Goal: Task Accomplishment & Management: Use online tool/utility

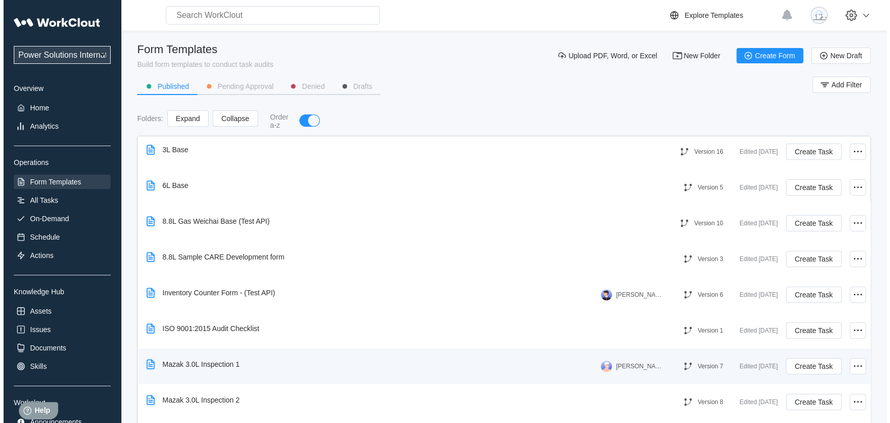
scroll to position [563, 0]
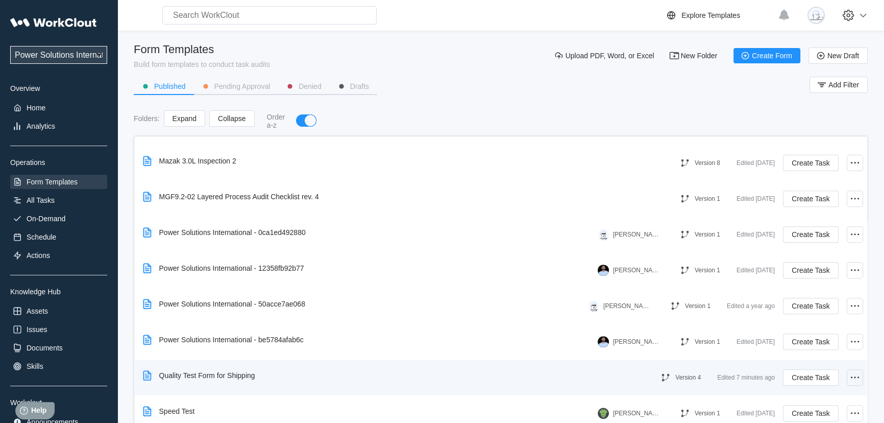
click at [849, 379] on icon at bounding box center [855, 377] width 12 height 12
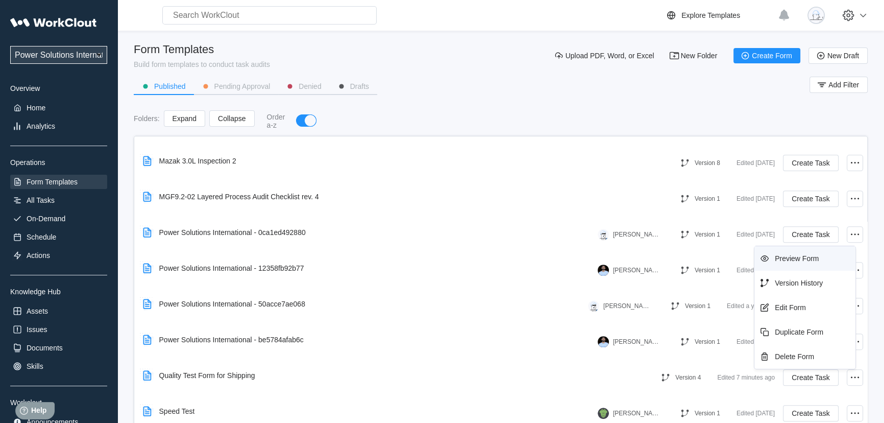
click at [805, 260] on div "Preview Form" at bounding box center [797, 258] width 44 height 8
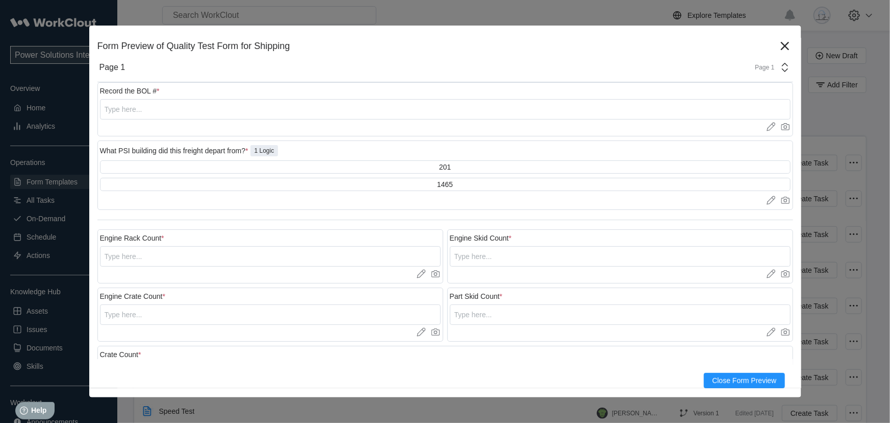
scroll to position [0, 0]
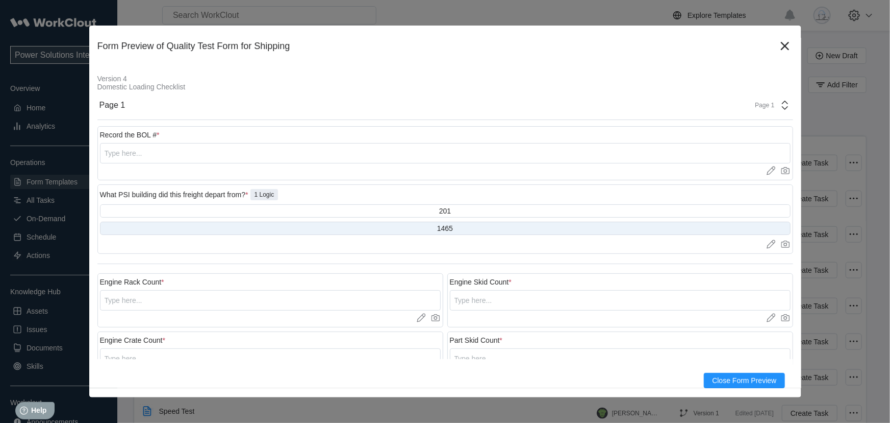
click at [480, 228] on div "1465" at bounding box center [445, 227] width 691 height 13
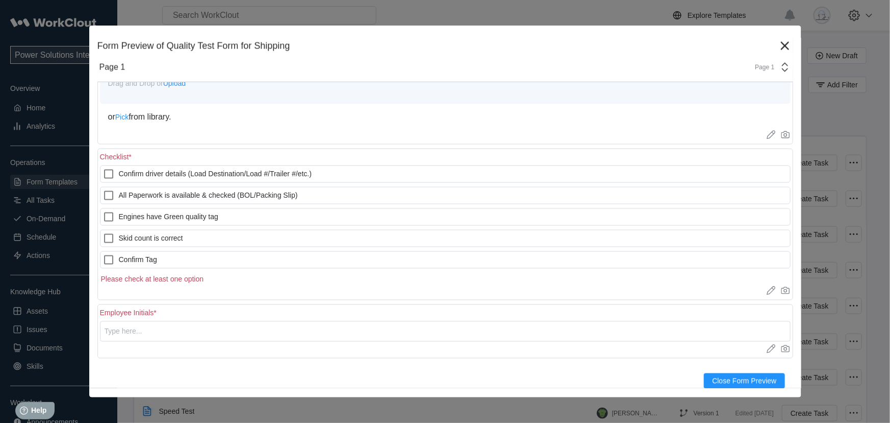
scroll to position [960, 0]
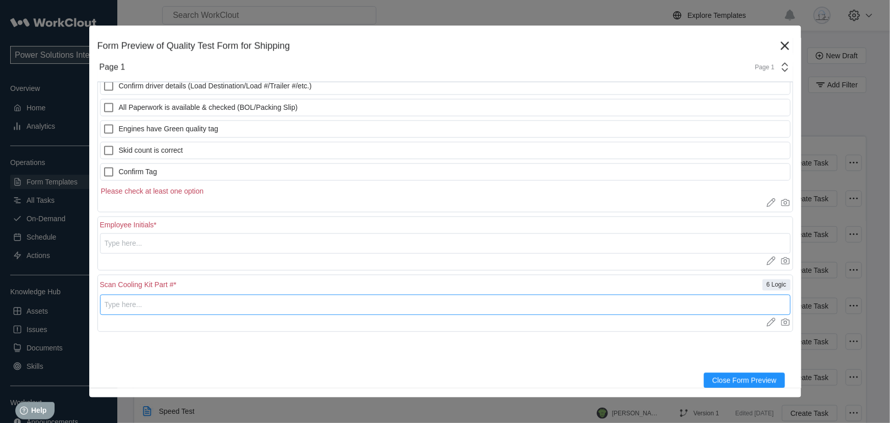
click at [256, 304] on input "text" at bounding box center [445, 304] width 691 height 20
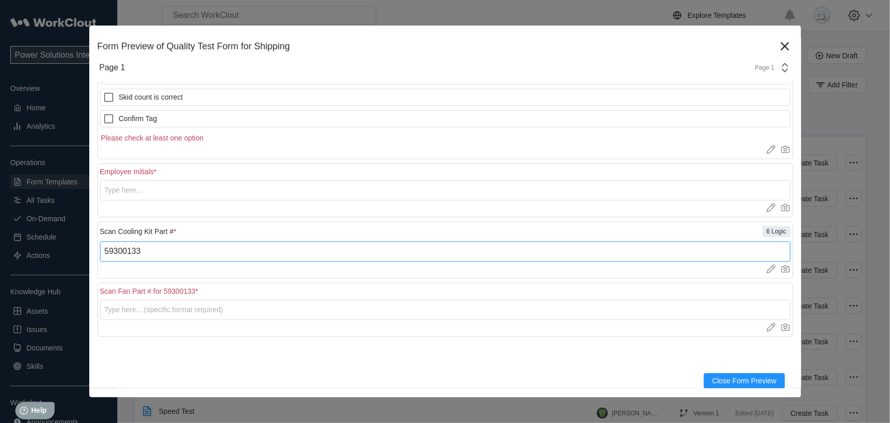
scroll to position [1014, 0]
type input "59300133"
click at [223, 303] on input "text" at bounding box center [445, 309] width 691 height 20
type input "52000266"
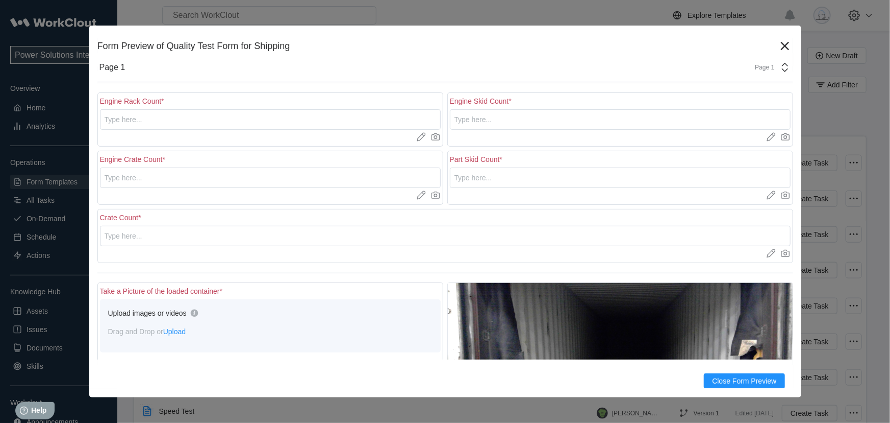
scroll to position [0, 0]
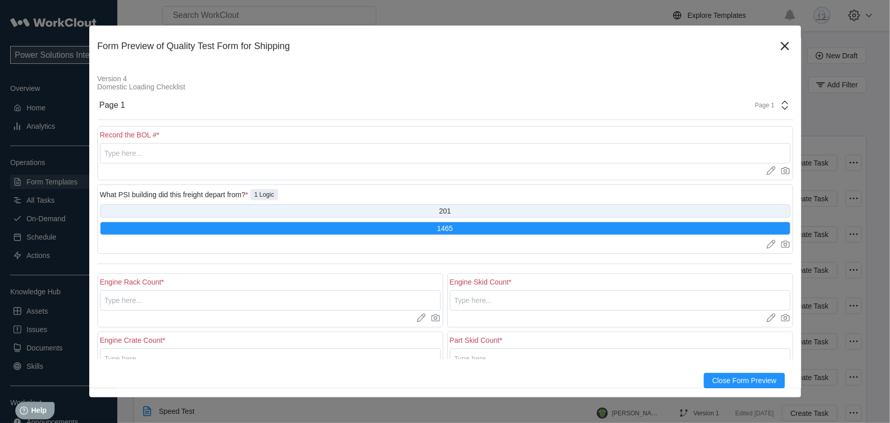
click at [443, 207] on div "201" at bounding box center [445, 211] width 12 height 8
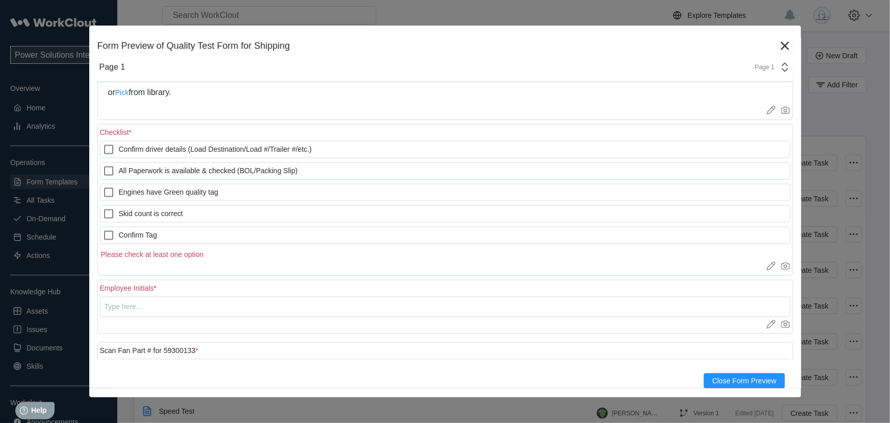
scroll to position [957, 0]
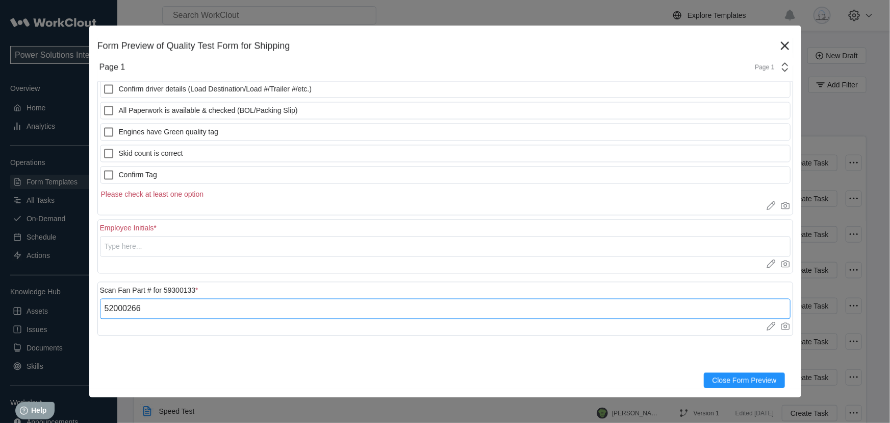
click at [226, 317] on input "52000266" at bounding box center [445, 309] width 691 height 20
click at [226, 315] on input "52000266" at bounding box center [445, 309] width 691 height 20
click at [241, 355] on div at bounding box center [445, 354] width 696 height 4
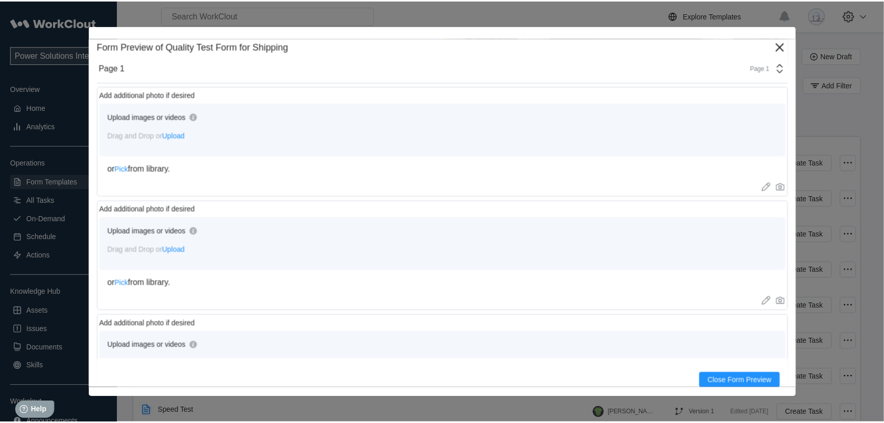
scroll to position [586, 0]
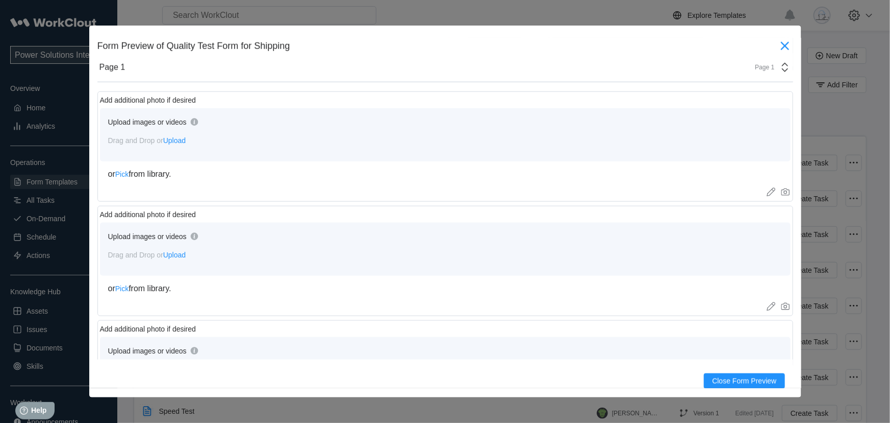
click at [781, 46] on icon at bounding box center [785, 46] width 8 height 8
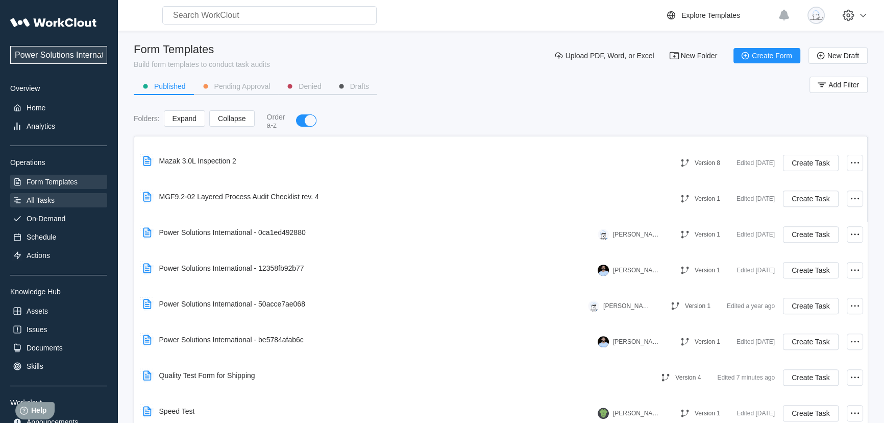
click at [58, 200] on div "All Tasks" at bounding box center [58, 200] width 97 height 14
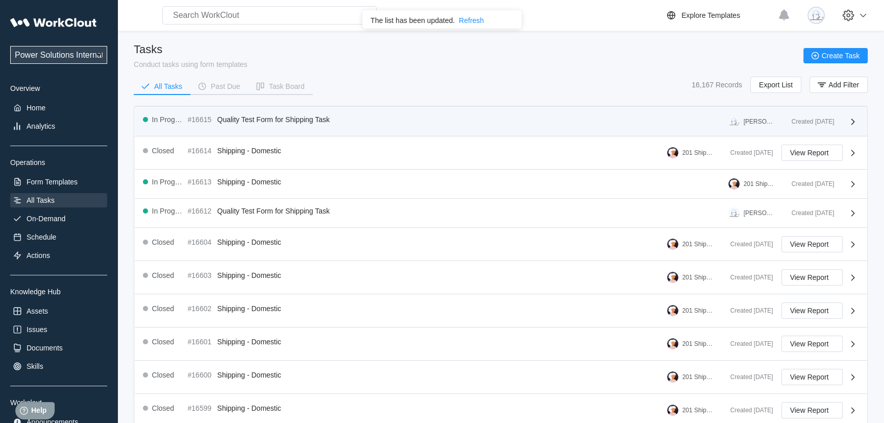
click at [413, 115] on div "In Progress #16615 Quality Test Form for Shipping Task Oscar Torres" at bounding box center [463, 121] width 640 height 12
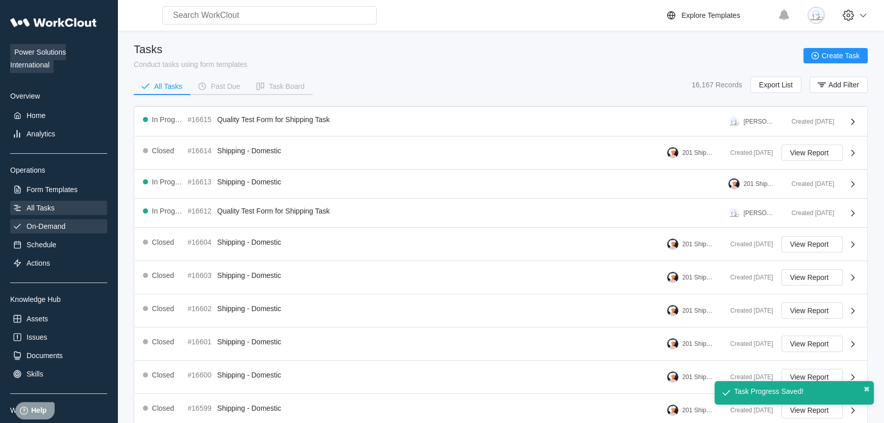
click at [69, 229] on div "On-Demand" at bounding box center [58, 226] width 97 height 14
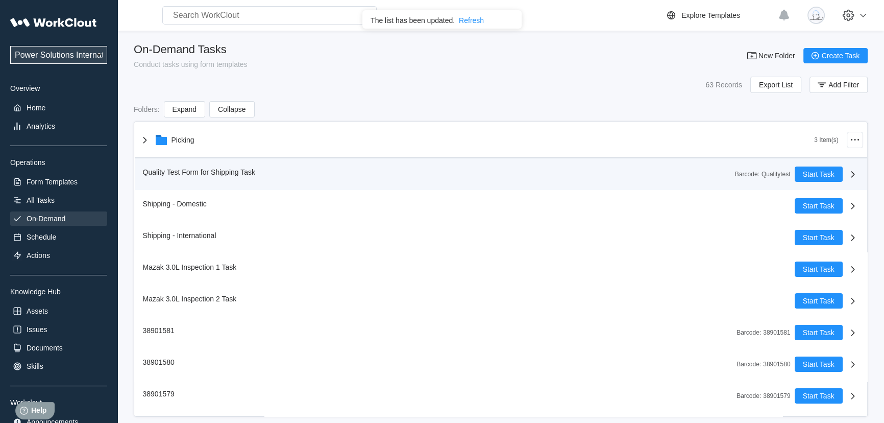
click at [416, 169] on div "Quality Test Form for Shipping Task Barcode : Qualitytest" at bounding box center [469, 173] width 652 height 15
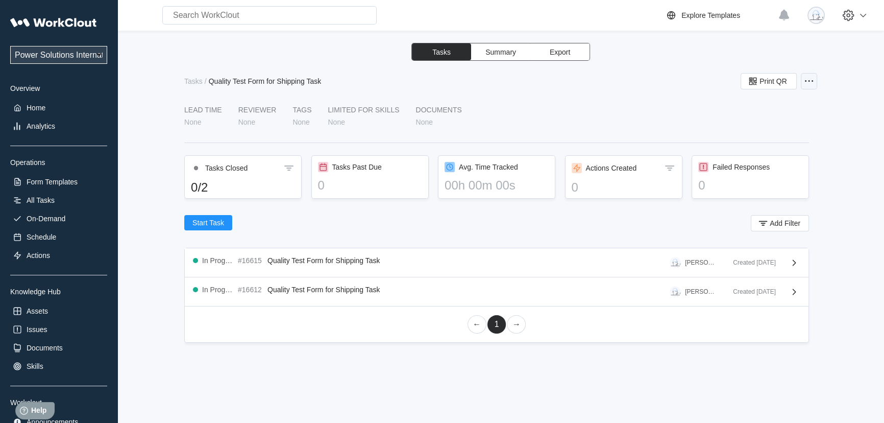
click at [805, 80] on icon at bounding box center [809, 81] width 12 height 12
click at [750, 102] on div "Edit Task" at bounding box center [750, 106] width 29 height 8
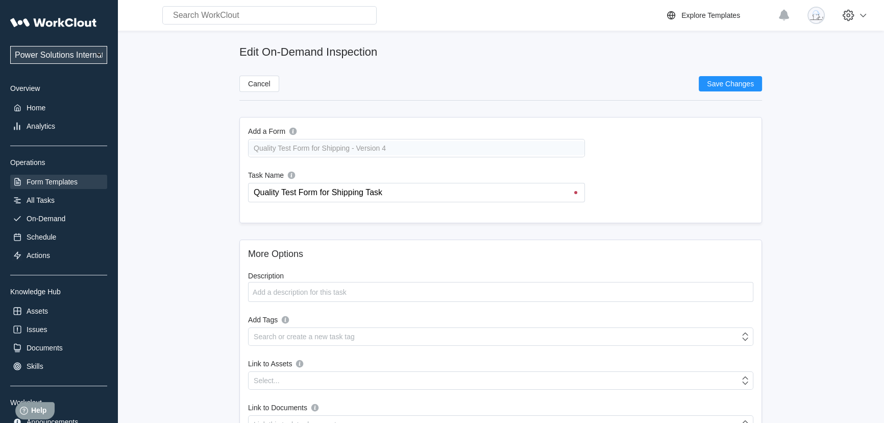
click at [64, 181] on div "Form Templates" at bounding box center [52, 182] width 51 height 8
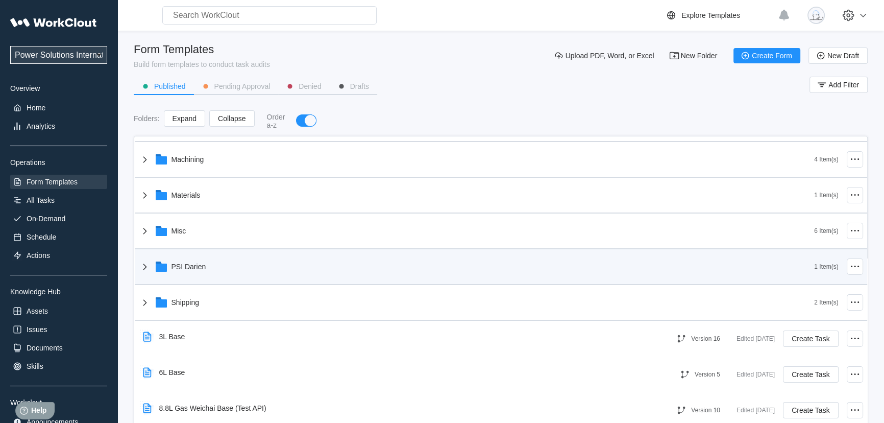
scroll to position [139, 0]
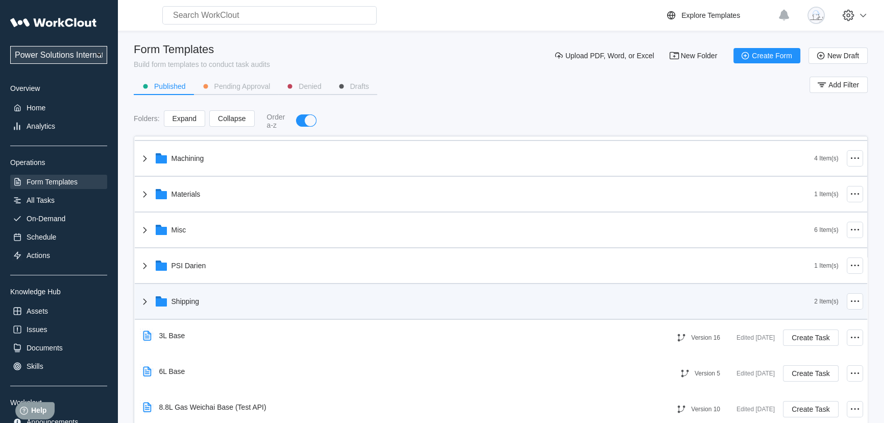
click at [211, 295] on div "Shipping" at bounding box center [477, 301] width 676 height 27
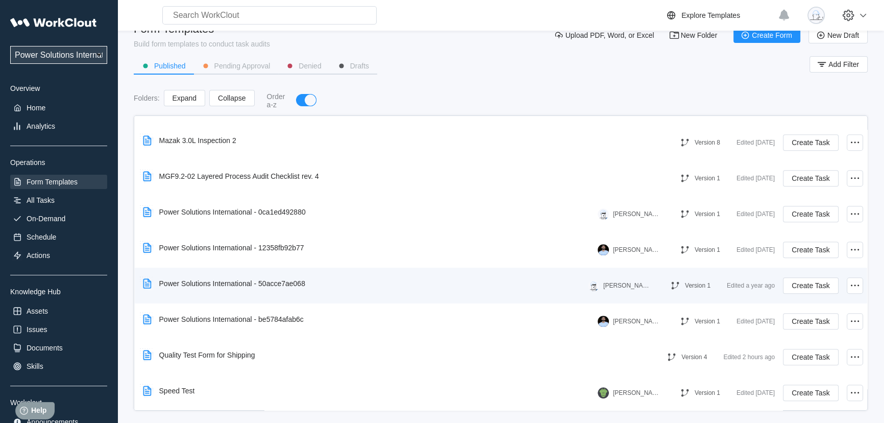
scroll to position [29, 0]
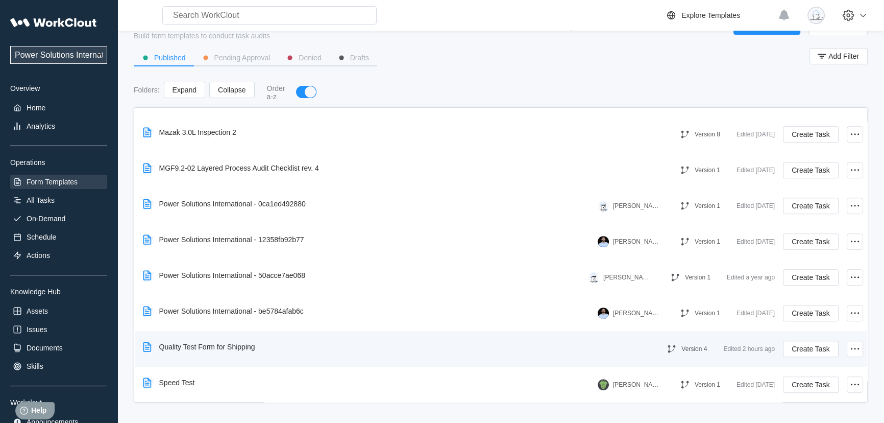
click at [553, 340] on div "Quality Test Form for Shipping" at bounding box center [392, 346] width 507 height 23
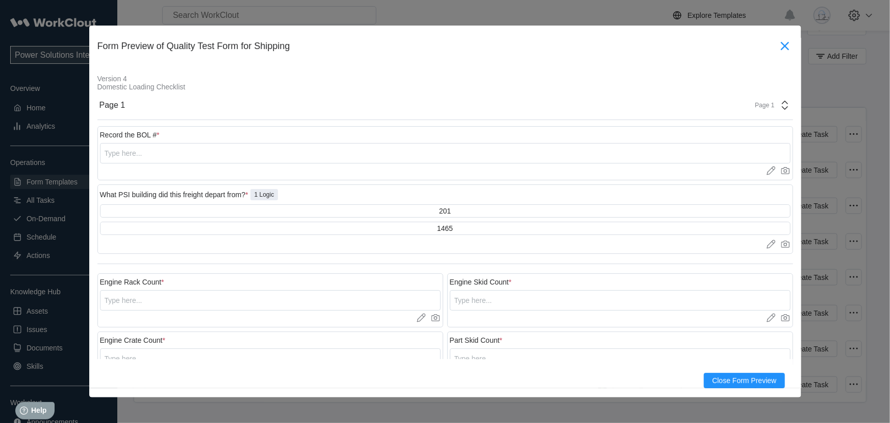
click at [779, 41] on icon at bounding box center [785, 46] width 16 height 16
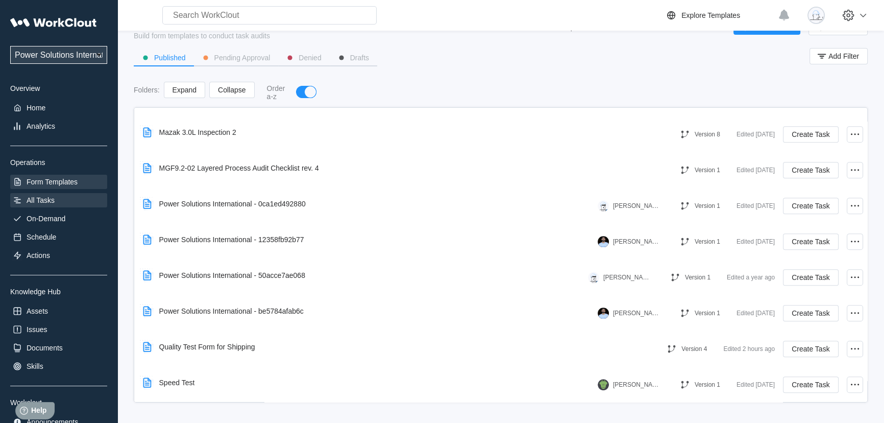
click at [59, 199] on div "All Tasks" at bounding box center [58, 200] width 97 height 14
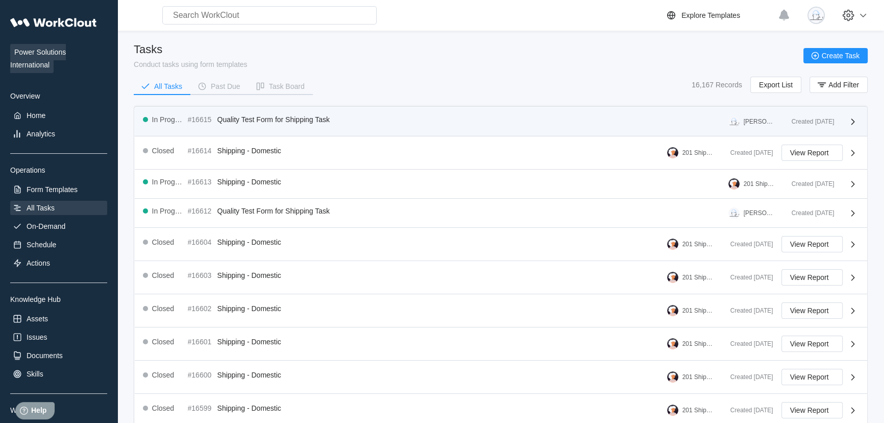
click at [263, 120] on span "Quality Test Form for Shipping Task" at bounding box center [273, 119] width 112 height 8
click at [562, 116] on div "In Progress #16615 Quality Test Form for Shipping Task Oscar Torres" at bounding box center [463, 121] width 640 height 12
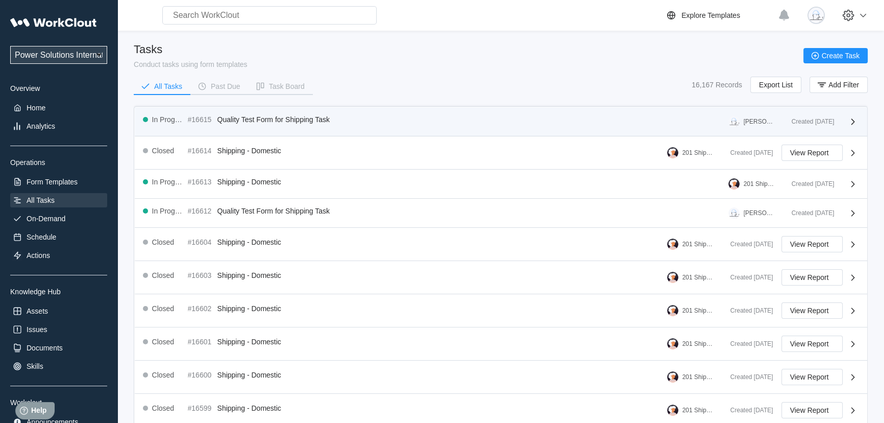
click at [275, 118] on span "Quality Test Form for Shipping Task" at bounding box center [273, 119] width 112 height 8
click at [276, 117] on span "Quality Test Form for Shipping Task" at bounding box center [273, 119] width 112 height 8
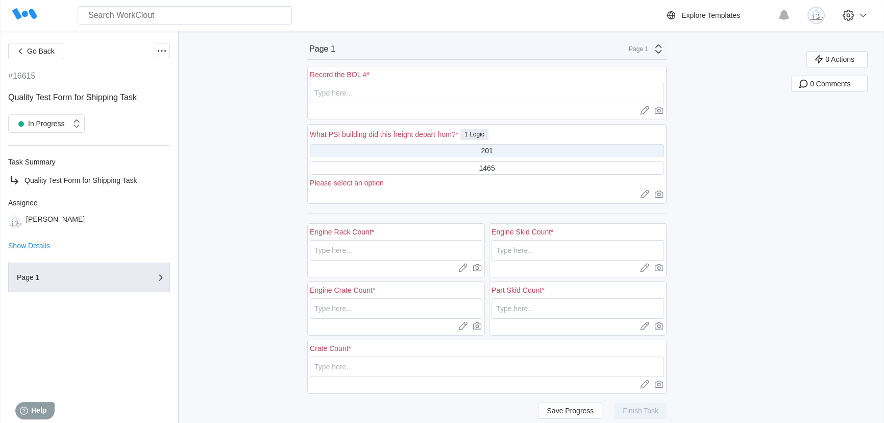
click at [432, 151] on div "201" at bounding box center [487, 150] width 354 height 13
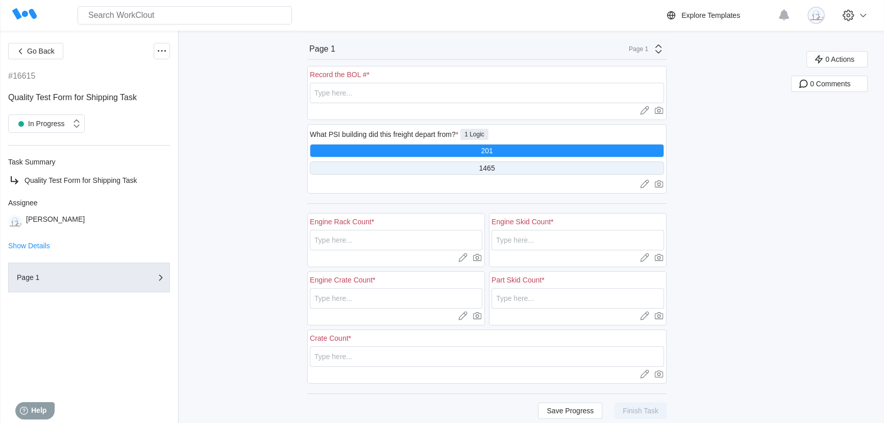
click at [441, 163] on div "1465" at bounding box center [487, 167] width 354 height 13
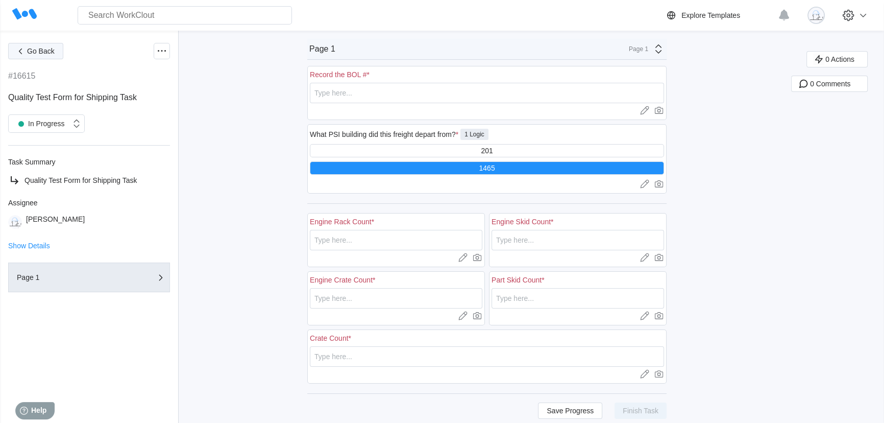
click at [37, 55] on button "Go Back" at bounding box center [35, 51] width 55 height 16
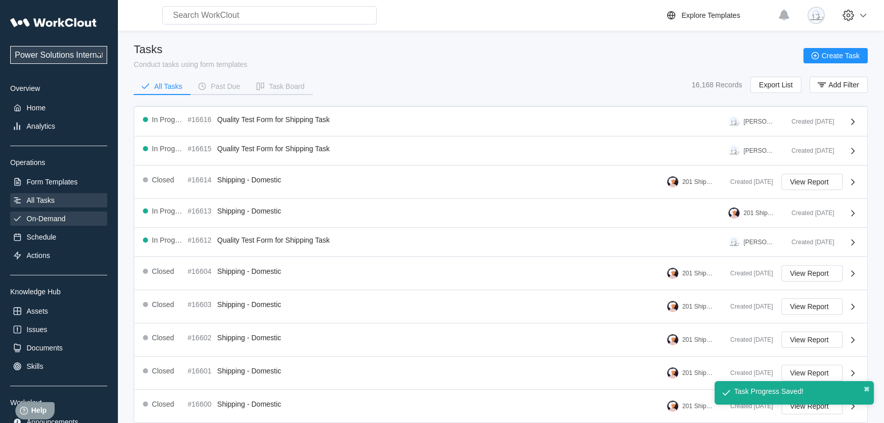
click at [68, 222] on div "On-Demand" at bounding box center [58, 218] width 97 height 14
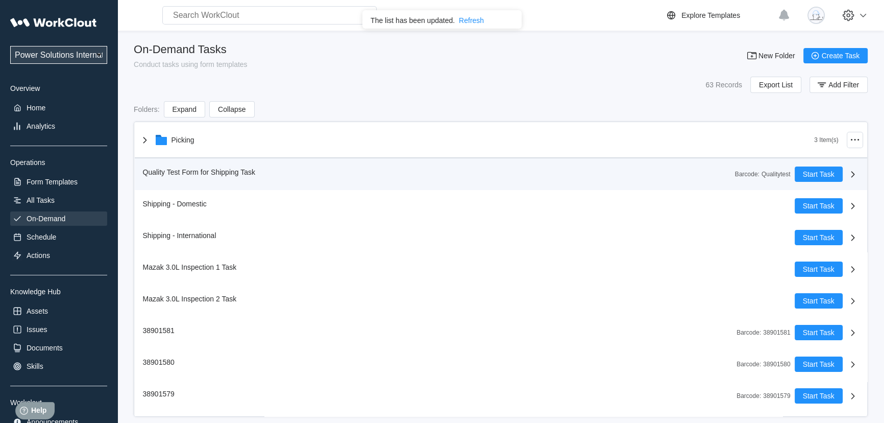
click at [709, 167] on div "Quality Test Form for Shipping Task Barcode : Qualitytest" at bounding box center [469, 173] width 652 height 15
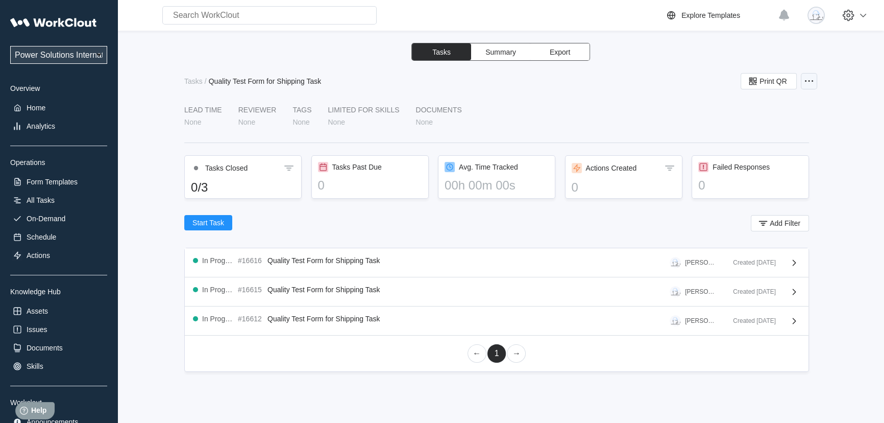
click at [811, 80] on icon at bounding box center [809, 81] width 12 height 12
click at [753, 107] on div "Edit Task" at bounding box center [750, 106] width 29 height 8
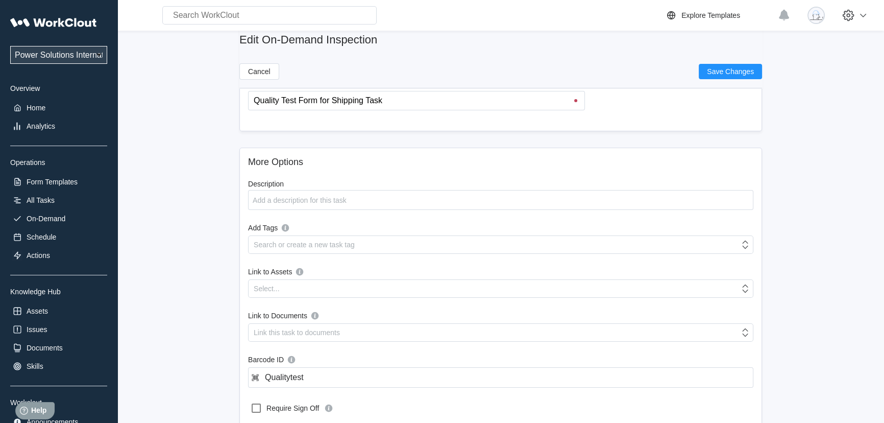
scroll to position [92, 0]
click at [340, 237] on div "Search or create a new task tag" at bounding box center [494, 244] width 491 height 14
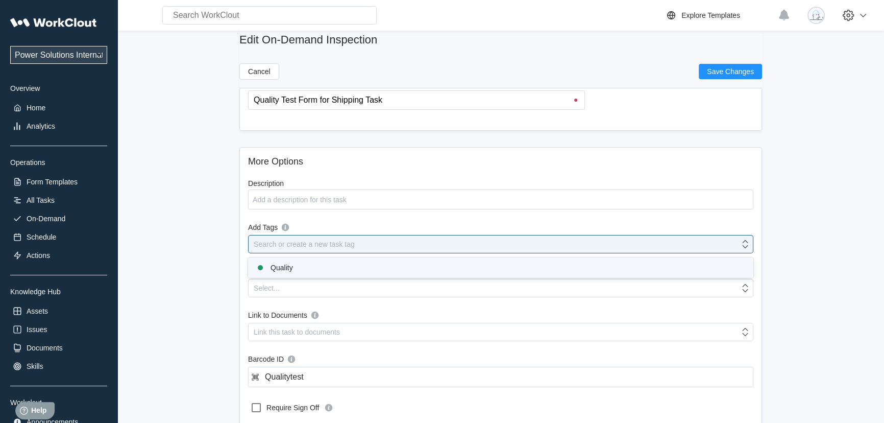
click at [335, 265] on div "Quality" at bounding box center [500, 267] width 493 height 12
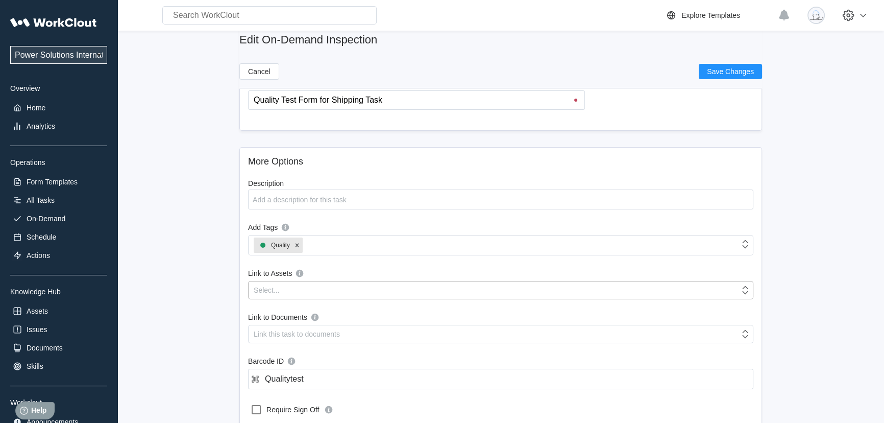
click at [295, 283] on div "Select..." at bounding box center [494, 290] width 491 height 14
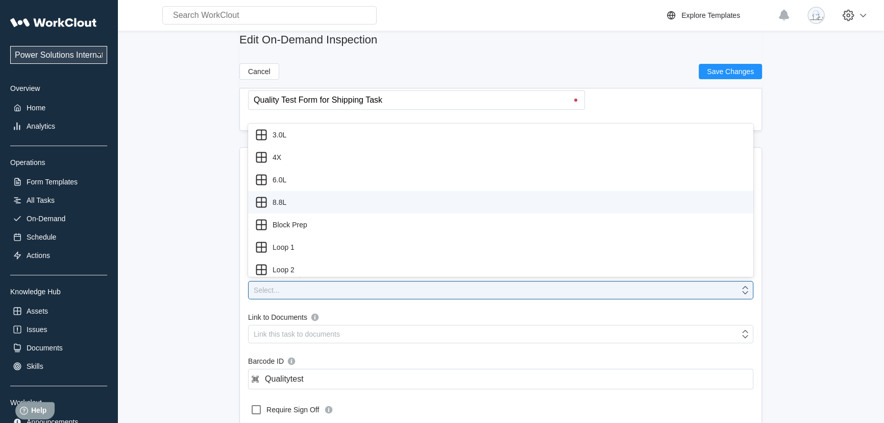
scroll to position [4, 0]
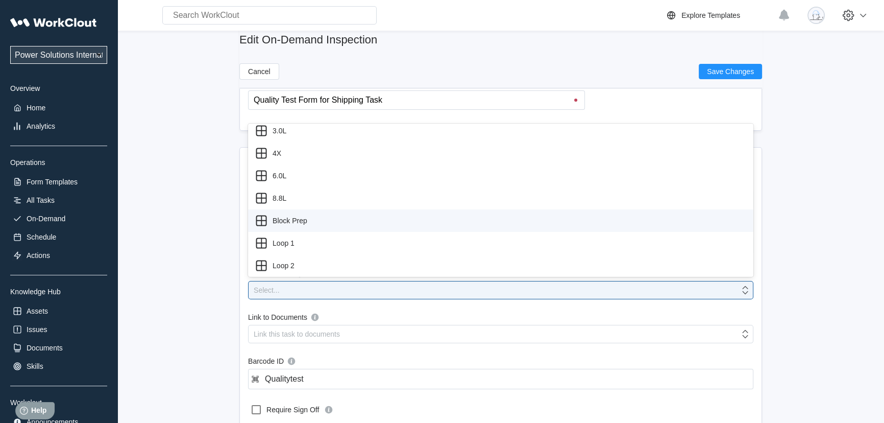
click at [218, 224] on main "Edit On-Demand Inspection Cancel Save Changes Add a Form Quality Test Form for …" at bounding box center [501, 243] width 734 height 611
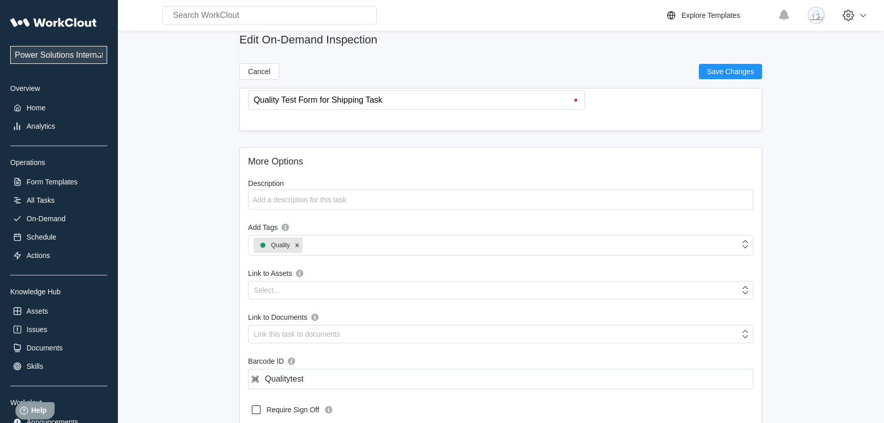
click at [715, 62] on div "Edit On-Demand Inspection Cancel Save Changes" at bounding box center [500, 60] width 523 height 58
click at [723, 69] on span "Save Changes" at bounding box center [730, 71] width 47 height 7
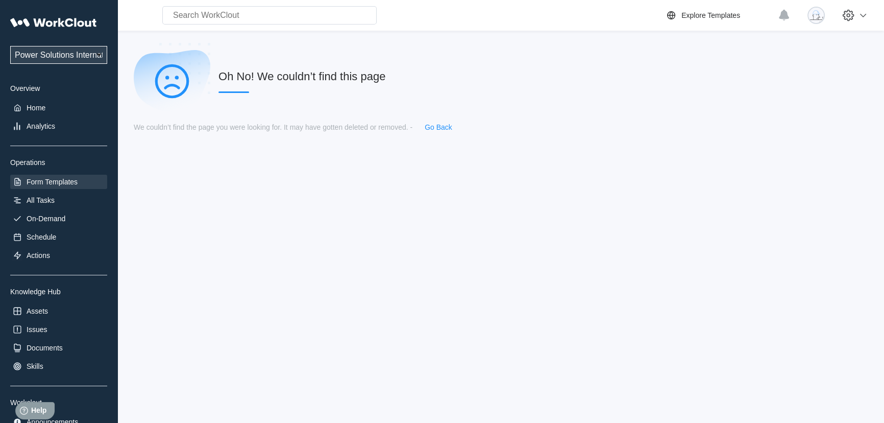
click at [60, 183] on div "Form Templates" at bounding box center [52, 182] width 51 height 8
click at [40, 184] on div "Form Templates" at bounding box center [52, 182] width 51 height 8
click at [48, 204] on div "All Tasks" at bounding box center [41, 200] width 28 height 8
click at [58, 184] on div "Form Templates" at bounding box center [52, 182] width 51 height 8
click at [441, 128] on link "Go Back" at bounding box center [439, 127] width 28 height 8
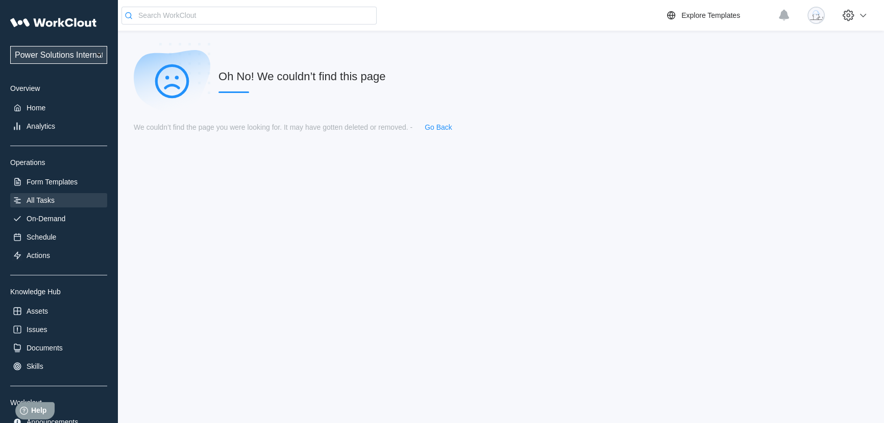
click at [39, 117] on div "Power Solutions International Power Solutions International 201 Overview Home A…" at bounding box center [58, 220] width 97 height 416
click at [39, 113] on div "Home" at bounding box center [58, 108] width 97 height 14
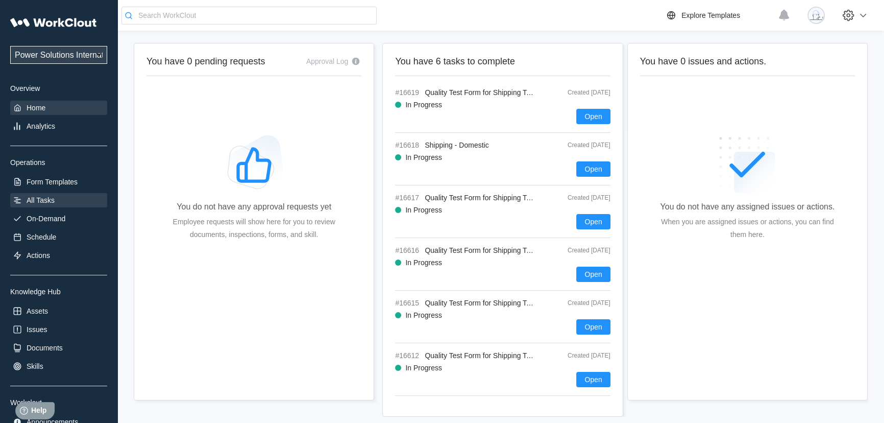
click at [40, 203] on div "All Tasks" at bounding box center [41, 200] width 28 height 8
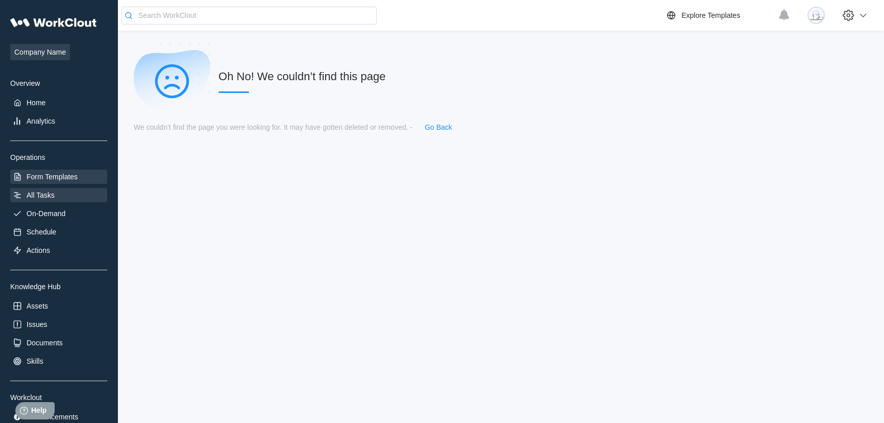
click at [55, 181] on div "Form Templates" at bounding box center [52, 176] width 51 height 8
click at [444, 120] on button "Go Back" at bounding box center [438, 126] width 44 height 15
click at [443, 129] on link "Go Back" at bounding box center [439, 127] width 28 height 8
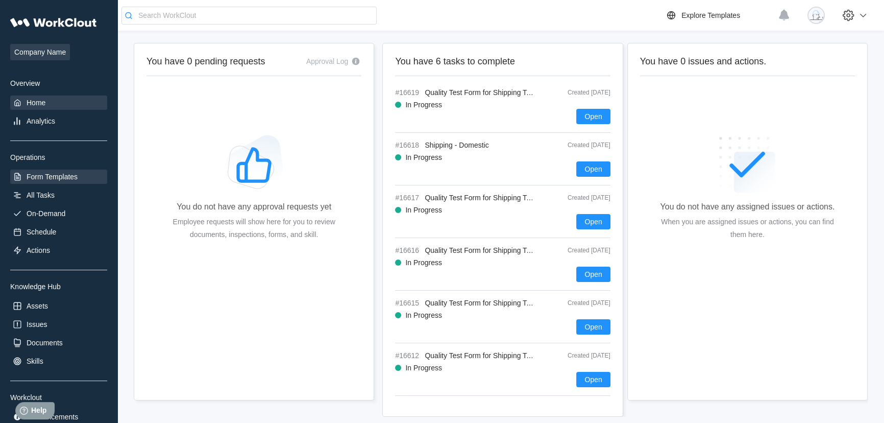
click at [70, 180] on div "Form Templates" at bounding box center [52, 176] width 51 height 8
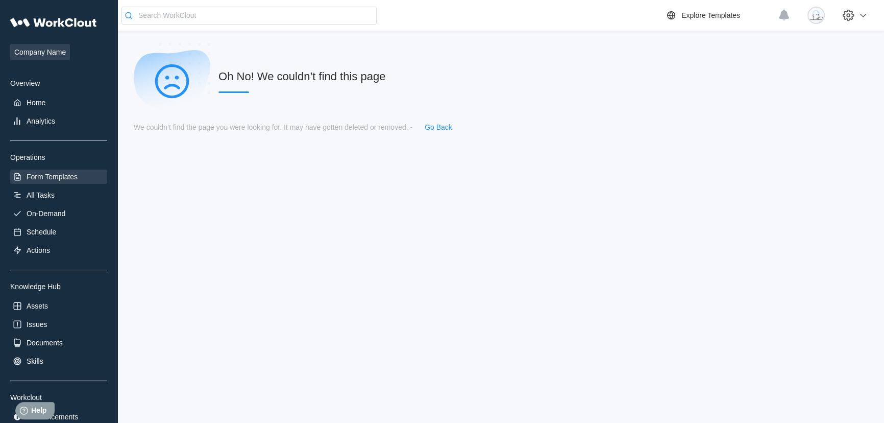
click at [70, 180] on div "Form Templates" at bounding box center [52, 176] width 51 height 8
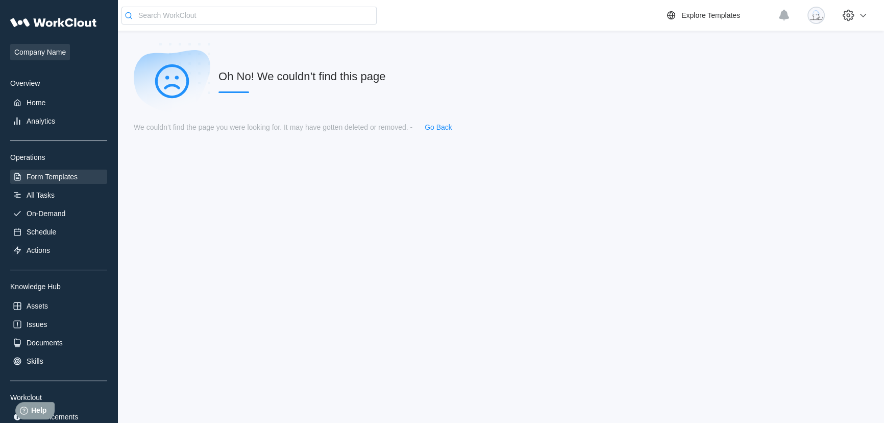
click at [70, 180] on div "Form Templates" at bounding box center [52, 176] width 51 height 8
click at [35, 196] on div "All Tasks" at bounding box center [41, 195] width 28 height 8
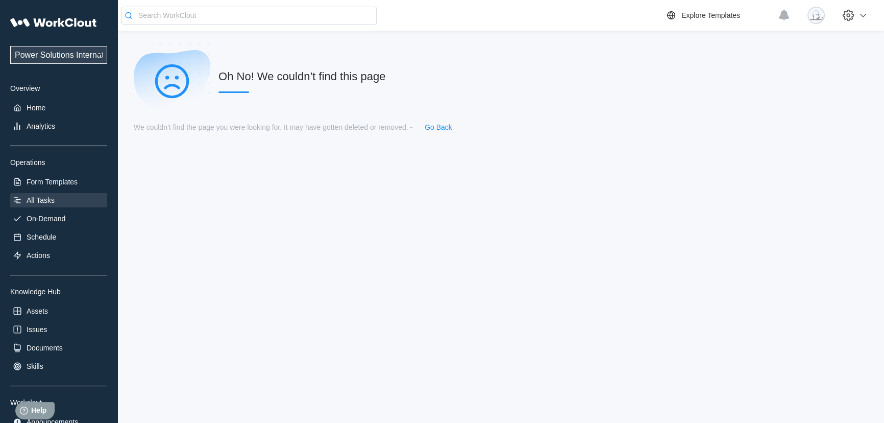
click at [35, 196] on div "All Tasks" at bounding box center [41, 200] width 28 height 8
click at [51, 61] on select "Power Solutions International Power Solutions International 201" at bounding box center [58, 55] width 97 height 18
select select "07425dee-593a-484f-b88a-18953f7e7ad8"
click at [10, 46] on select "Power Solutions International Power Solutions International 201" at bounding box center [58, 55] width 97 height 18
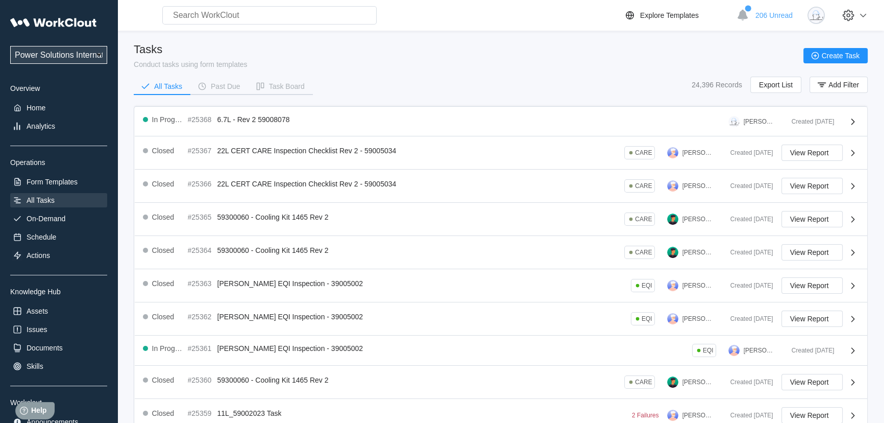
click at [68, 56] on select "Power Solutions International Power Solutions International 201" at bounding box center [58, 55] width 97 height 18
select select "3cbc4bb7-e42f-4028-935d-ed8337c68b35"
click at [10, 46] on select "Power Solutions International Power Solutions International 201" at bounding box center [58, 55] width 97 height 18
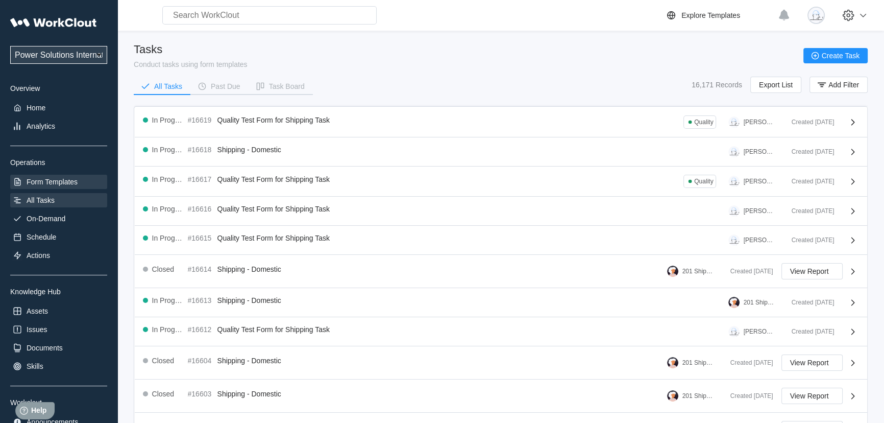
click at [51, 184] on div "Form Templates" at bounding box center [52, 182] width 51 height 8
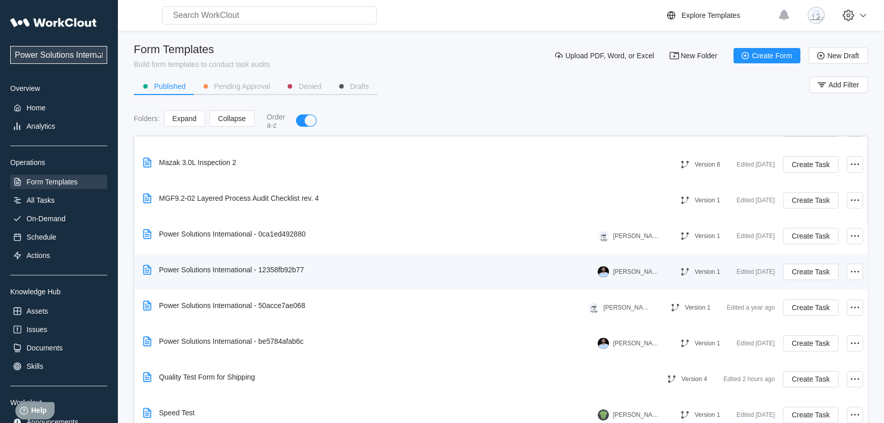
scroll to position [563, 0]
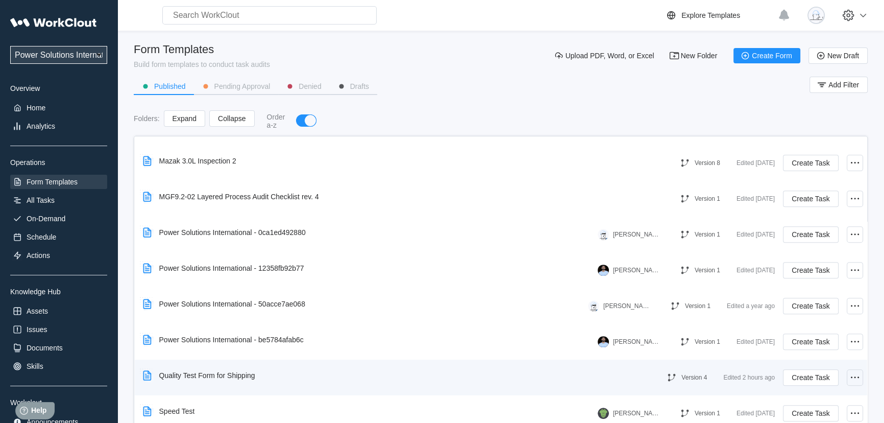
click at [849, 382] on icon at bounding box center [855, 377] width 12 height 12
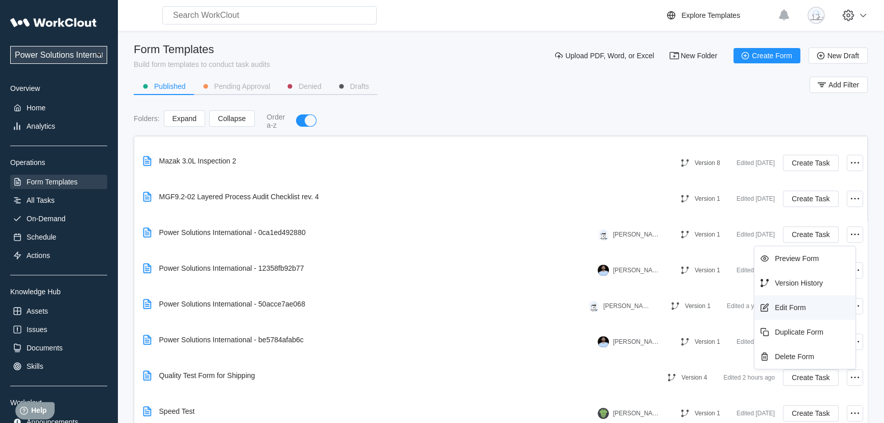
click at [802, 311] on div "Edit Form" at bounding box center [804, 307] width 93 height 16
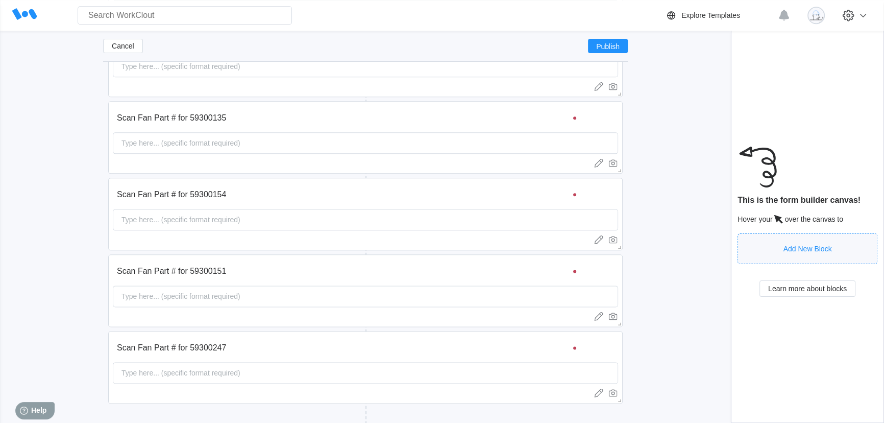
scroll to position [1632, 0]
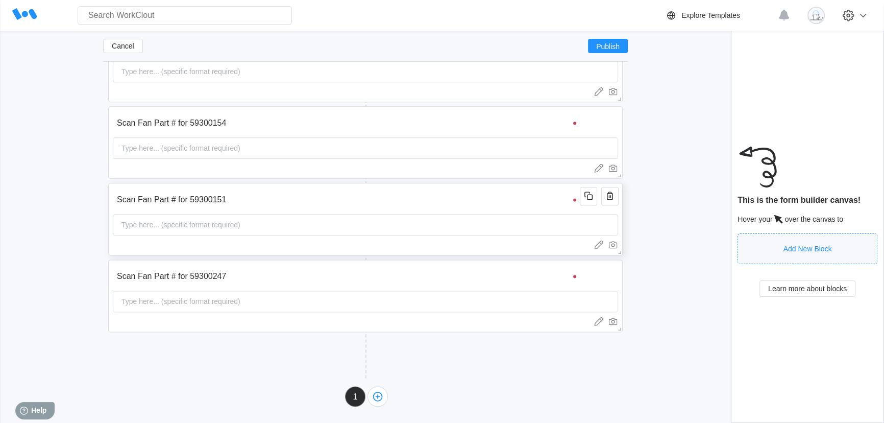
click at [516, 210] on div "Scan Fan Part # for 59300151 Type here... (specific format required)" at bounding box center [365, 219] width 514 height 72
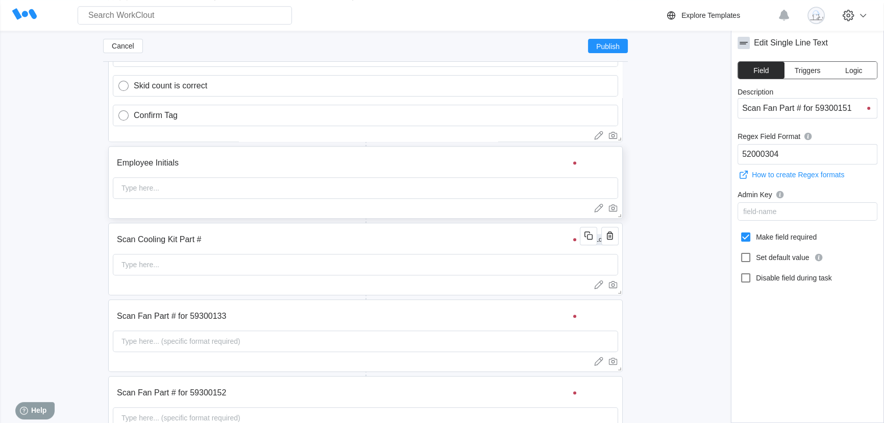
scroll to position [1169, 0]
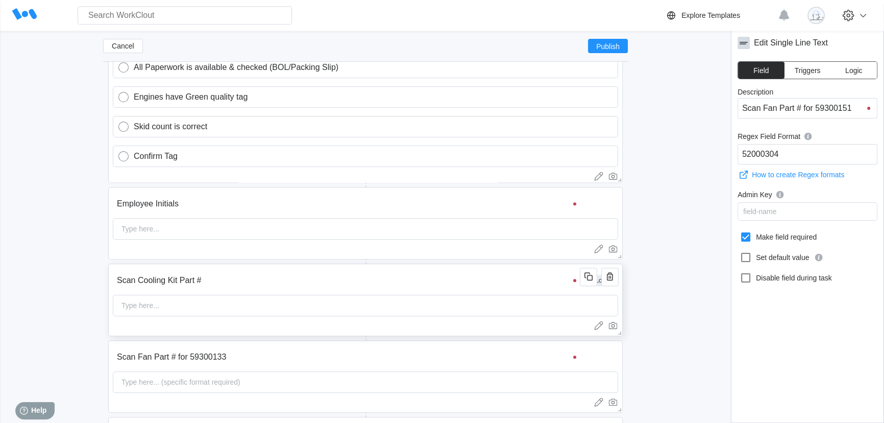
click at [408, 287] on input "Scan Cooling Kit Part #" at bounding box center [348, 280] width 470 height 20
click at [858, 73] on span "Logic" at bounding box center [853, 70] width 17 height 7
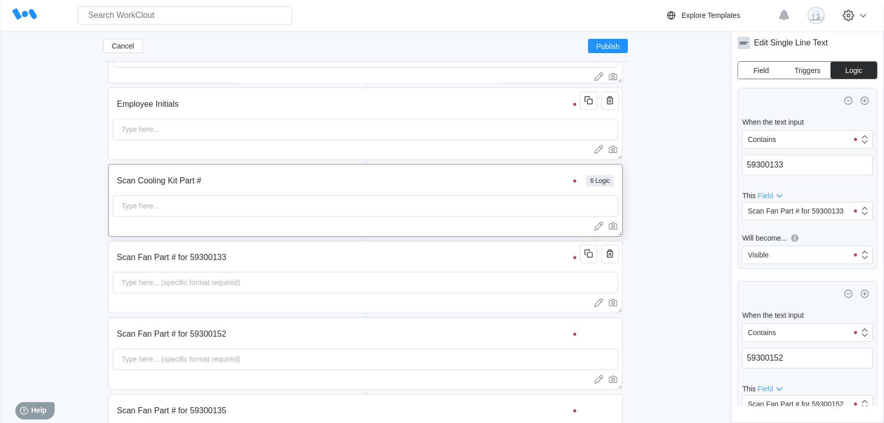
scroll to position [1400, 0]
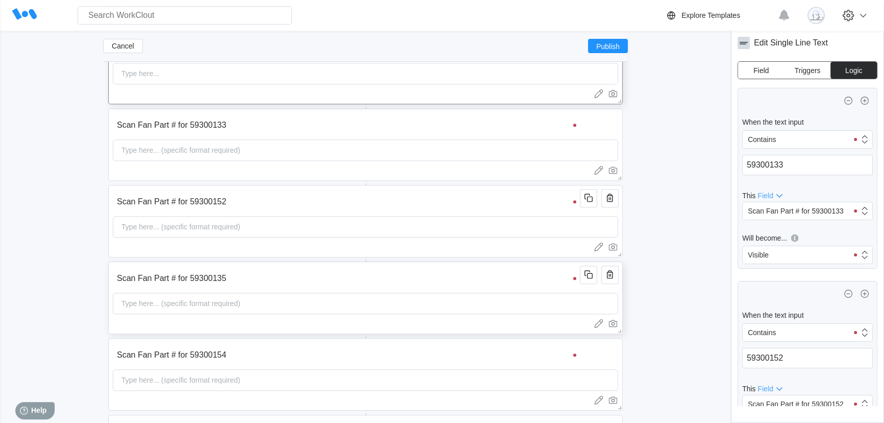
click at [506, 279] on input "Scan Fan Part # for 59300135" at bounding box center [348, 278] width 470 height 20
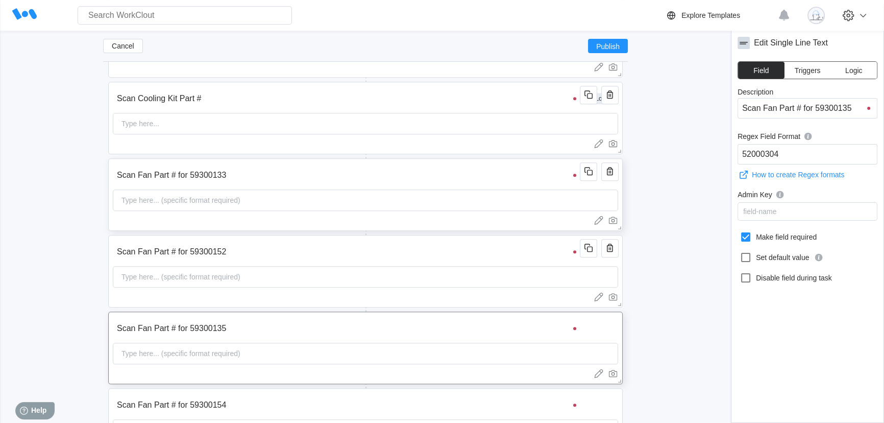
scroll to position [1354, 0]
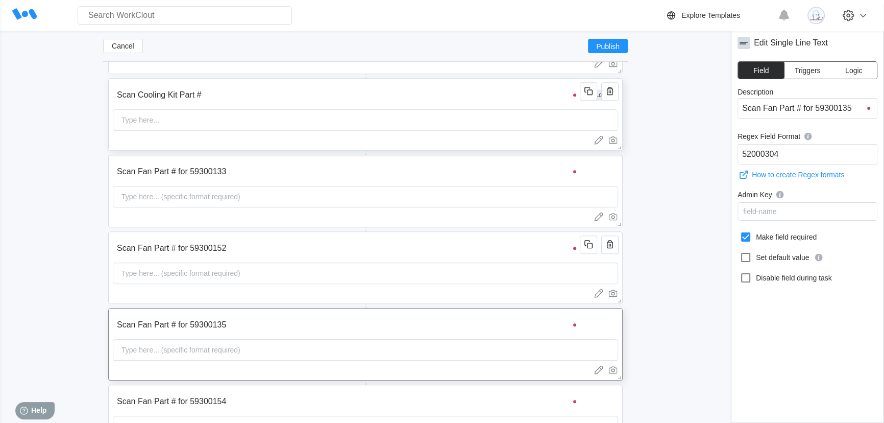
click at [312, 100] on input "Scan Cooling Kit Part #" at bounding box center [348, 95] width 470 height 20
click at [849, 69] on span "Logic" at bounding box center [853, 70] width 17 height 7
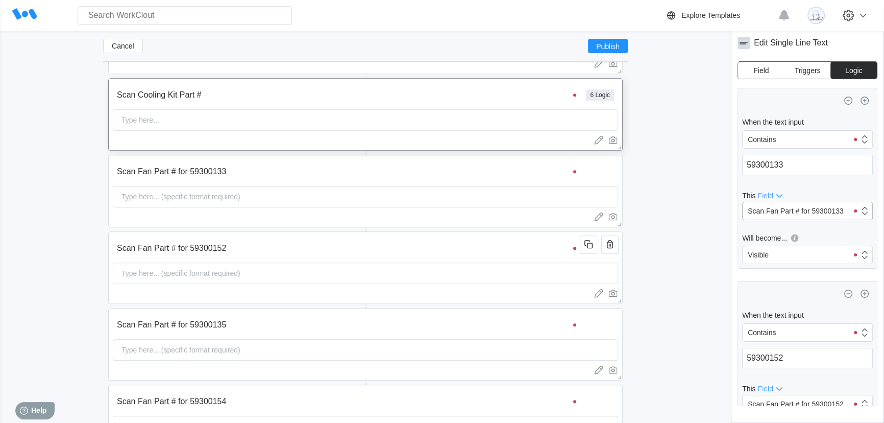
click at [801, 210] on div "Scan Fan Part # for 59300133" at bounding box center [796, 211] width 96 height 8
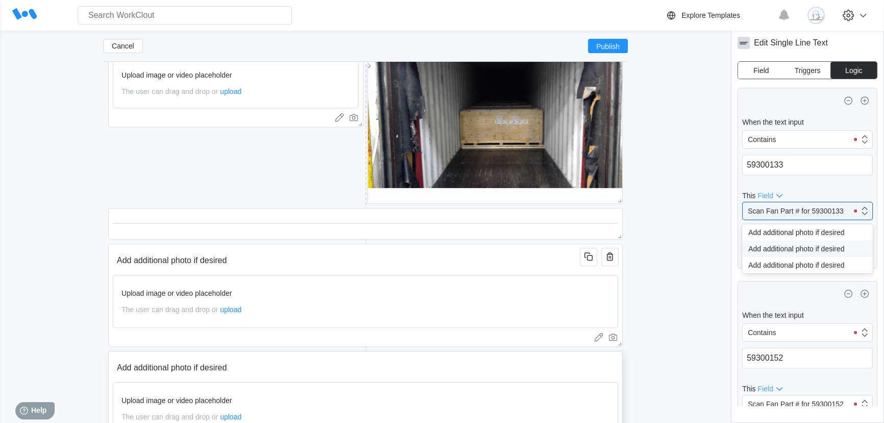
scroll to position [333, 0]
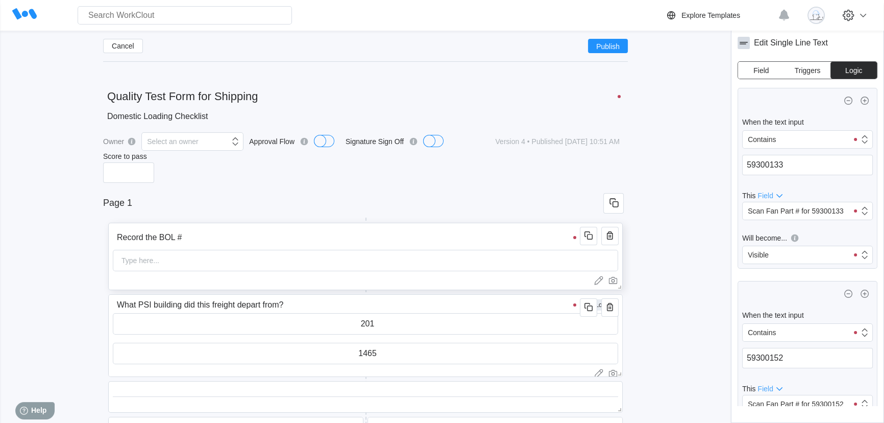
scroll to position [92, 0]
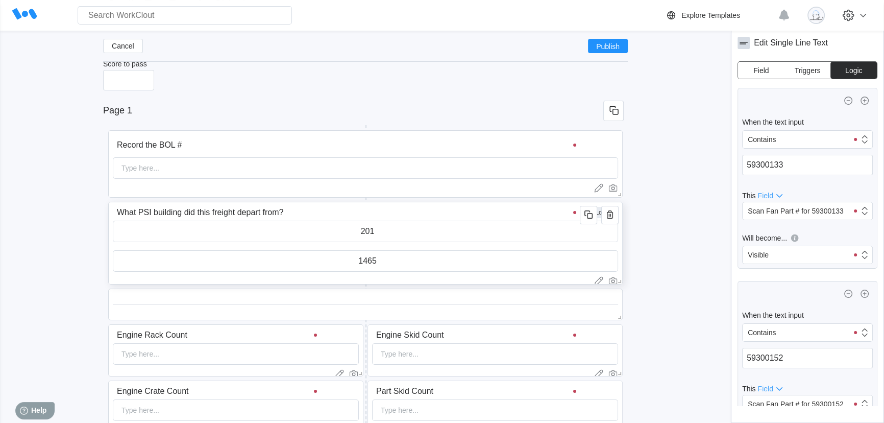
click at [462, 215] on input "What PSI building did this freight depart from?" at bounding box center [348, 212] width 470 height 20
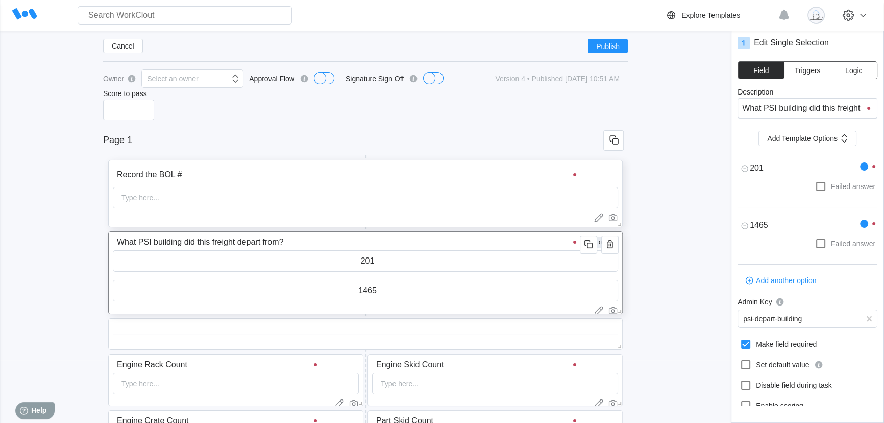
scroll to position [0, 0]
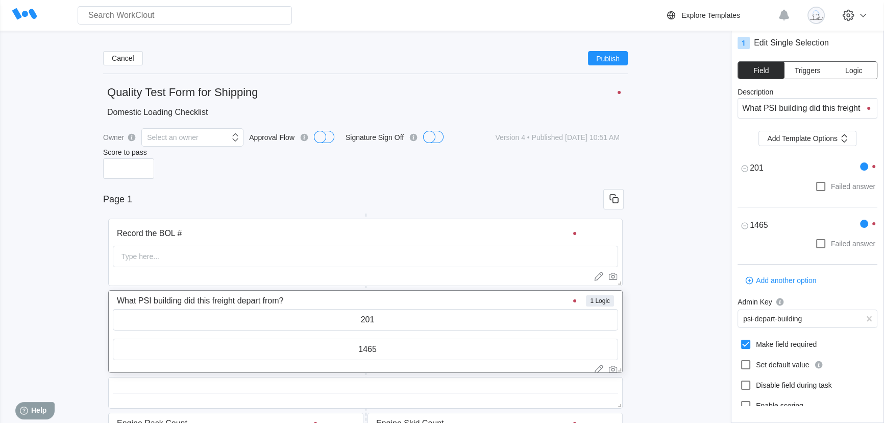
type textarea "x"
click at [123, 197] on input "Page 1" at bounding box center [353, 199] width 500 height 20
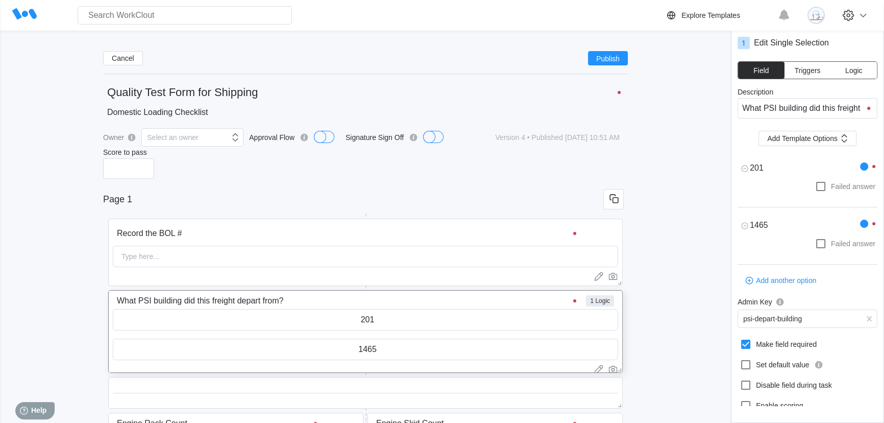
click at [123, 197] on input "Page 1" at bounding box center [353, 199] width 500 height 20
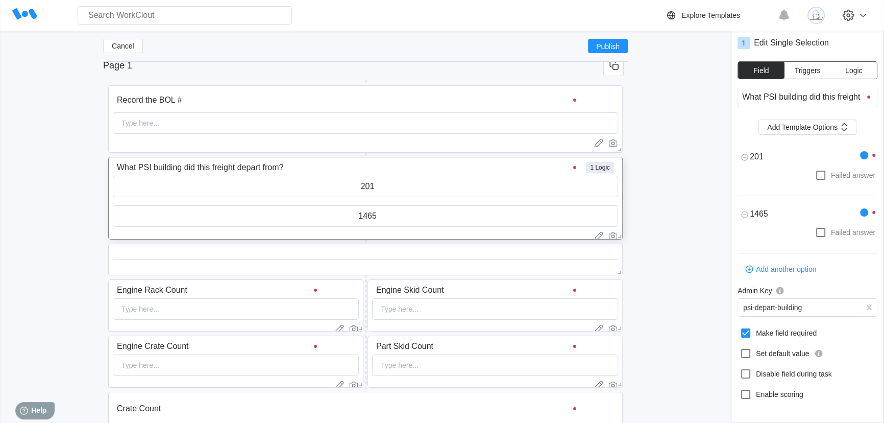
scroll to position [139, 0]
type textarea "x"
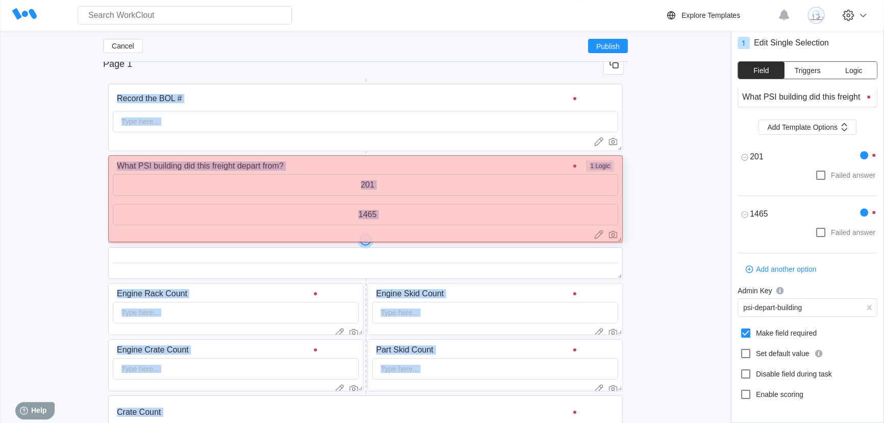
drag, startPoint x: 619, startPoint y: 237, endPoint x: 623, endPoint y: 243, distance: 6.8
type textarea "x"
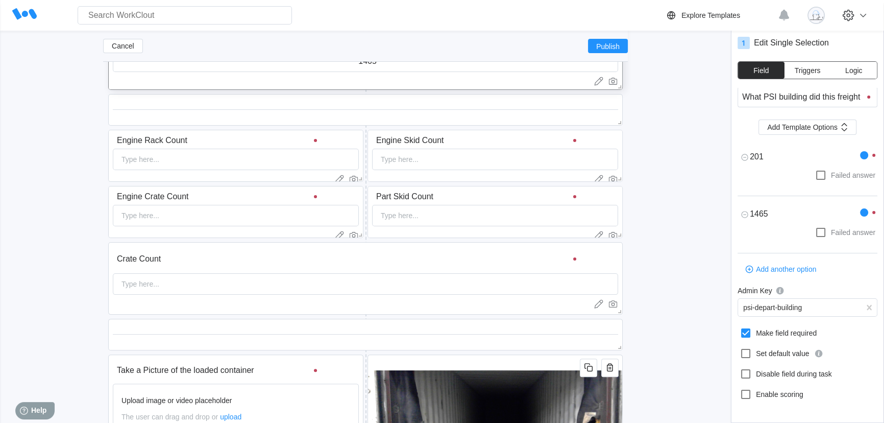
scroll to position [0, 0]
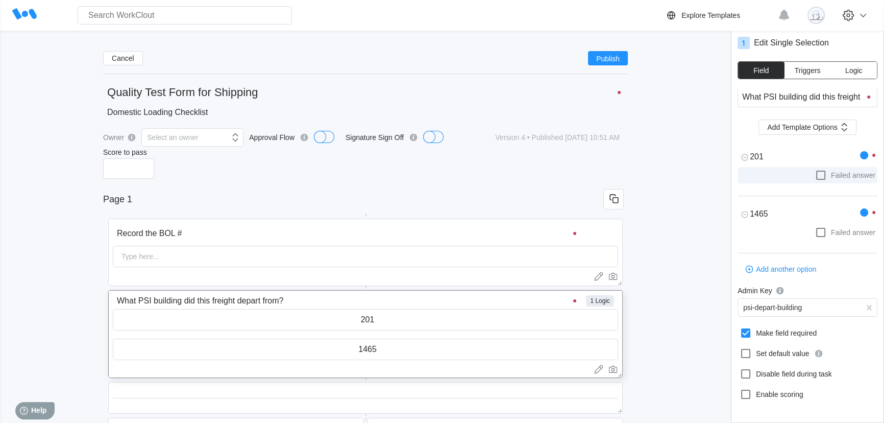
type textarea "x"
click at [482, 238] on input "Record the BOL #" at bounding box center [348, 233] width 470 height 20
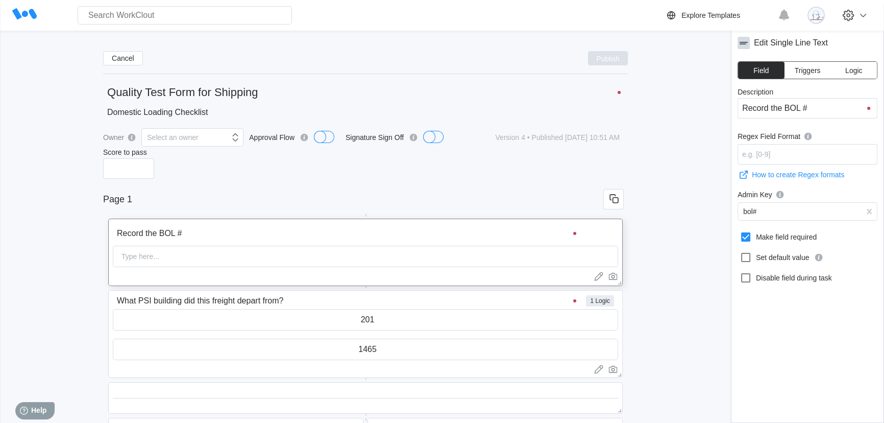
click at [615, 56] on span "Publish" at bounding box center [607, 58] width 23 height 6
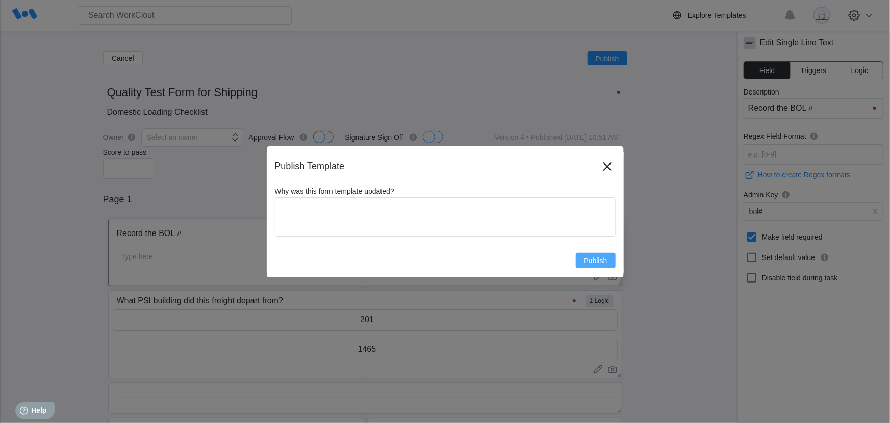
click at [591, 262] on span "Publish" at bounding box center [595, 260] width 23 height 7
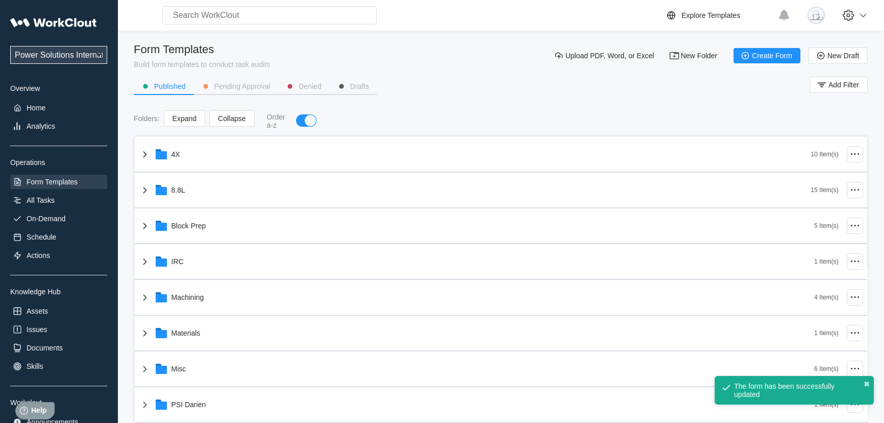
click at [67, 208] on div "Power Solutions International Power Solutions International 201 Overview Home A…" at bounding box center [58, 220] width 97 height 416
click at [52, 220] on div "On-Demand" at bounding box center [46, 218] width 39 height 8
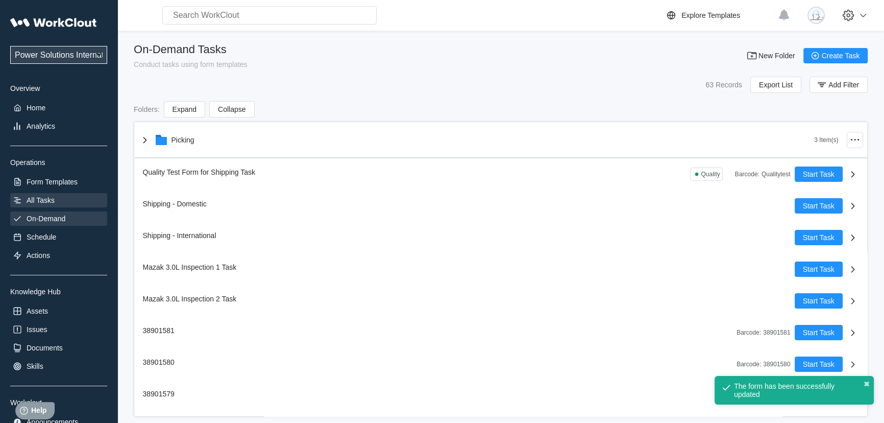
click at [37, 204] on div "All Tasks" at bounding box center [41, 200] width 28 height 8
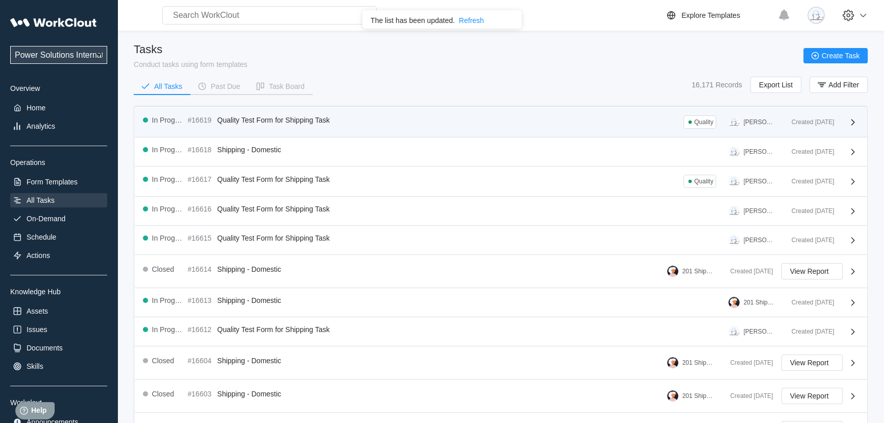
click at [270, 124] on div "In Progress #16619 Quality Test Form for Shipping Task Quality Oscar Torres" at bounding box center [463, 121] width 640 height 13
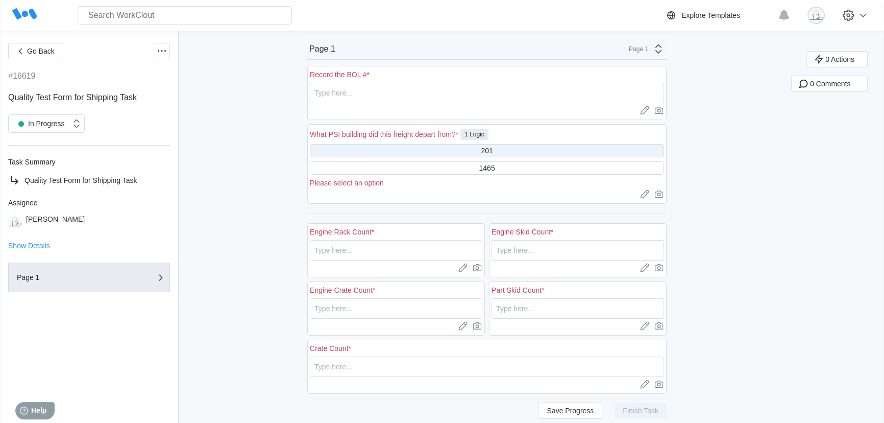
click at [467, 153] on div "201" at bounding box center [487, 150] width 354 height 13
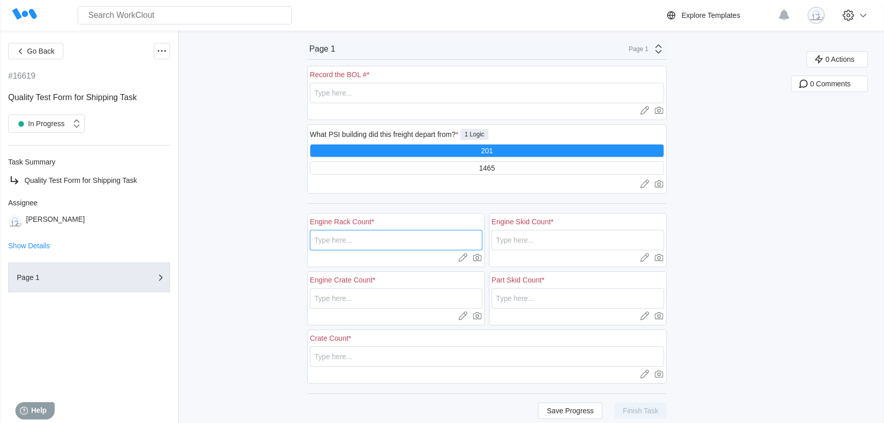
click at [398, 249] on input "text" at bounding box center [396, 240] width 172 height 20
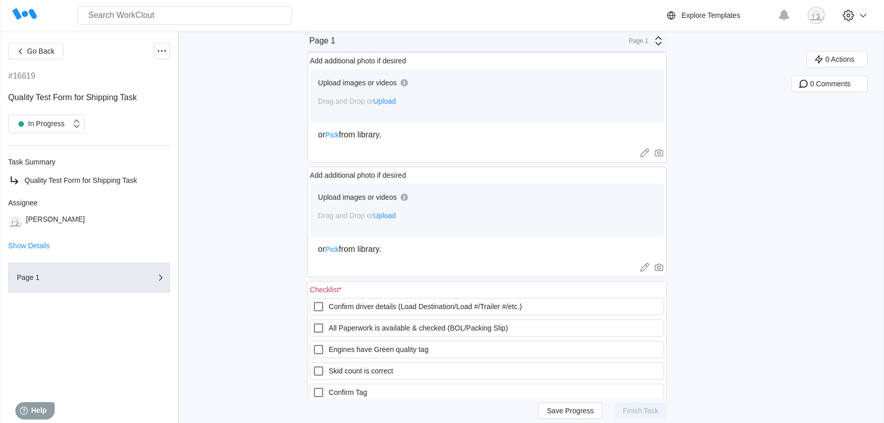
scroll to position [695, 0]
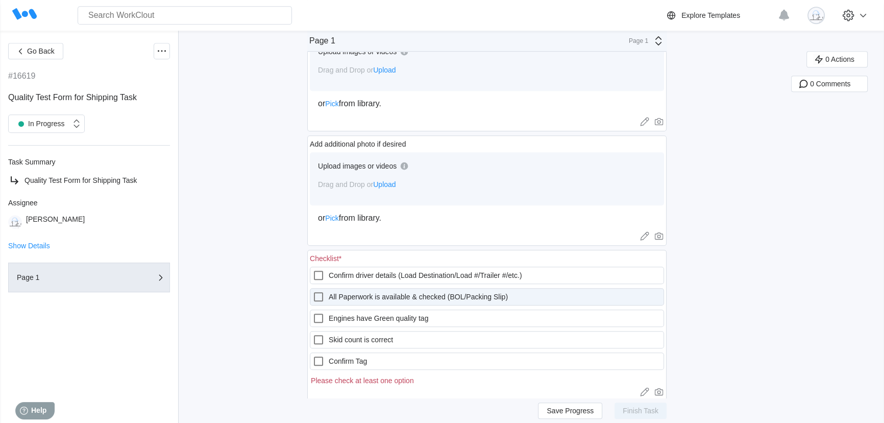
click at [351, 286] on div "Confirm driver details (Load Destination/Load #/Trailer #/etc.) All Paperwork i…" at bounding box center [487, 325] width 354 height 118
click at [348, 295] on label "All Paperwork is available & checked (BOL/Packing Slip)" at bounding box center [487, 296] width 354 height 17
click at [313, 291] on Slip\) "All Paperwork is available & checked (BOL/Packing Slip)" at bounding box center [312, 290] width 1 height 1
checkbox Slip\) "true"
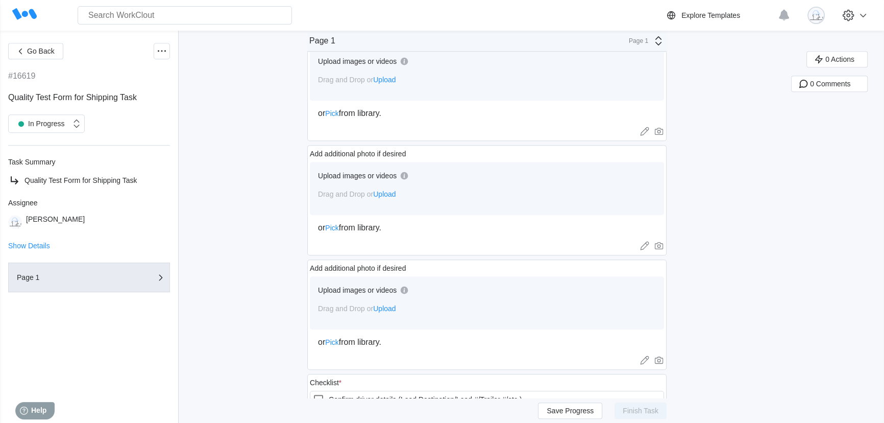
scroll to position [417, 0]
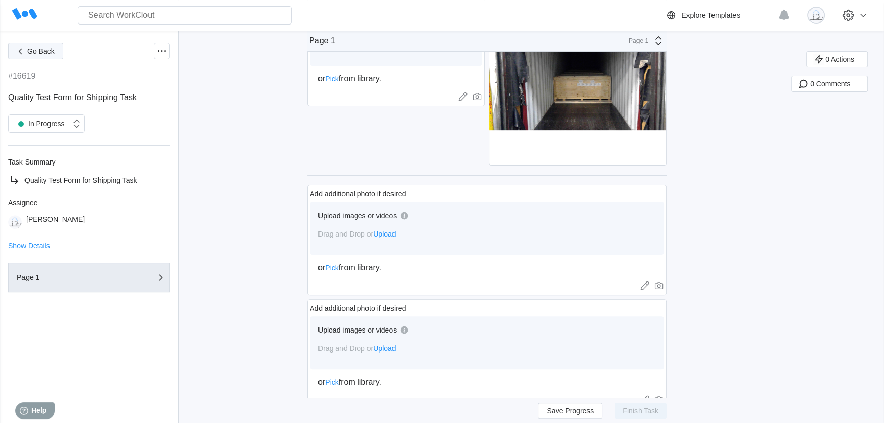
click at [46, 54] on span "Go Back" at bounding box center [41, 50] width 28 height 7
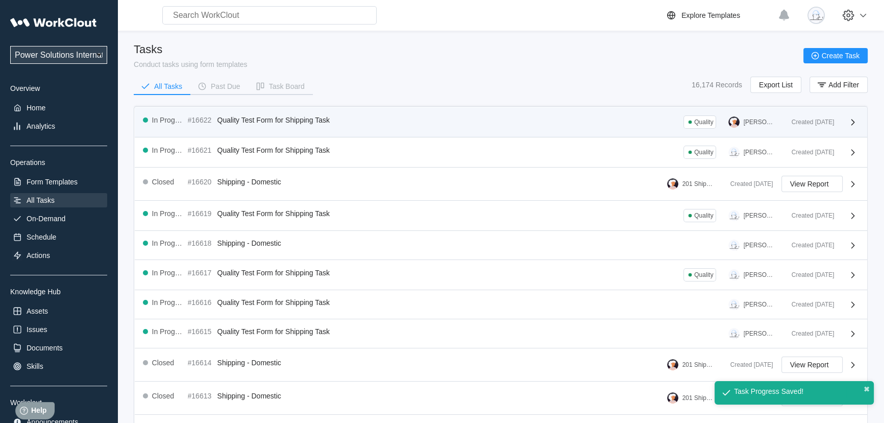
click at [839, 123] on div "Created [DATE]" at bounding box center [821, 121] width 76 height 13
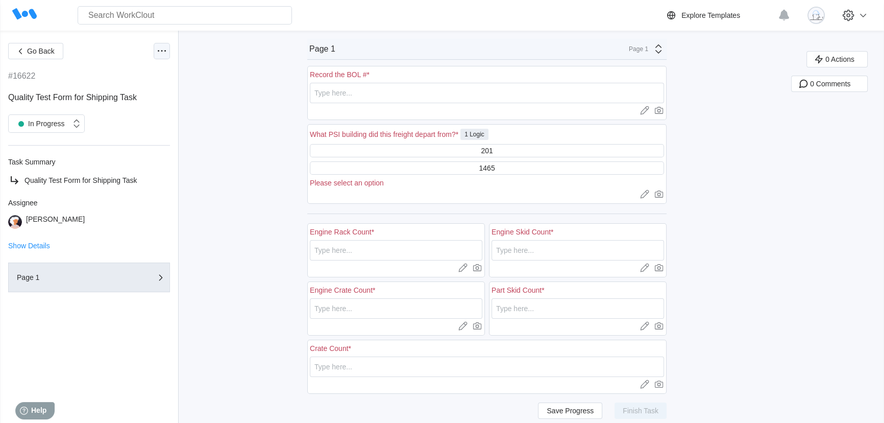
click at [163, 58] on div at bounding box center [162, 51] width 16 height 16
click at [112, 179] on div "Delete Task" at bounding box center [118, 174] width 93 height 16
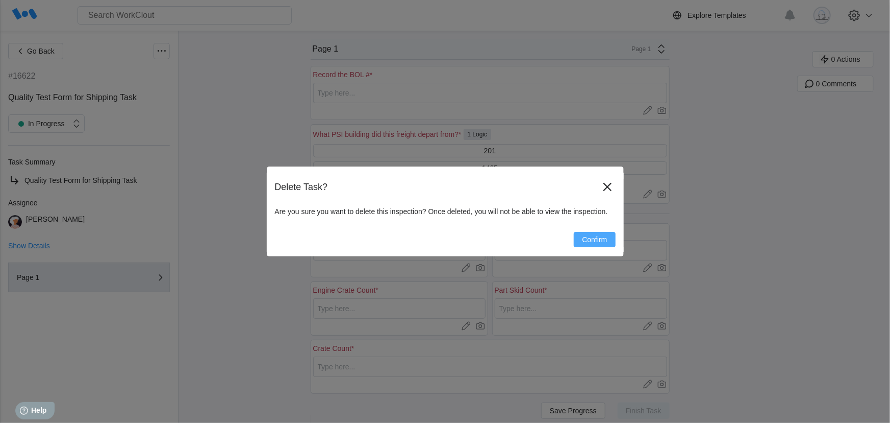
click at [601, 242] on span "Confirm" at bounding box center [594, 239] width 25 height 7
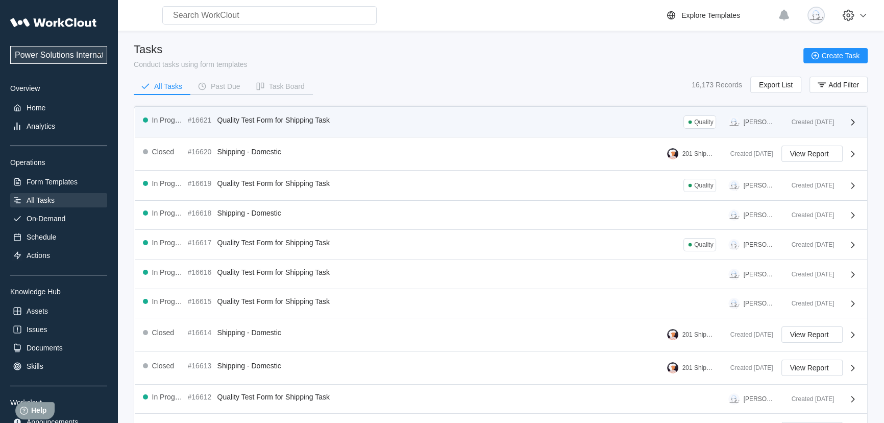
click at [833, 123] on div "Created [DATE]" at bounding box center [808, 121] width 51 height 7
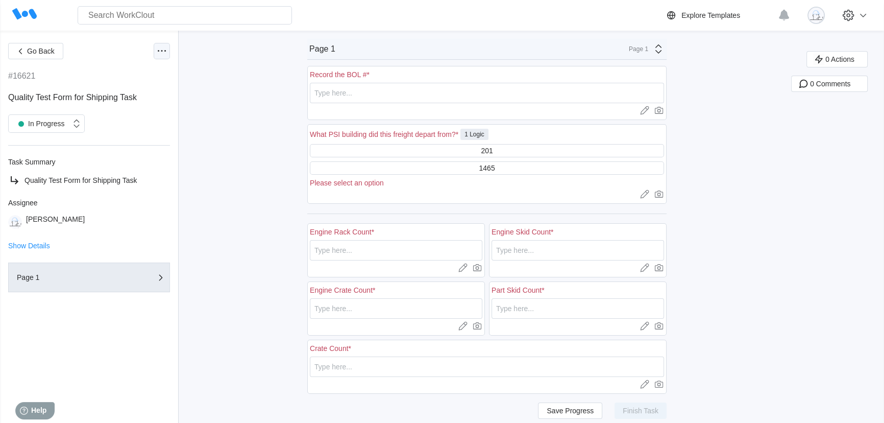
click at [165, 56] on icon at bounding box center [162, 51] width 12 height 12
click at [118, 176] on div "Delete Task" at bounding box center [107, 174] width 37 height 8
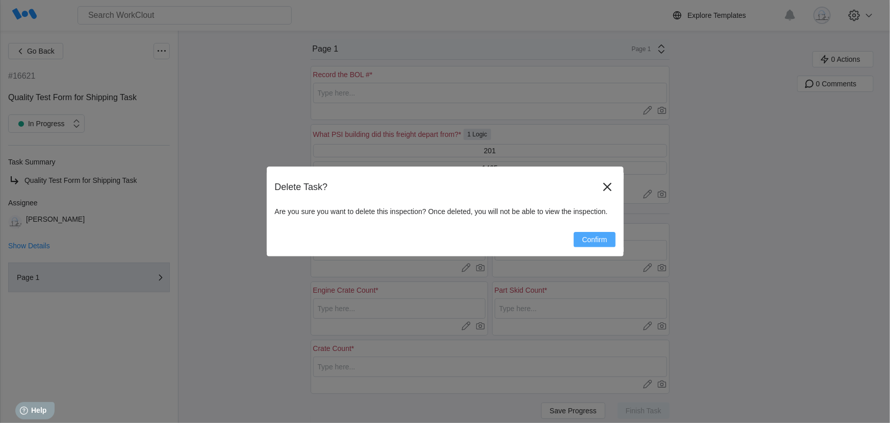
click at [604, 237] on span "Confirm" at bounding box center [594, 239] width 25 height 7
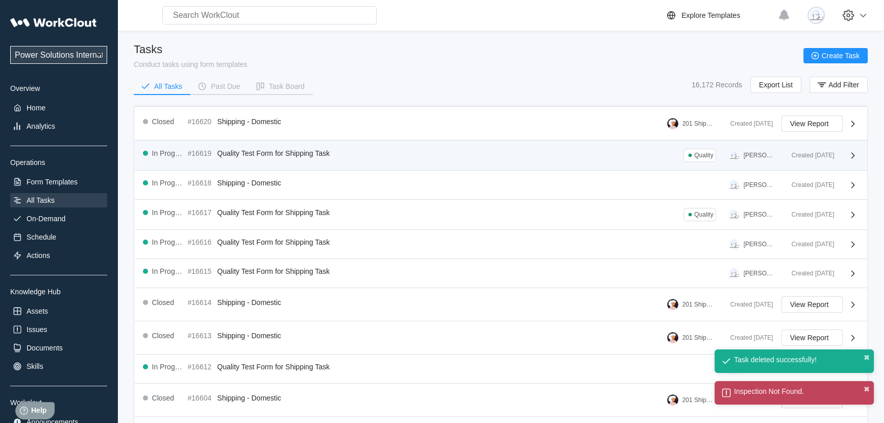
click at [811, 155] on div "Created [DATE]" at bounding box center [808, 155] width 51 height 7
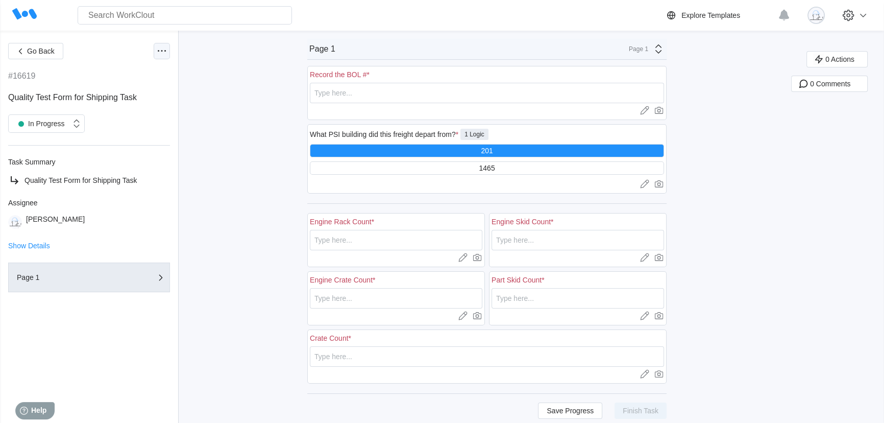
click at [158, 47] on icon at bounding box center [162, 51] width 12 height 12
click at [104, 172] on div "Delete Task" at bounding box center [107, 174] width 37 height 8
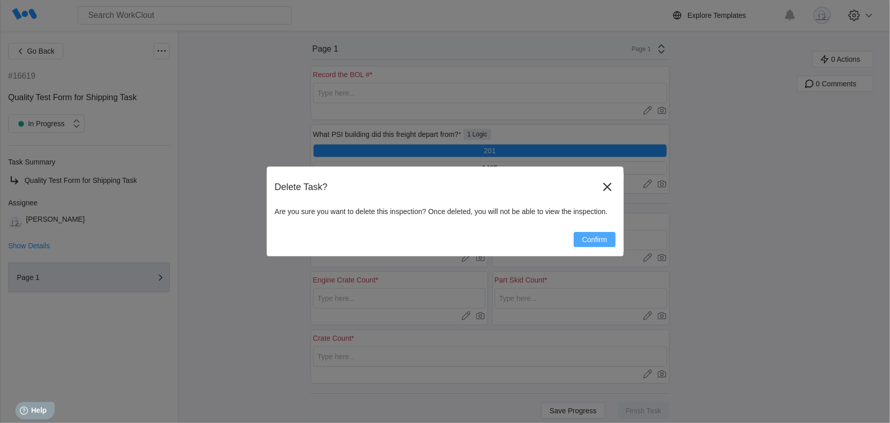
click at [598, 241] on span "Confirm" at bounding box center [594, 239] width 25 height 7
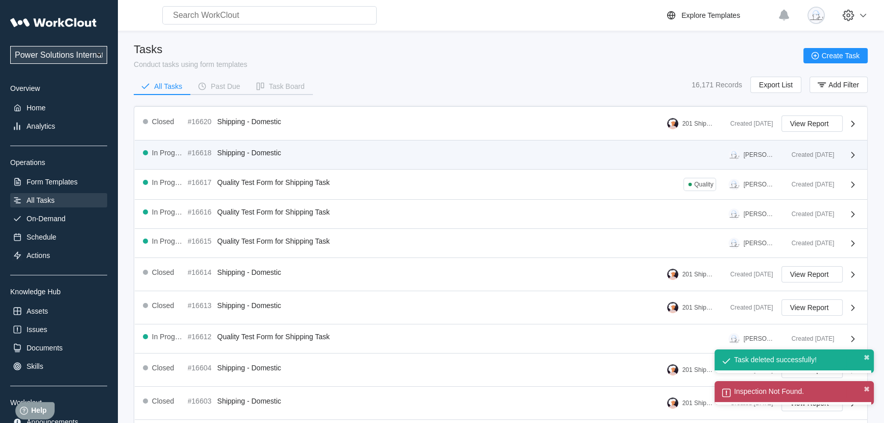
click at [810, 154] on div "Created [DATE]" at bounding box center [808, 154] width 51 height 7
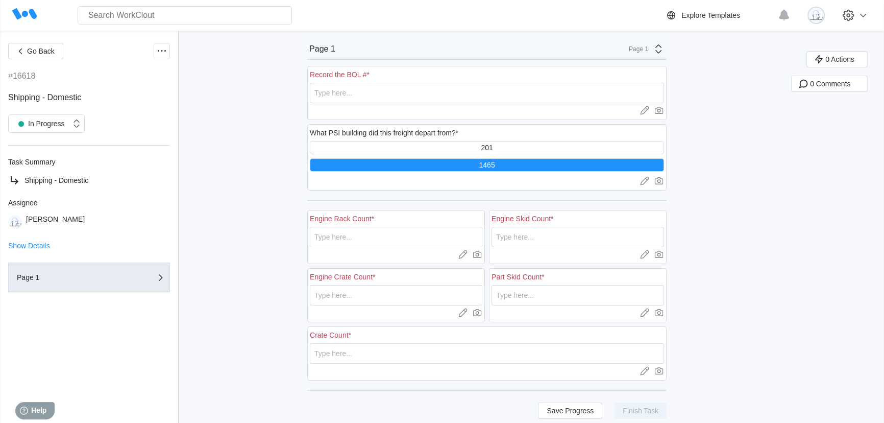
click at [163, 56] on icon at bounding box center [162, 51] width 12 height 12
click at [116, 173] on div "Delete Task" at bounding box center [107, 174] width 37 height 8
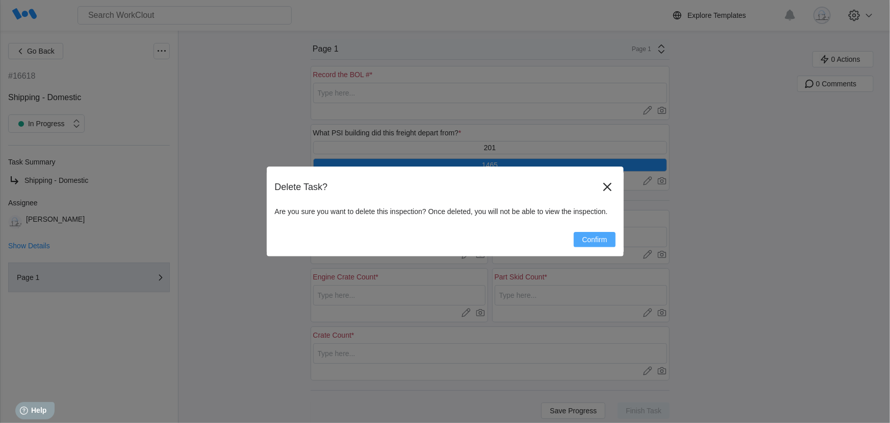
click at [592, 239] on span "Confirm" at bounding box center [594, 239] width 25 height 7
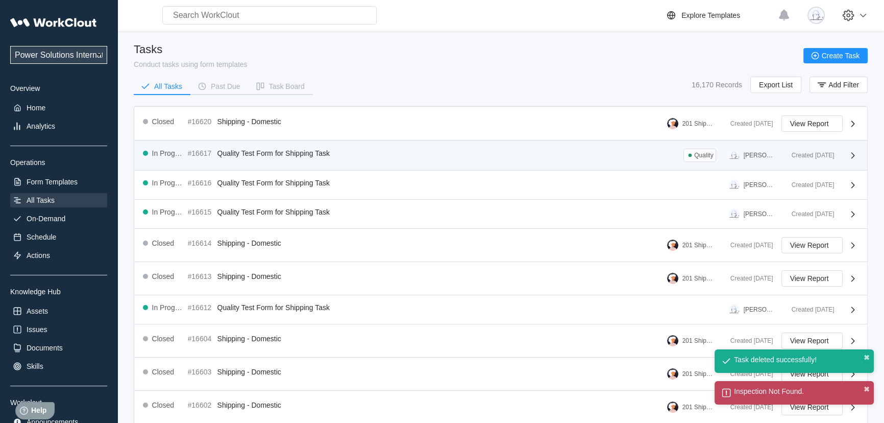
click at [817, 156] on div "Created [DATE]" at bounding box center [808, 155] width 51 height 7
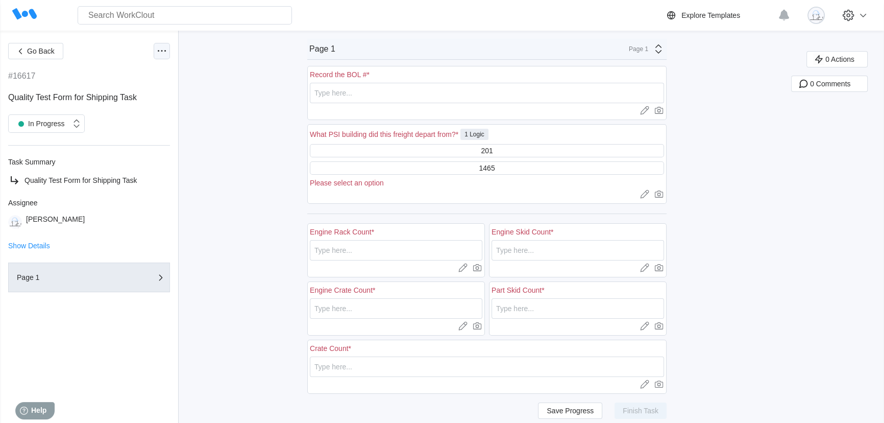
click at [163, 52] on icon at bounding box center [162, 51] width 12 height 12
click at [117, 170] on div "Delete Task" at bounding box center [107, 174] width 37 height 8
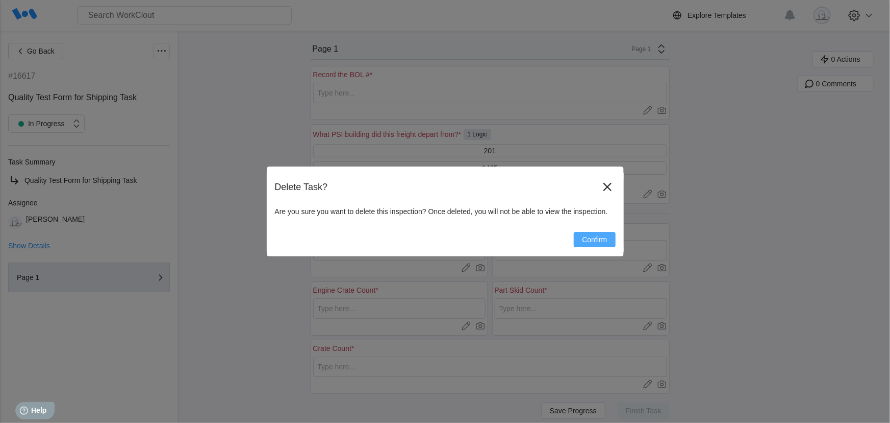
click at [586, 243] on button "Confirm" at bounding box center [594, 239] width 41 height 15
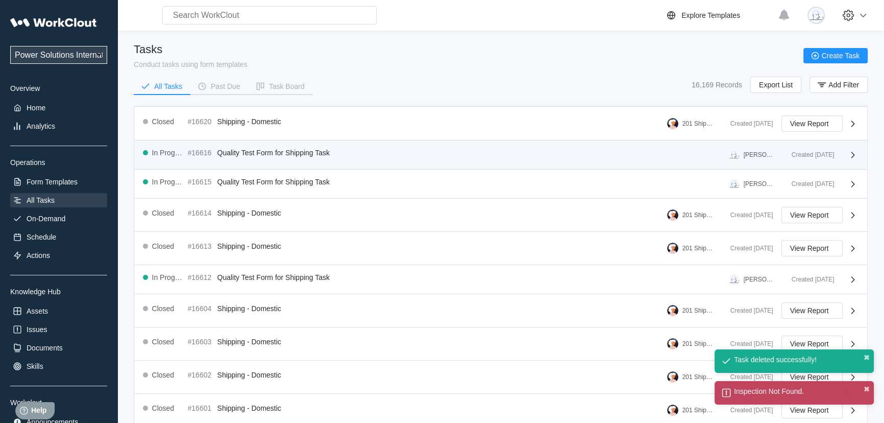
click at [809, 157] on div "Created [DATE]" at bounding box center [808, 154] width 51 height 7
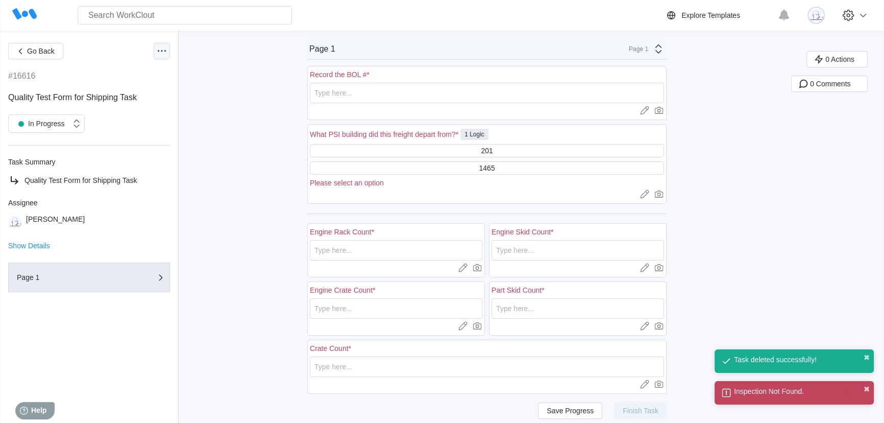
click at [164, 56] on icon at bounding box center [162, 51] width 12 height 12
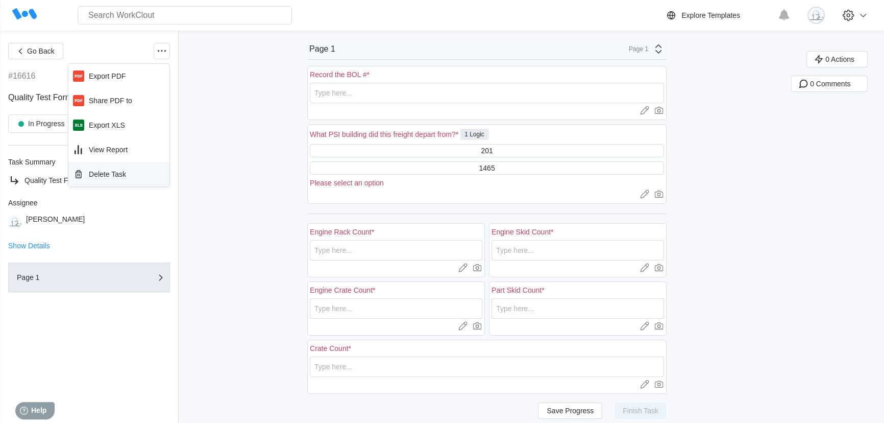
click at [113, 170] on div "Delete Task" at bounding box center [107, 174] width 37 height 8
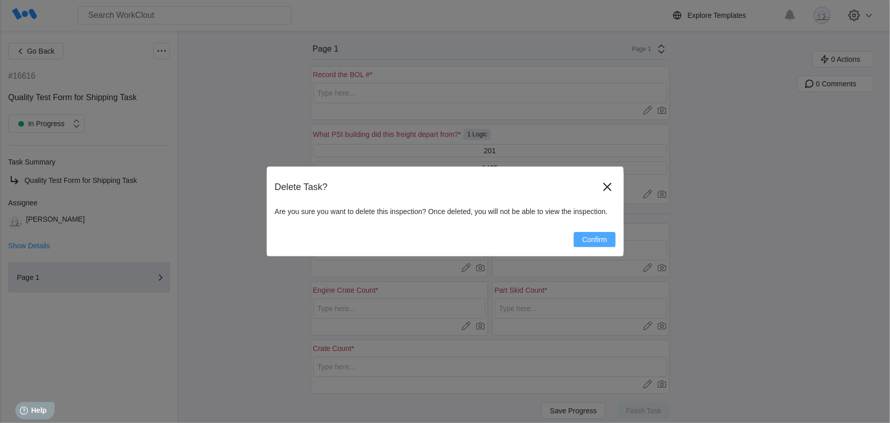
click at [587, 236] on span "Confirm" at bounding box center [594, 239] width 25 height 7
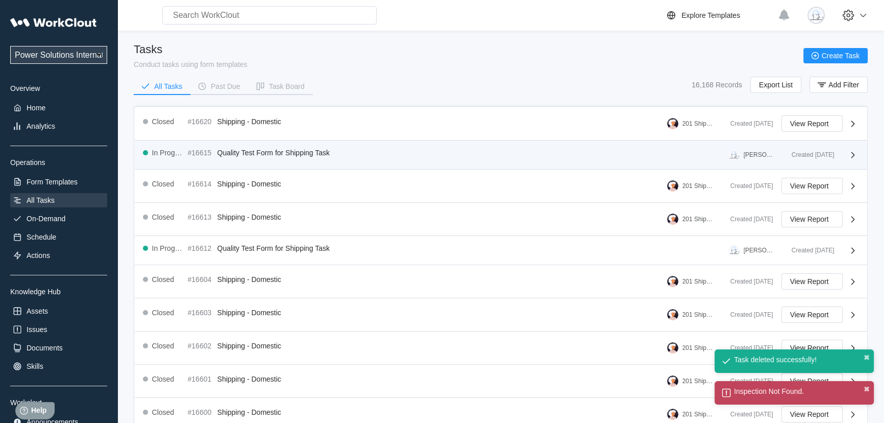
click at [809, 150] on div "Created [DATE]" at bounding box center [821, 154] width 76 height 12
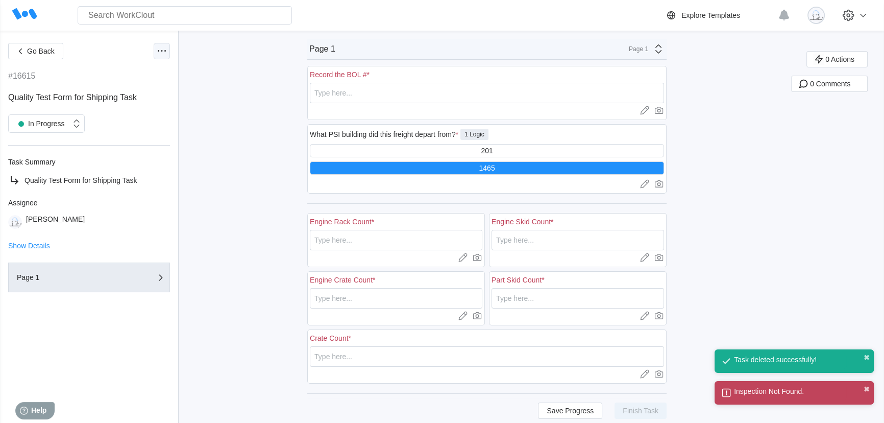
click at [163, 52] on icon at bounding box center [162, 51] width 12 height 12
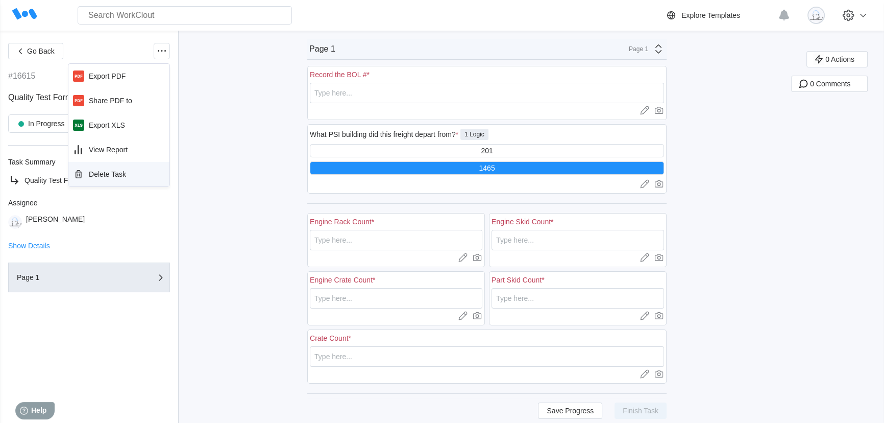
click at [114, 170] on div "Delete Task" at bounding box center [107, 174] width 37 height 8
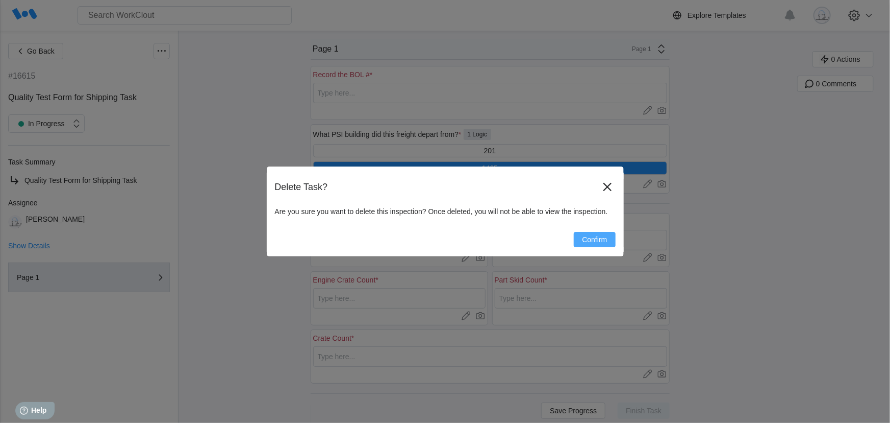
click at [602, 243] on button "Confirm" at bounding box center [594, 239] width 41 height 15
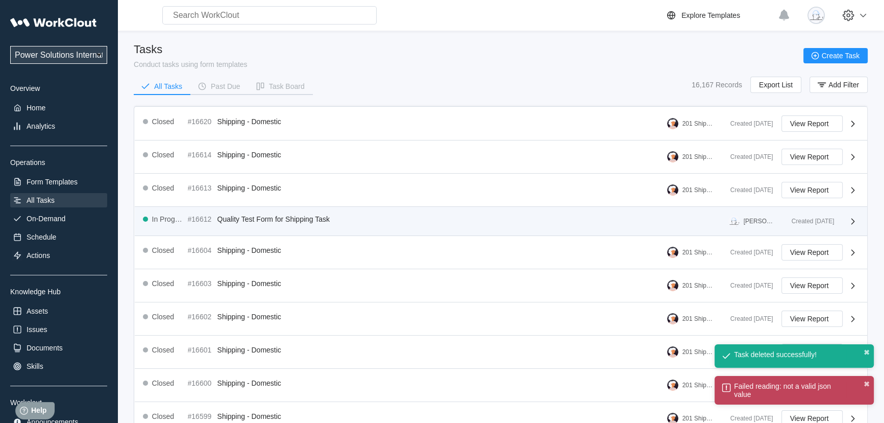
click at [819, 218] on div "Created [DATE]" at bounding box center [808, 220] width 51 height 7
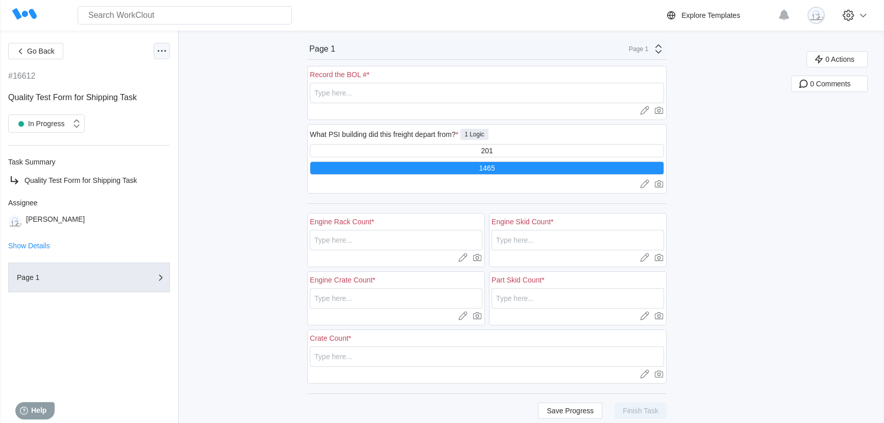
click at [167, 53] on icon at bounding box center [162, 51] width 12 height 12
click at [89, 178] on div "Delete Task" at bounding box center [118, 174] width 93 height 16
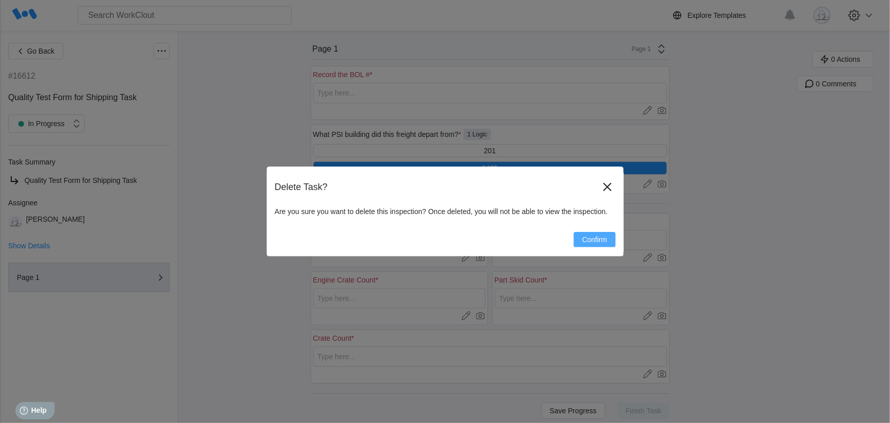
click at [602, 240] on span "Confirm" at bounding box center [594, 239] width 25 height 7
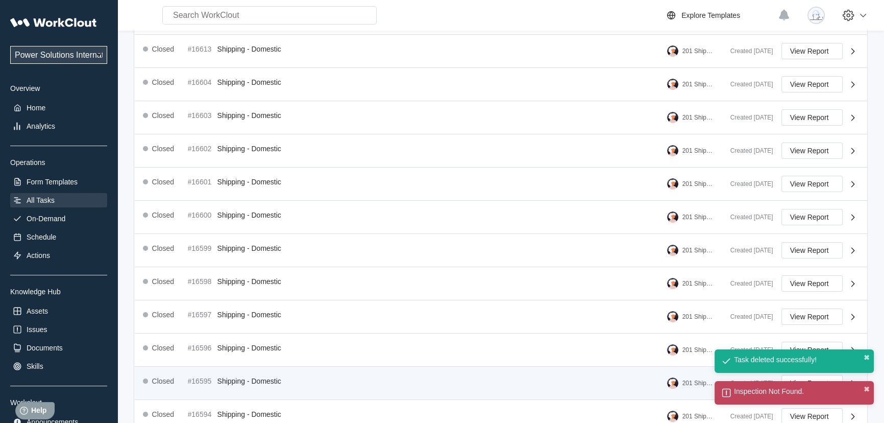
scroll to position [229, 0]
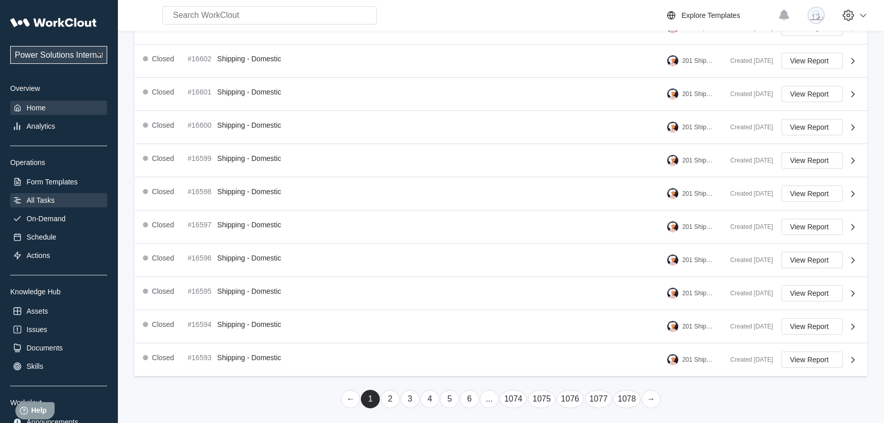
click at [36, 109] on div "Home" at bounding box center [36, 108] width 19 height 8
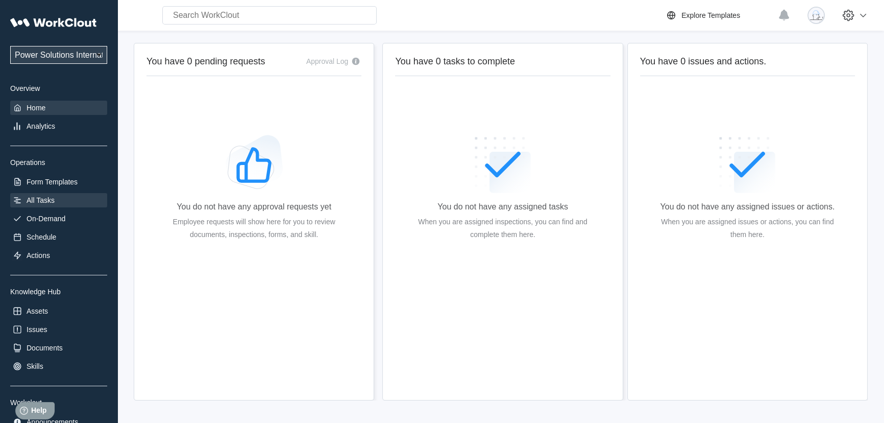
click at [45, 201] on div "All Tasks" at bounding box center [41, 200] width 28 height 8
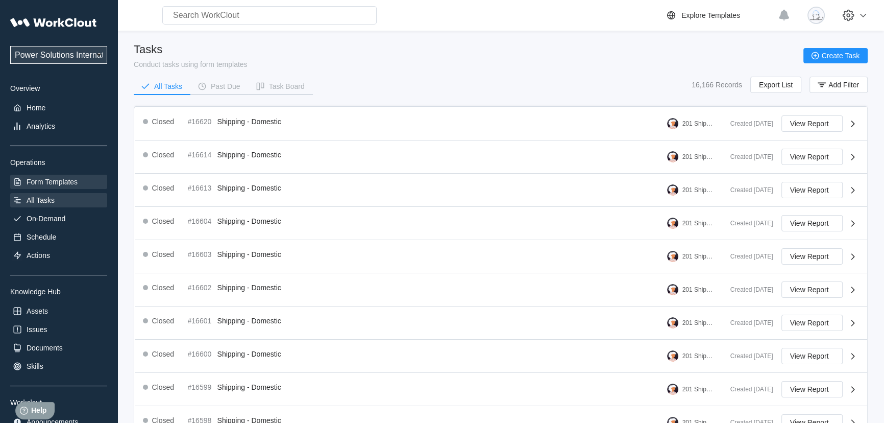
click at [48, 186] on div "Form Templates" at bounding box center [52, 182] width 51 height 8
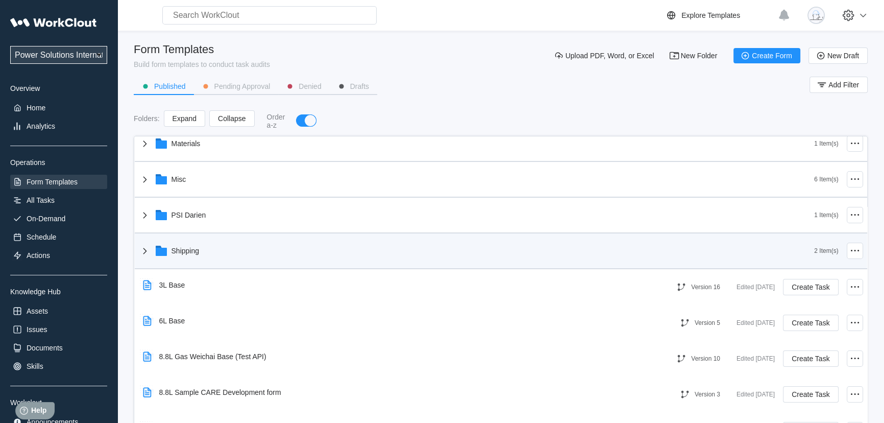
scroll to position [185, 0]
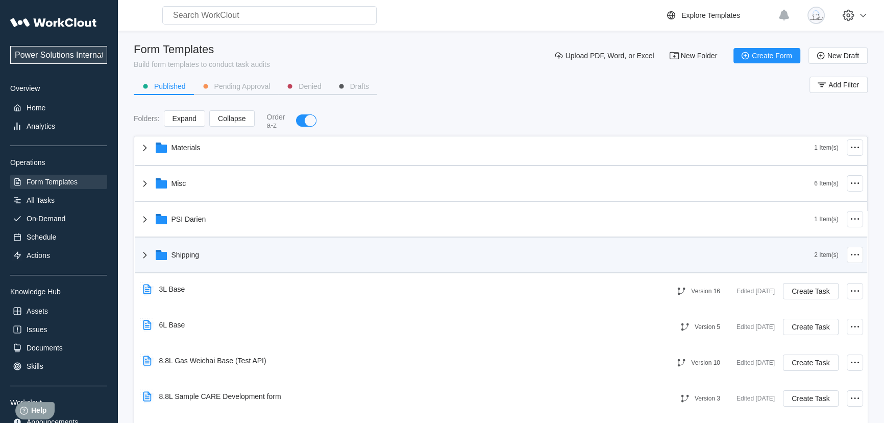
click at [230, 261] on div "Shipping" at bounding box center [477, 254] width 676 height 27
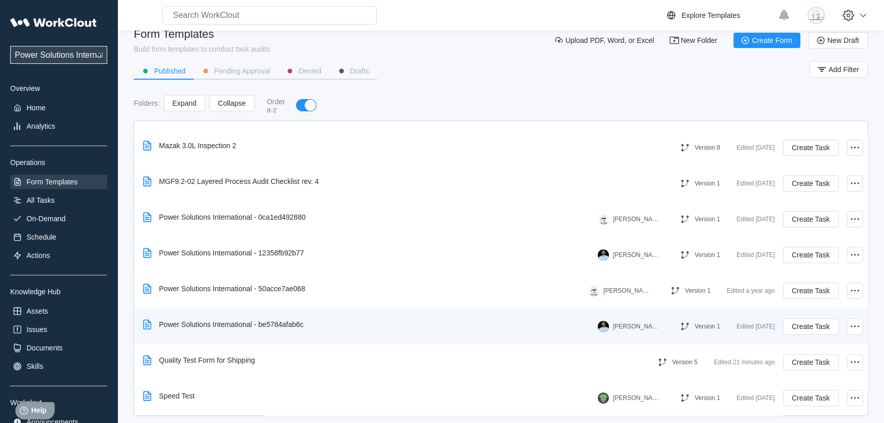
scroll to position [29, 0]
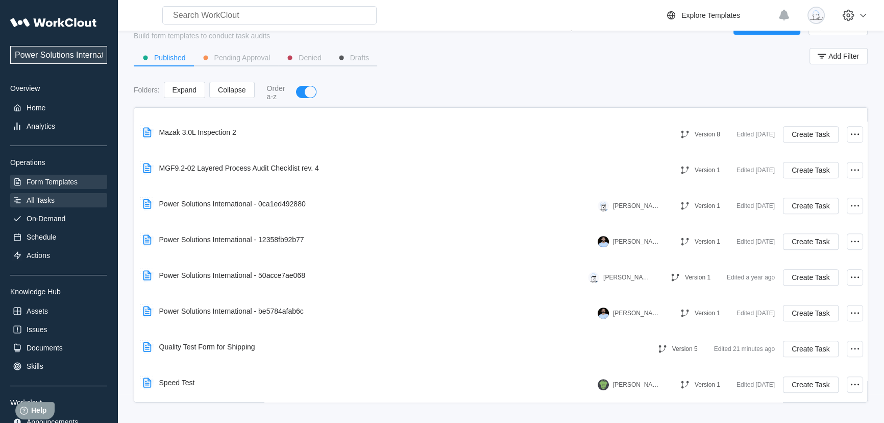
click at [44, 201] on div "All Tasks" at bounding box center [41, 200] width 28 height 8
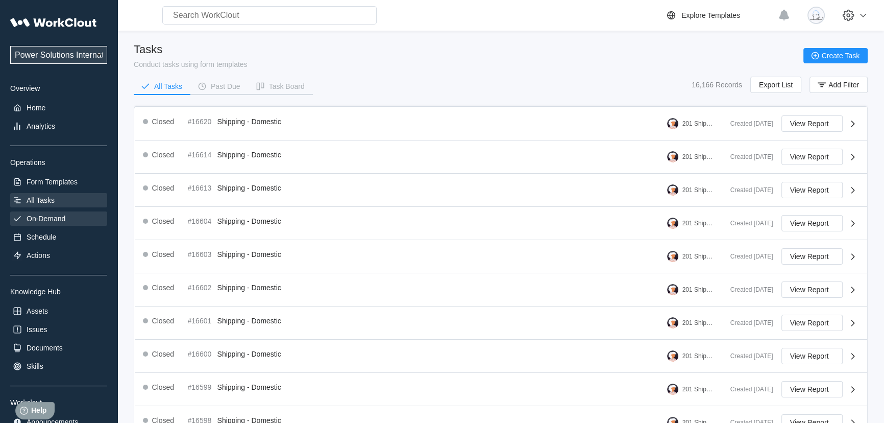
click at [58, 221] on div "On-Demand" at bounding box center [46, 218] width 39 height 8
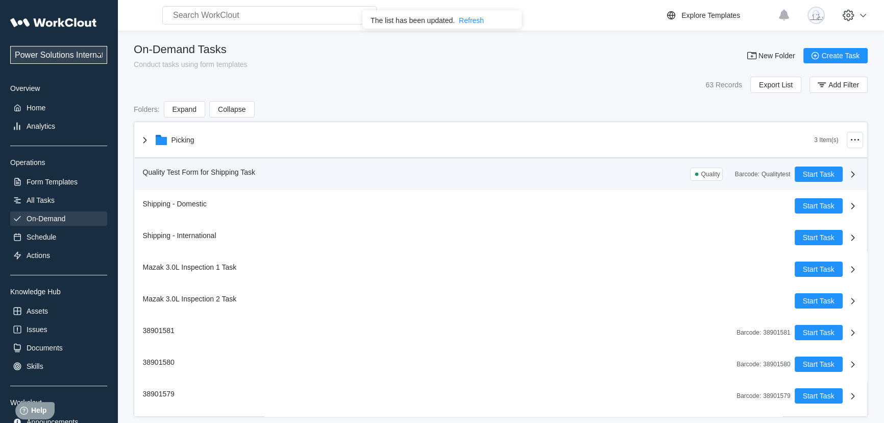
click at [847, 175] on icon at bounding box center [853, 174] width 12 height 12
click at [609, 172] on div "Quality Test Form for Shipping Task Quality Barcode : Qualitytest" at bounding box center [469, 173] width 652 height 15
click at [188, 171] on span "Quality Test Form for Shipping Task" at bounding box center [199, 172] width 112 height 8
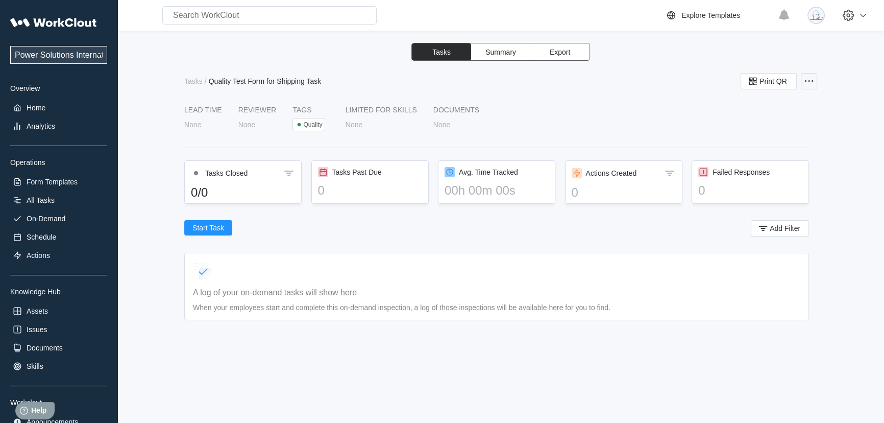
click at [814, 84] on icon at bounding box center [809, 81] width 12 height 12
click at [766, 161] on div "Delete Task" at bounding box center [765, 155] width 93 height 16
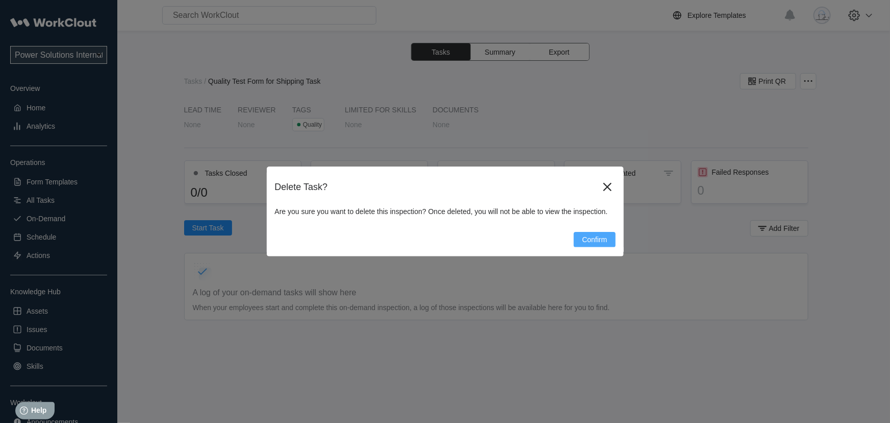
click at [586, 245] on button "Confirm" at bounding box center [594, 239] width 41 height 15
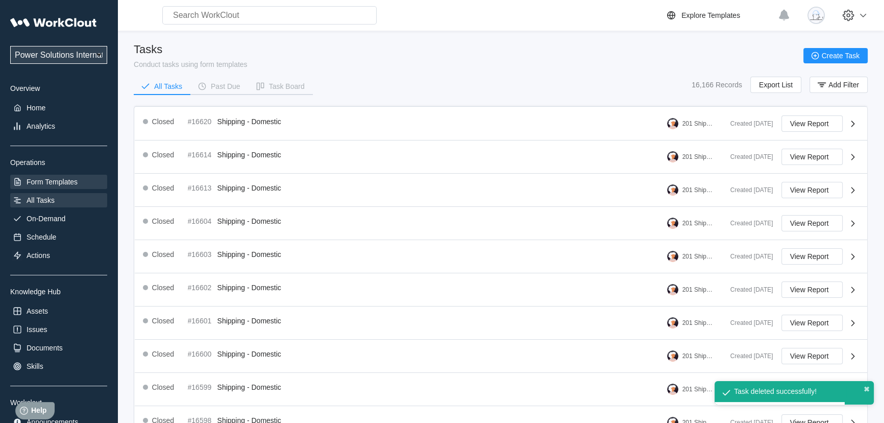
click at [73, 179] on div "Form Templates" at bounding box center [52, 182] width 51 height 8
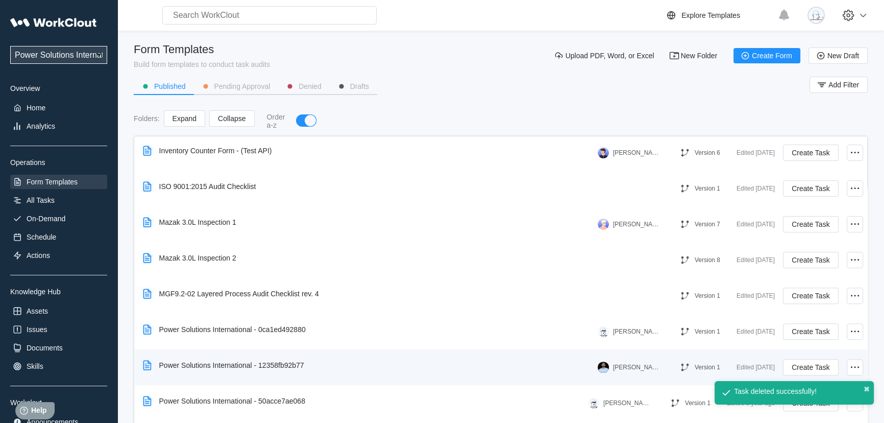
scroll to position [563, 0]
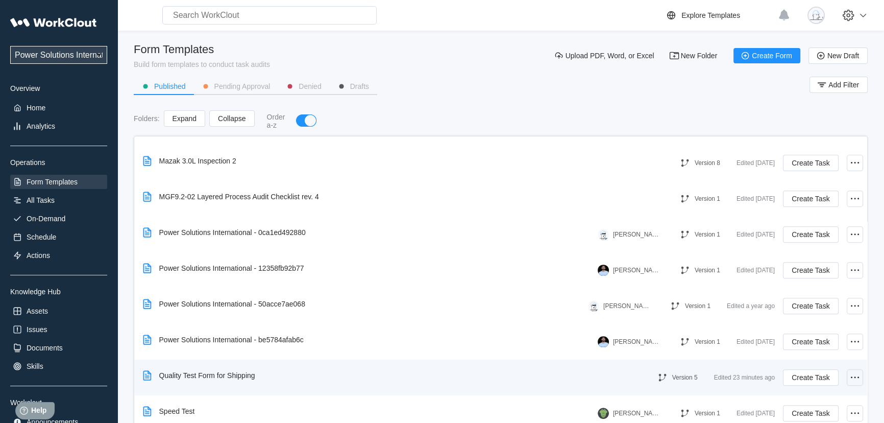
click at [851, 378] on icon at bounding box center [855, 377] width 12 height 12
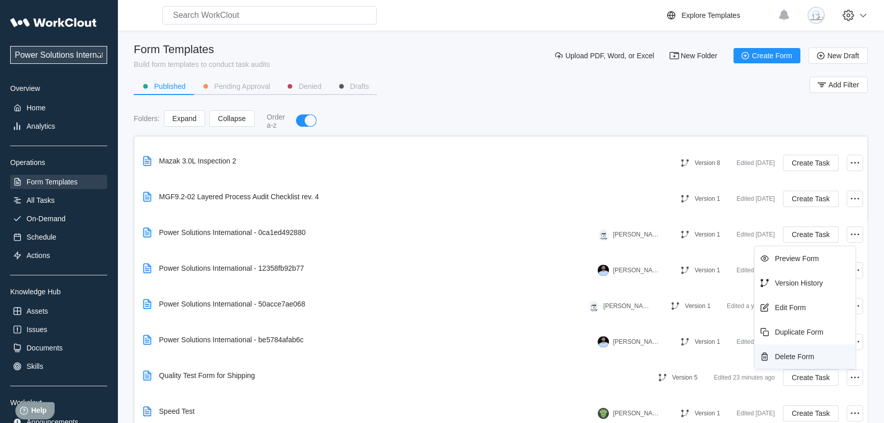
click at [798, 359] on div "Delete Form" at bounding box center [794, 356] width 39 height 8
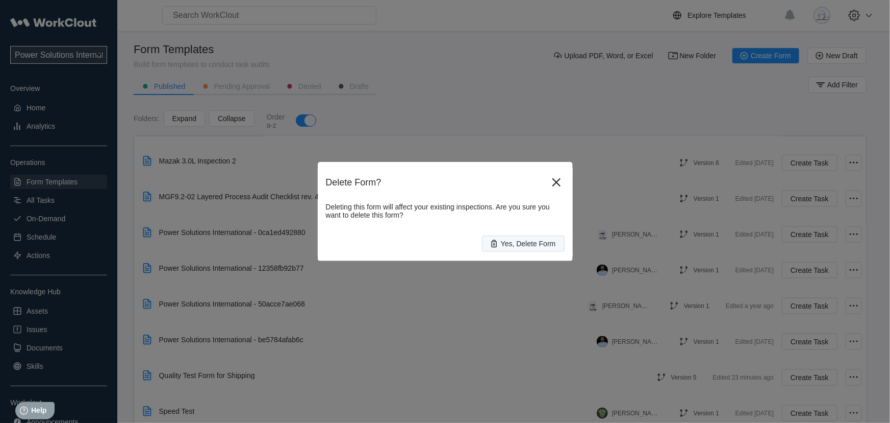
click at [517, 244] on span "Yes, Delete Form" at bounding box center [528, 243] width 55 height 7
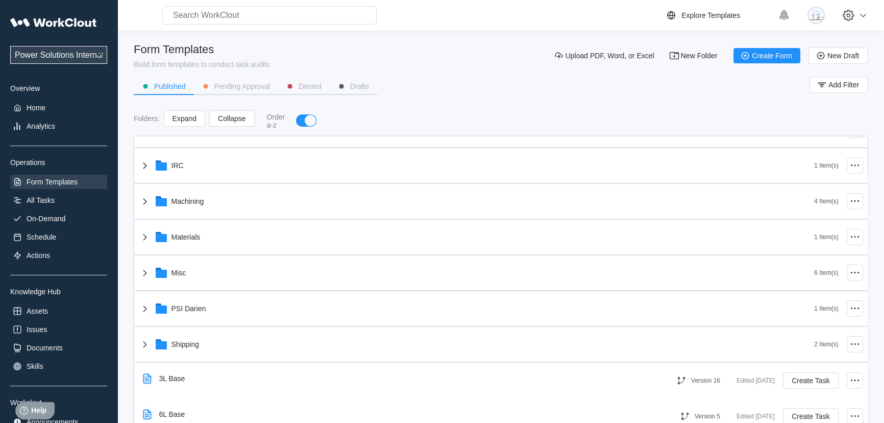
scroll to position [64, 0]
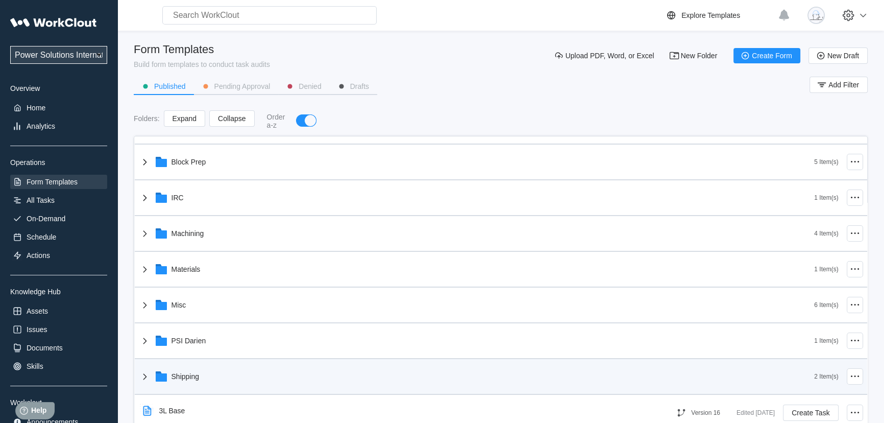
click at [310, 381] on div "Shipping" at bounding box center [477, 376] width 676 height 27
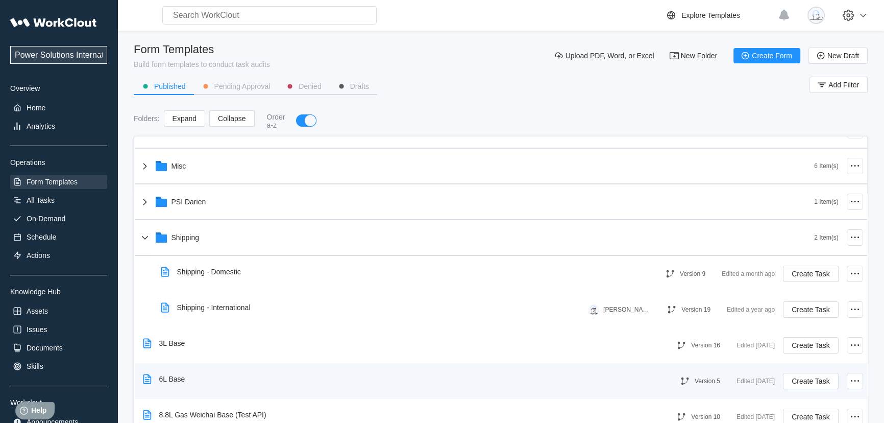
scroll to position [203, 0]
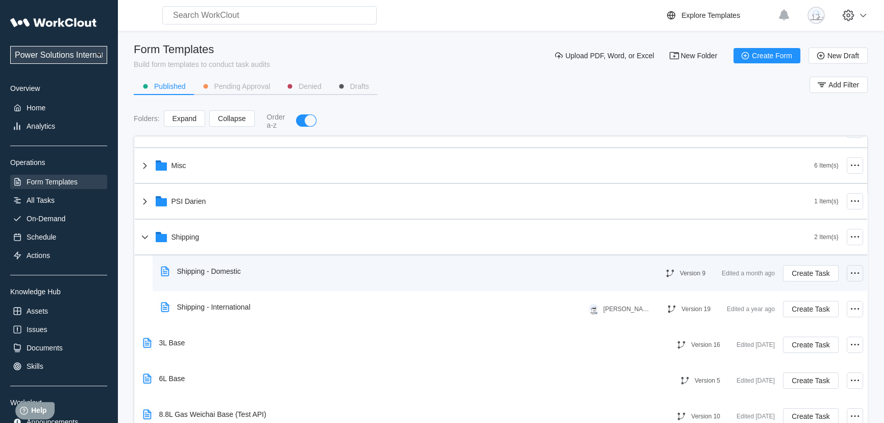
click at [849, 275] on icon at bounding box center [855, 273] width 12 height 12
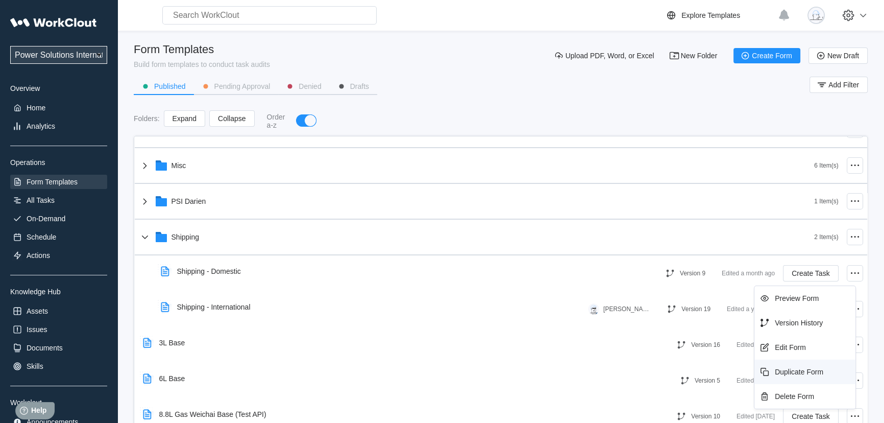
click at [806, 367] on div "Duplicate Form" at bounding box center [799, 371] width 48 height 8
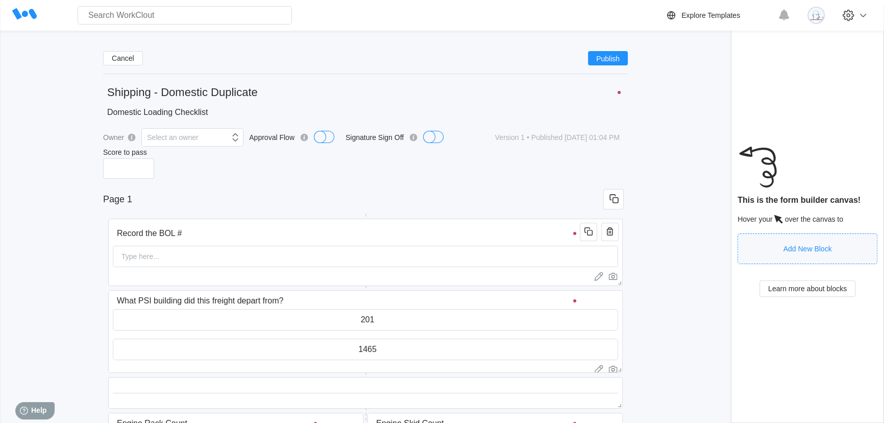
click at [267, 95] on input "Shipping - Domestic Duplicate" at bounding box center [365, 92] width 525 height 20
drag, startPoint x: 258, startPoint y: 96, endPoint x: 213, endPoint y: 101, distance: 45.1
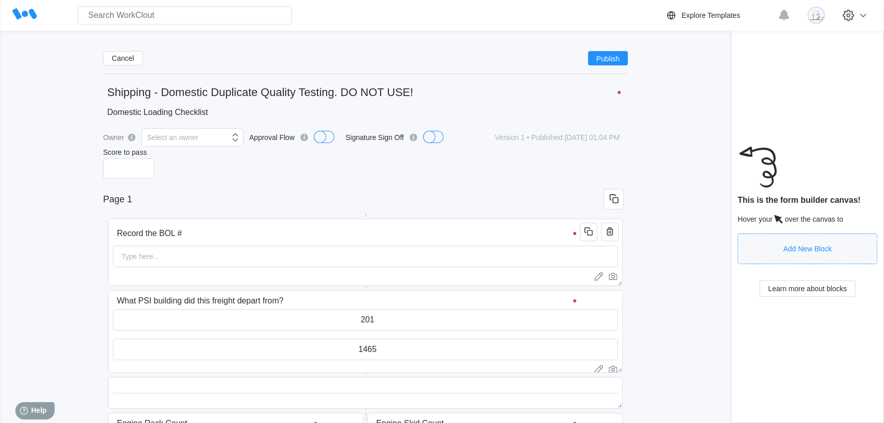
click at [213, 101] on input "Shipping - Domestic Duplicate Quality Testing. DO NOT USE!" at bounding box center [365, 92] width 525 height 20
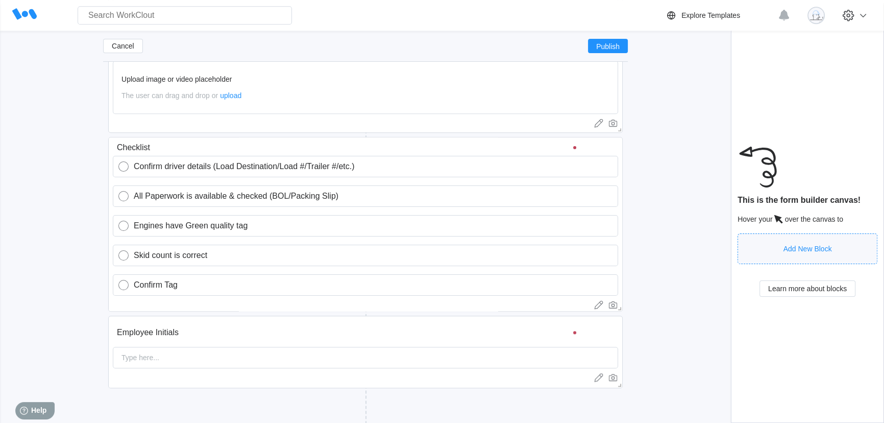
scroll to position [1097, 0]
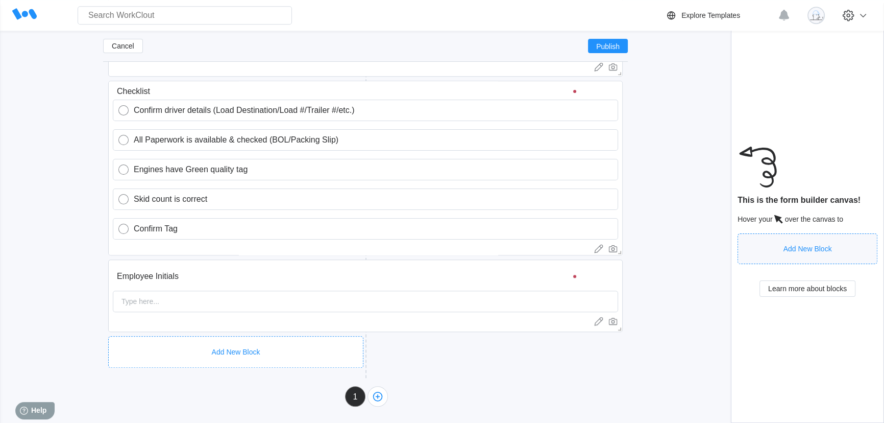
type input "Shipping - Domestic Quality Testing. DO NOT USE!"
click at [323, 340] on div "Add New Block" at bounding box center [235, 352] width 255 height 32
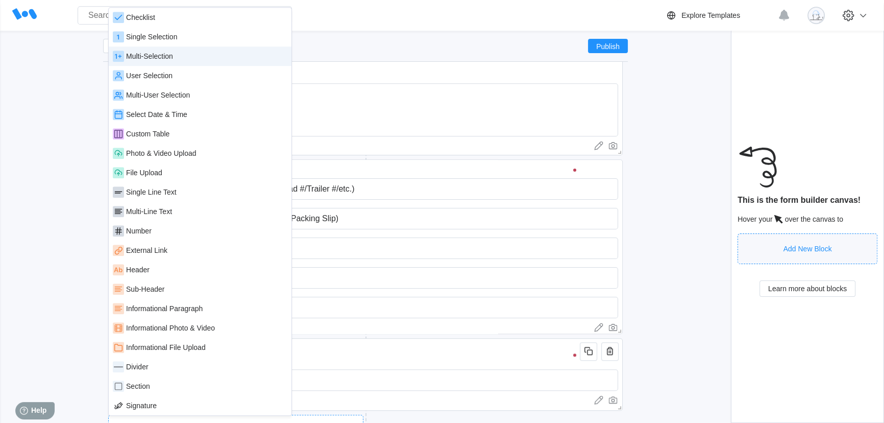
scroll to position [1004, 0]
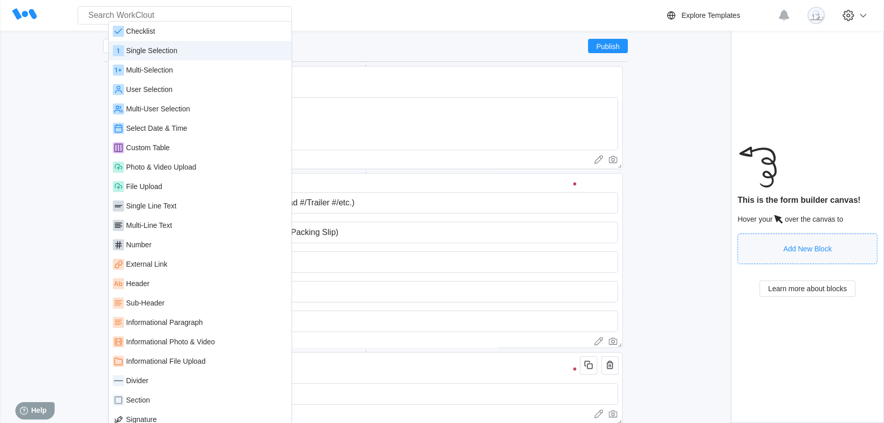
click at [173, 51] on div "Single Selection" at bounding box center [151, 50] width 51 height 8
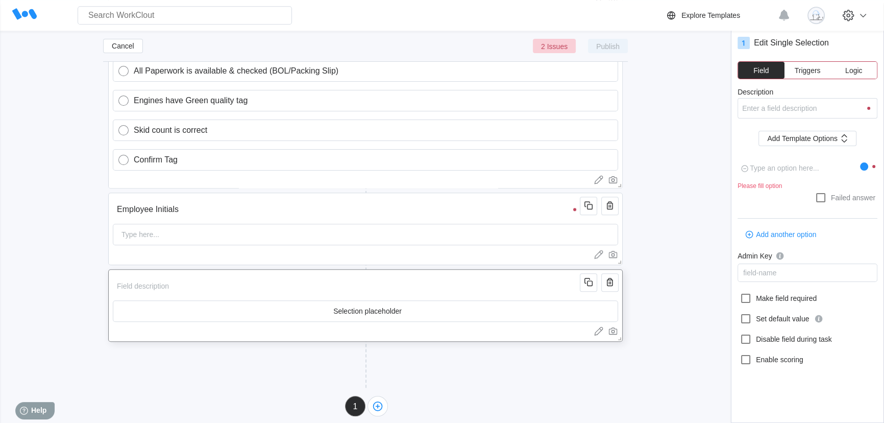
scroll to position [1173, 0]
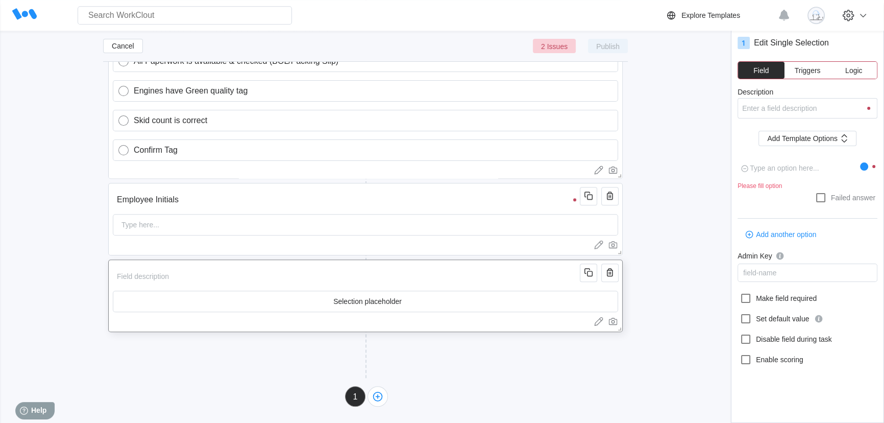
click at [399, 297] on input "text" at bounding box center [365, 301] width 504 height 20
type textarea "x"
click at [609, 272] on icon "button" at bounding box center [610, 272] width 2 height 3
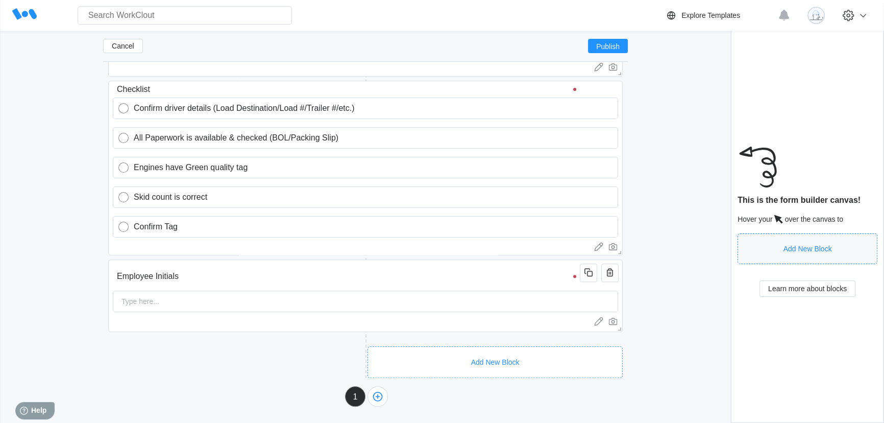
scroll to position [1097, 0]
click at [334, 275] on input "Employee Initials" at bounding box center [348, 276] width 470 height 20
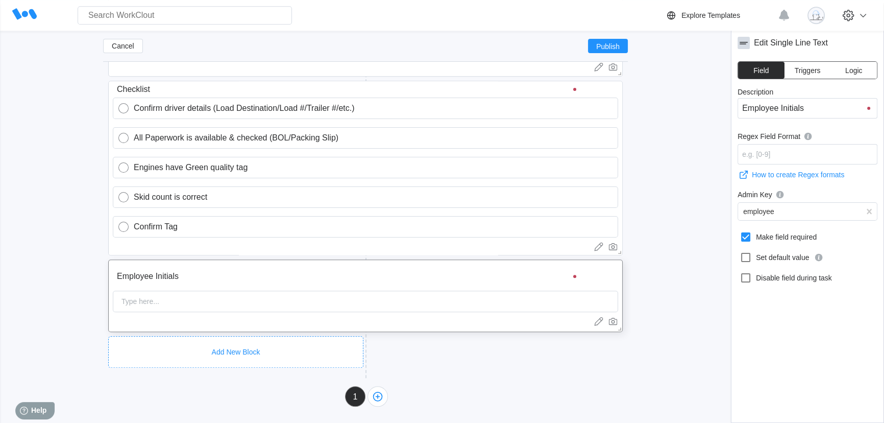
click at [270, 340] on div "Add New Block" at bounding box center [235, 352] width 255 height 32
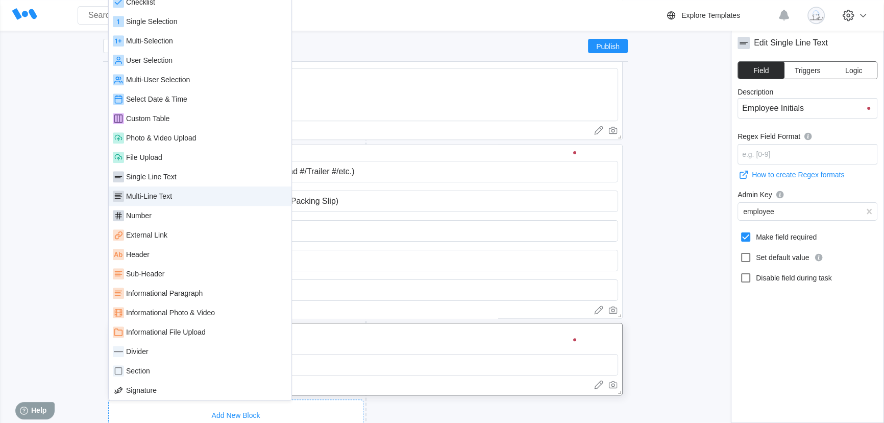
scroll to position [911, 0]
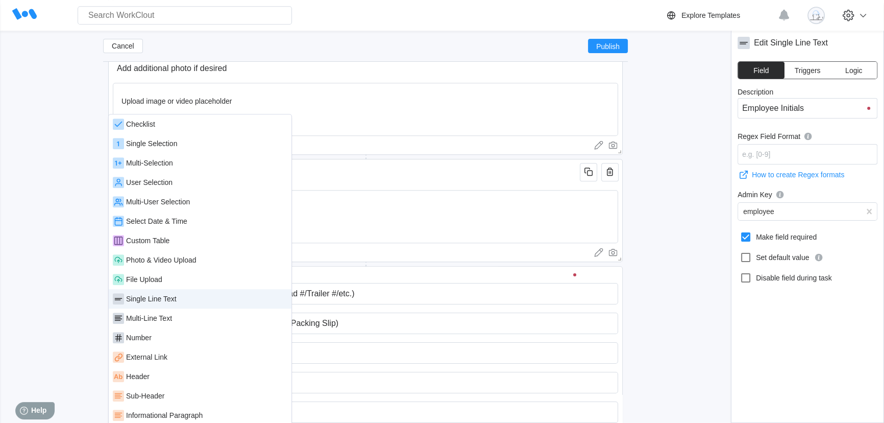
click at [204, 293] on div "Single Line Text" at bounding box center [200, 298] width 175 height 11
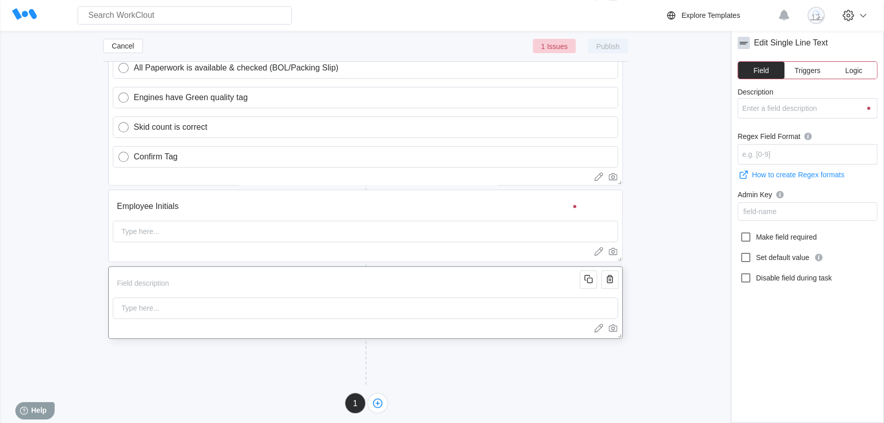
scroll to position [1173, 0]
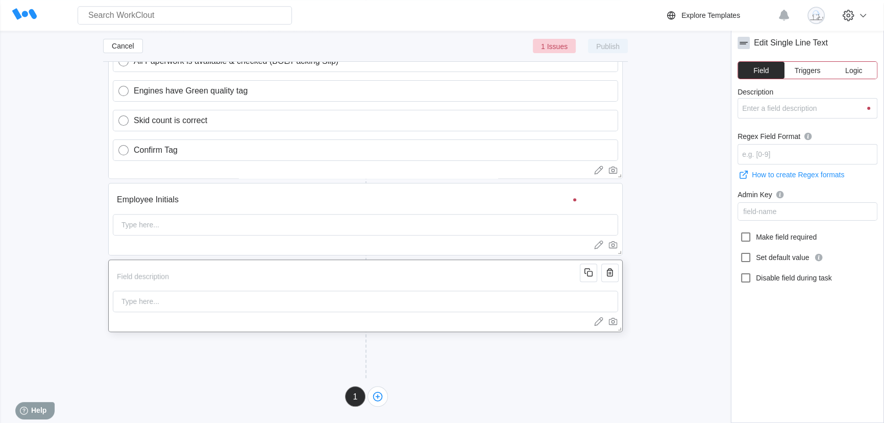
click at [182, 280] on input "Description" at bounding box center [348, 276] width 470 height 20
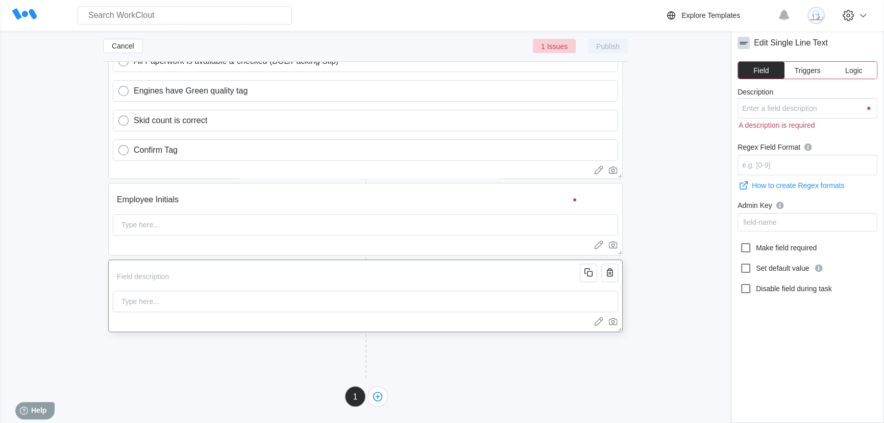
type input "S"
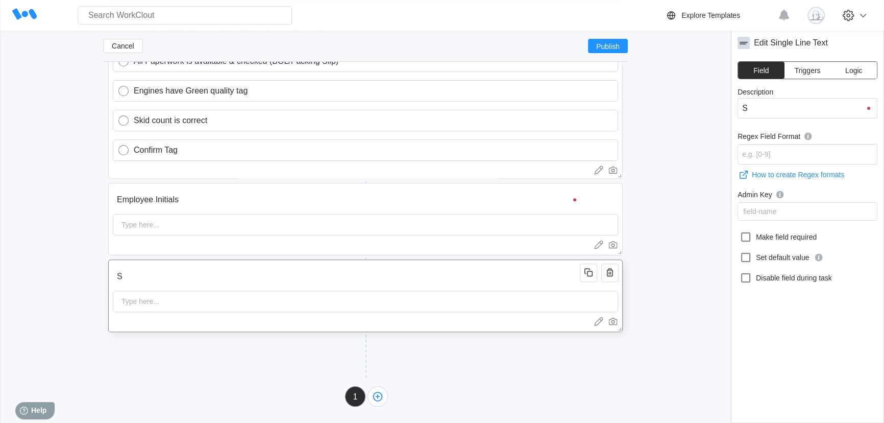
type input "Sc"
type input "Sca"
type input "Scan"
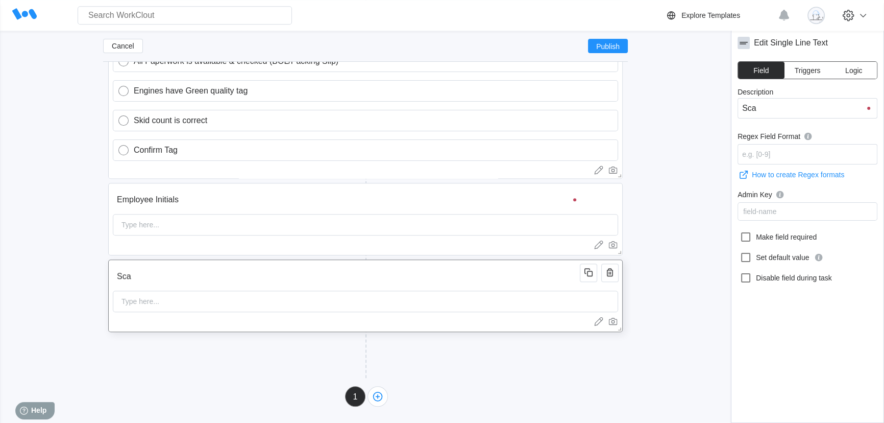
type input "Scan"
type input "Scan C"
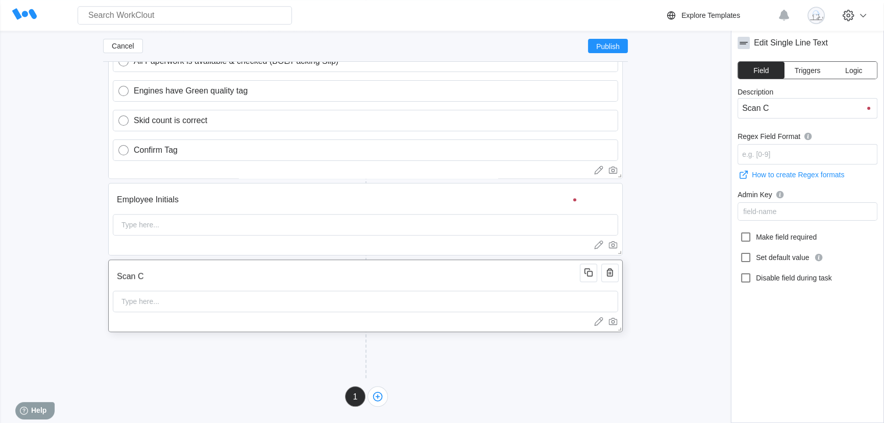
type input "Scan Co"
type input "Scan Coo"
type input "Scan Cool"
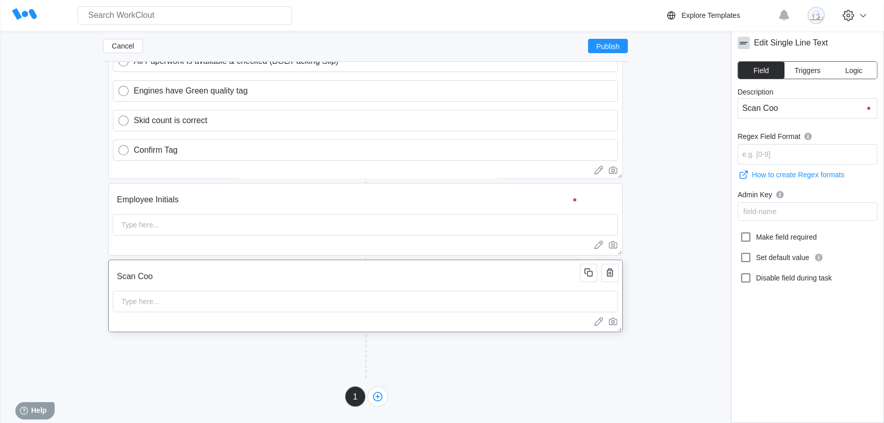
type input "Scan Cool"
type input "Scan Cooli"
type input "Scan Coolin"
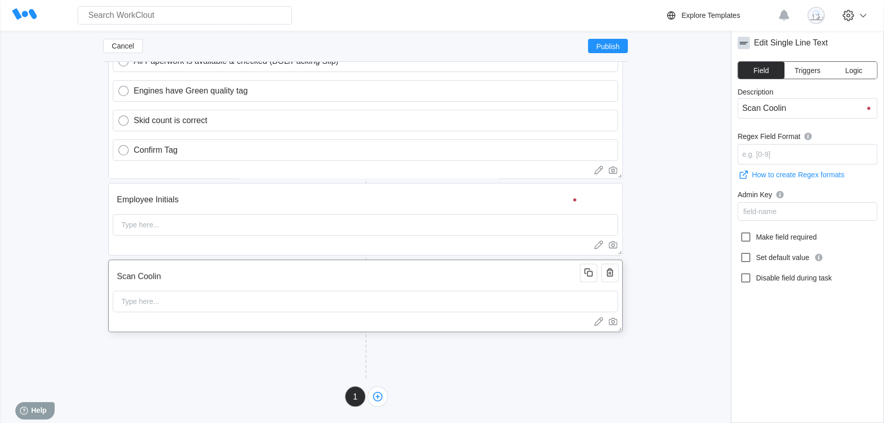
type input "Scan Cooling"
type input "Scan Cooling K"
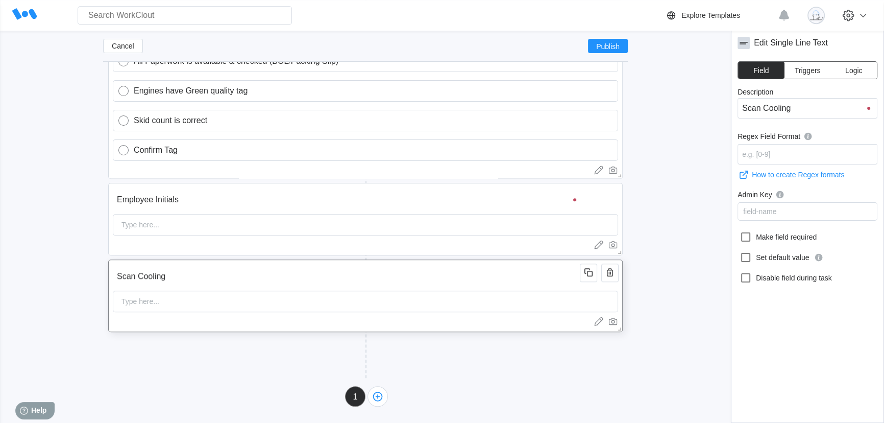
type input "Scan Cooling K"
type input "Scan Cooling Ki"
type input "Scan Cooling Kit"
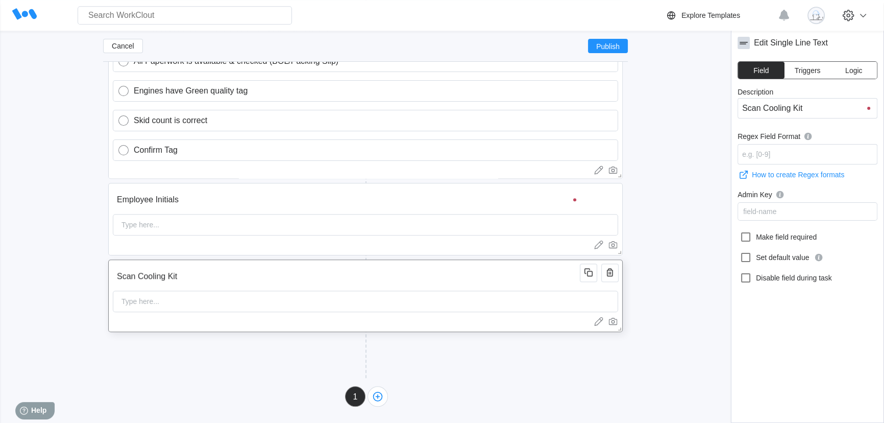
type input "Scan Cooling Kit"
type input "Scan Cooling Kit p"
type input "Scan Cooling Kit pa"
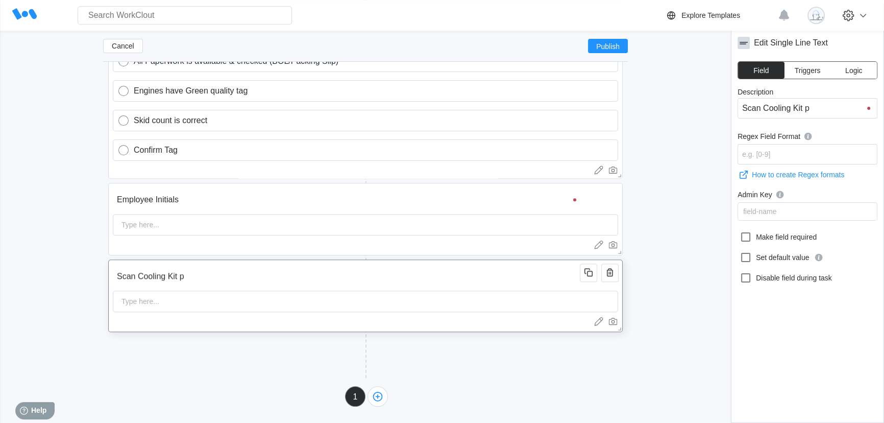
type input "Scan Cooling Kit pa"
type input "Scan Cooling Kit par"
type input "Scan Cooling Kit part"
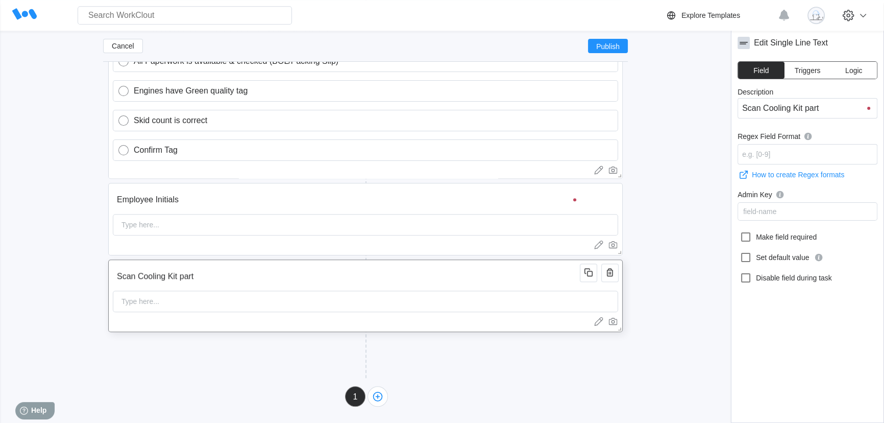
type input "Scan Cooling Kit par"
type input "Scan Cooling Kit pa"
type input "Scan Cooling Kit p"
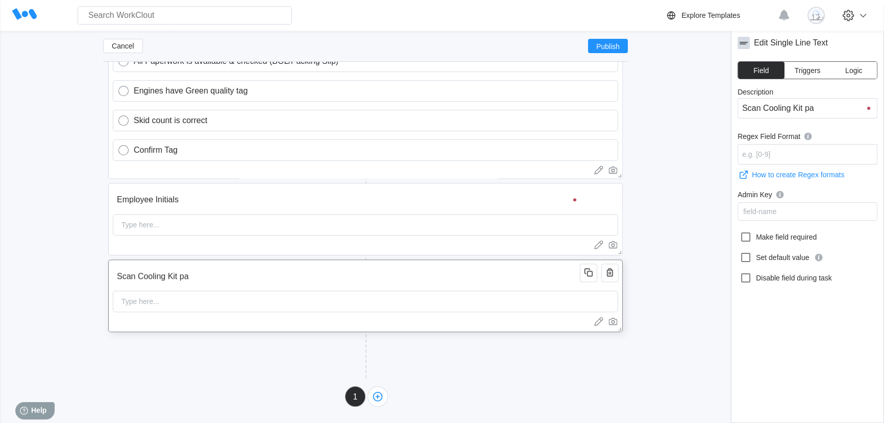
type input "Scan Cooling Kit p"
type input "Scan Cooling Kit"
type input "Scan Cooling Kit P"
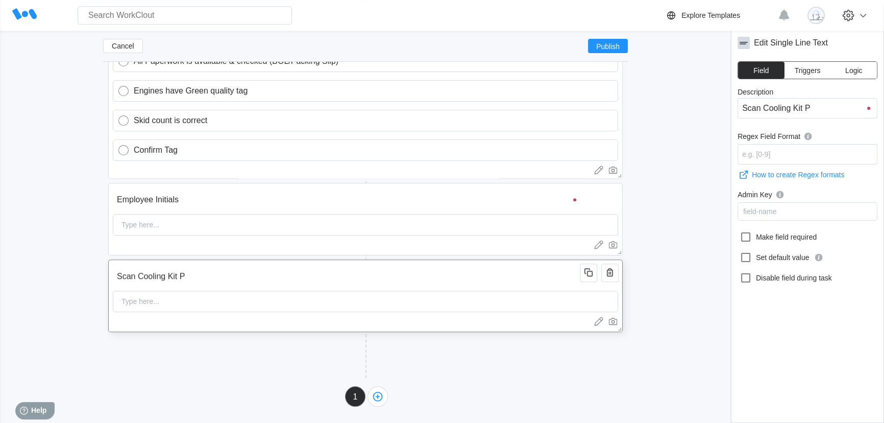
type input "Scan Cooling Kit Pa"
type input "Scan Cooling Kit Par"
type input "Scan Cooling Kit Part"
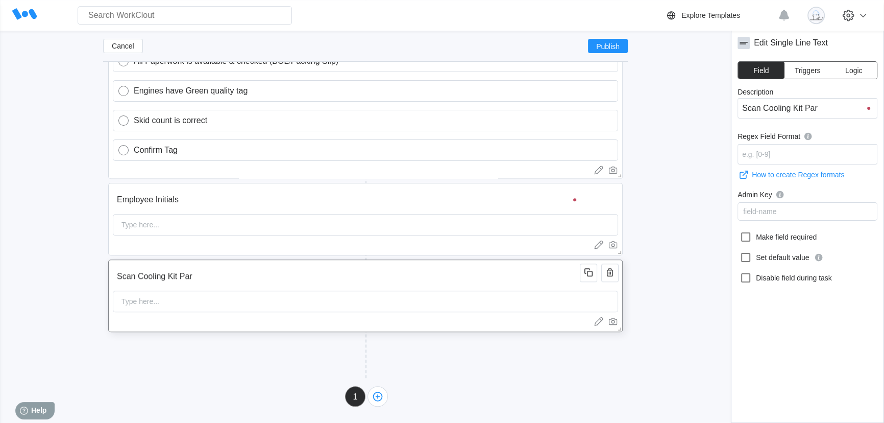
type input "Scan Cooling Kit Part"
type input "Scan Cooling Kit Part #"
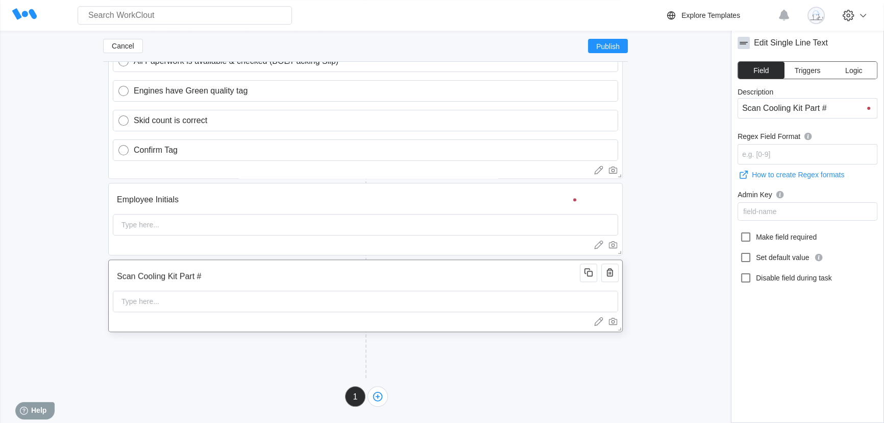
type input "Scan Cooling Kit Part #"
click at [190, 306] on div "Type here..." at bounding box center [365, 300] width 505 height 21
click at [746, 234] on icon at bounding box center [745, 237] width 12 height 12
click at [740, 231] on input "Make field required" at bounding box center [739, 231] width 1 height 1
checkbox input "true"
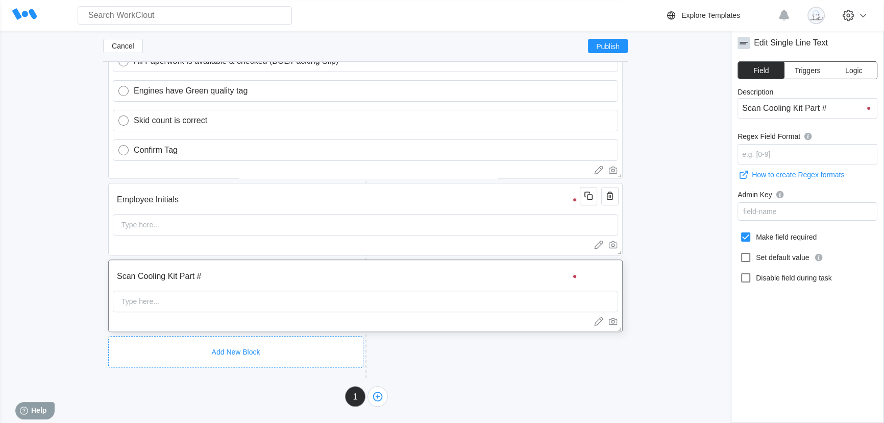
click at [251, 339] on div "Add New Block" at bounding box center [235, 352] width 255 height 32
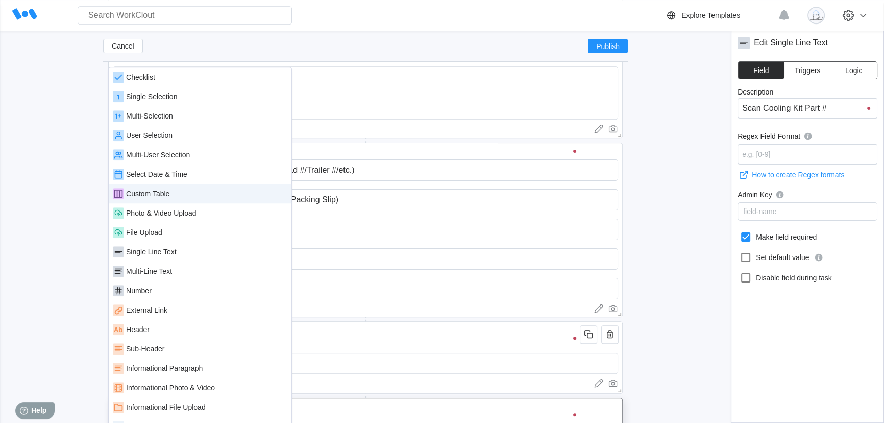
scroll to position [1034, 0]
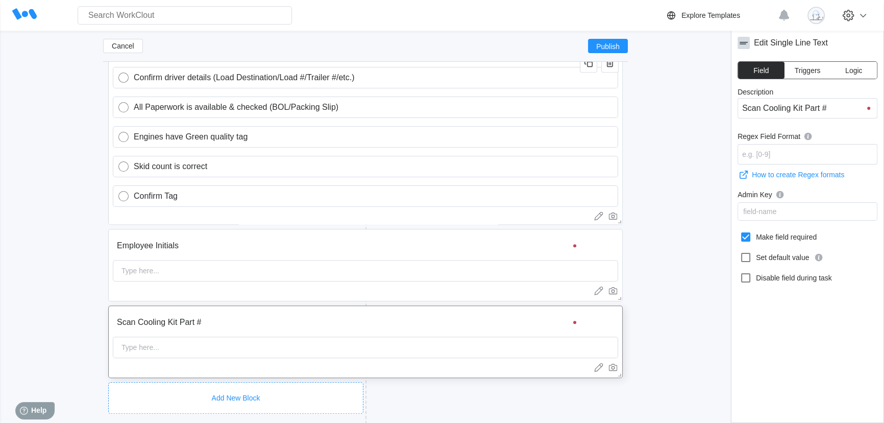
scroll to position [1173, 0]
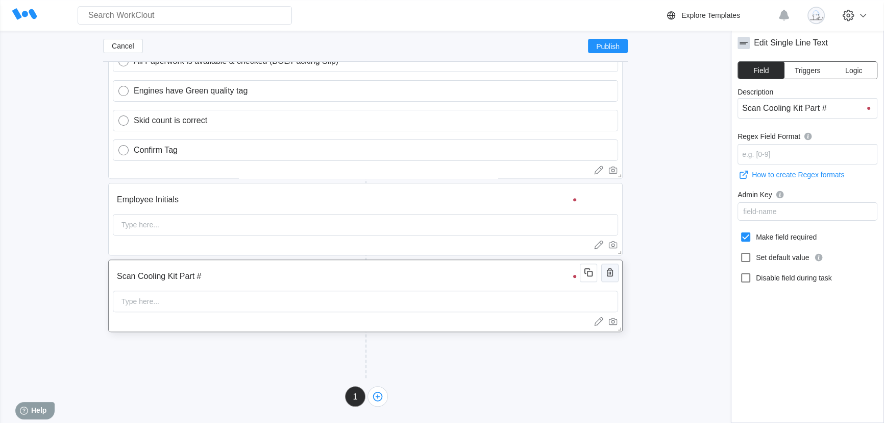
click at [616, 276] on button "button" at bounding box center [609, 272] width 17 height 18
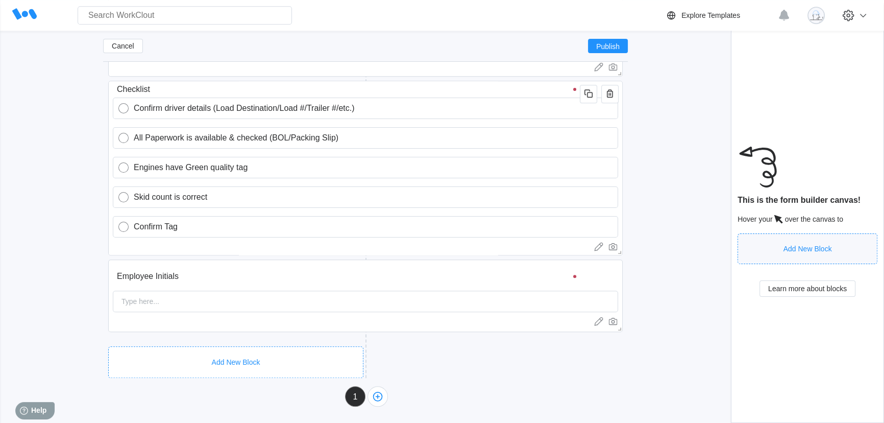
click at [314, 348] on div "Add New Block" at bounding box center [235, 362] width 255 height 32
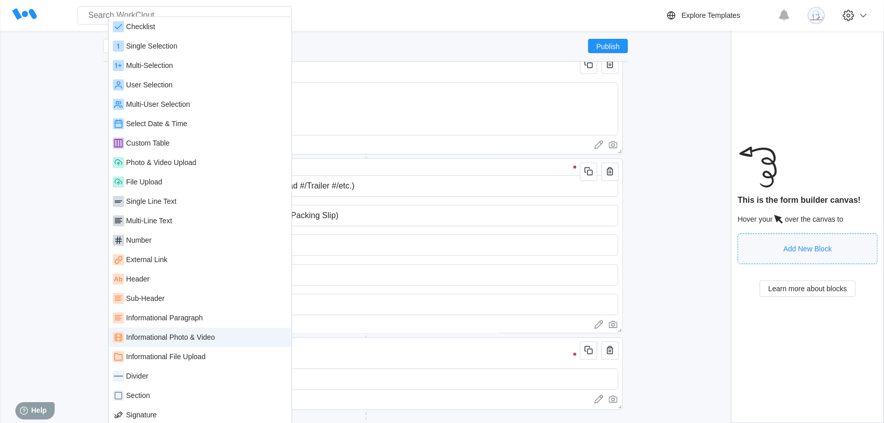
scroll to position [1004, 0]
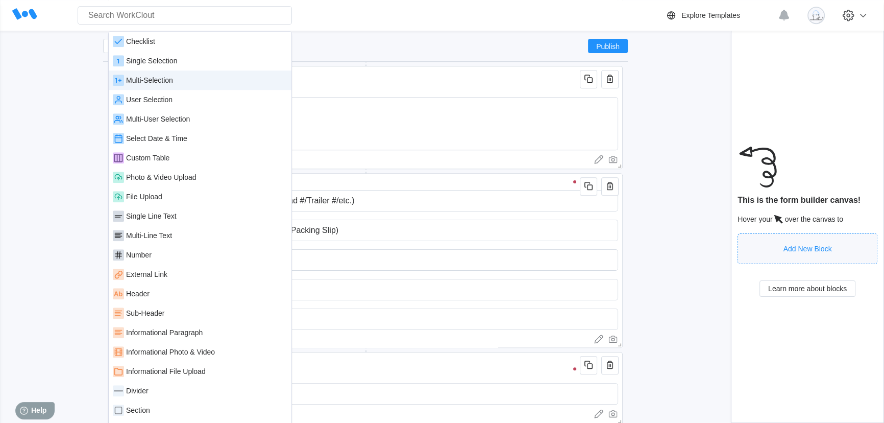
click at [176, 80] on div "Multi-Selection" at bounding box center [200, 79] width 175 height 11
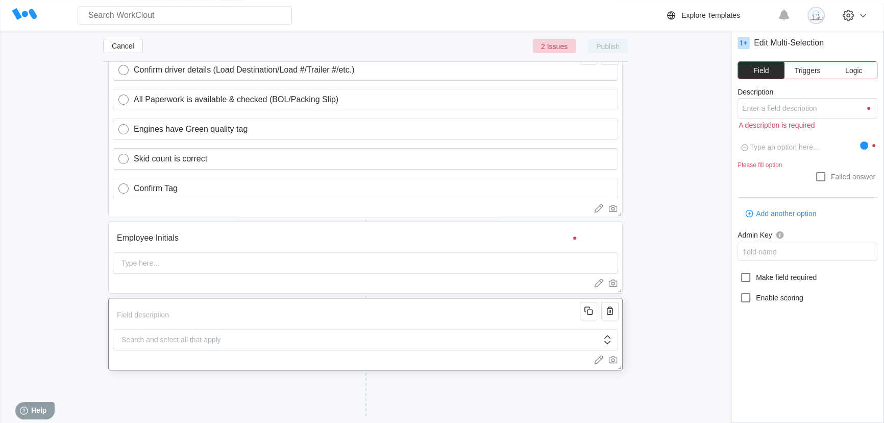
scroll to position [1173, 0]
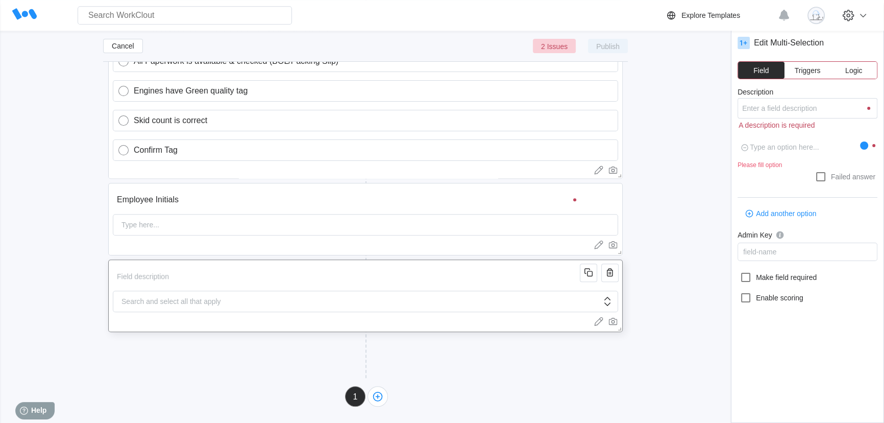
click at [310, 305] on div "Search and select all that apply" at bounding box center [365, 300] width 505 height 21
click at [603, 304] on icon at bounding box center [607, 301] width 12 height 12
click at [610, 306] on icon at bounding box center [607, 301] width 12 height 12
click at [253, 305] on div "Search and select all that apply" at bounding box center [365, 300] width 505 height 21
click at [789, 115] on input "Description" at bounding box center [807, 108] width 140 height 20
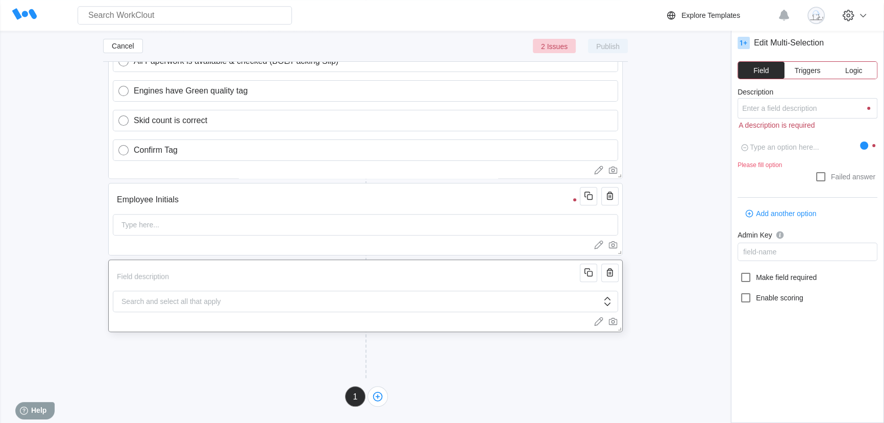
click at [214, 305] on div "Search and select all that apply" at bounding box center [171, 301] width 108 height 20
click at [224, 269] on input "Description" at bounding box center [348, 276] width 470 height 20
type textarea "x"
click at [788, 108] on input "Description" at bounding box center [807, 108] width 140 height 20
type input "C"
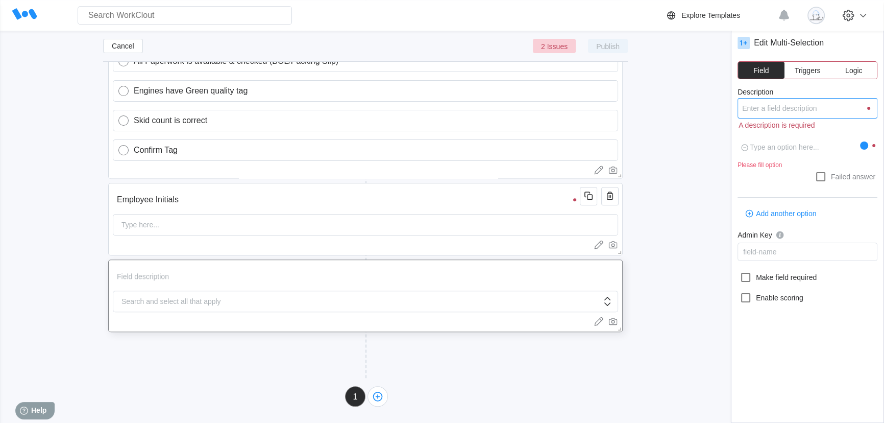
type input "C"
type textarea "x"
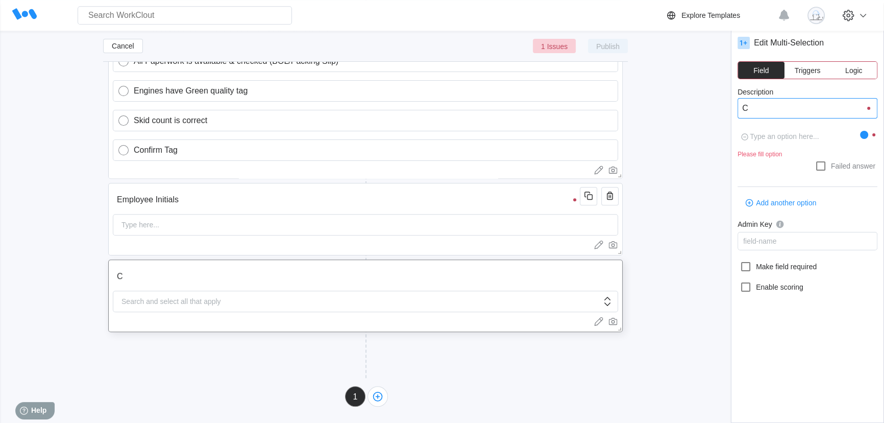
type input "Co"
type textarea "x"
type input "Coo"
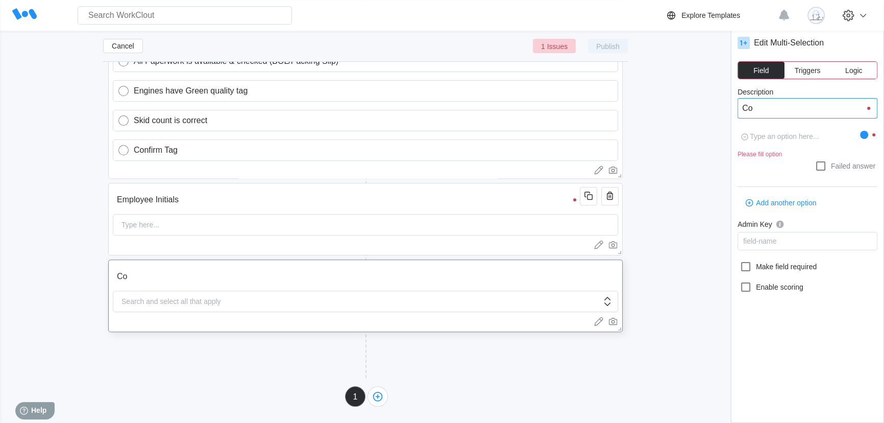
type textarea "x"
type input "Cool"
type textarea "x"
type input "Cooli"
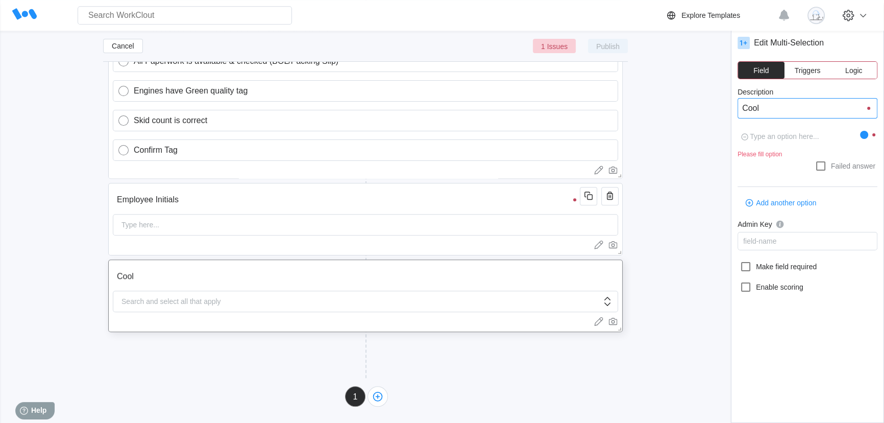
type input "Cooli"
type textarea "x"
type input "Coolin"
type textarea "x"
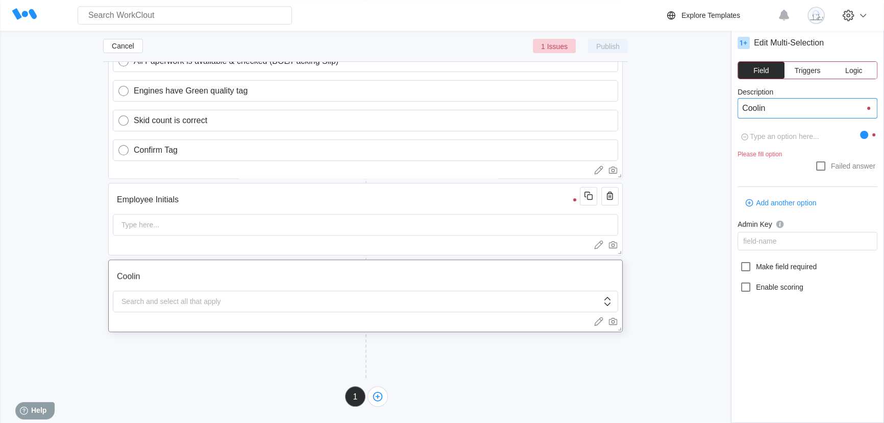
type input "Cooling"
type textarea "x"
type input "Cooling"
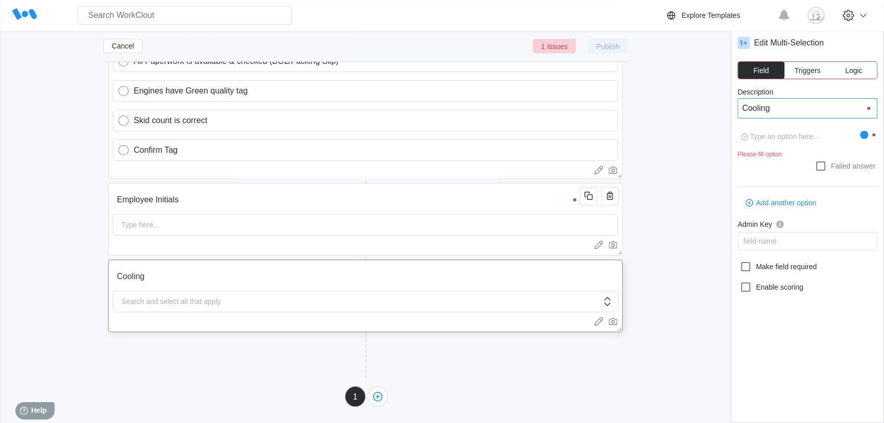
type textarea "x"
type input "Cooling K"
type textarea "x"
type input "Cooling Ki"
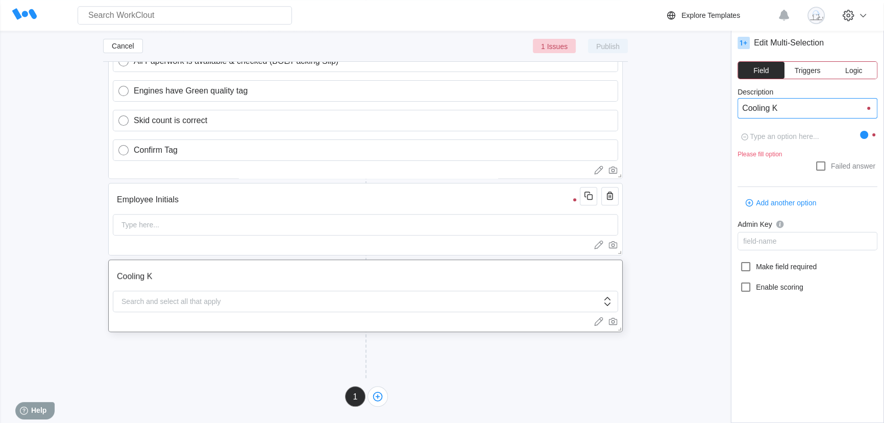
type input "Cooling Ki"
type textarea "x"
type input "Cooling Kit"
type textarea "x"
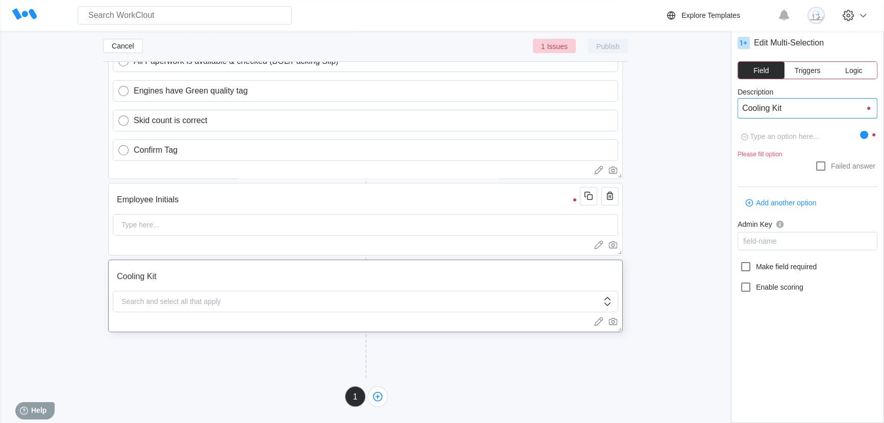
type input "Cooling Kit"
type textarea "x"
click at [789, 137] on textarea at bounding box center [798, 137] width 122 height 20
click at [877, 137] on div "x Please fill option" at bounding box center [807, 142] width 140 height 31
click at [868, 138] on div at bounding box center [866, 135] width 13 height 8
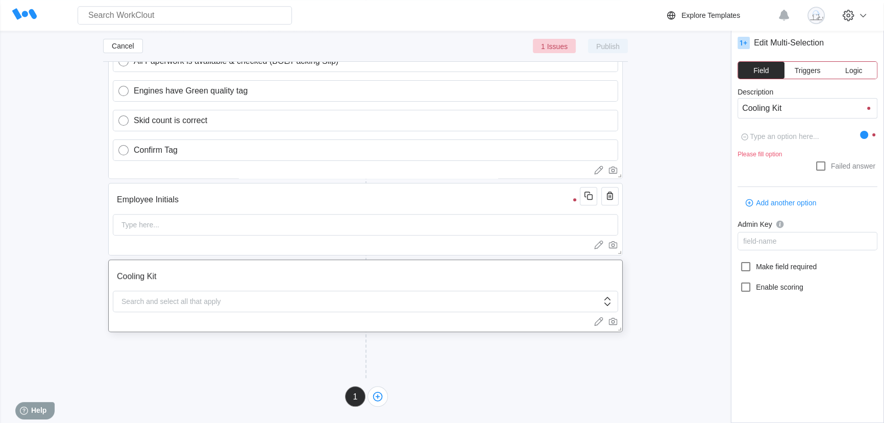
click at [774, 157] on div "x Please fill option Failed answer" at bounding box center [807, 153] width 140 height 52
click at [775, 140] on textarea at bounding box center [798, 137] width 122 height 20
click at [823, 166] on icon at bounding box center [820, 166] width 12 height 12
click at [815, 160] on input "Failed answer" at bounding box center [814, 160] width 1 height 1
checkbox input "true"
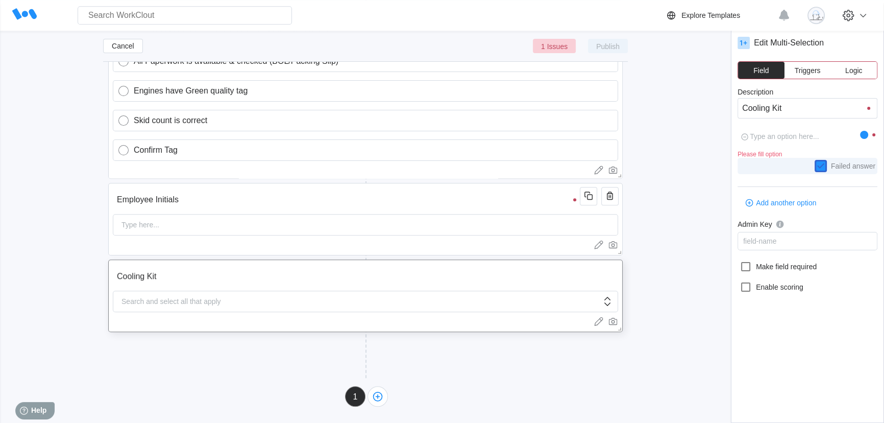
type textarea "x"
click at [821, 168] on icon at bounding box center [820, 165] width 9 height 9
click at [815, 160] on input "Failed answer" at bounding box center [814, 160] width 1 height 1
checkbox input "false"
type textarea "x"
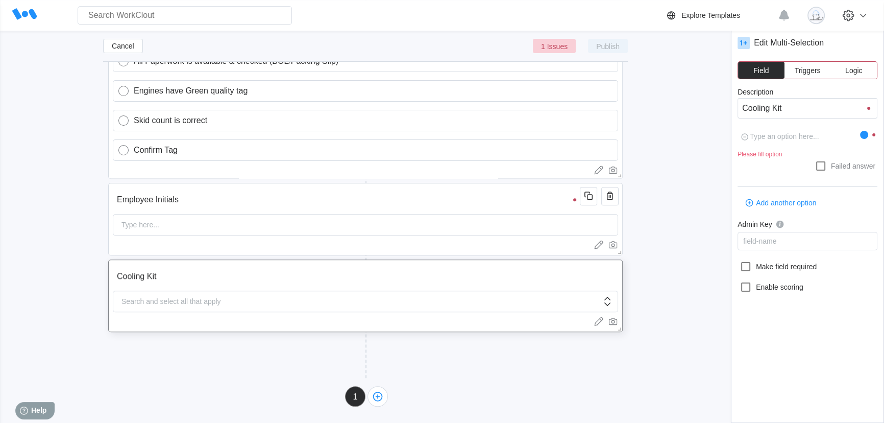
click at [776, 132] on textarea at bounding box center [798, 137] width 122 height 20
type textarea "3"
type textarea "x"
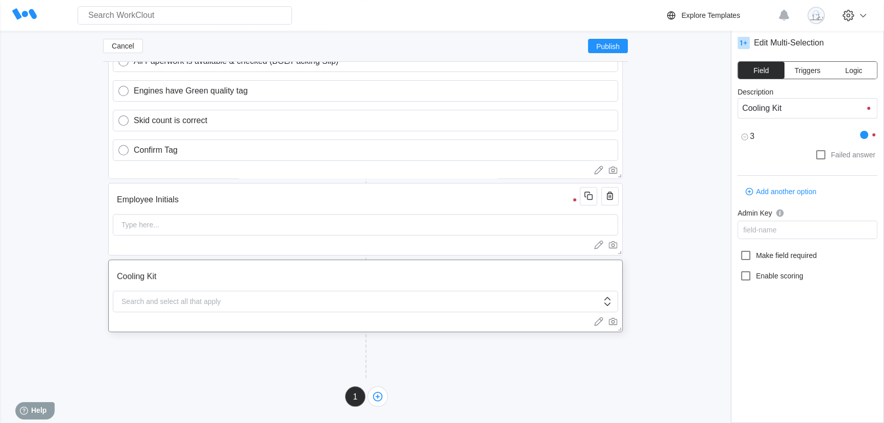
type textarea "x"
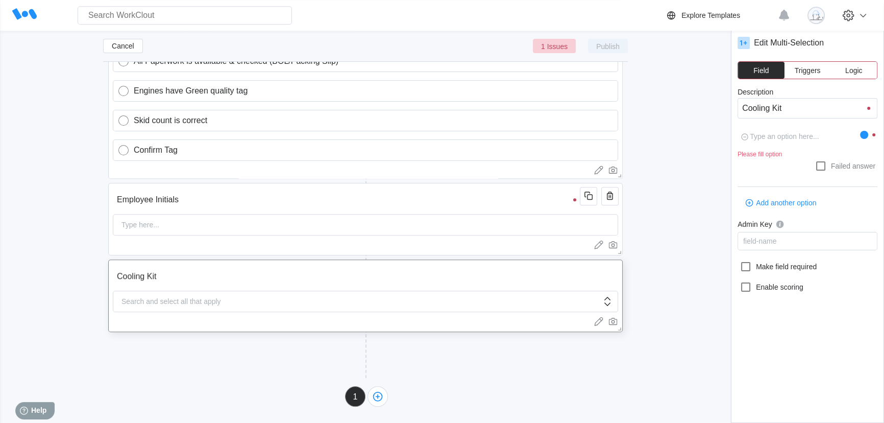
type textarea "5"
type textarea "x"
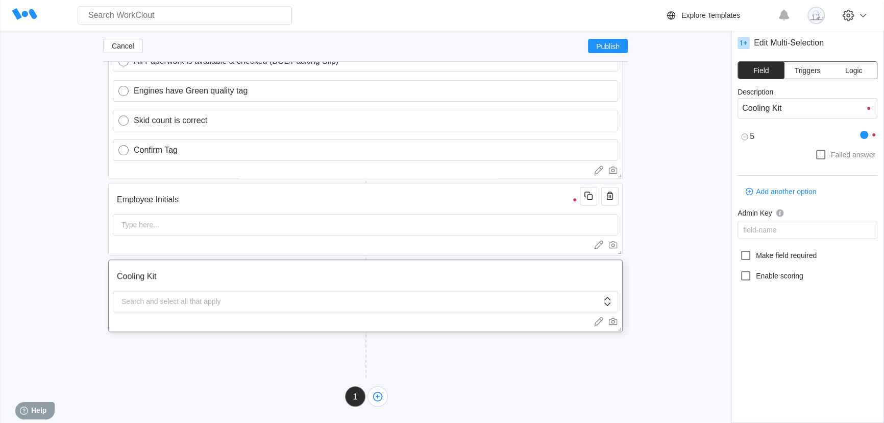
type textarea "59"
type textarea "x"
type textarea "593"
type textarea "x"
type textarea "5930"
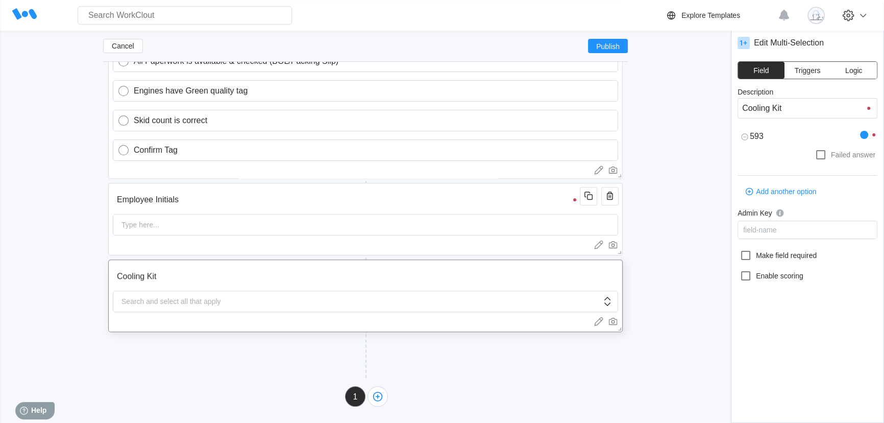
type textarea "x"
type textarea "59300"
type textarea "x"
type textarea "593001"
type textarea "x"
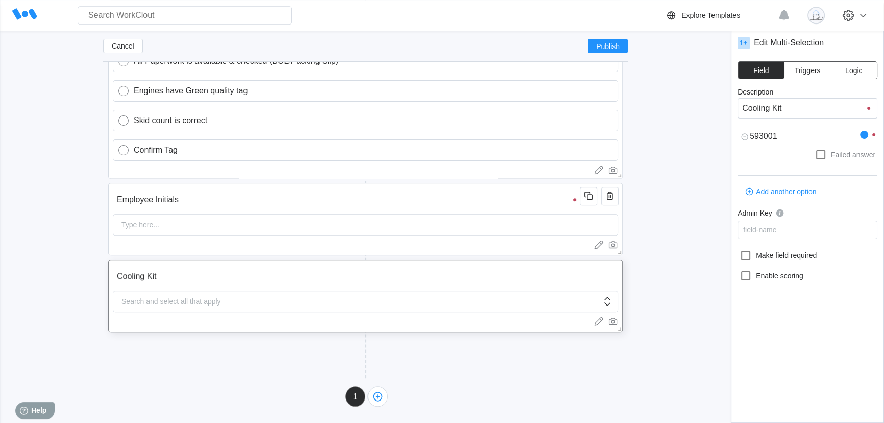
type textarea "5930013"
type textarea "x"
type textarea "59300133"
type textarea "x"
type textarea "59300133"
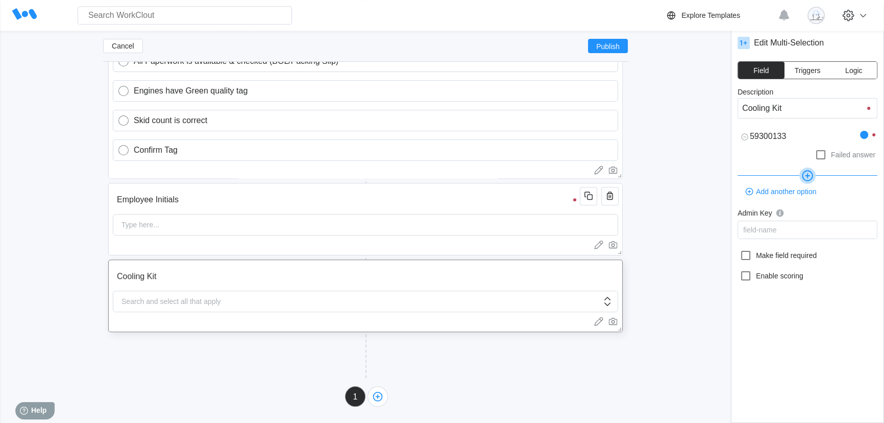
click at [810, 175] on icon at bounding box center [807, 175] width 16 height 16
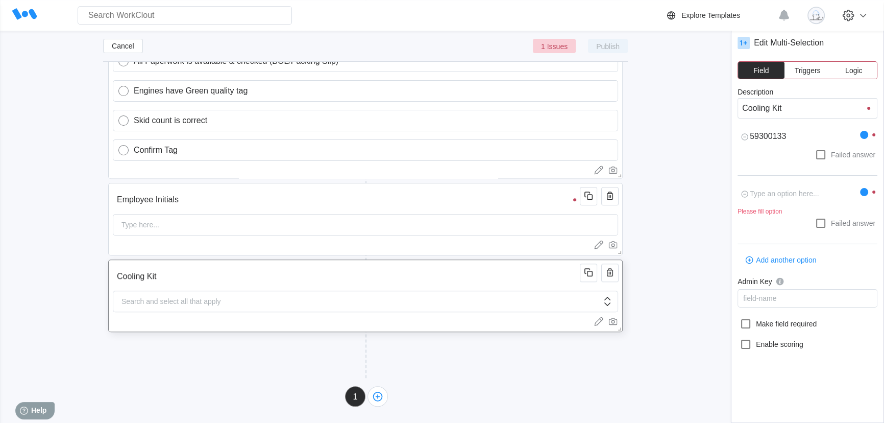
click at [347, 302] on div "Search and select all that apply" at bounding box center [365, 300] width 505 height 21
click at [603, 310] on div "Search and select all that apply" at bounding box center [365, 300] width 505 height 21
click at [605, 304] on icon at bounding box center [607, 301] width 12 height 12
click at [610, 300] on icon at bounding box center [607, 301] width 12 height 12
click at [777, 194] on textarea at bounding box center [798, 194] width 122 height 20
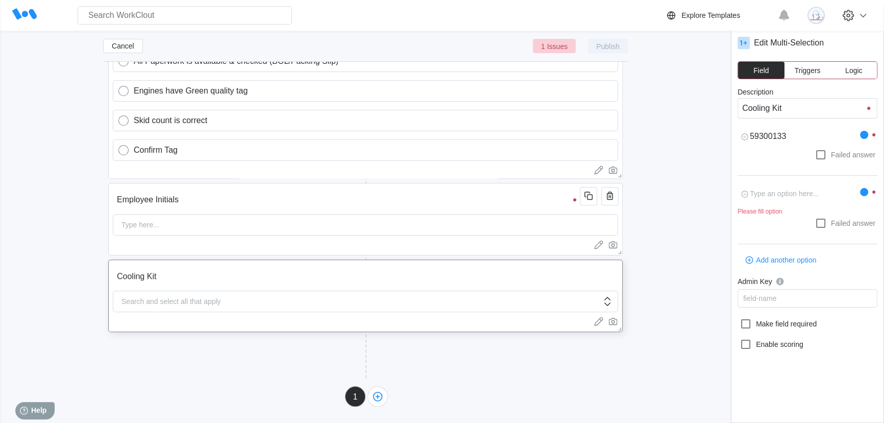
type textarea "x"
type textarea "5"
type textarea "x"
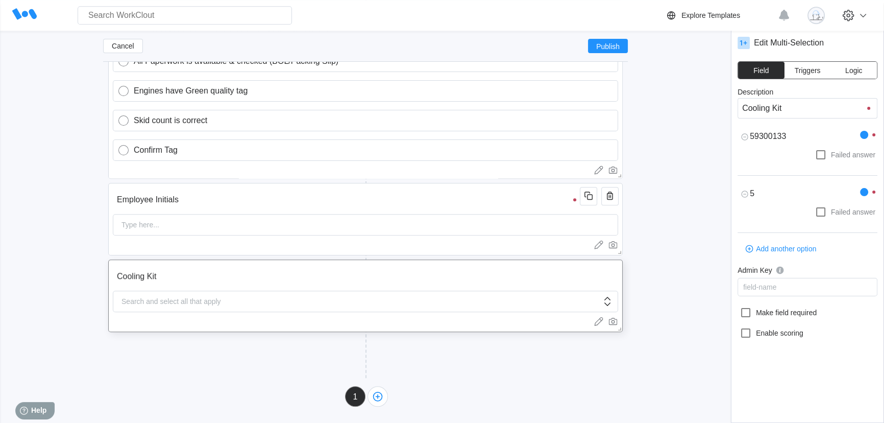
type textarea "x"
type textarea "59"
type textarea "x"
type textarea "593"
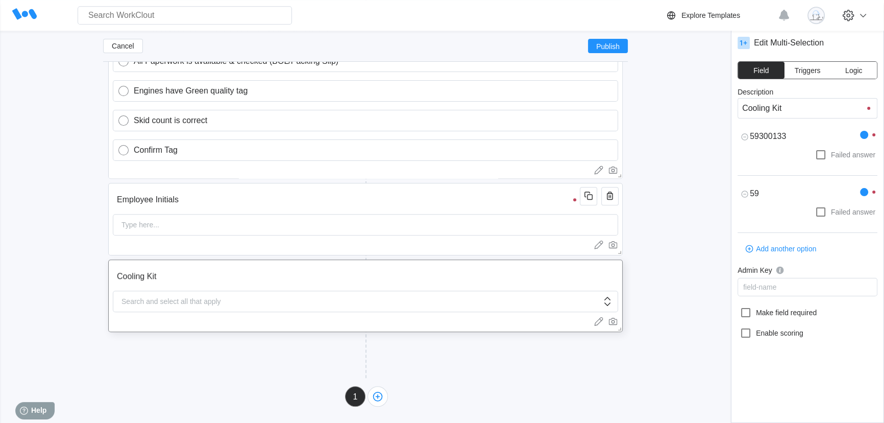
type textarea "x"
type textarea "5930"
type textarea "x"
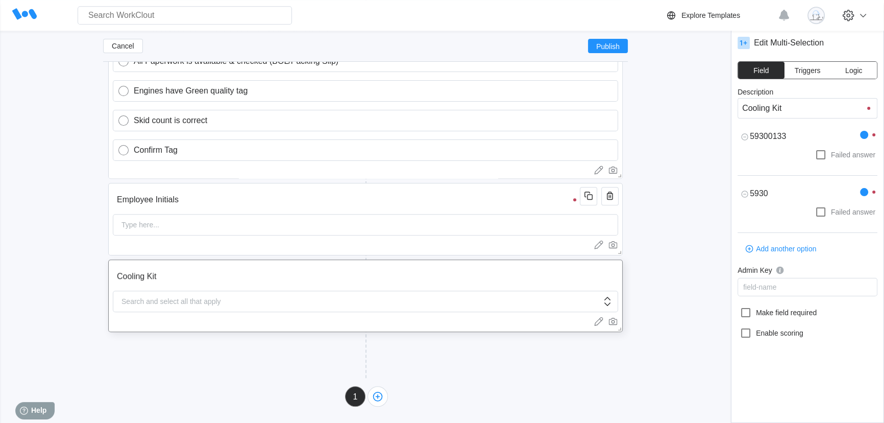
type textarea "59300"
type textarea "x"
type textarea "593001"
type textarea "x"
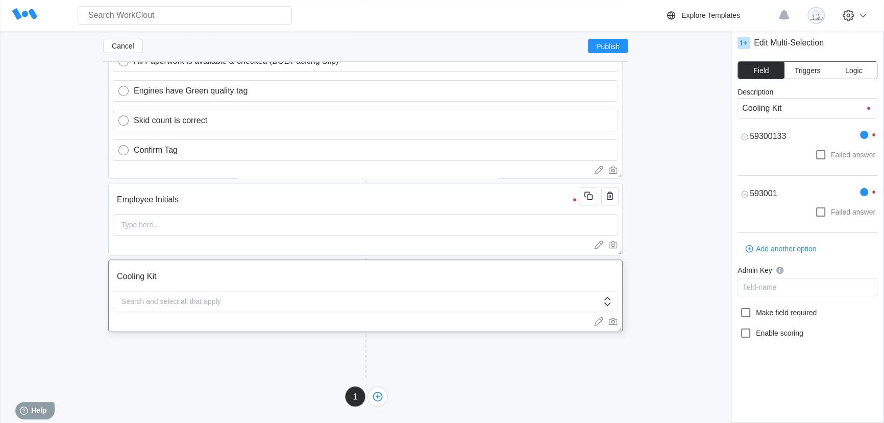
type textarea "x"
type textarea "5930015"
type textarea "x"
type textarea "59300152"
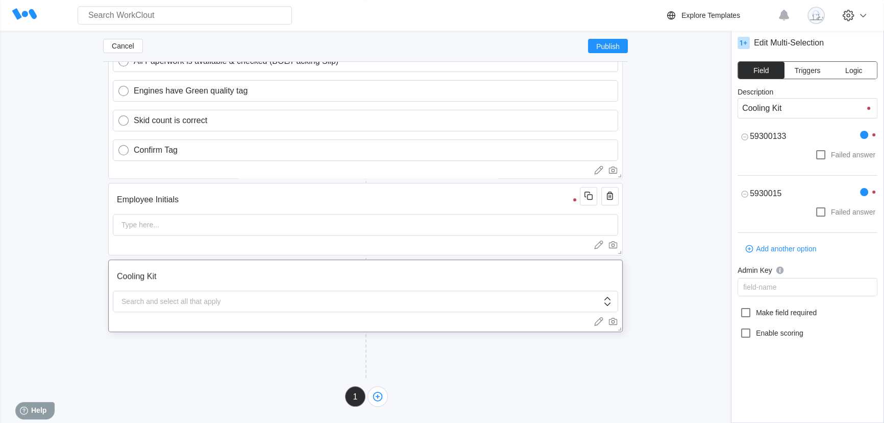
type textarea "x"
type textarea "59300152"
click at [750, 245] on icon "button" at bounding box center [748, 248] width 11 height 11
type textarea "x"
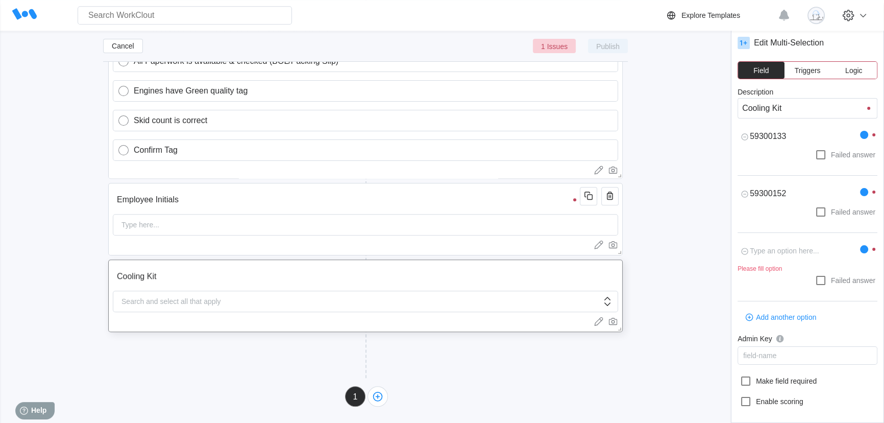
click at [779, 251] on textarea at bounding box center [798, 251] width 122 height 20
type textarea "x"
type textarea "5"
type textarea "x"
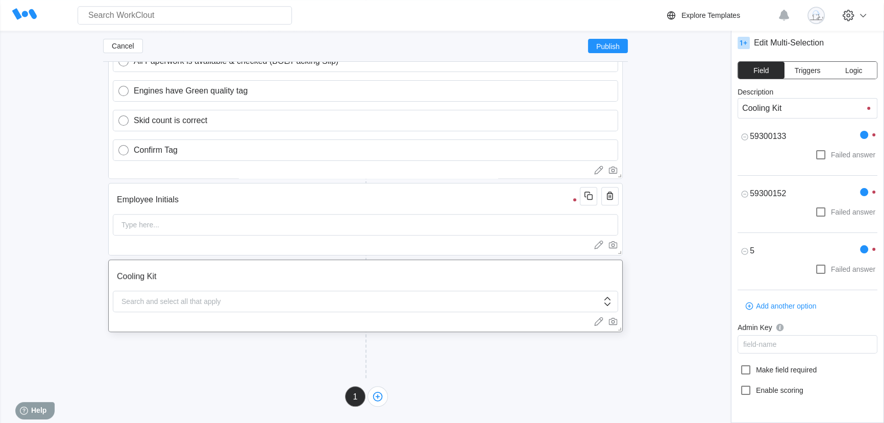
type textarea "59"
type textarea "x"
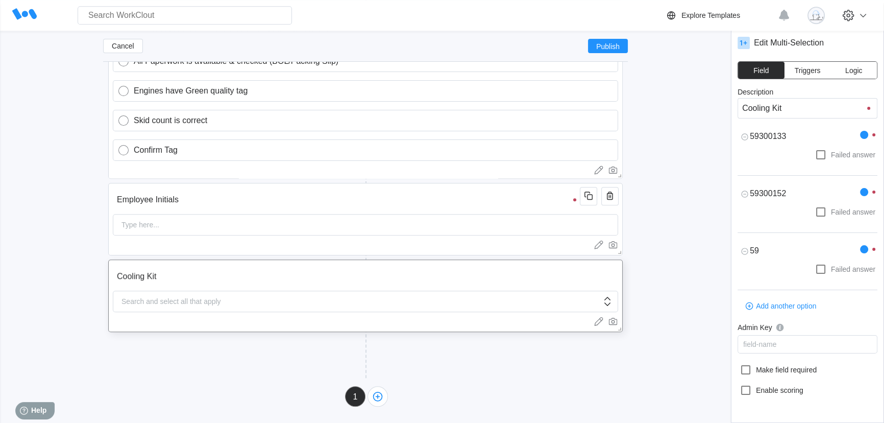
type textarea "x"
type textarea "593"
type textarea "x"
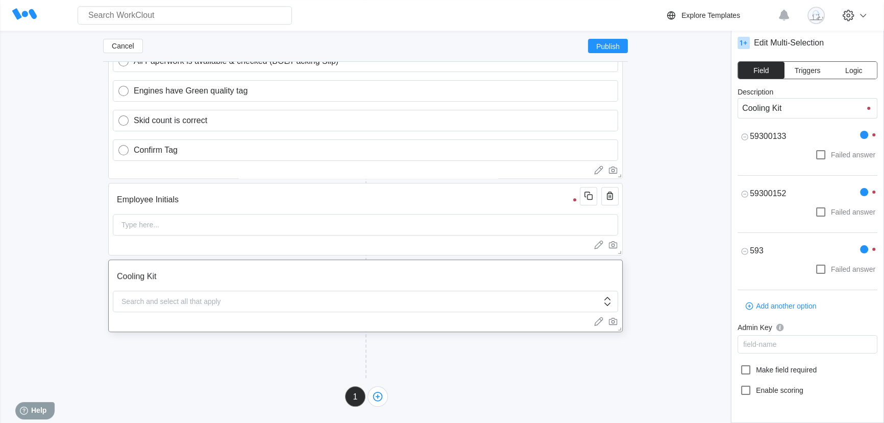
type textarea "5930"
type textarea "x"
type textarea "59300"
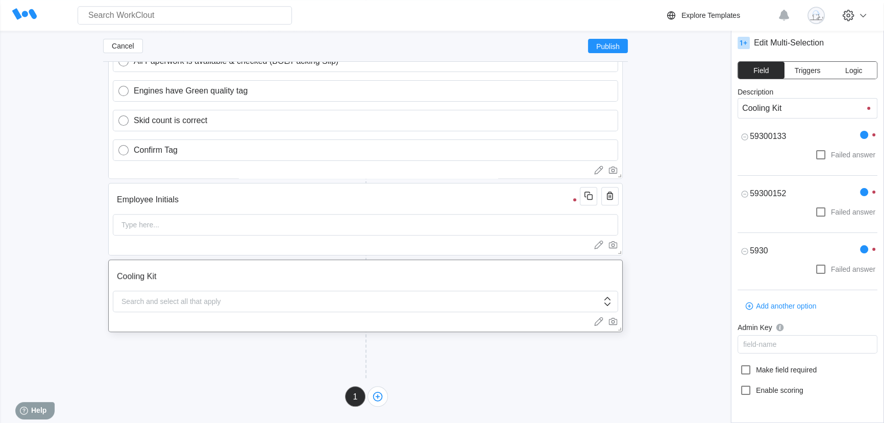
type textarea "x"
type textarea "593001"
type textarea "x"
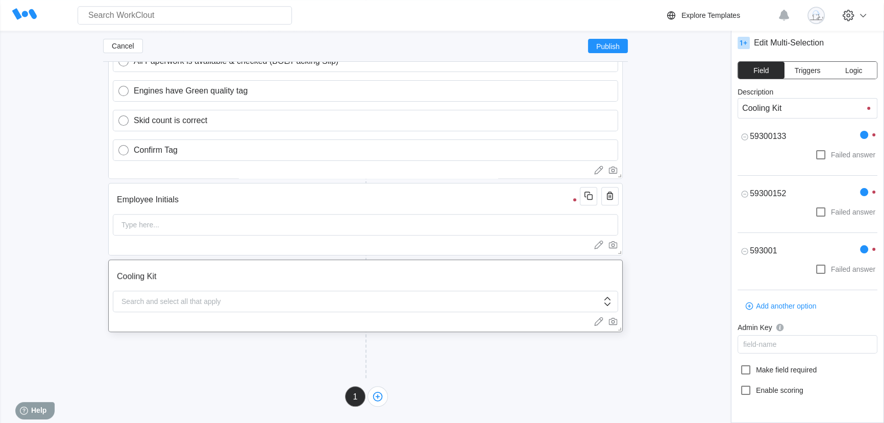
type textarea "x"
type textarea "5930013"
type textarea "x"
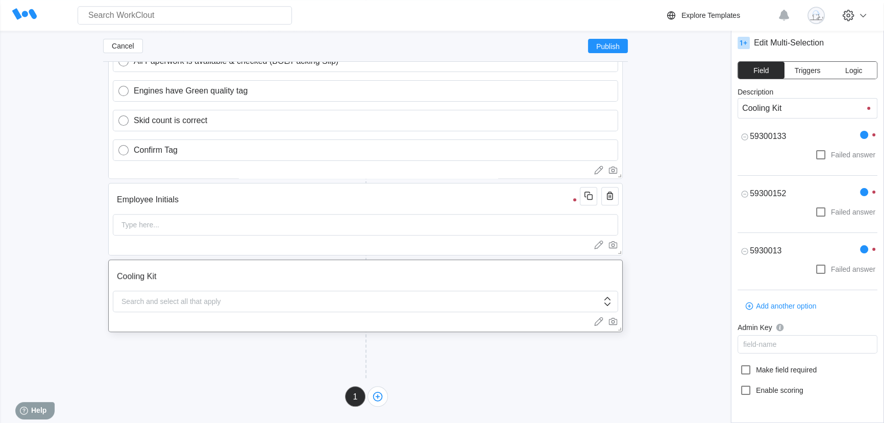
type textarea "x"
type textarea "59300135"
type textarea "x"
type textarea "59300135"
click at [762, 309] on span "Add another option" at bounding box center [786, 305] width 60 height 7
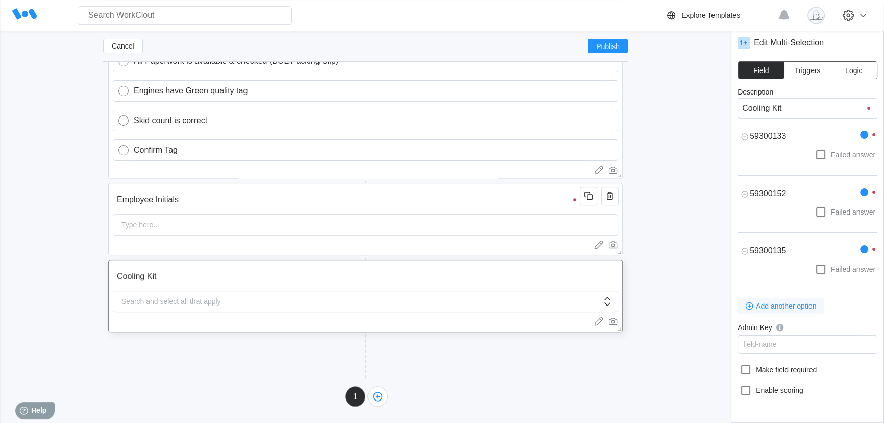
type textarea "x"
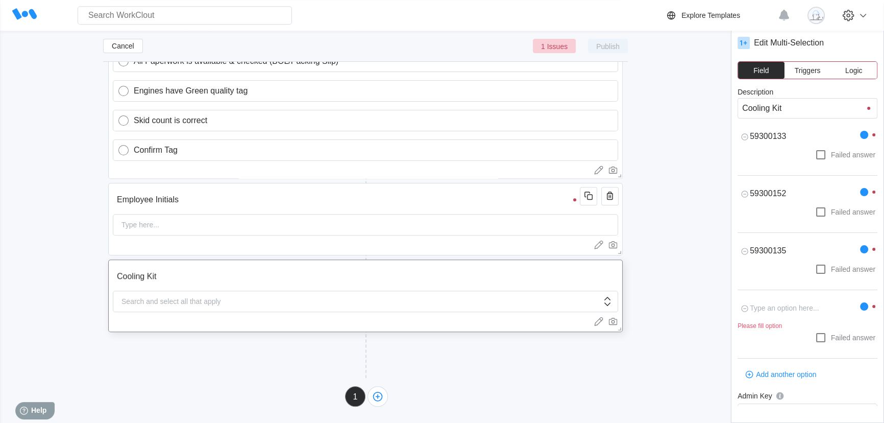
type textarea "x"
type textarea "5"
type textarea "x"
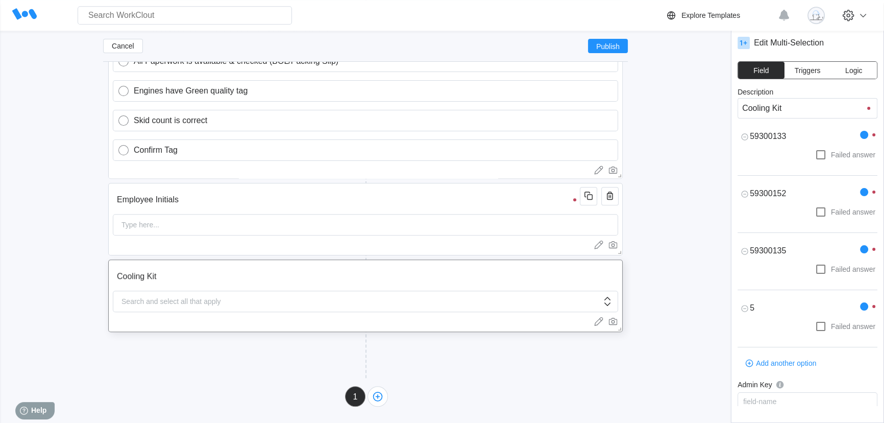
type textarea "x"
type textarea "59"
type textarea "x"
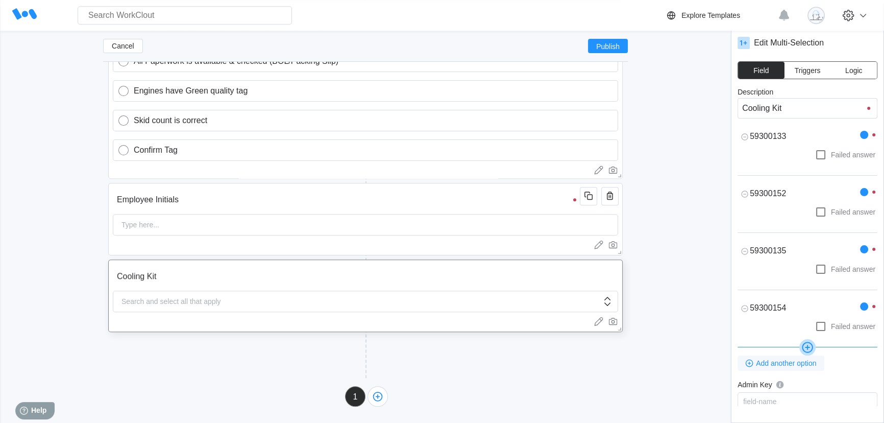
click at [791, 363] on span "Add another option" at bounding box center [786, 362] width 60 height 7
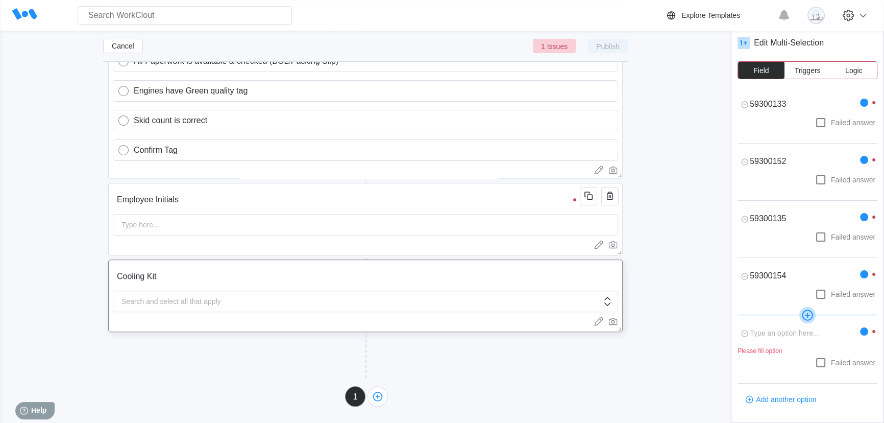
scroll to position [46, 0]
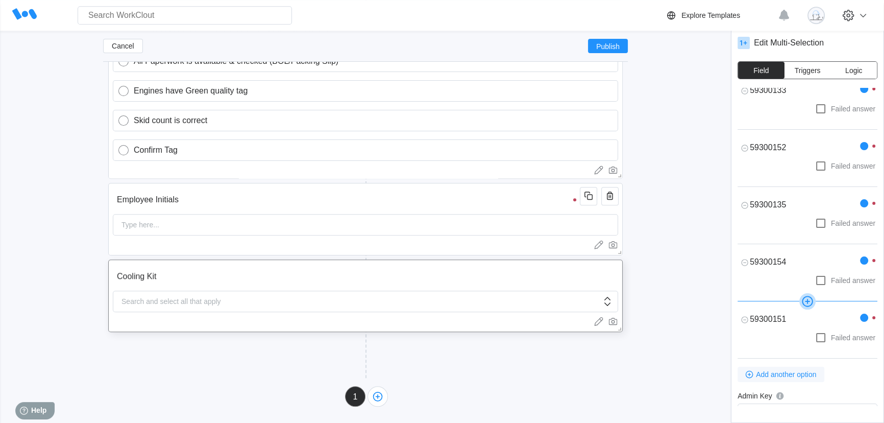
click at [791, 375] on span "Add another option" at bounding box center [786, 373] width 60 height 7
click at [791, 375] on textarea at bounding box center [798, 376] width 122 height 20
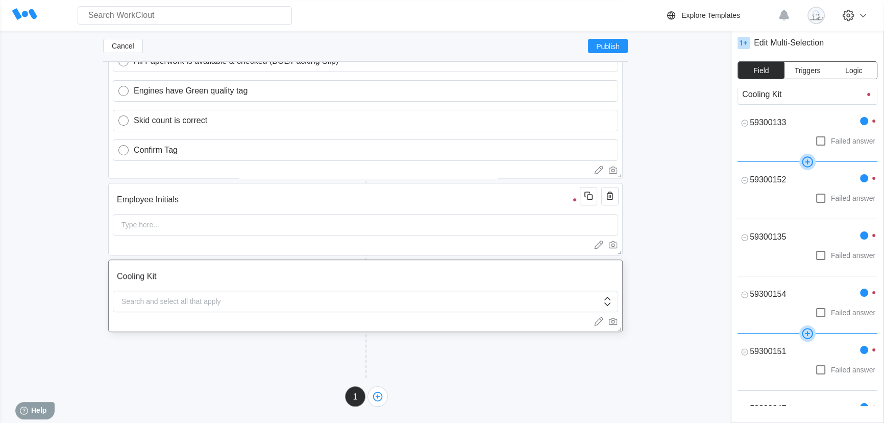
scroll to position [0, 0]
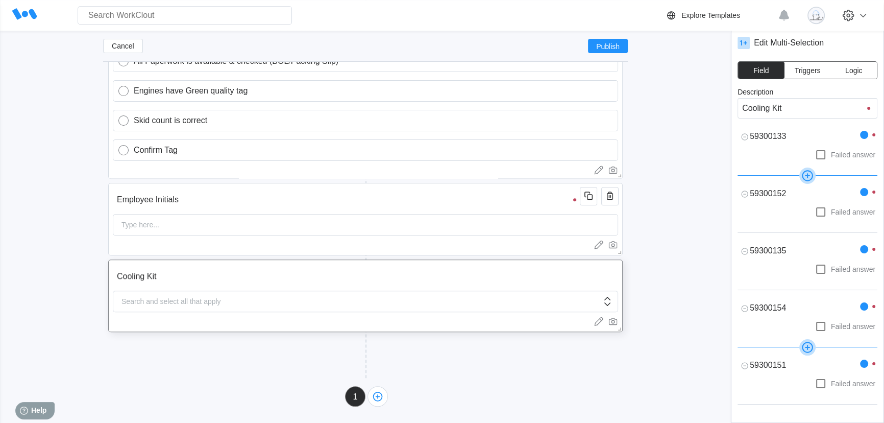
click at [860, 137] on div at bounding box center [864, 135] width 8 height 8
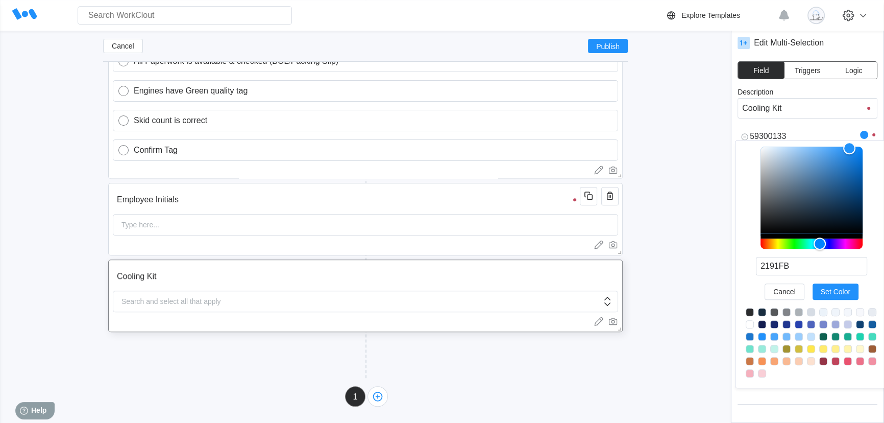
click at [860, 136] on div at bounding box center [864, 135] width 8 height 8
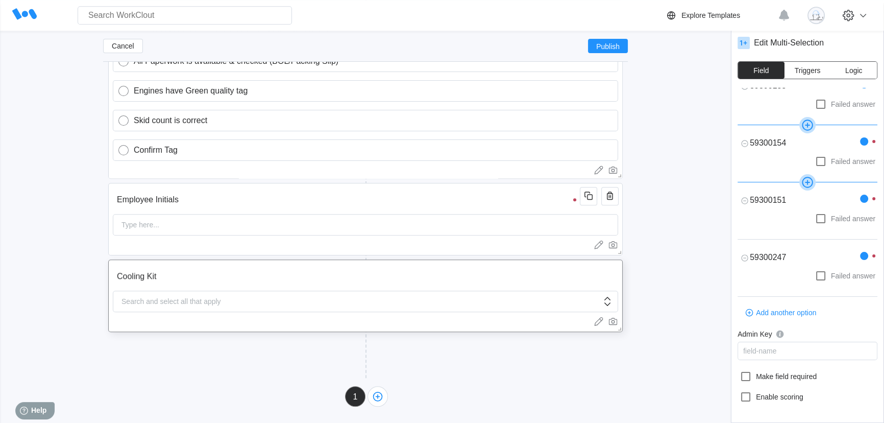
scroll to position [167, 0]
click at [805, 179] on icon at bounding box center [807, 179] width 5 height 1
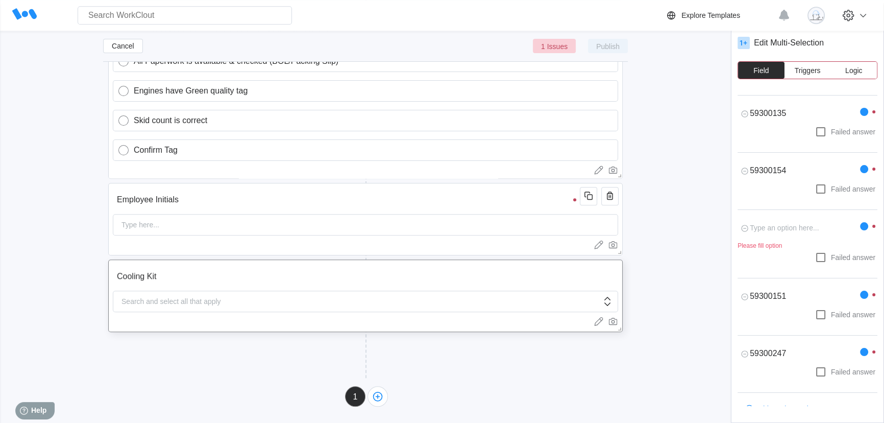
scroll to position [121, 0]
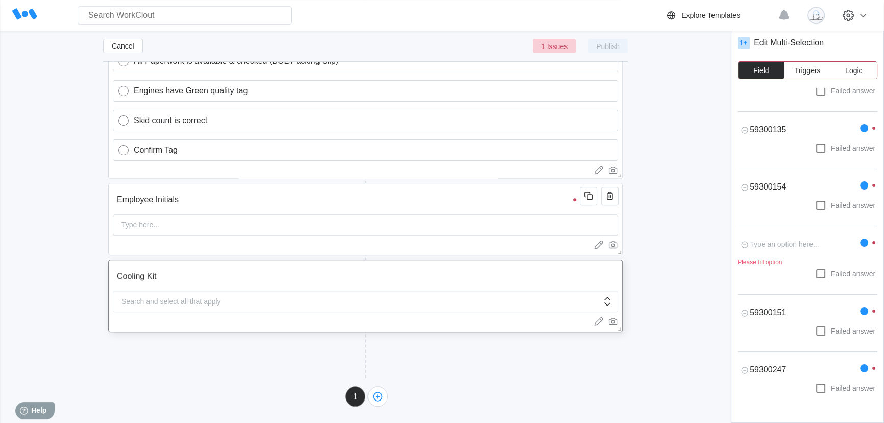
click at [788, 239] on textarea at bounding box center [798, 244] width 122 height 20
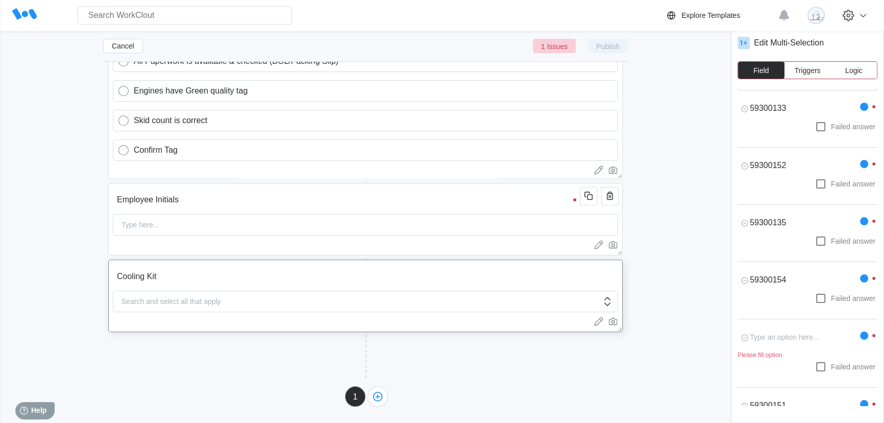
scroll to position [0, 0]
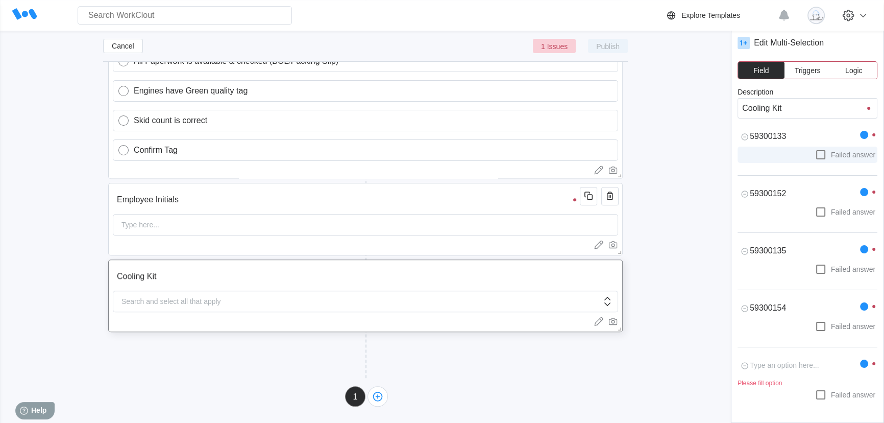
click at [814, 154] on icon at bounding box center [820, 154] width 12 height 12
click at [814, 149] on input "Failed answer" at bounding box center [814, 148] width 1 height 1
click at [816, 214] on icon at bounding box center [820, 212] width 12 height 12
click at [815, 206] on input "Failed answer" at bounding box center [814, 206] width 1 height 1
click at [601, 301] on icon at bounding box center [607, 301] width 12 height 12
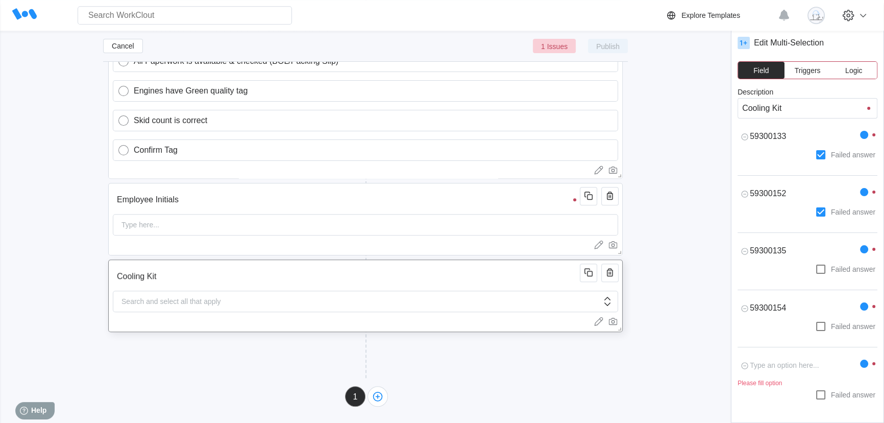
click at [601, 303] on icon at bounding box center [607, 301] width 12 height 12
click at [615, 311] on div "Cooling Kit Search and select all that apply" at bounding box center [366, 295] width 514 height 72
click at [463, 240] on div at bounding box center [365, 244] width 505 height 10
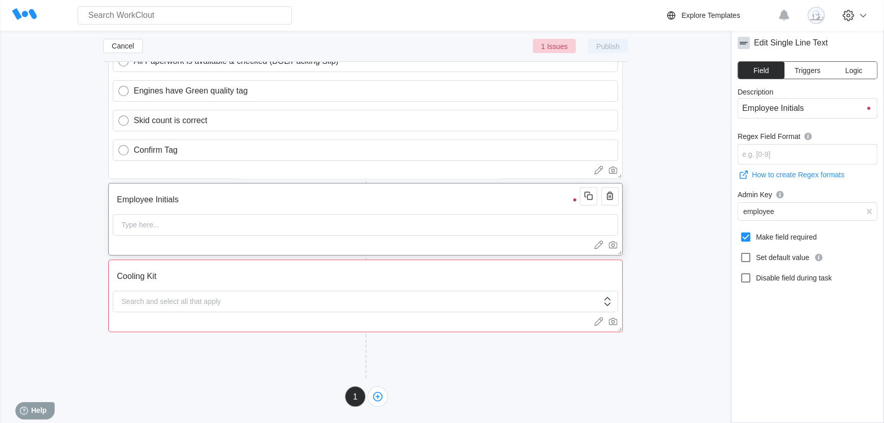
click at [460, 228] on div "Type here..." at bounding box center [365, 224] width 505 height 21
click at [483, 310] on div "Search and select all that apply" at bounding box center [365, 300] width 505 height 21
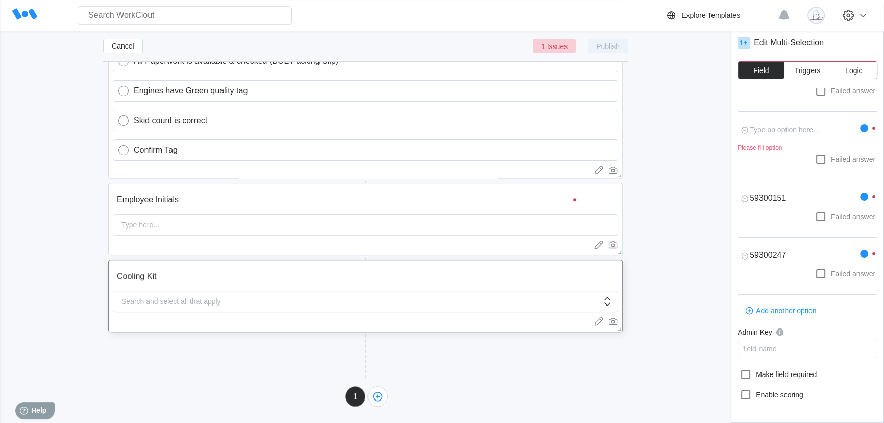
scroll to position [189, 0]
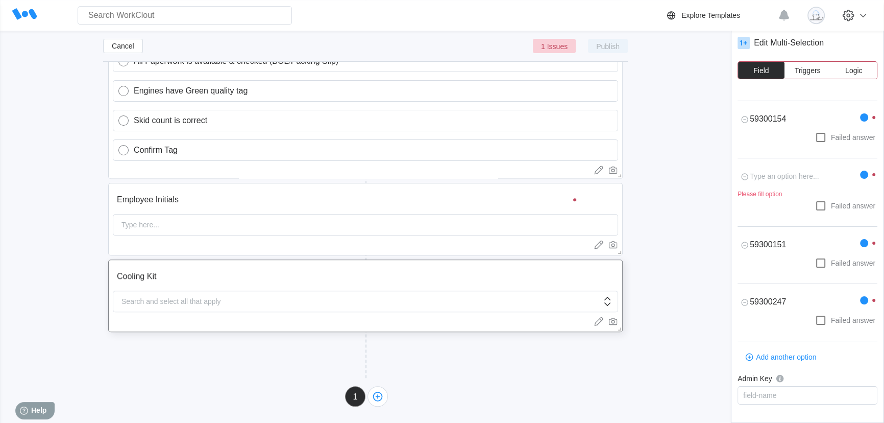
click at [786, 178] on textarea at bounding box center [798, 176] width 122 height 20
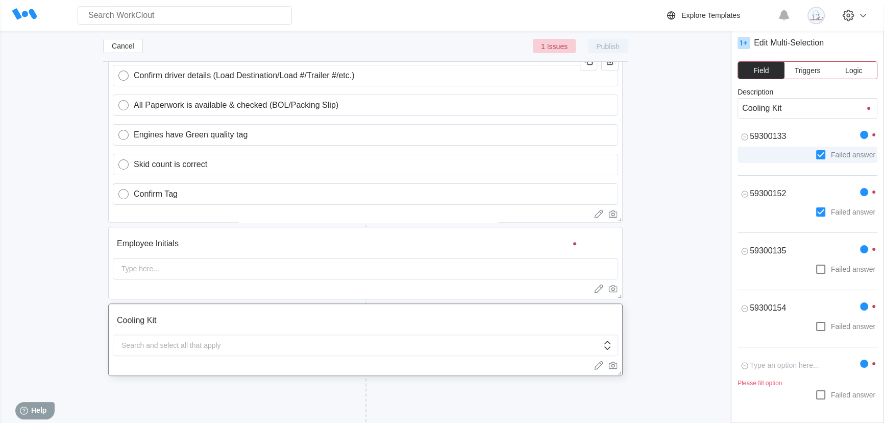
scroll to position [1034, 0]
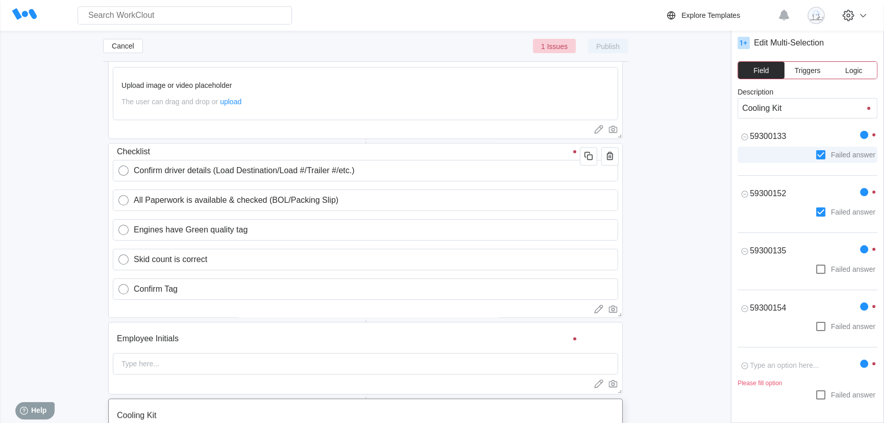
click at [814, 154] on icon at bounding box center [820, 154] width 12 height 12
click at [814, 149] on input "Failed answer" at bounding box center [814, 148] width 1 height 1
click at [813, 219] on label "Failed answer" at bounding box center [807, 212] width 140 height 16
click at [814, 206] on input "Failed answer" at bounding box center [814, 206] width 1 height 1
click at [778, 208] on label "Failed answer" at bounding box center [807, 212] width 140 height 16
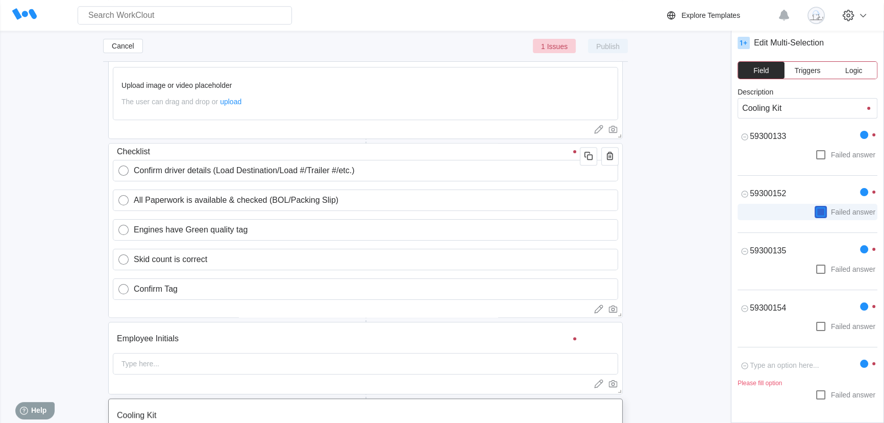
click at [814, 206] on input "Failed answer" at bounding box center [814, 206] width 1 height 1
click at [778, 208] on label "Failed answer" at bounding box center [807, 212] width 140 height 16
click at [814, 206] on input "Failed answer" at bounding box center [814, 206] width 1 height 1
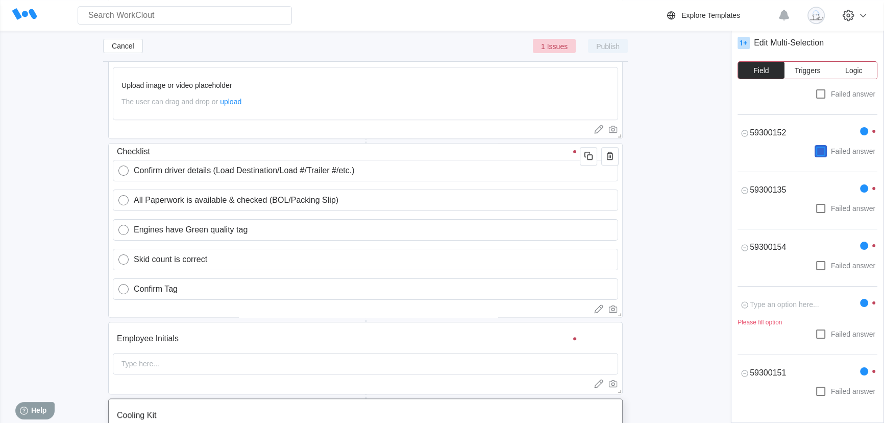
scroll to position [185, 0]
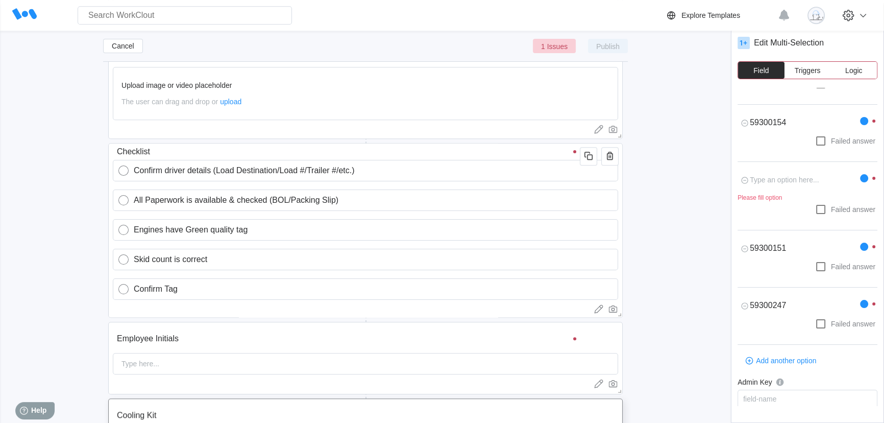
click at [747, 179] on icon at bounding box center [743, 180] width 12 height 20
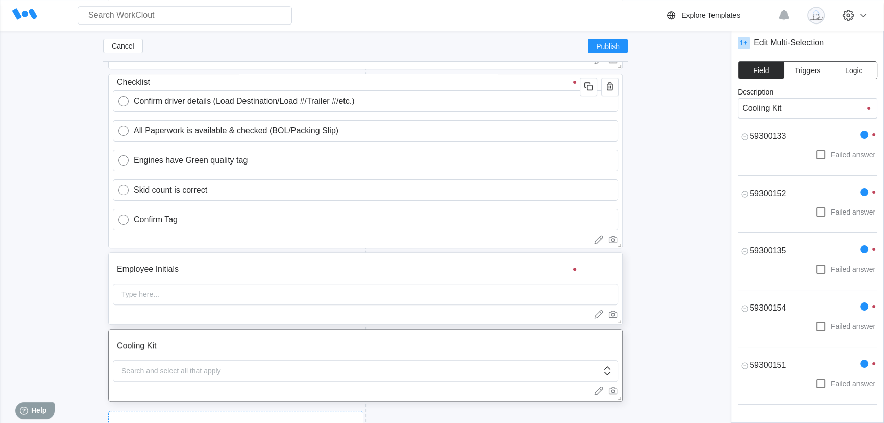
scroll to position [1173, 0]
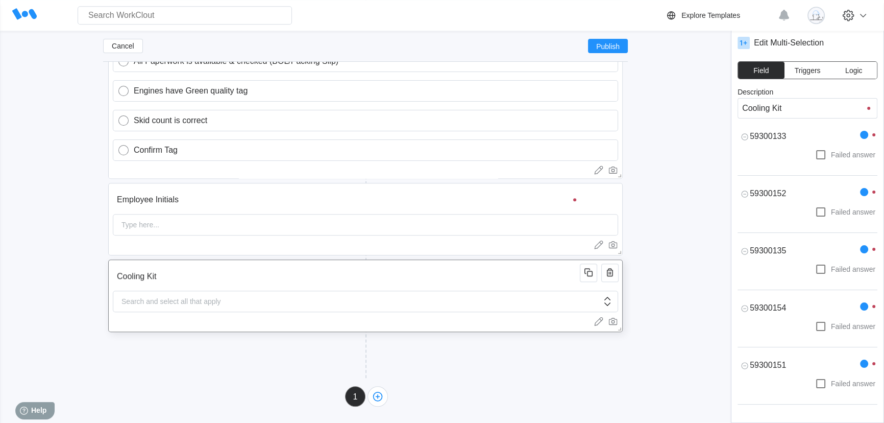
click at [219, 301] on div "Search and select all that apply" at bounding box center [171, 301] width 108 height 20
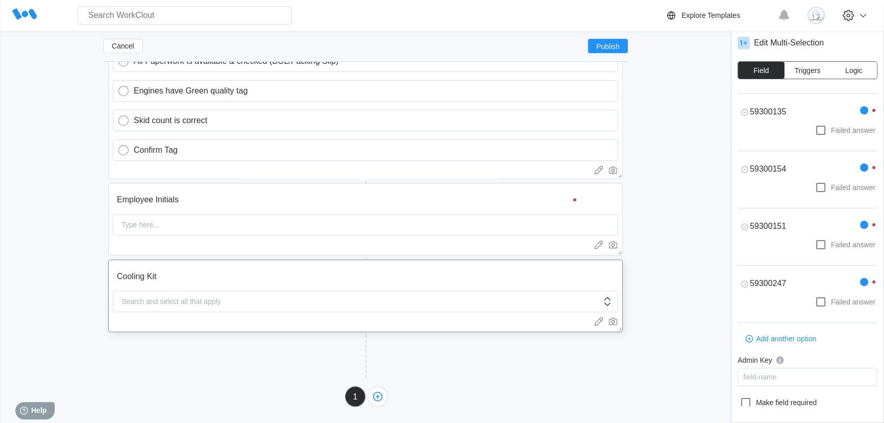
scroll to position [167, 0]
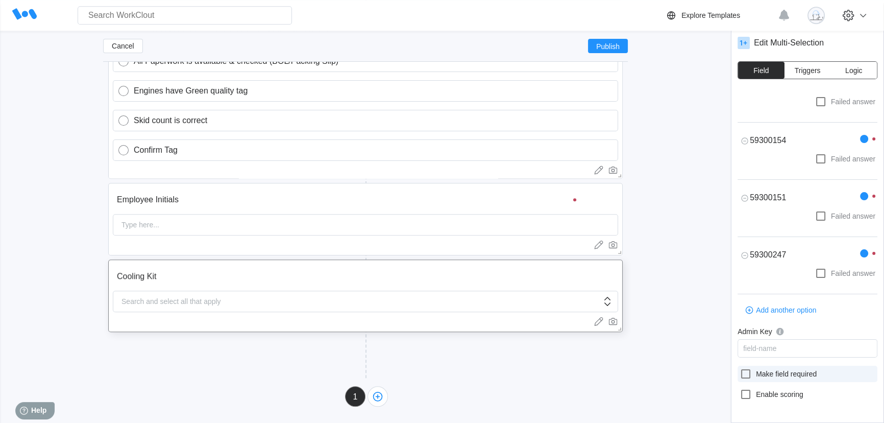
click at [745, 372] on icon at bounding box center [745, 373] width 12 height 12
click at [740, 368] on input "Make field required" at bounding box center [739, 367] width 1 height 1
click at [745, 372] on icon at bounding box center [745, 373] width 9 height 9
click at [740, 368] on input "Make field required" at bounding box center [739, 367] width 1 height 1
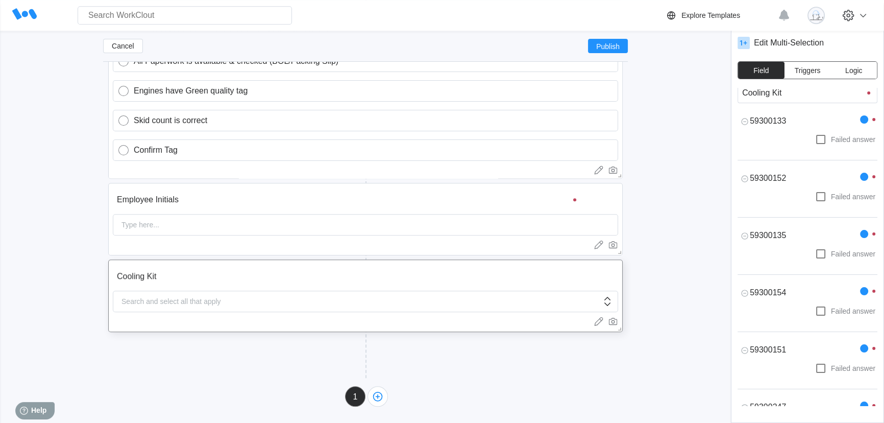
scroll to position [0, 0]
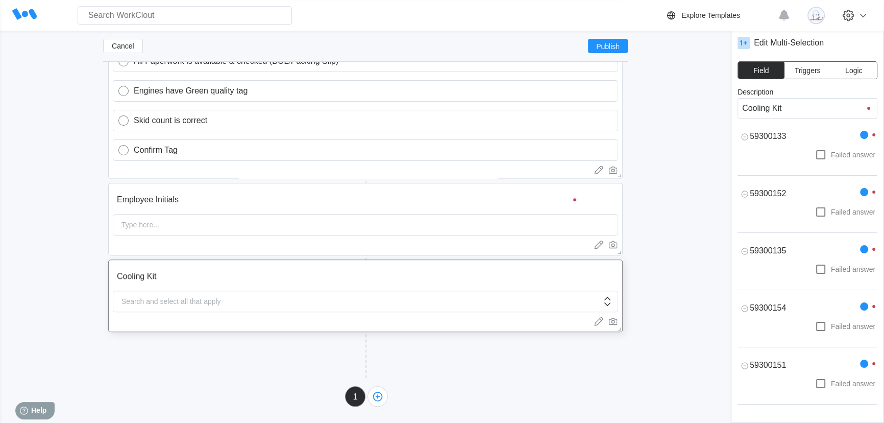
click at [807, 71] on span "Triggers" at bounding box center [807, 70] width 26 height 7
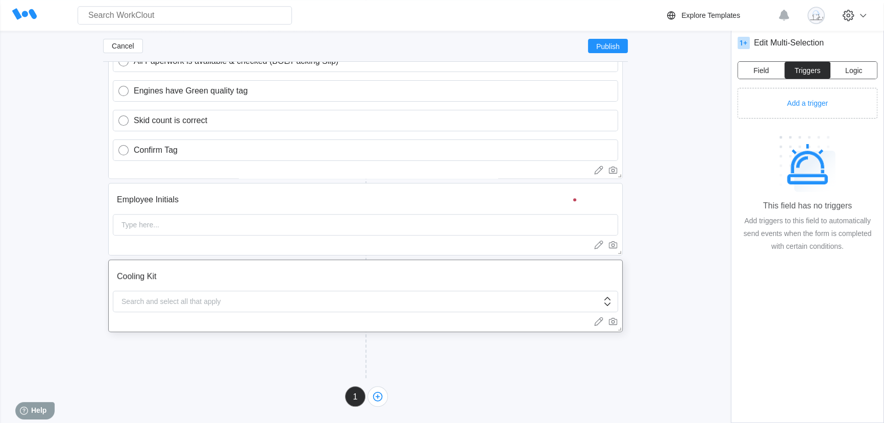
click at [839, 64] on button "Logic" at bounding box center [853, 70] width 46 height 17
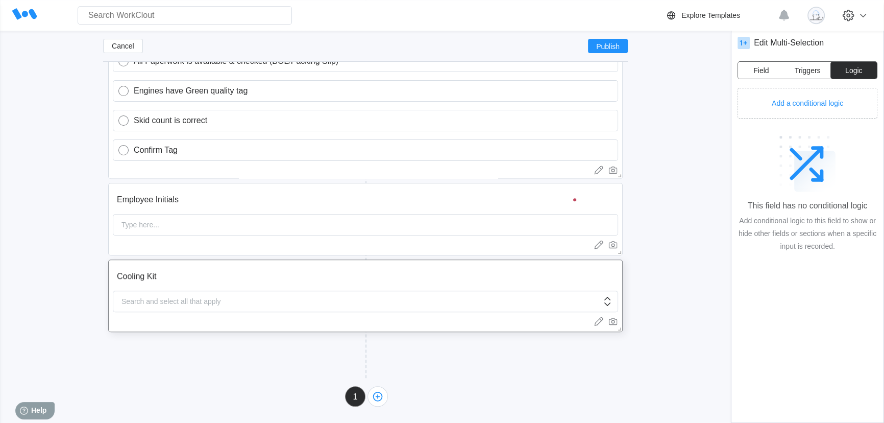
click at [744, 69] on button "Field" at bounding box center [761, 70] width 46 height 17
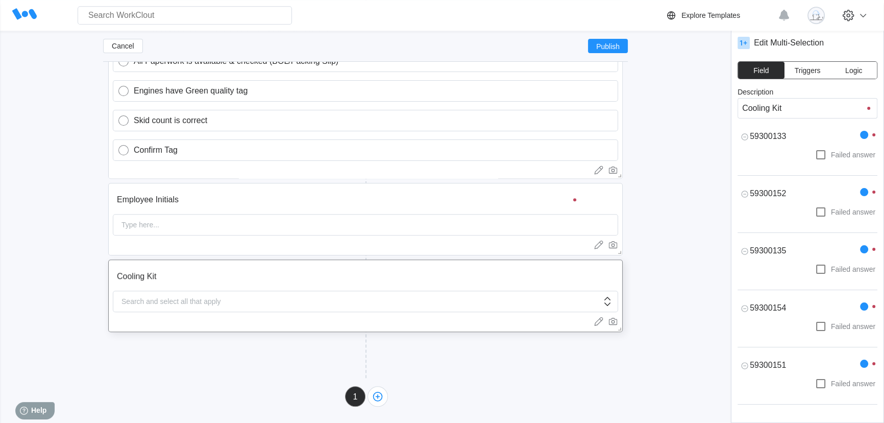
scroll to position [167, 0]
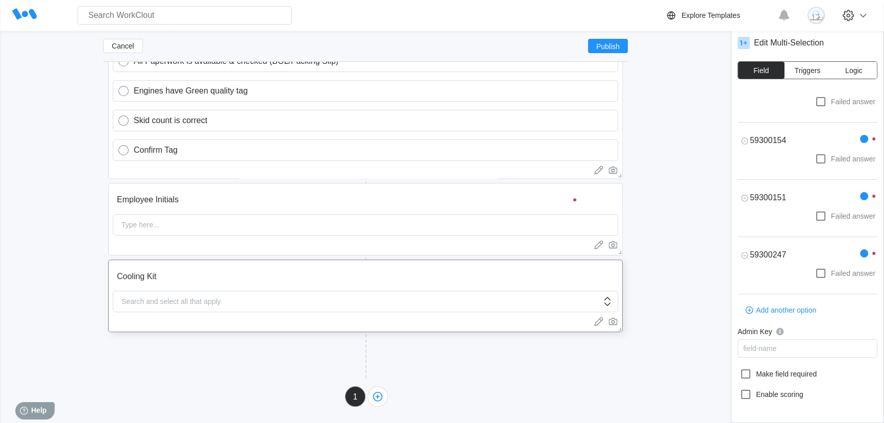
click at [854, 65] on button "Logic" at bounding box center [853, 70] width 46 height 17
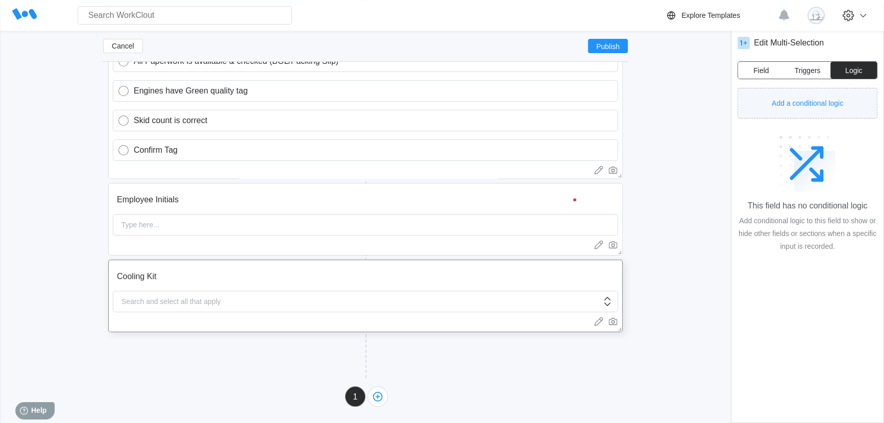
click at [837, 96] on button "Add a conditional logic" at bounding box center [807, 103] width 140 height 31
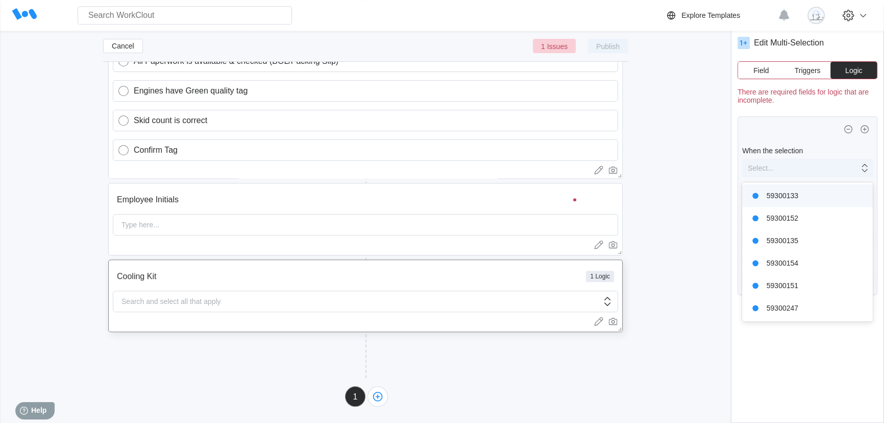
click at [800, 173] on div "Select..." at bounding box center [800, 168] width 116 height 14
click at [801, 195] on div "59300133" at bounding box center [807, 195] width 118 height 14
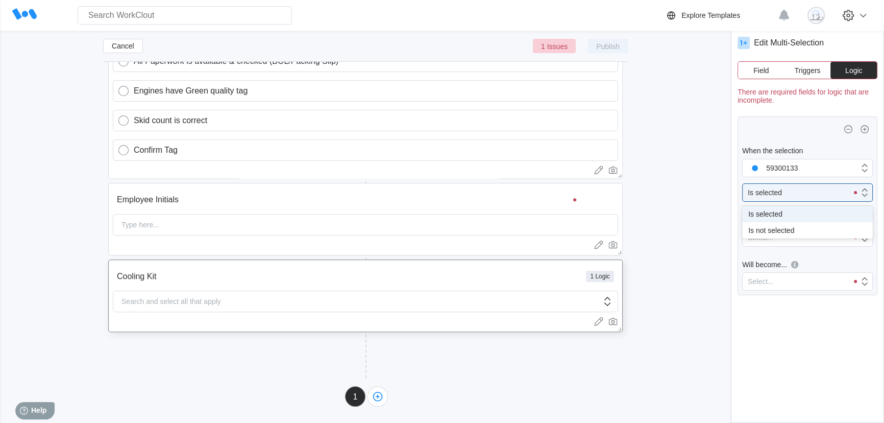
click at [801, 195] on div "Is selected" at bounding box center [794, 192] width 105 height 14
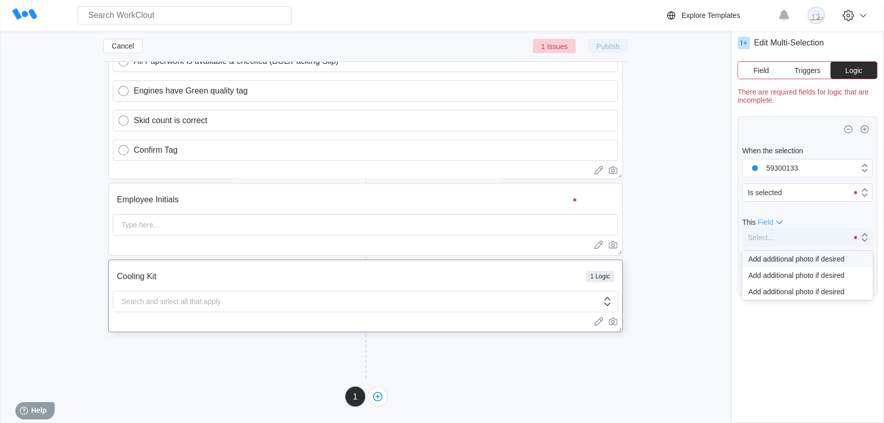
click at [782, 244] on div "Select..." at bounding box center [794, 237] width 105 height 14
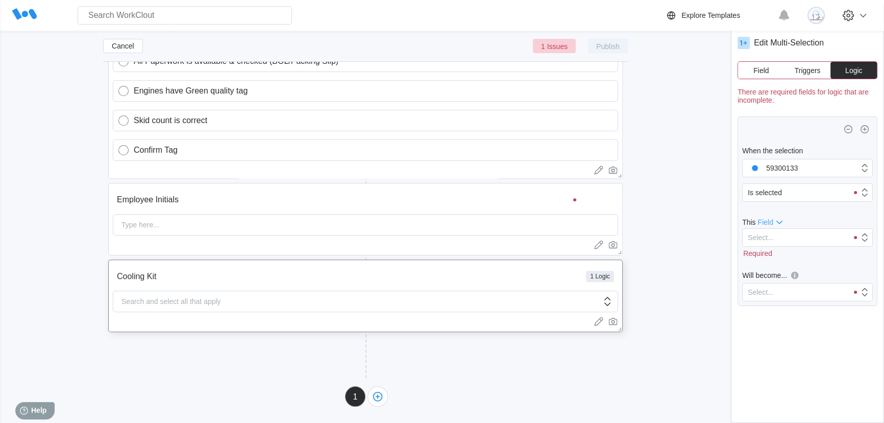
click at [789, 214] on div "When the selection Is selected 59300133 This Field Select... Required Will beco…" at bounding box center [807, 210] width 140 height 189
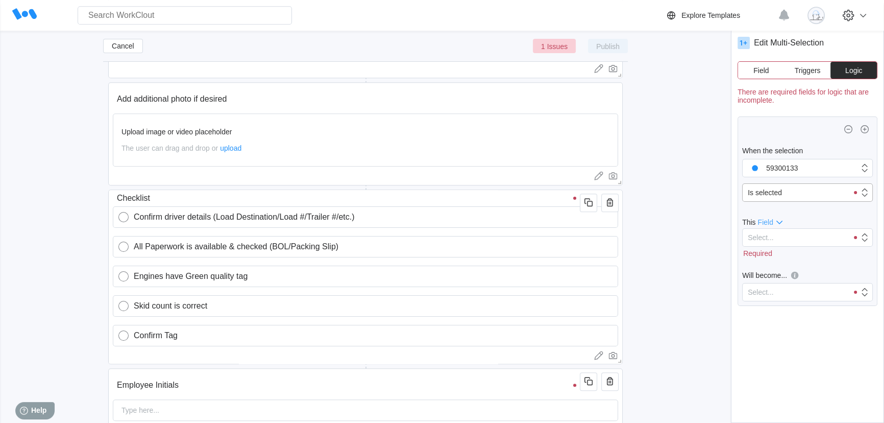
scroll to position [1173, 0]
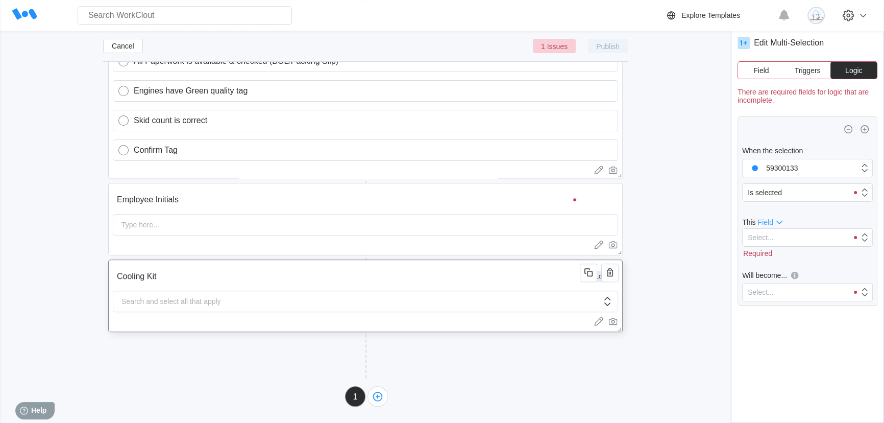
click at [429, 273] on input "Cooling Kit" at bounding box center [348, 276] width 470 height 20
click at [614, 273] on icon "button" at bounding box center [610, 272] width 12 height 12
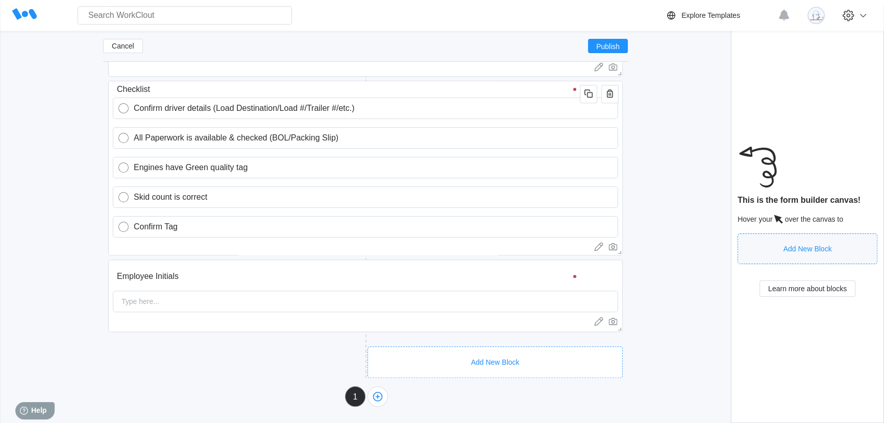
scroll to position [1097, 0]
click at [204, 339] on div "Add New Block" at bounding box center [235, 352] width 255 height 32
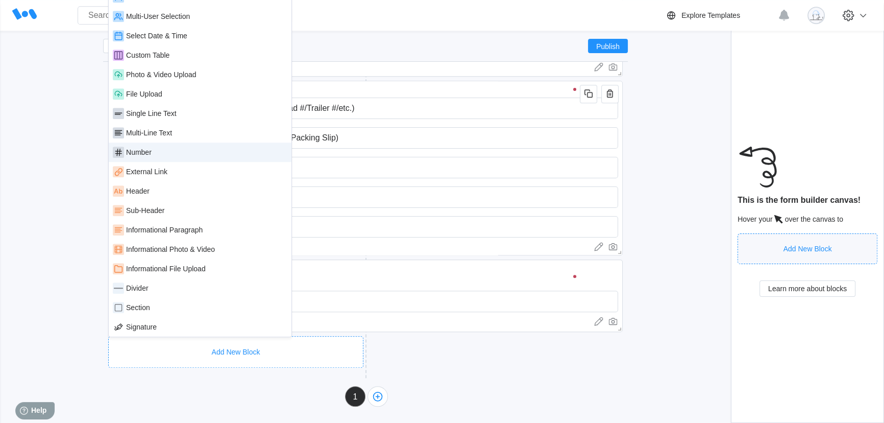
click at [179, 155] on div "Number" at bounding box center [200, 151] width 175 height 11
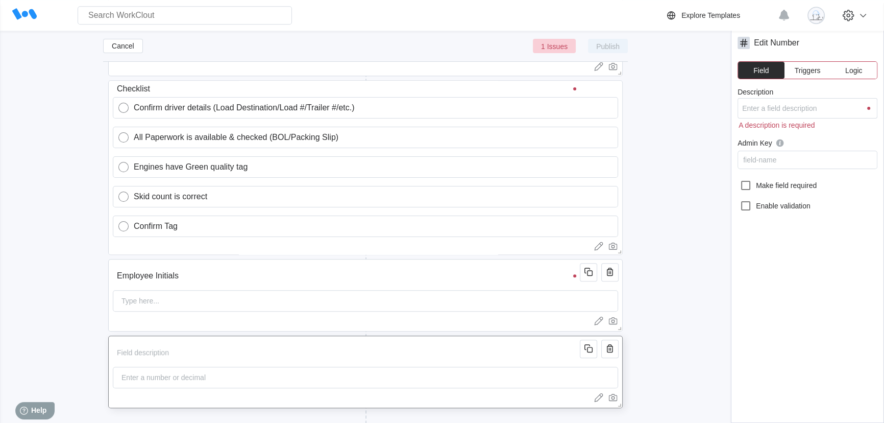
click at [243, 383] on div "Enter a number or decimal" at bounding box center [365, 376] width 505 height 21
click at [158, 356] on input "Description" at bounding box center [348, 352] width 470 height 20
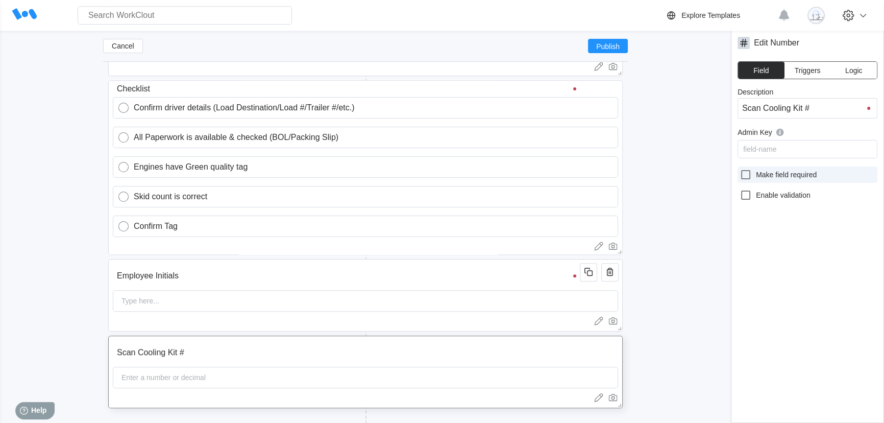
click at [743, 175] on icon at bounding box center [745, 174] width 12 height 12
click at [740, 169] on input "Make field required" at bounding box center [739, 168] width 1 height 1
click at [804, 72] on span "Triggers" at bounding box center [807, 70] width 26 height 7
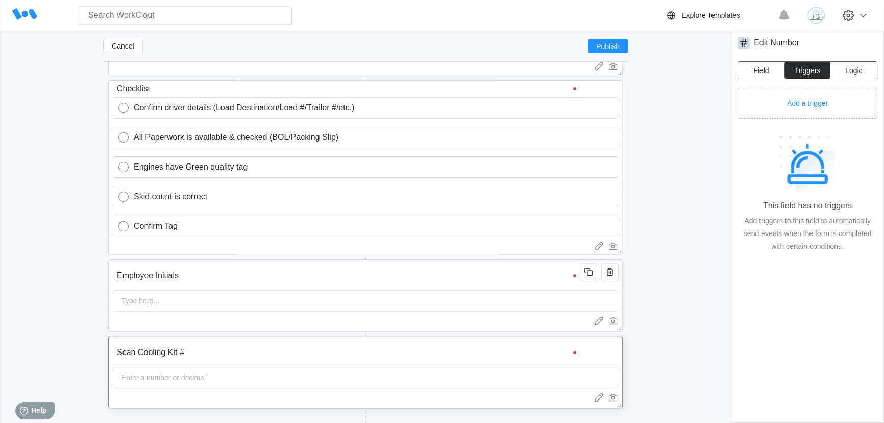
click at [852, 70] on span "Logic" at bounding box center [853, 70] width 17 height 7
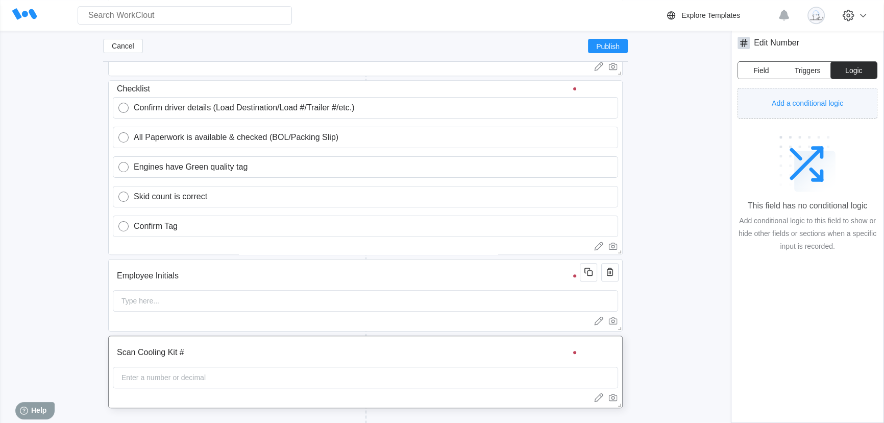
click at [827, 100] on span "Add a conditional logic" at bounding box center [807, 103] width 71 height 7
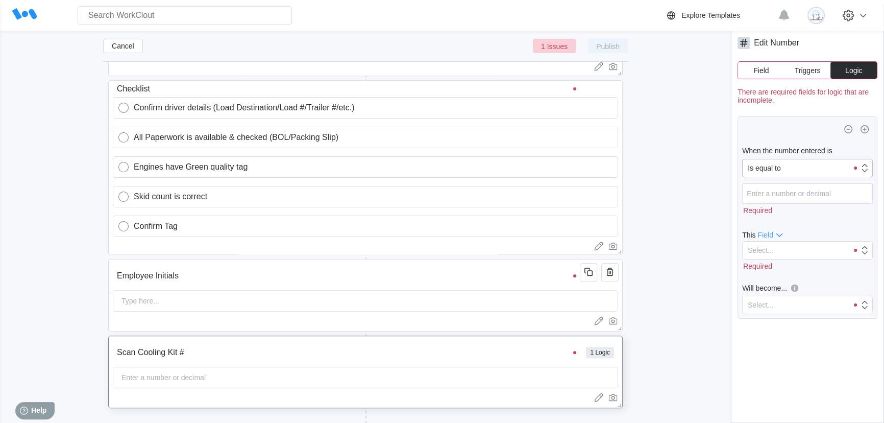
click at [778, 168] on div "Is equal to" at bounding box center [764, 168] width 33 height 8
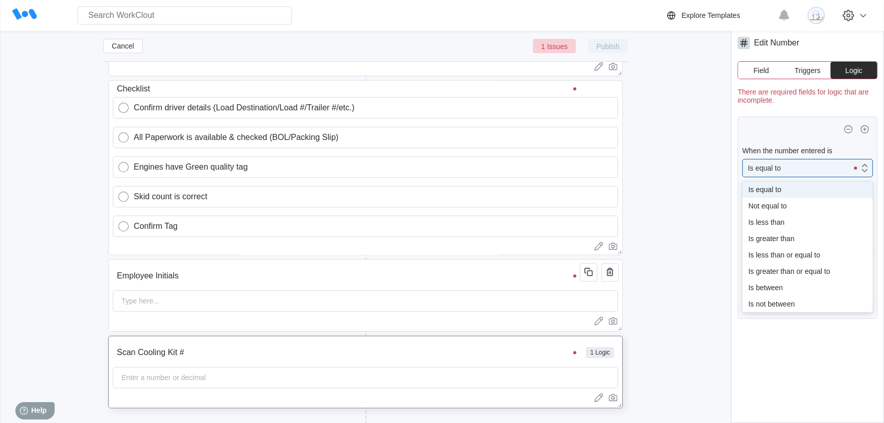
click at [784, 141] on div "When the number entered is option Is equal to focused, 1 of 8. 8 results availa…" at bounding box center [807, 217] width 140 height 202
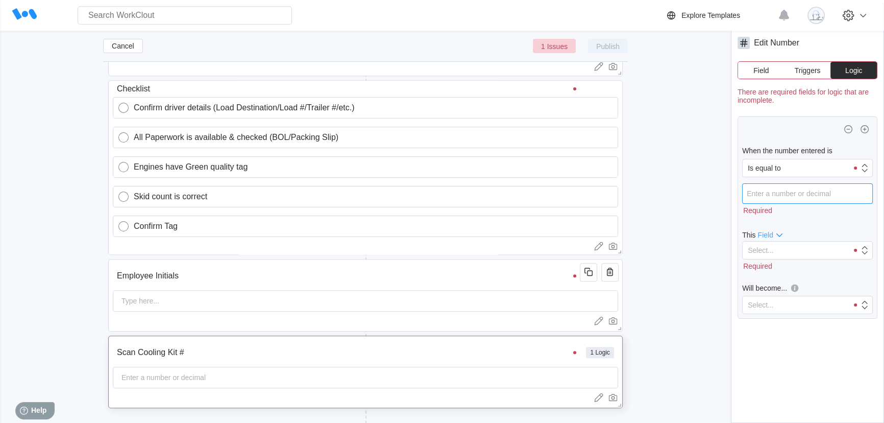
click at [802, 201] on input "number" at bounding box center [807, 193] width 131 height 20
click at [847, 133] on icon "button" at bounding box center [848, 129] width 8 height 8
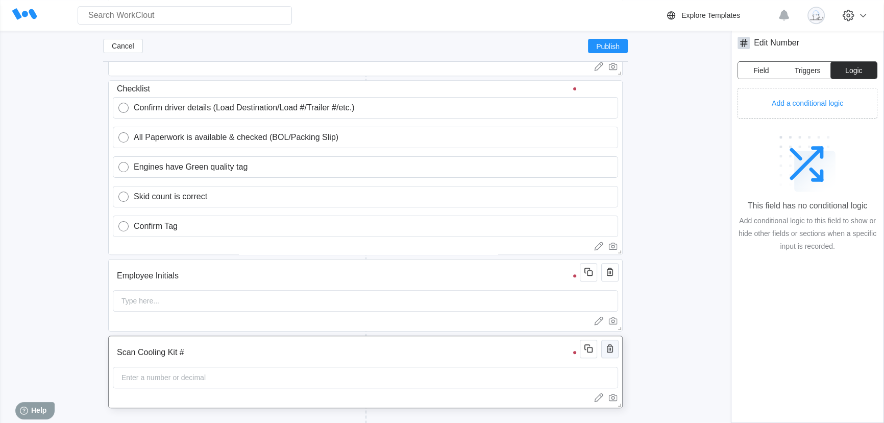
click at [607, 353] on icon "button" at bounding box center [610, 348] width 12 height 12
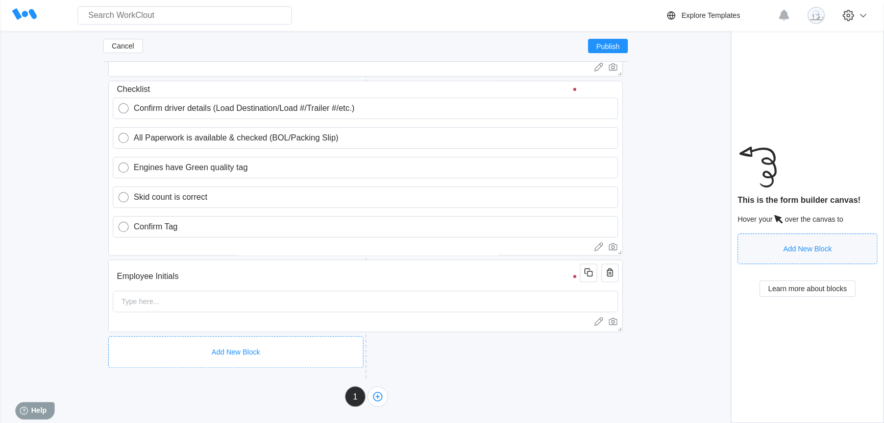
click at [277, 340] on div "Add New Block" at bounding box center [235, 352] width 255 height 32
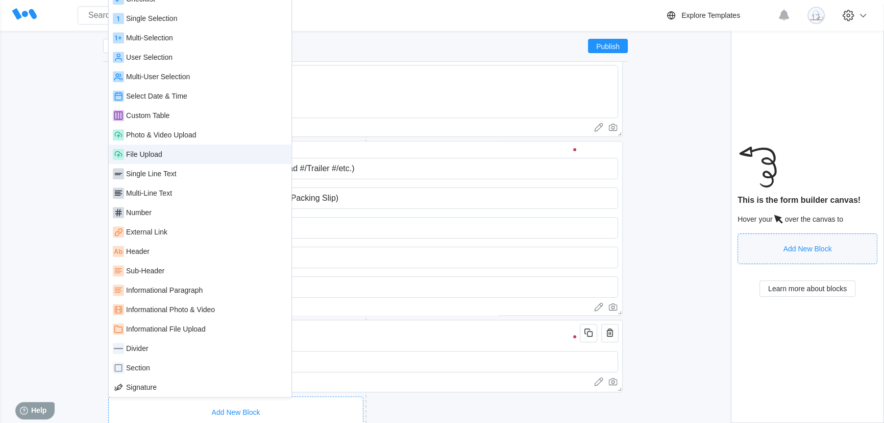
scroll to position [957, 0]
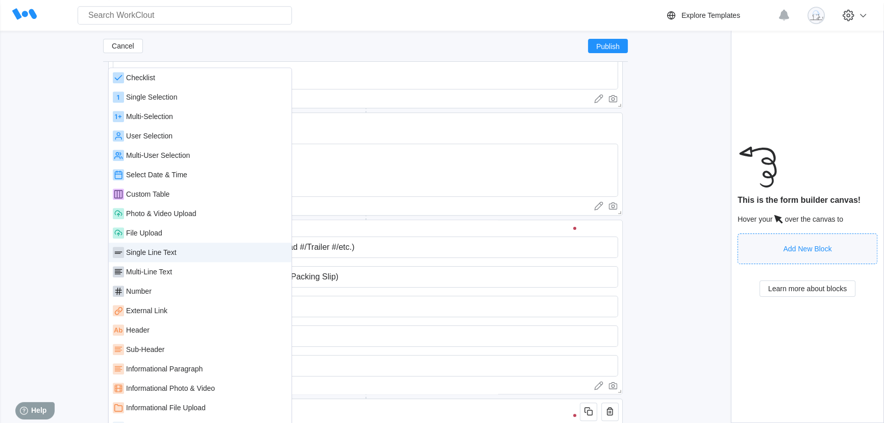
click at [164, 260] on div "Single Line Text" at bounding box center [200, 251] width 183 height 19
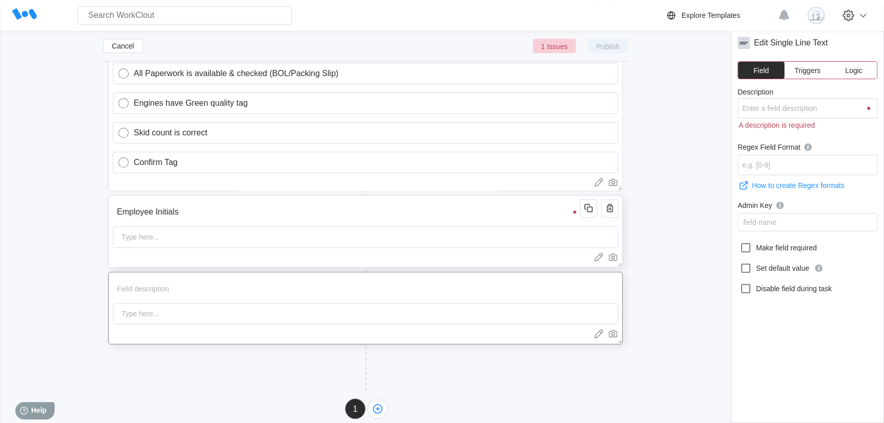
scroll to position [1173, 0]
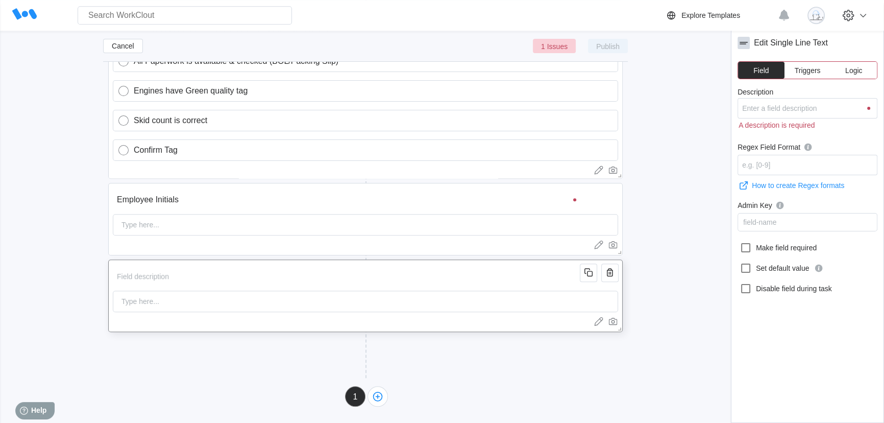
click at [194, 301] on div "Type here..." at bounding box center [365, 300] width 505 height 21
click at [180, 268] on input "Description" at bounding box center [348, 276] width 470 height 20
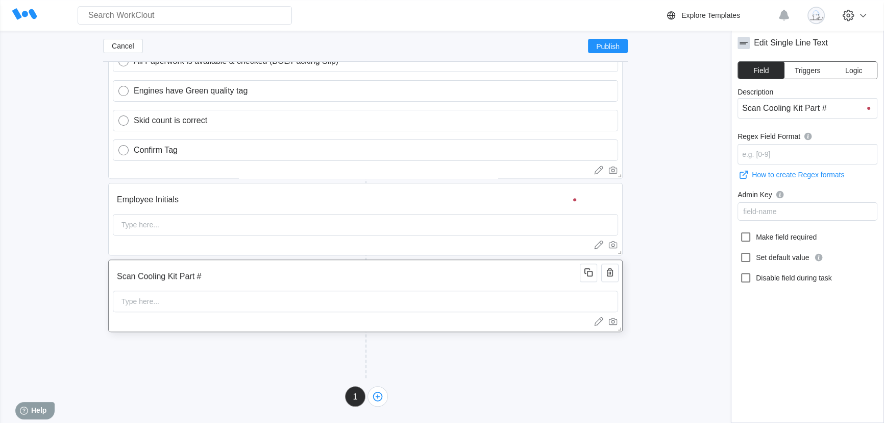
click at [211, 301] on div "Type here..." at bounding box center [365, 300] width 505 height 21
click at [776, 153] on input "Regex Field Format" at bounding box center [807, 154] width 140 height 20
click at [554, 285] on input "Scan Cooling Kit Part #" at bounding box center [348, 276] width 470 height 20
click at [747, 233] on icon at bounding box center [745, 236] width 9 height 9
click at [740, 231] on input "Make field required" at bounding box center [739, 231] width 1 height 1
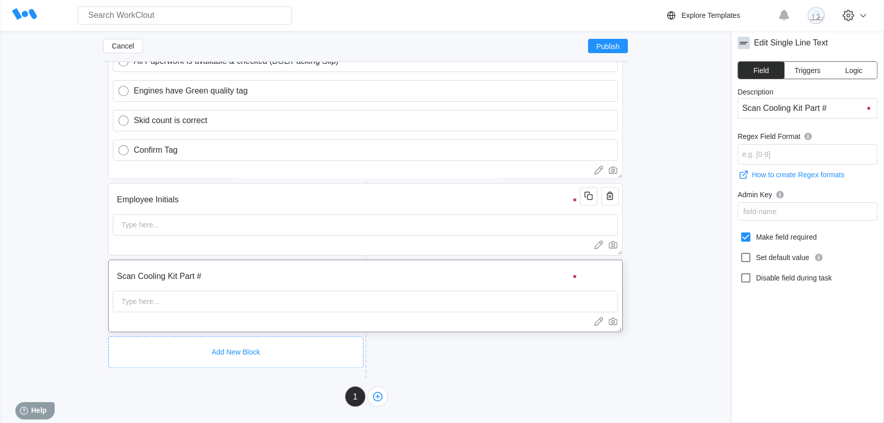
click at [221, 337] on div "Add New Block" at bounding box center [235, 352] width 255 height 32
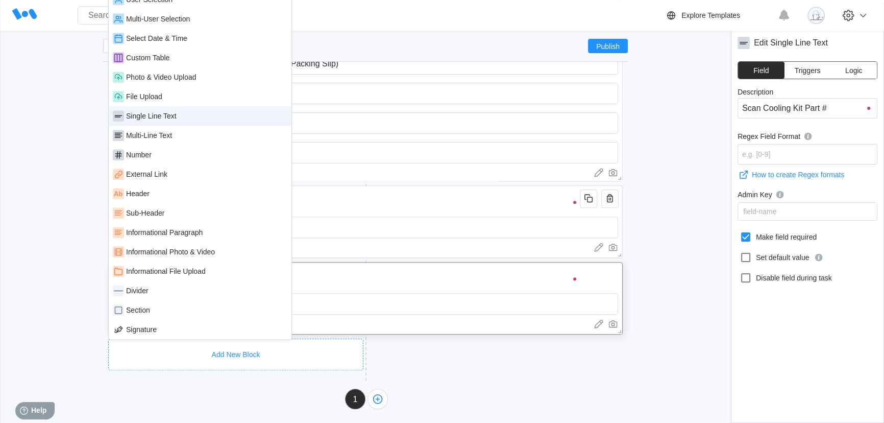
scroll to position [1080, 0]
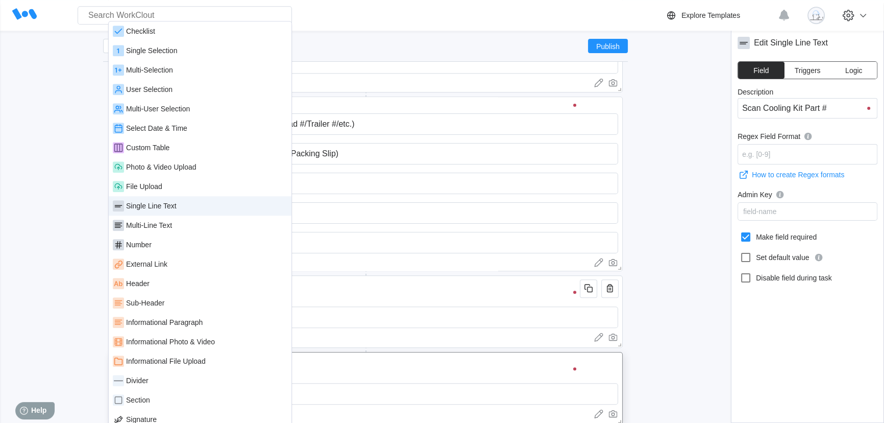
click at [180, 205] on div "Single Line Text" at bounding box center [200, 205] width 175 height 11
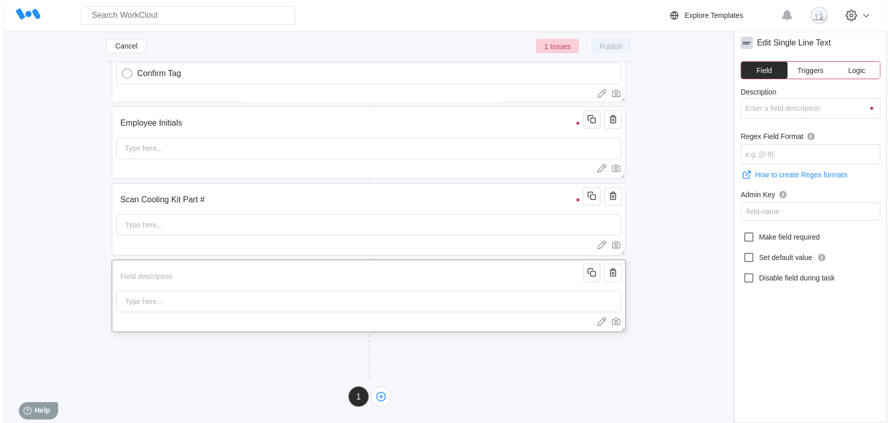
scroll to position [1250, 0]
click at [162, 269] on input "Description" at bounding box center [348, 276] width 470 height 20
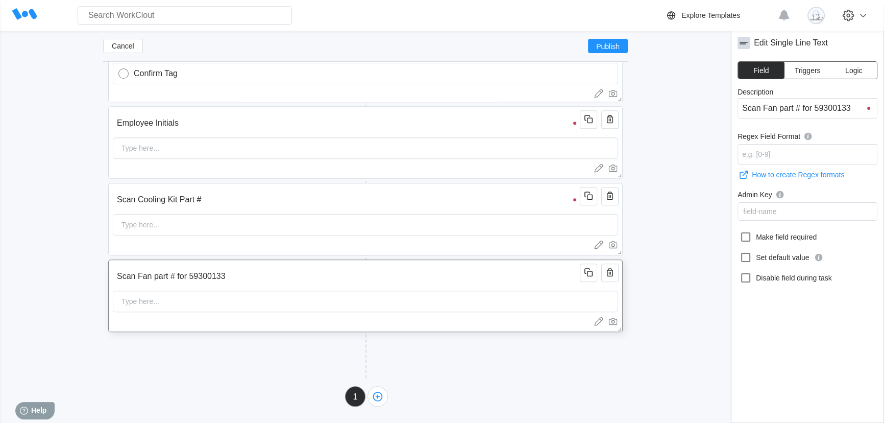
click at [273, 308] on div "Type here..." at bounding box center [365, 300] width 505 height 21
click at [786, 153] on input "Regex Field Format" at bounding box center [807, 154] width 140 height 20
click at [428, 204] on input "Scan Cooling Kit Part #" at bounding box center [348, 199] width 470 height 20
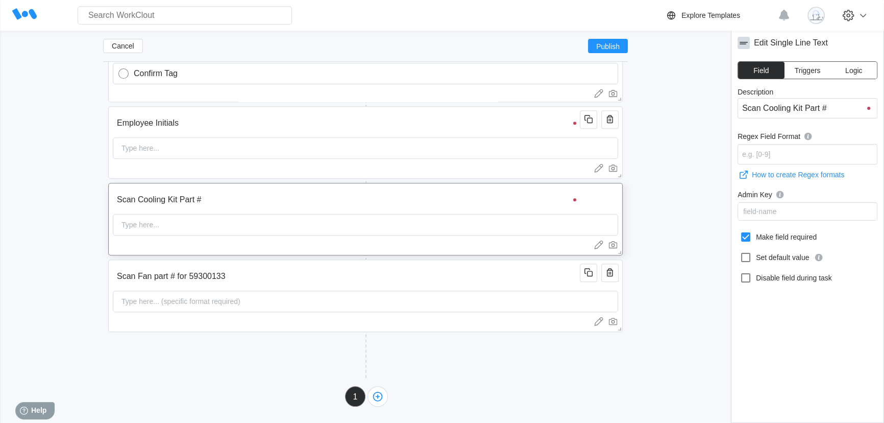
click at [856, 65] on button "Logic" at bounding box center [853, 70] width 46 height 17
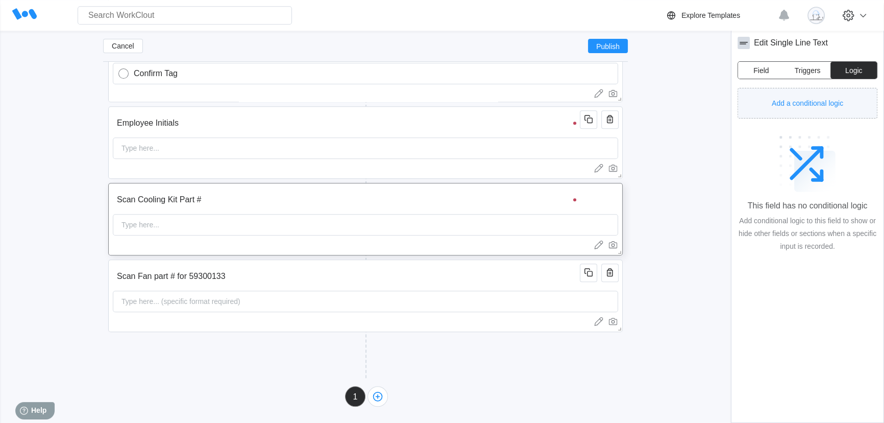
click at [805, 111] on button "Add a conditional logic" at bounding box center [807, 103] width 140 height 31
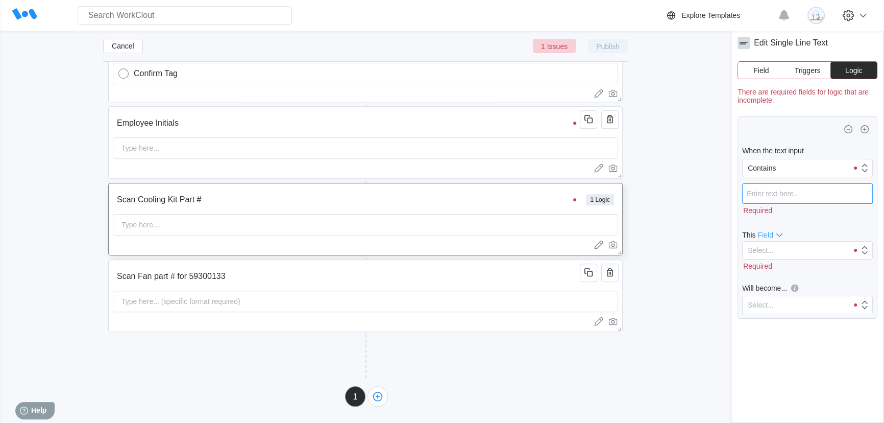
click at [781, 191] on input "text" at bounding box center [807, 193] width 131 height 20
click at [784, 242] on div "Select..." at bounding box center [794, 239] width 105 height 14
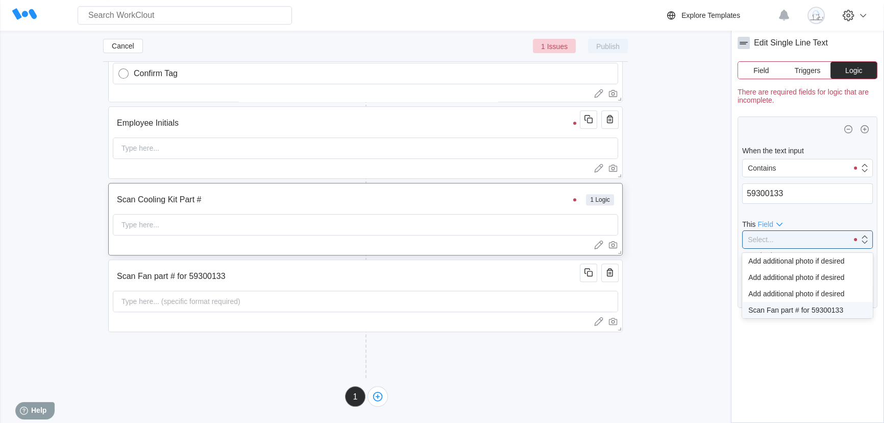
click at [802, 310] on div "Scan Fan part # for 59300133" at bounding box center [807, 310] width 118 height 8
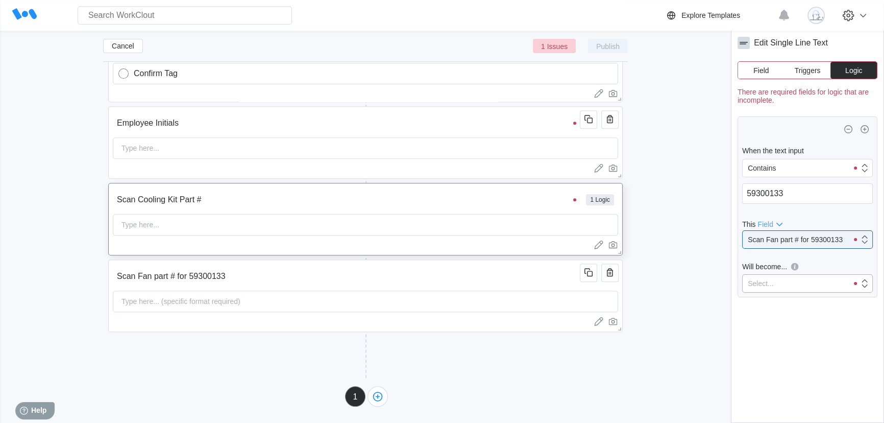
click at [788, 282] on div "Select..." at bounding box center [794, 283] width 105 height 14
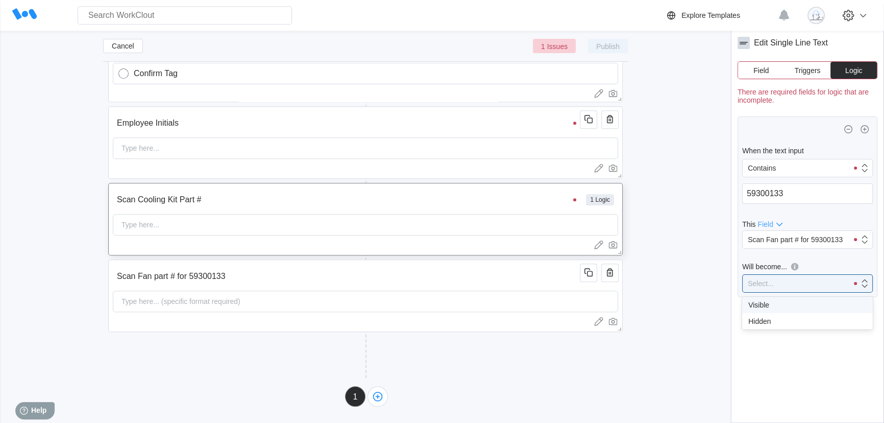
click at [784, 307] on div "Visible" at bounding box center [807, 305] width 118 height 8
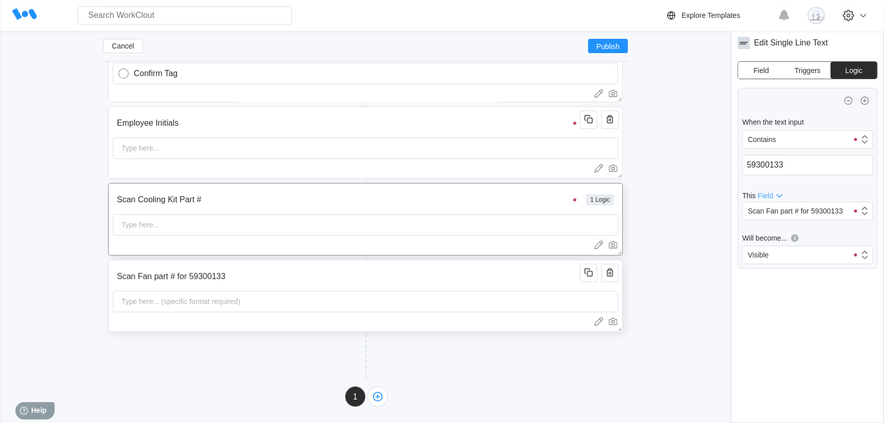
click at [141, 306] on div "Type here... (specific format required)" at bounding box center [180, 301] width 127 height 20
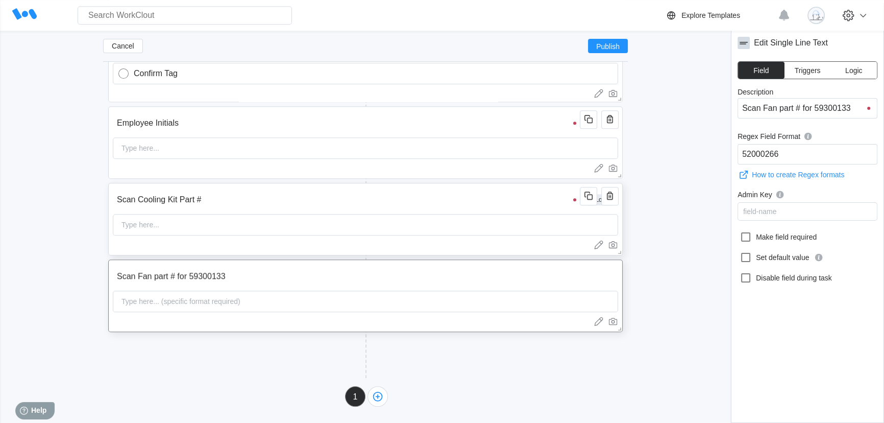
click at [222, 231] on div "Type here..." at bounding box center [365, 224] width 505 height 21
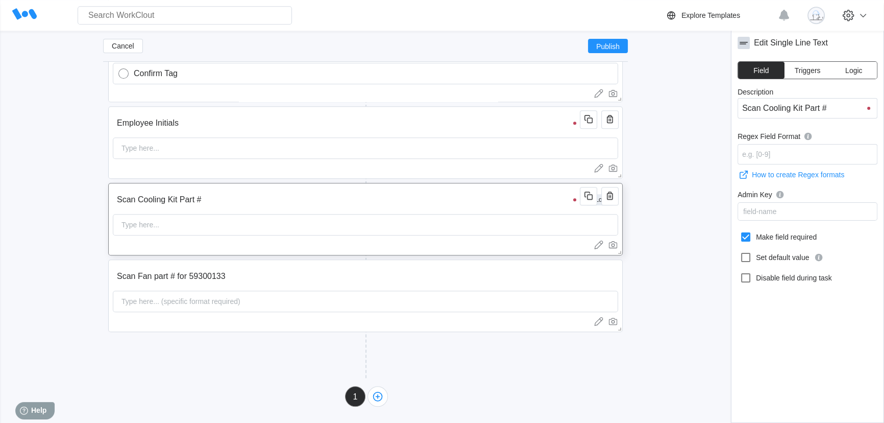
click at [418, 207] on input "Scan Cooling Kit Part #" at bounding box center [348, 199] width 470 height 20
click at [267, 274] on input "Scan Fan part # for 59300133" at bounding box center [348, 276] width 470 height 20
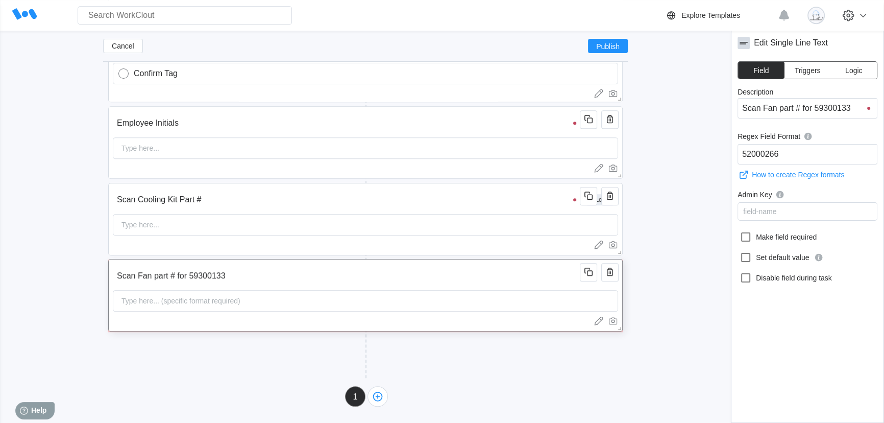
click at [278, 284] on input "Scan Fan part # for 59300133" at bounding box center [348, 275] width 470 height 20
click at [354, 209] on div "Scan Cooling Kit Part # 1 Logic Type here..." at bounding box center [365, 219] width 514 height 72
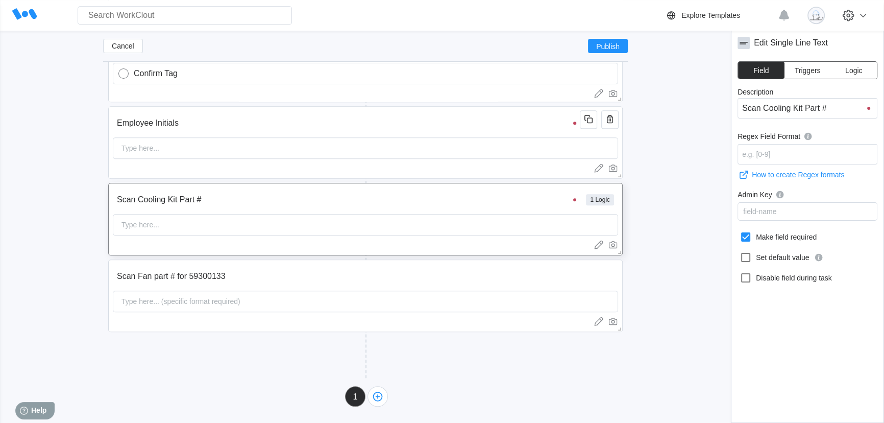
click at [856, 72] on span "Logic" at bounding box center [853, 70] width 17 height 7
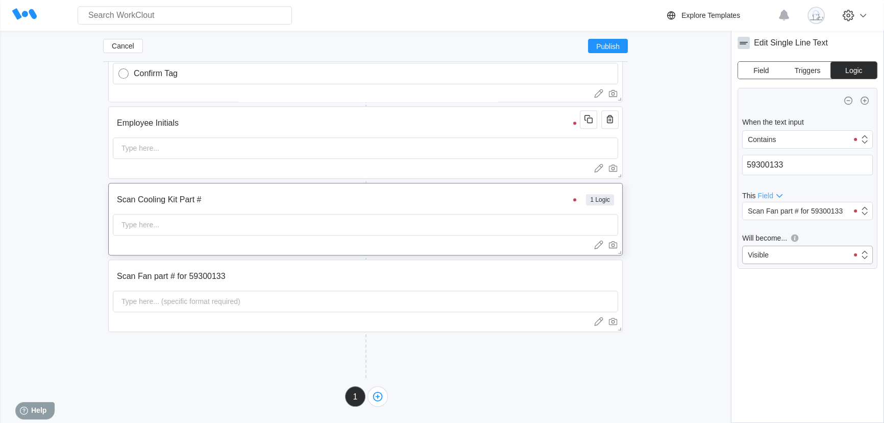
click at [804, 251] on div "Visible" at bounding box center [794, 254] width 105 height 14
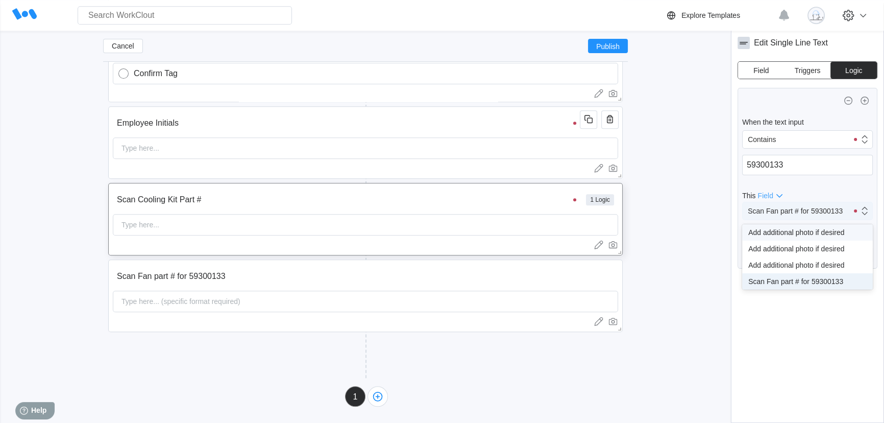
click at [811, 210] on div "Scan Fan part # for 59300133" at bounding box center [795, 211] width 95 height 8
click at [804, 232] on div "Add additional photo if desired" at bounding box center [807, 232] width 118 height 8
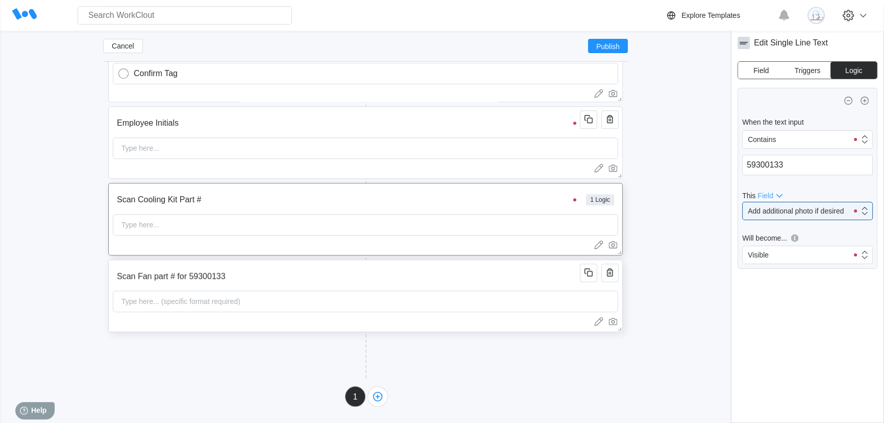
click at [520, 281] on input "Scan Fan part # for 59300133" at bounding box center [348, 276] width 470 height 20
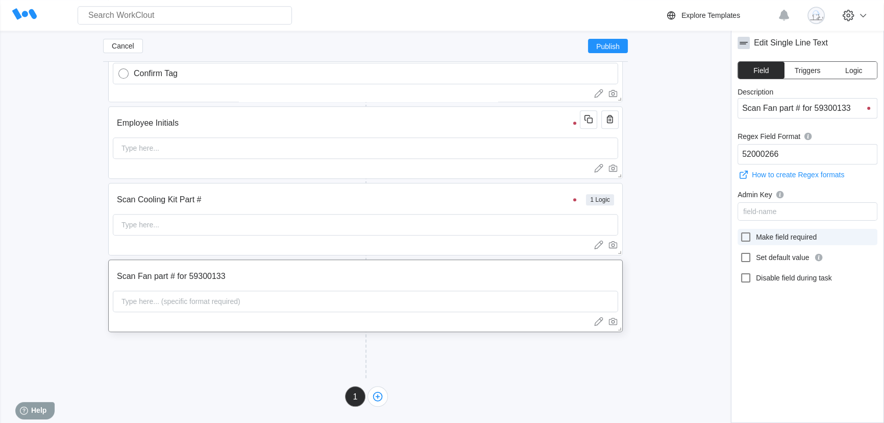
click at [744, 236] on icon at bounding box center [745, 237] width 12 height 12
click at [740, 231] on input "Make field required" at bounding box center [739, 231] width 1 height 1
click at [517, 205] on input "Scan Cooling Kit Part #" at bounding box center [348, 199] width 470 height 20
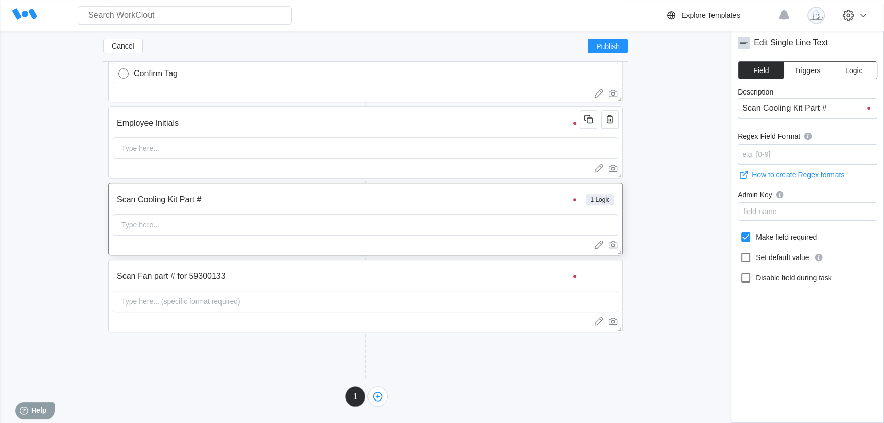
click at [854, 75] on button "Logic" at bounding box center [853, 70] width 46 height 17
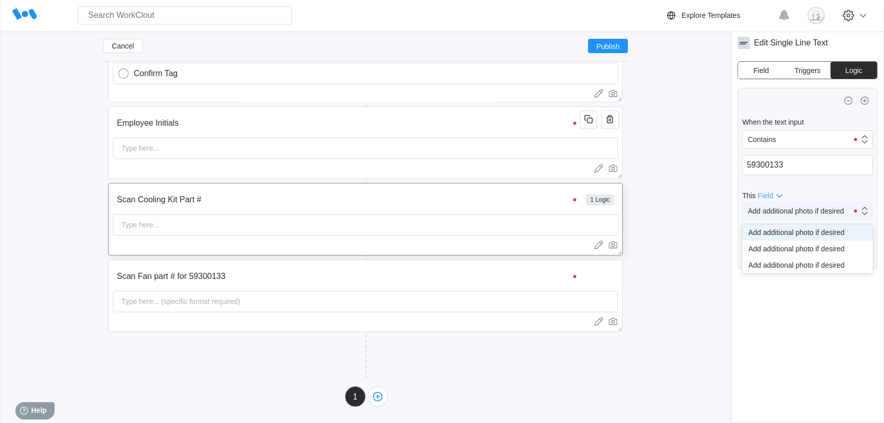
click at [801, 217] on div "Add additional photo if desired" at bounding box center [794, 211] width 105 height 14
click at [497, 278] on input "Scan Fan part # for 59300133" at bounding box center [348, 276] width 470 height 20
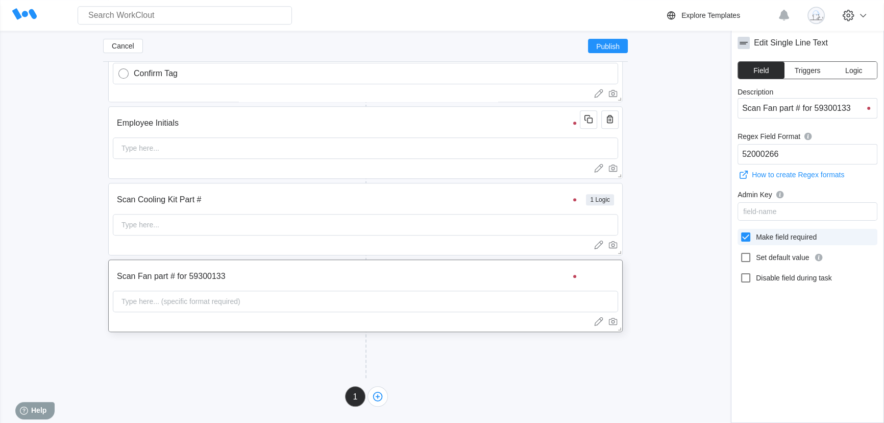
click at [752, 236] on div at bounding box center [747, 237] width 16 height 12
click at [740, 231] on input "Make field required" at bounding box center [739, 231] width 1 height 1
click at [490, 205] on input "Scan Cooling Kit Part #" at bounding box center [348, 199] width 470 height 20
click at [539, 286] on div "Scan Fan part # for 59300133 Type here... (specific format required)" at bounding box center [365, 295] width 514 height 72
click at [526, 192] on input "Scan Cooling Kit Part #" at bounding box center [347, 200] width 470 height 20
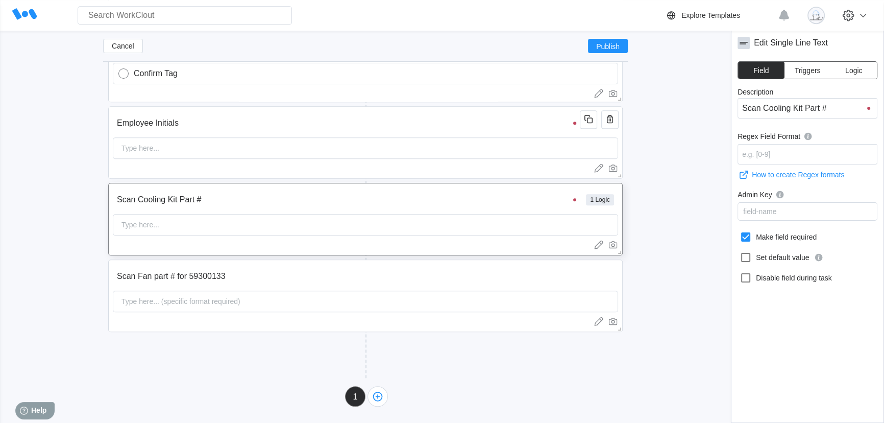
click at [862, 71] on button "Logic" at bounding box center [853, 70] width 46 height 17
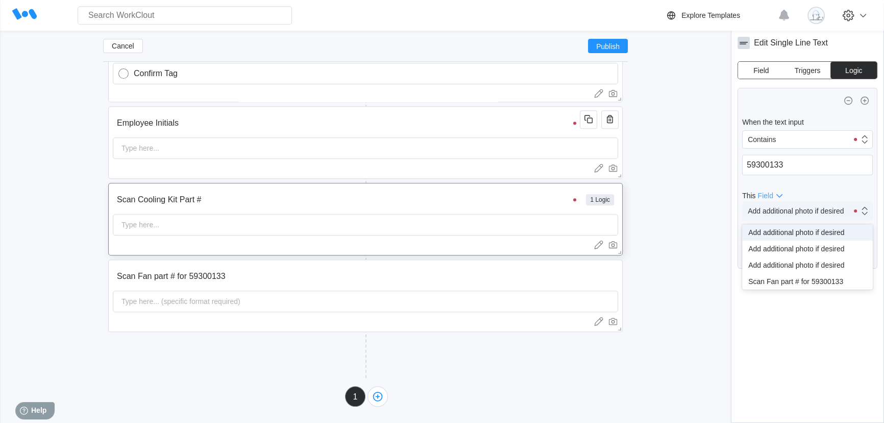
click at [801, 217] on div "Add additional photo if desired" at bounding box center [794, 211] width 105 height 14
click at [811, 284] on div "Scan Fan part # for 59300133" at bounding box center [807, 281] width 118 height 8
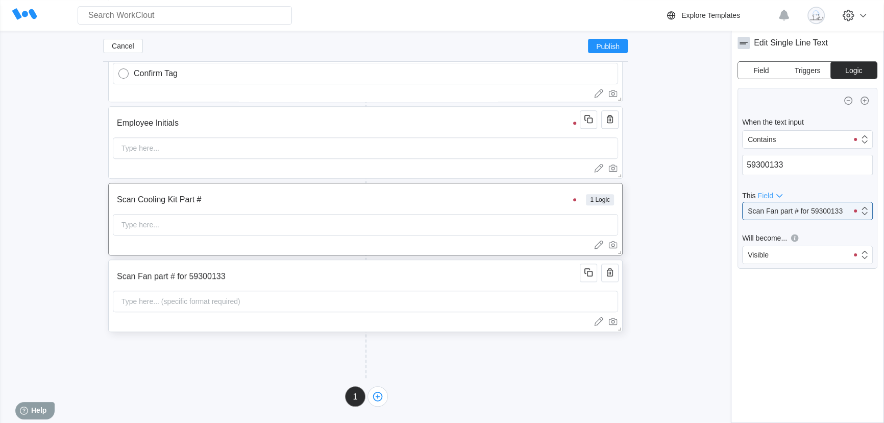
click at [477, 282] on input "Scan Fan part # for 59300133" at bounding box center [348, 276] width 470 height 20
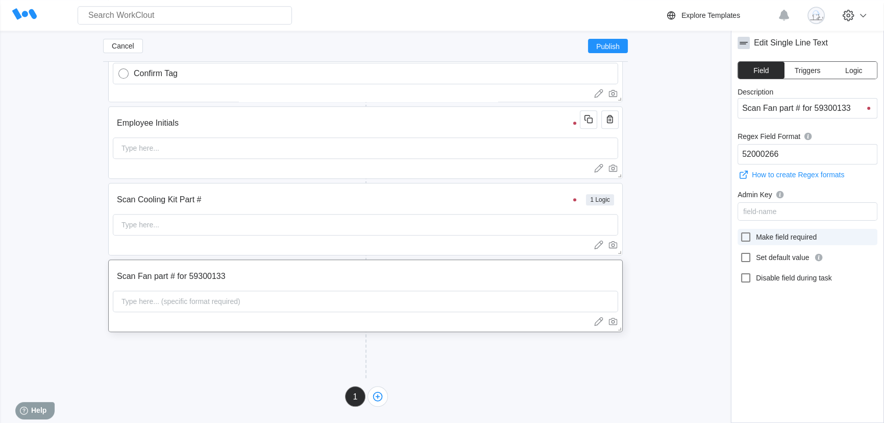
click at [758, 239] on label "Make field required" at bounding box center [807, 237] width 140 height 16
click at [740, 231] on input "Make field required" at bounding box center [739, 231] width 1 height 1
click at [768, 240] on label "Make field required" at bounding box center [807, 237] width 140 height 16
click at [740, 231] on input "Make field required" at bounding box center [739, 231] width 1 height 1
click at [615, 43] on span "Publish" at bounding box center [607, 46] width 23 height 6
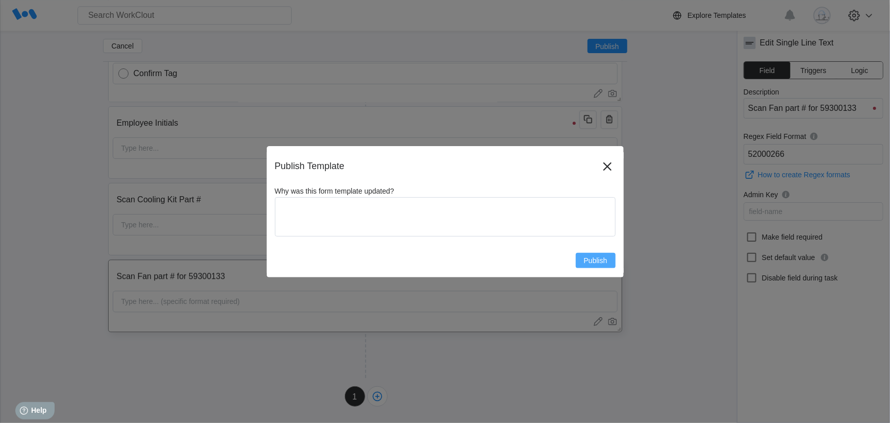
click at [590, 260] on span "Publish" at bounding box center [595, 260] width 23 height 7
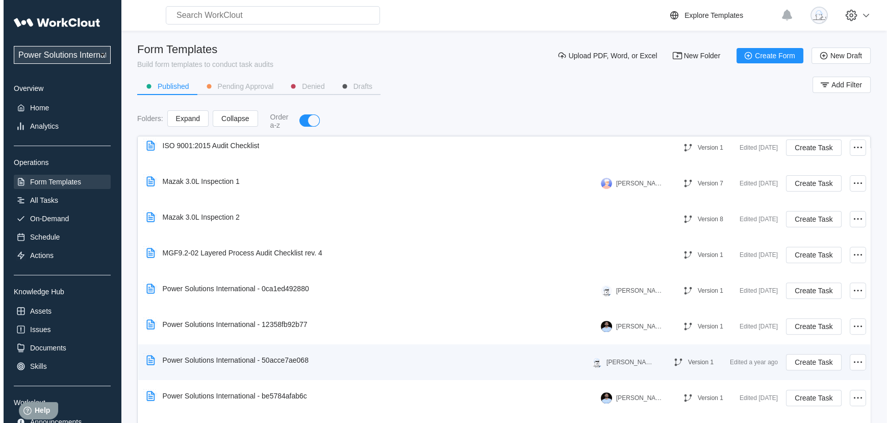
scroll to position [563, 0]
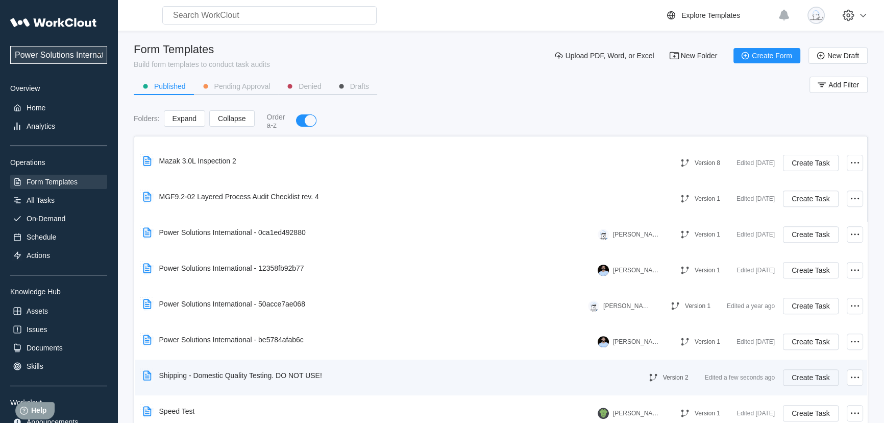
click at [801, 381] on button "Create Task" at bounding box center [810, 377] width 55 height 16
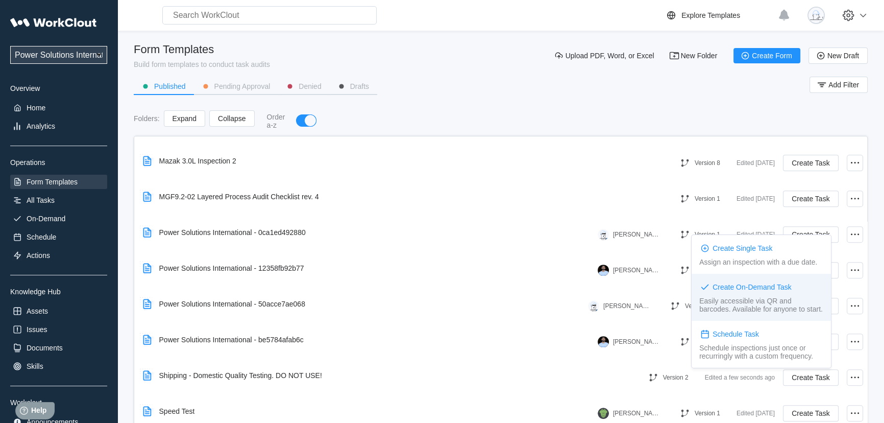
click at [773, 303] on div "Easily accessible via QR and barcodes. Available for anyone to start." at bounding box center [761, 304] width 124 height 16
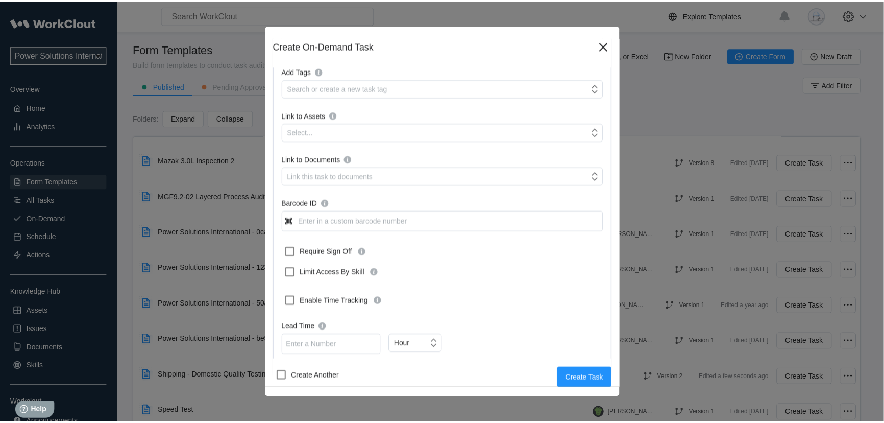
scroll to position [230, 0]
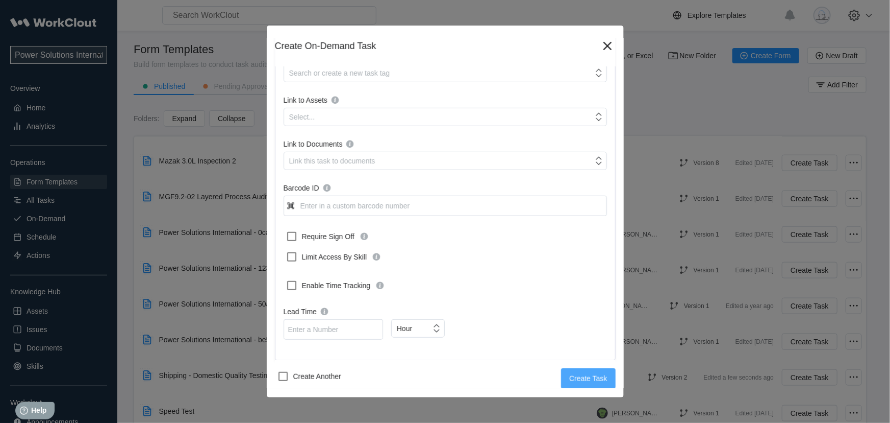
click at [585, 374] on span "Create Task" at bounding box center [588, 377] width 38 height 7
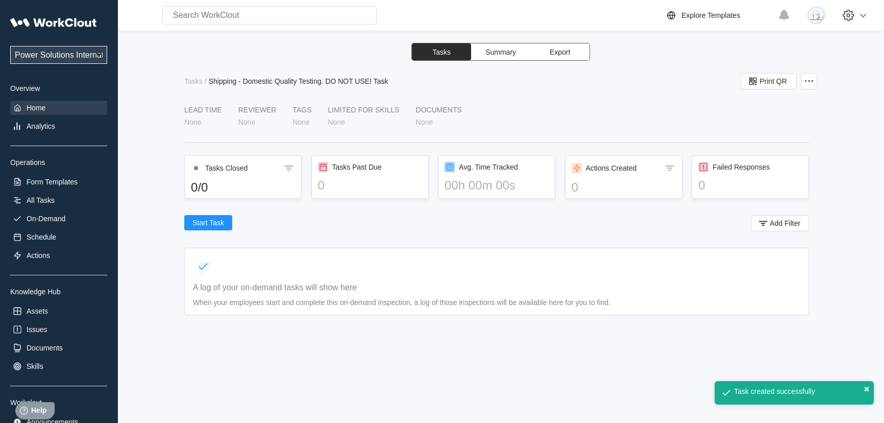
click at [41, 108] on div "Home" at bounding box center [36, 108] width 19 height 8
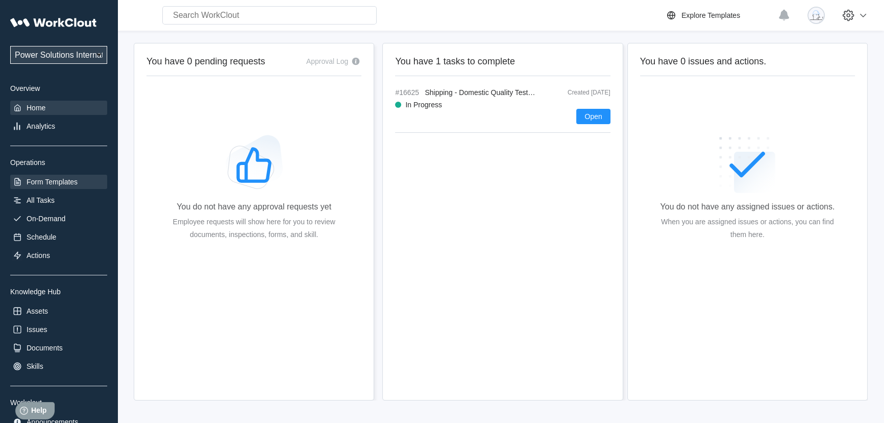
click at [47, 180] on div "Form Templates" at bounding box center [52, 182] width 51 height 8
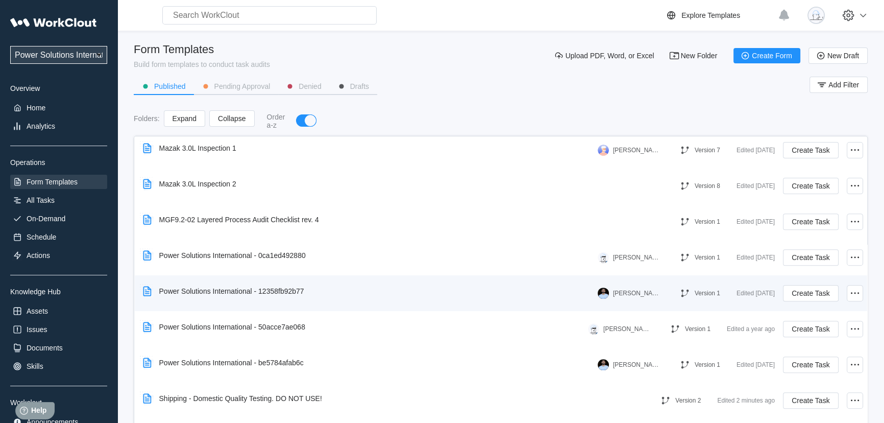
scroll to position [563, 0]
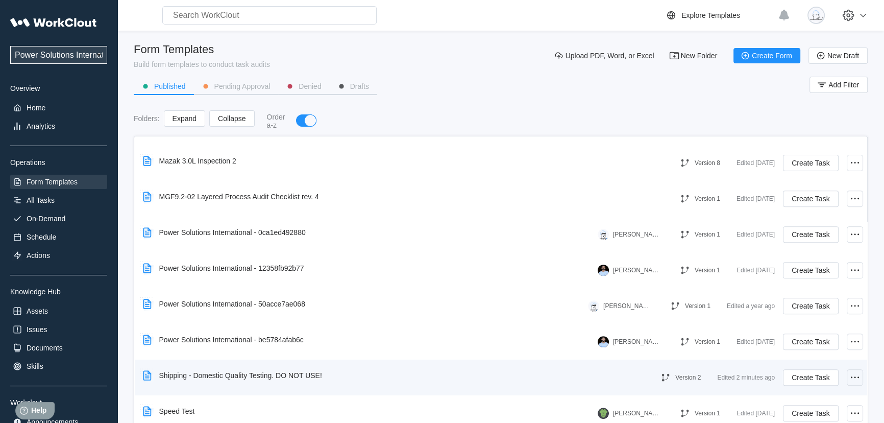
click at [849, 375] on icon at bounding box center [855, 377] width 12 height 12
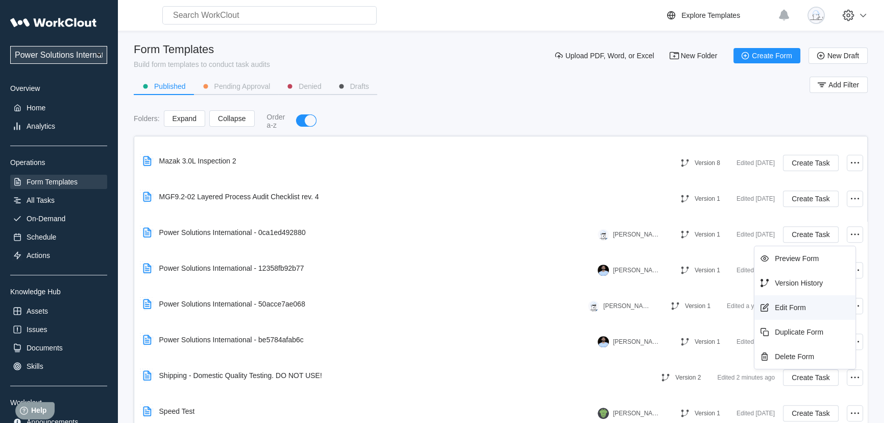
click at [813, 302] on div "Edit Form" at bounding box center [804, 307] width 93 height 16
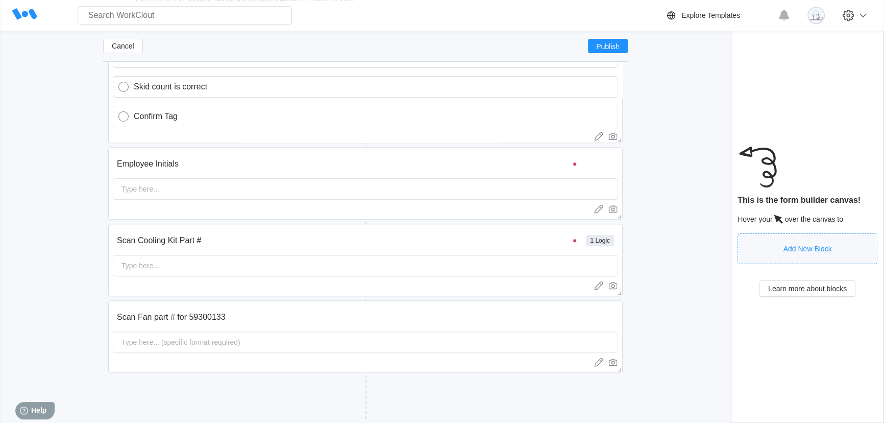
scroll to position [1250, 0]
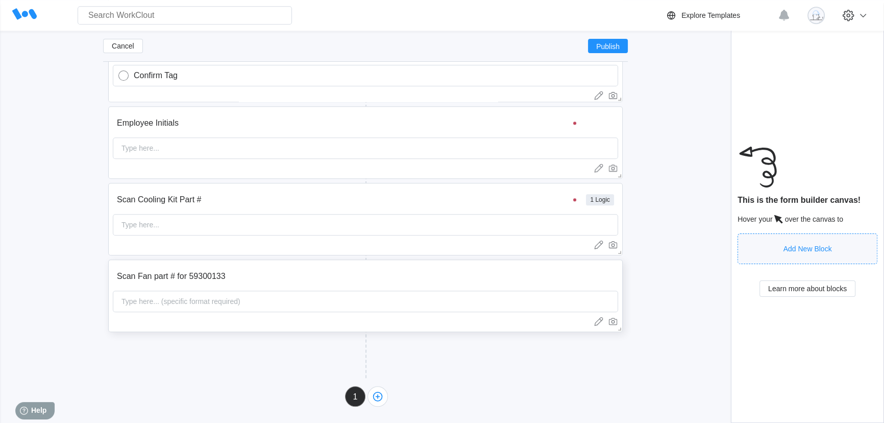
click at [540, 275] on input "Scan Fan part # for 59300133" at bounding box center [348, 276] width 470 height 20
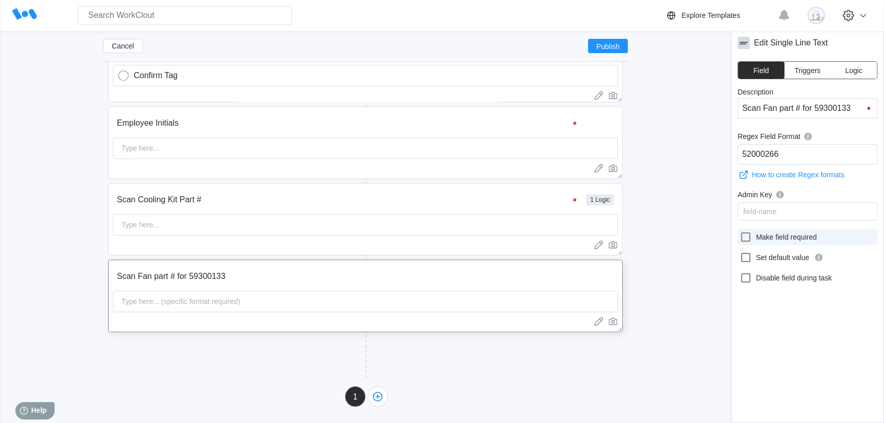
click at [750, 235] on icon at bounding box center [745, 237] width 12 height 12
click at [740, 231] on input "Make field required" at bounding box center [739, 231] width 1 height 1
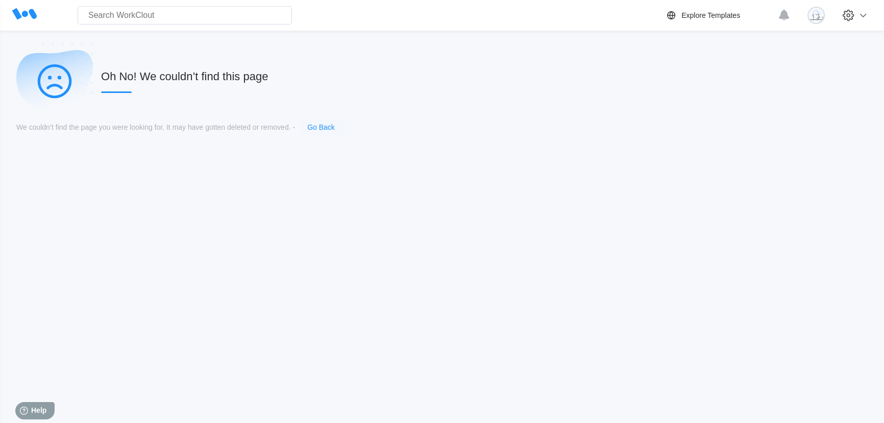
click at [332, 124] on link "Go Back" at bounding box center [321, 127] width 28 height 8
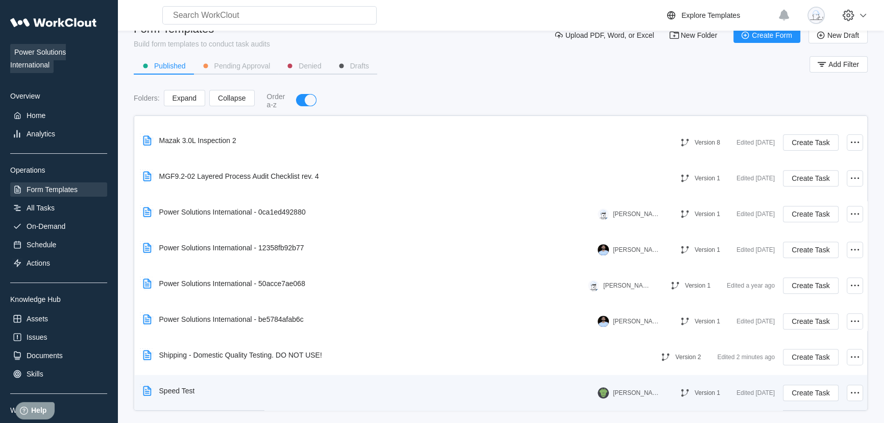
scroll to position [29, 0]
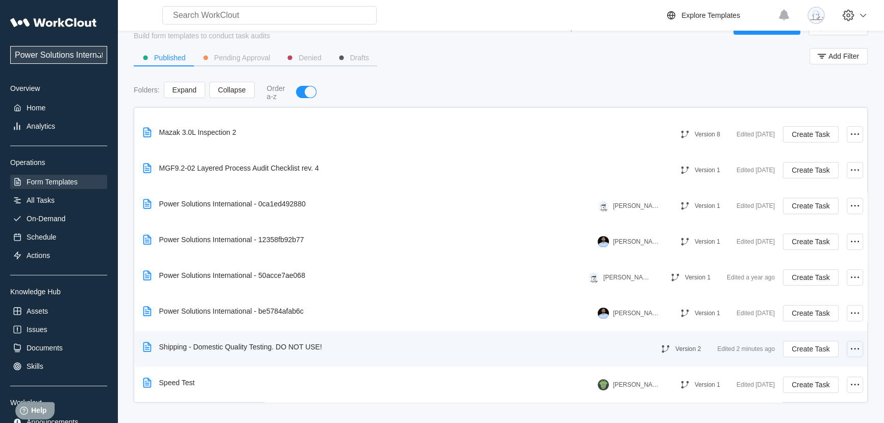
click at [849, 343] on icon at bounding box center [855, 348] width 12 height 12
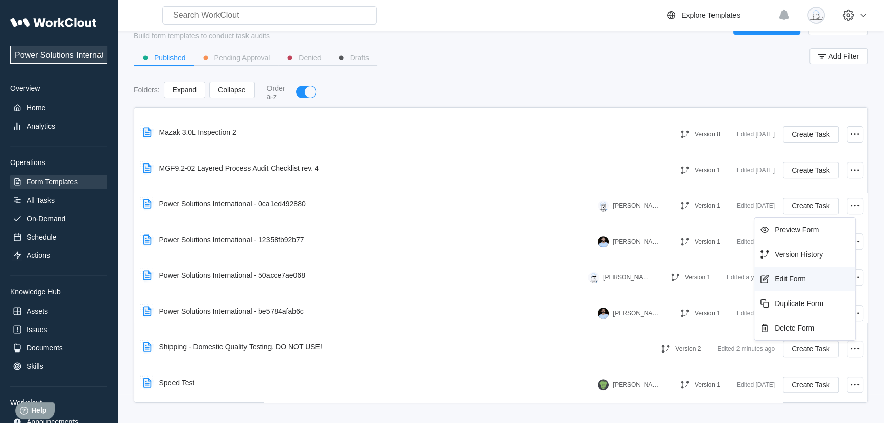
click at [797, 275] on div "Edit Form" at bounding box center [790, 279] width 31 height 8
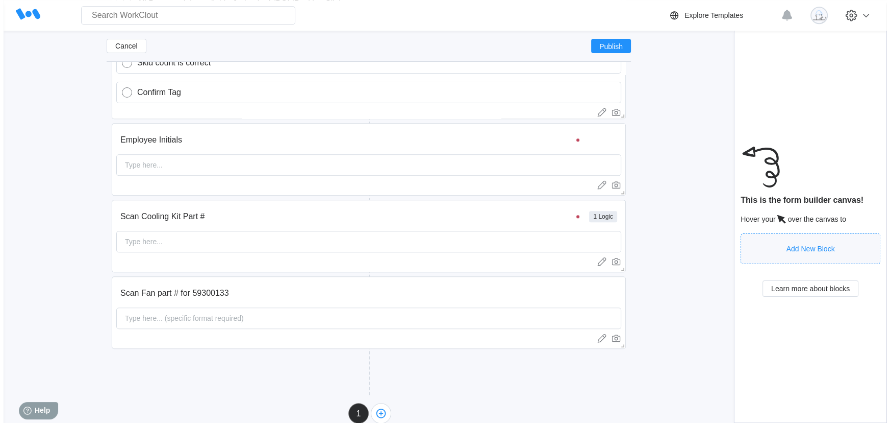
scroll to position [1250, 0]
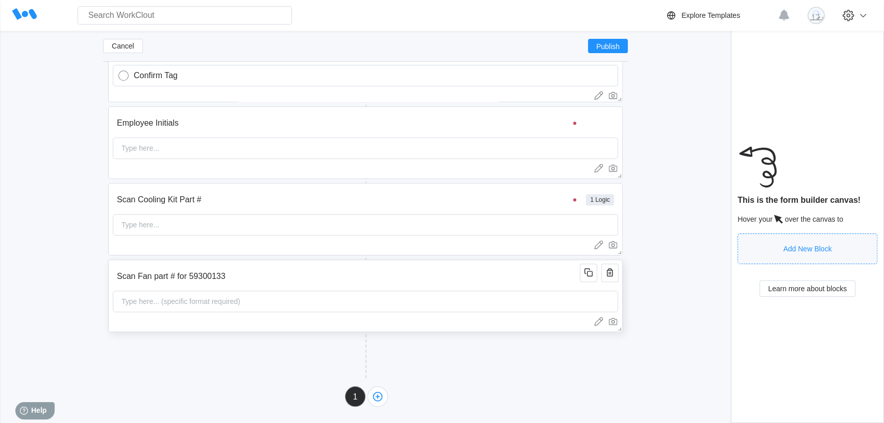
click at [549, 267] on input "Scan Fan part # for 59300133" at bounding box center [348, 276] width 470 height 20
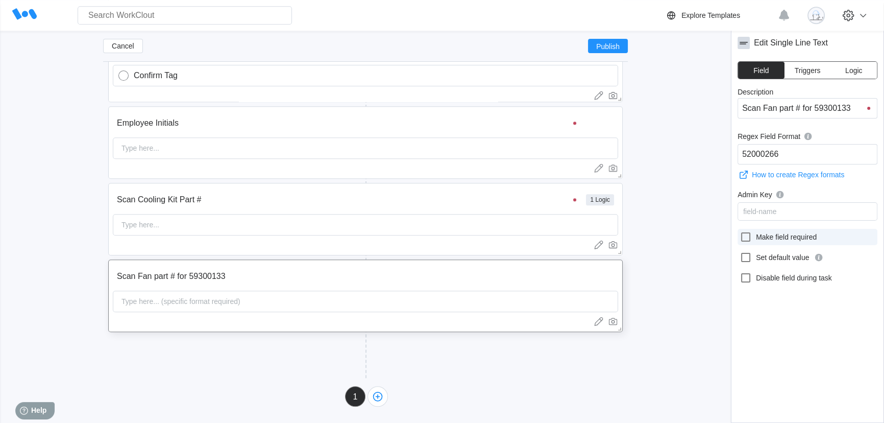
click at [751, 240] on div at bounding box center [747, 237] width 16 height 12
click at [740, 231] on input "Make field required" at bounding box center [739, 231] width 1 height 1
click at [605, 40] on button "Publish" at bounding box center [608, 46] width 40 height 14
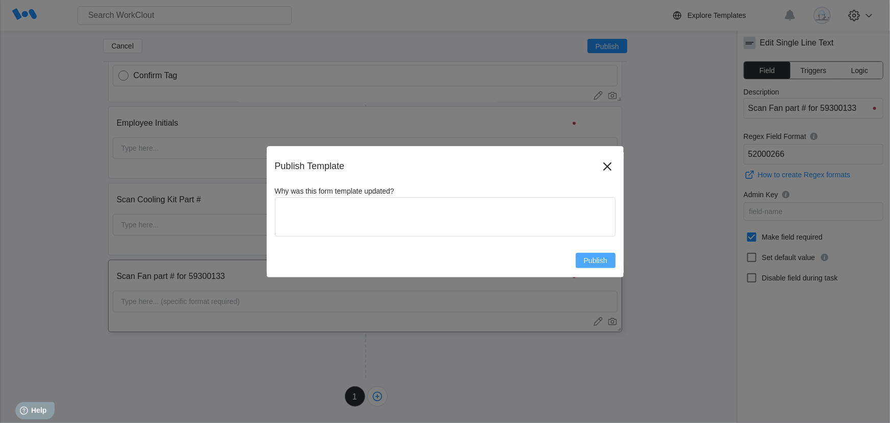
click at [592, 264] on button "Publish" at bounding box center [596, 260] width 40 height 15
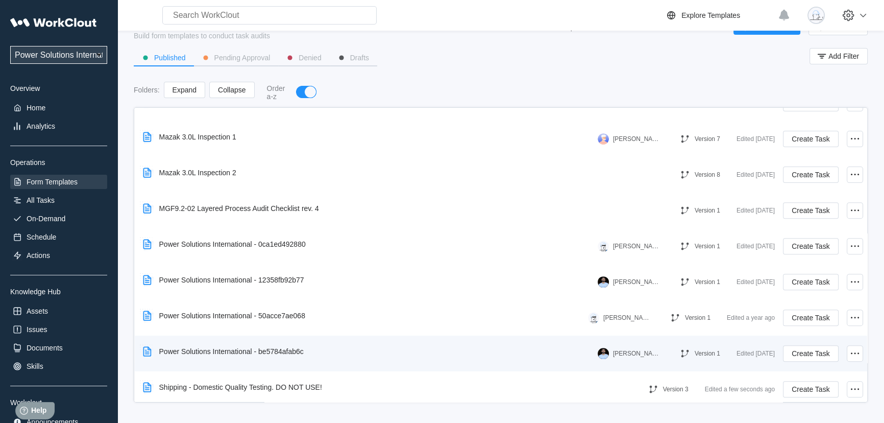
scroll to position [563, 0]
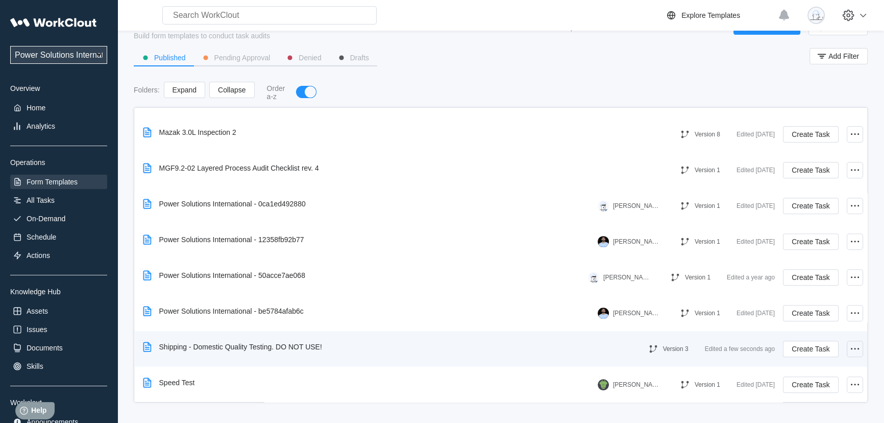
click at [849, 349] on icon at bounding box center [855, 348] width 12 height 12
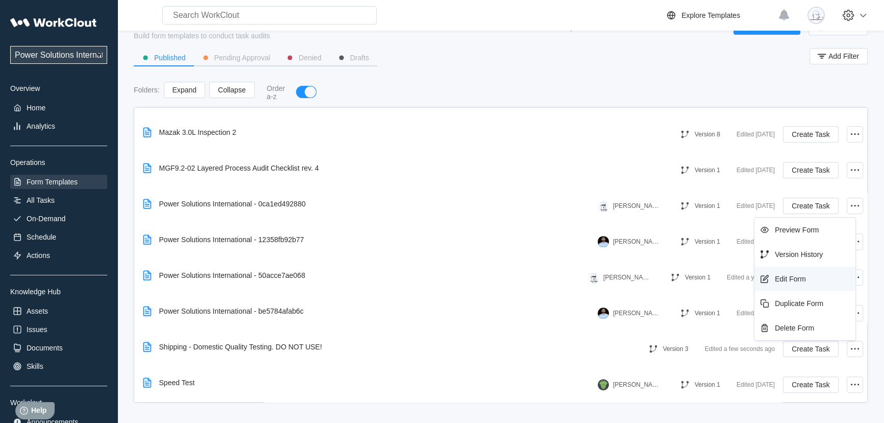
click at [825, 279] on div "Edit Form" at bounding box center [804, 278] width 93 height 16
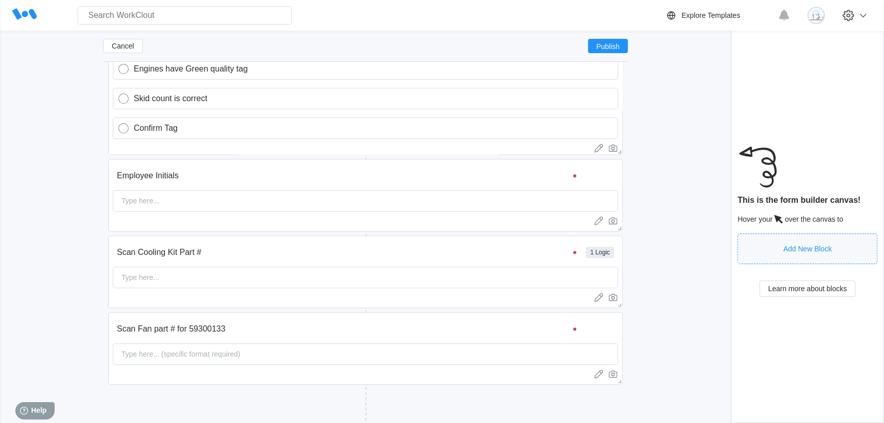
scroll to position [1250, 0]
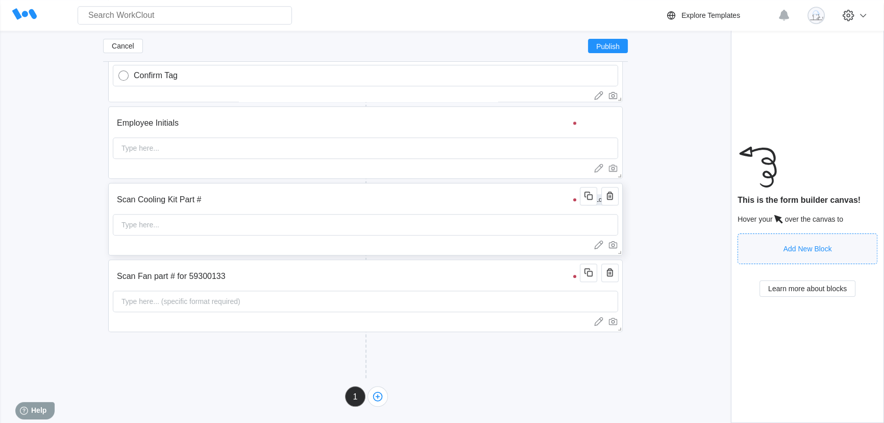
click at [367, 189] on input "Scan Cooling Kit Part #" at bounding box center [348, 199] width 470 height 20
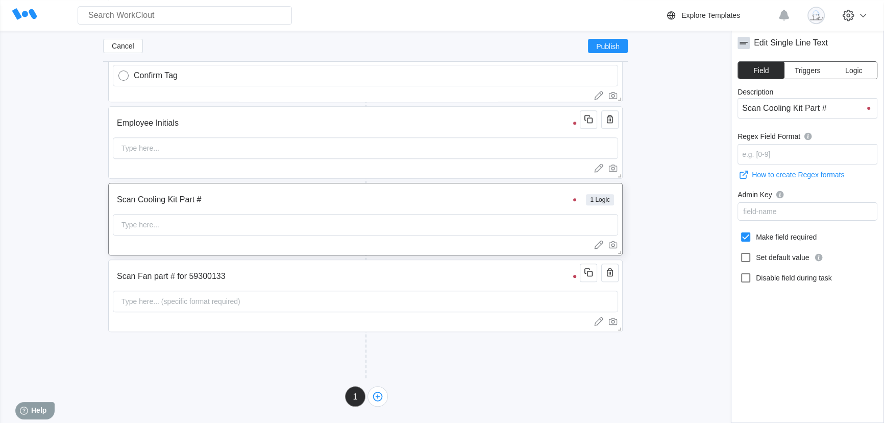
click at [858, 72] on span "Logic" at bounding box center [853, 70] width 17 height 7
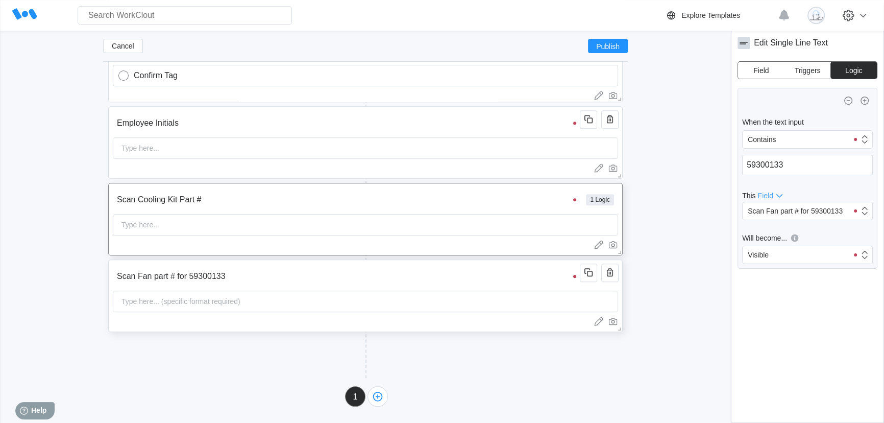
click at [277, 277] on input "Scan Fan part # for 59300133" at bounding box center [348, 276] width 470 height 20
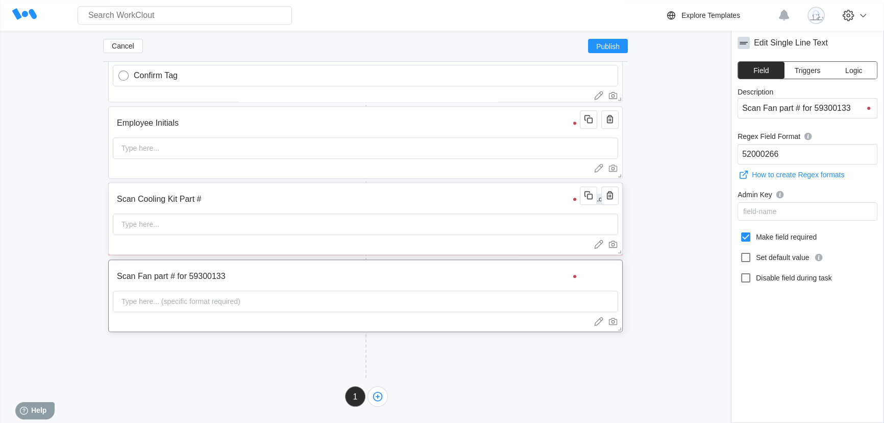
click at [389, 203] on input "Scan Cooling Kit Part #" at bounding box center [348, 199] width 470 height 20
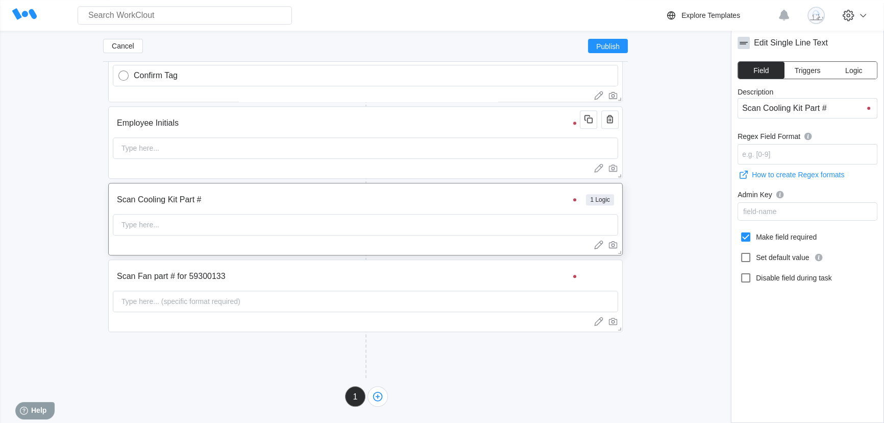
click at [855, 64] on button "Logic" at bounding box center [853, 70] width 46 height 17
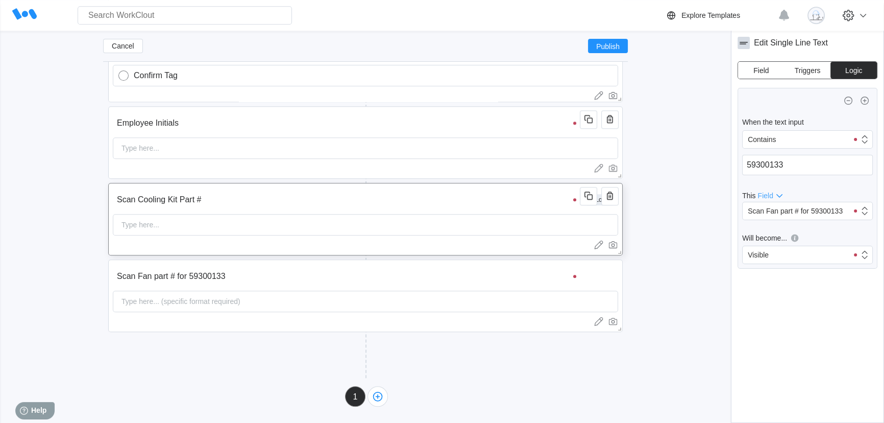
click at [526, 203] on input "Scan Cooling Kit Part #" at bounding box center [348, 199] width 470 height 20
click at [518, 275] on input "Scan Fan part # for 59300133" at bounding box center [348, 276] width 470 height 20
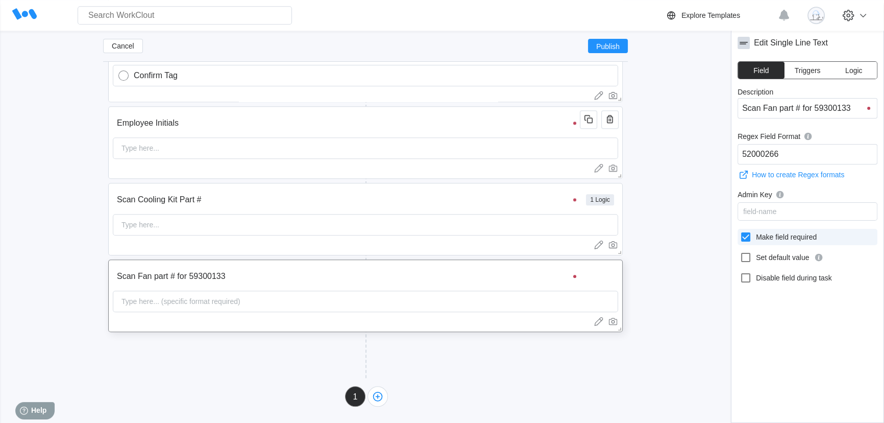
click at [773, 240] on label "Make field required" at bounding box center [807, 237] width 140 height 16
click at [740, 231] on input "Make field required" at bounding box center [739, 231] width 1 height 1
click at [508, 200] on input "Scan Cooling Kit Part #" at bounding box center [348, 199] width 470 height 20
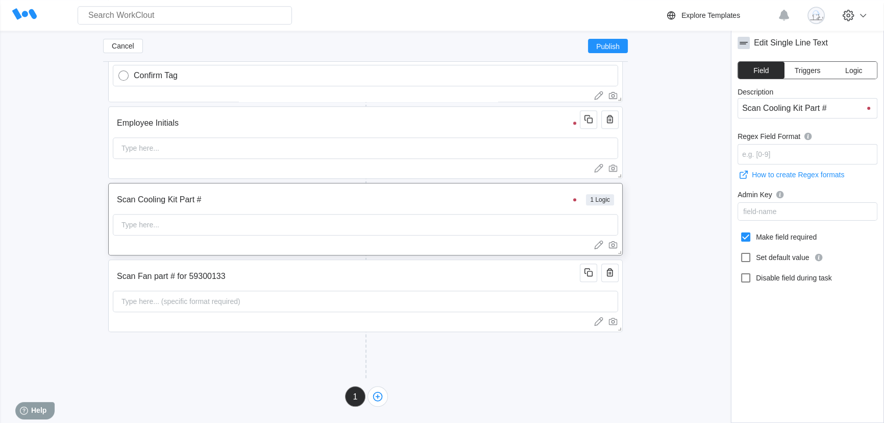
click at [859, 67] on span "Logic" at bounding box center [853, 70] width 17 height 7
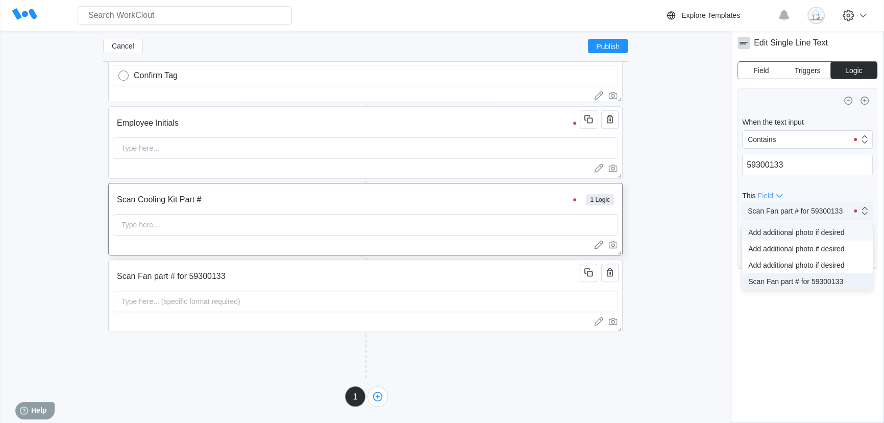
click at [812, 206] on div "Scan Fan part # for 59300133" at bounding box center [794, 211] width 105 height 14
click at [791, 231] on div "Add additional photo if desired" at bounding box center [807, 232] width 118 height 8
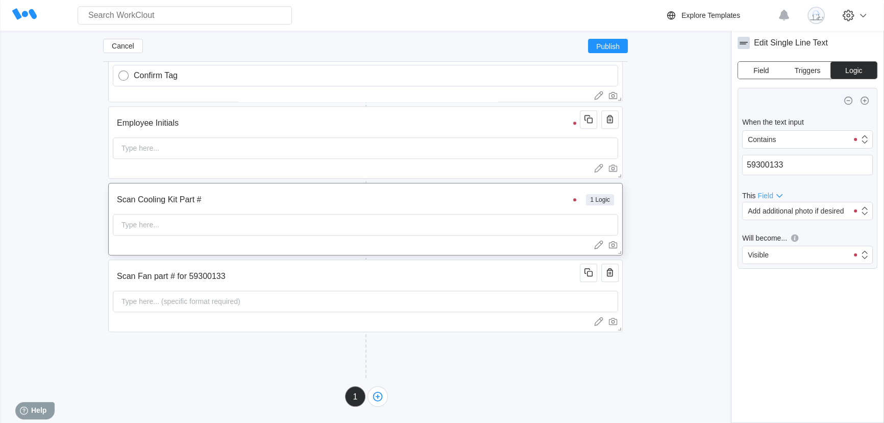
click at [848, 101] on icon "button" at bounding box center [848, 100] width 12 height 12
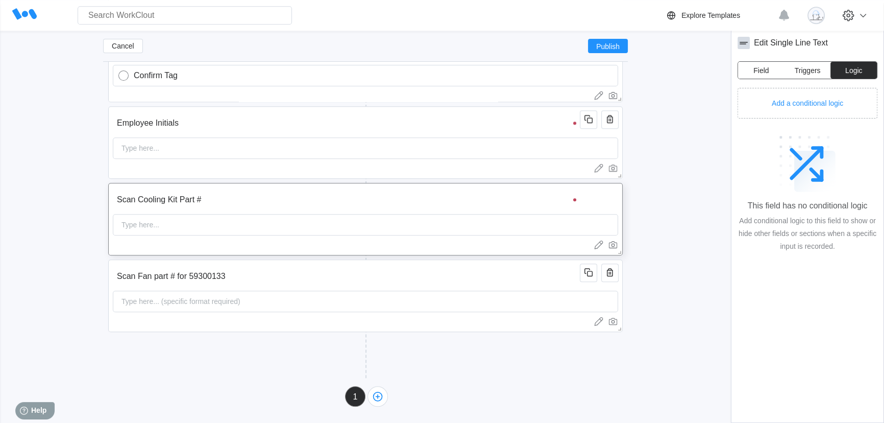
click at [755, 67] on span "Field" at bounding box center [760, 70] width 15 height 7
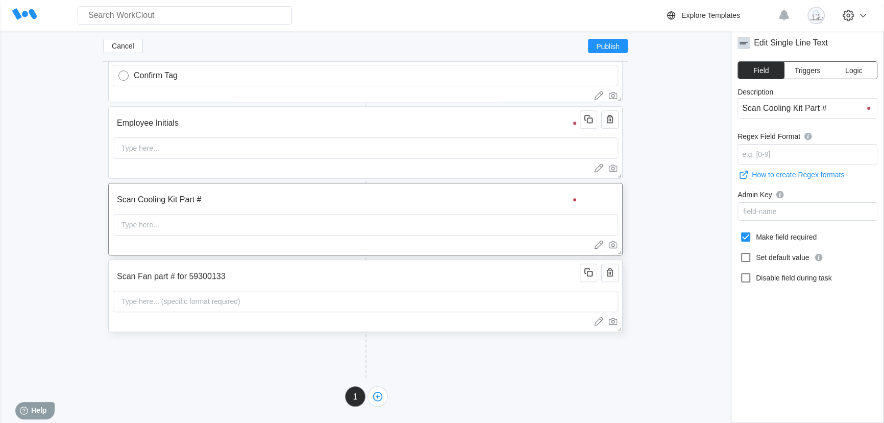
click at [531, 278] on input "Scan Fan part # for 59300133" at bounding box center [348, 276] width 470 height 20
click at [509, 196] on input "Scan Cooling Kit Part #" at bounding box center [348, 199] width 470 height 20
click at [848, 65] on button "Logic" at bounding box center [853, 70] width 46 height 17
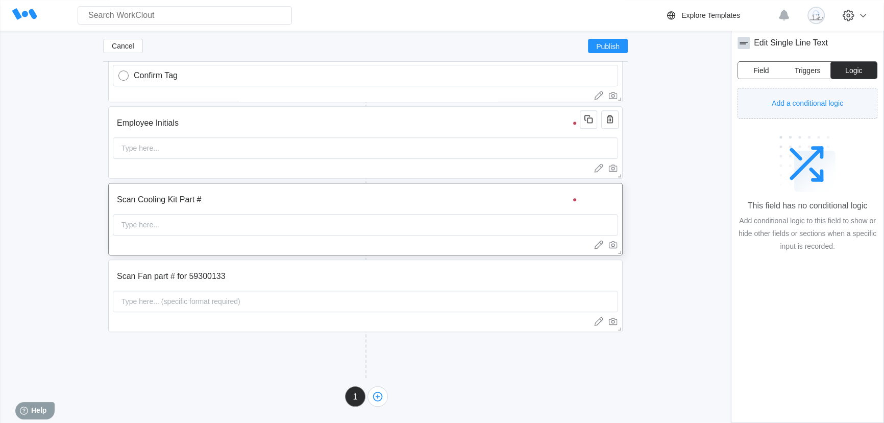
click at [840, 101] on span "Add a conditional logic" at bounding box center [807, 103] width 71 height 7
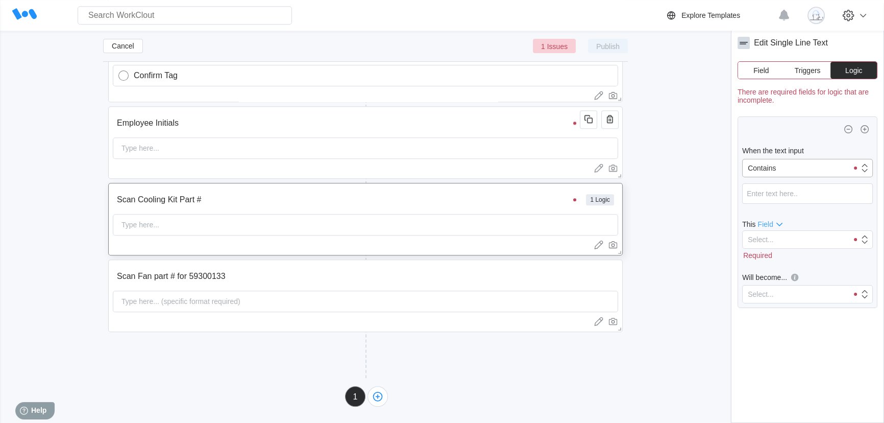
click at [824, 167] on div "Contains" at bounding box center [794, 168] width 105 height 14
click at [799, 194] on input "text" at bounding box center [807, 193] width 131 height 20
click at [794, 239] on div "Select..." at bounding box center [794, 239] width 105 height 14
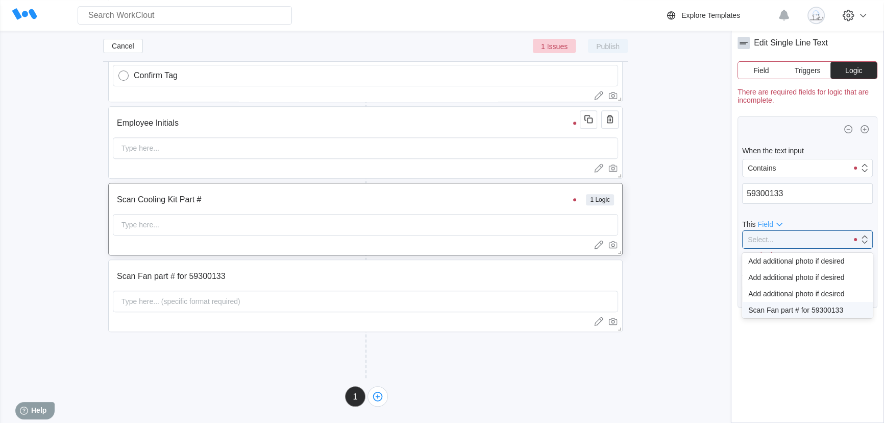
click at [818, 310] on div "Scan Fan part # for 59300133" at bounding box center [807, 310] width 118 height 8
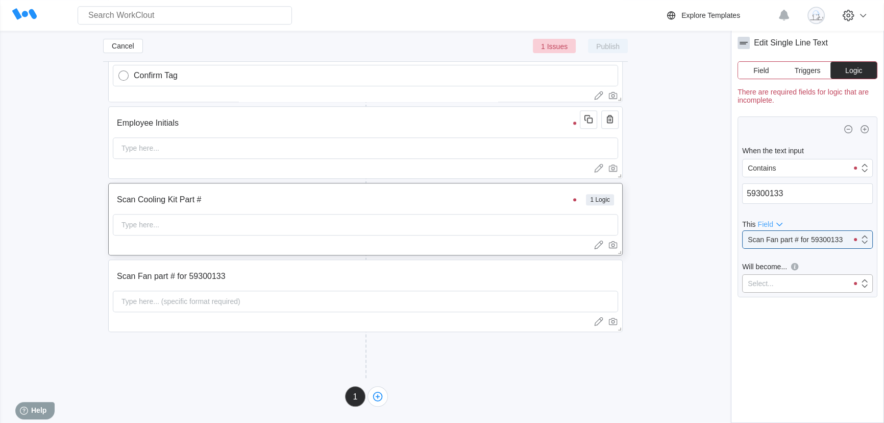
click at [811, 282] on div "Select..." at bounding box center [794, 283] width 105 height 14
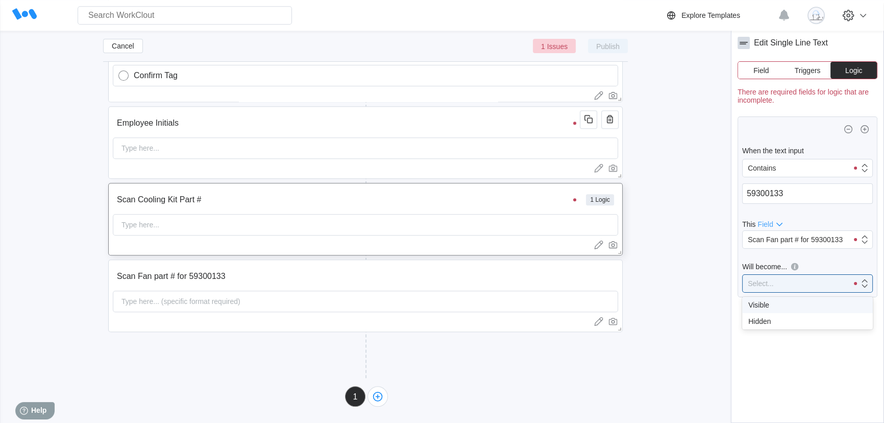
click at [782, 307] on div "Visible" at bounding box center [807, 305] width 118 height 8
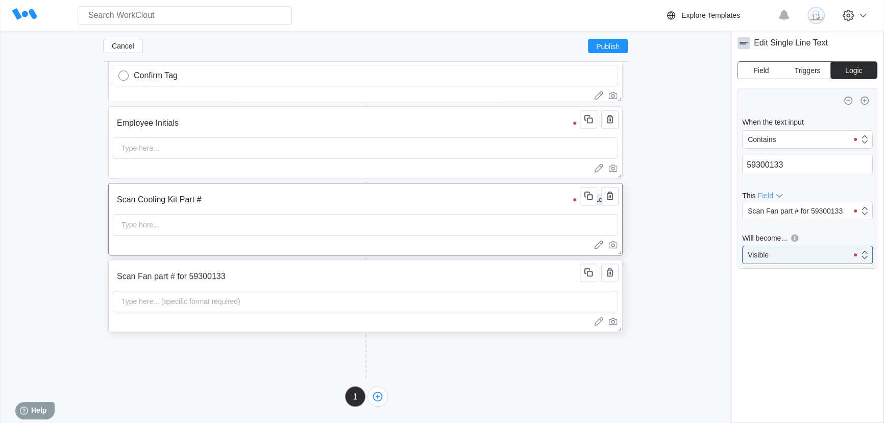
drag, startPoint x: 573, startPoint y: 269, endPoint x: 571, endPoint y: 279, distance: 9.7
click at [573, 270] on input "Scan Fan part # for 59300133" at bounding box center [348, 276] width 470 height 20
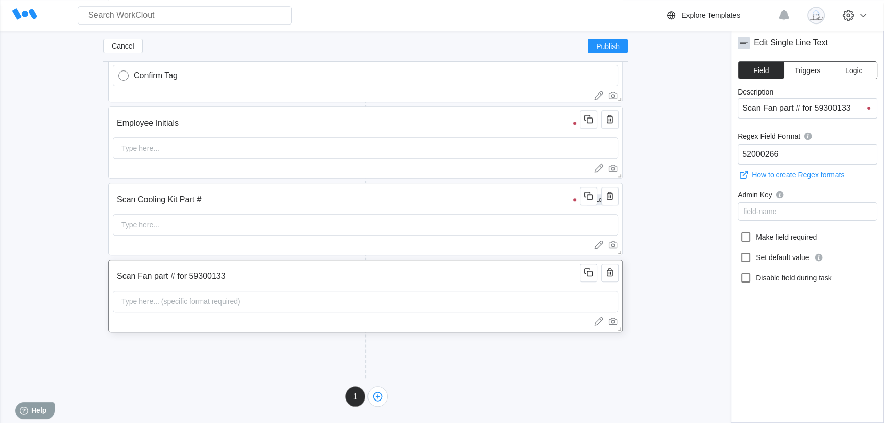
click at [571, 279] on input "Scan Fan part # for 59300133" at bounding box center [348, 276] width 470 height 20
click at [748, 239] on icon at bounding box center [745, 237] width 12 height 12
click at [740, 231] on input "Make field required" at bounding box center [739, 231] width 1 height 1
click at [779, 239] on label "Make field required" at bounding box center [807, 237] width 140 height 16
click at [740, 231] on input "Make field required" at bounding box center [739, 231] width 1 height 1
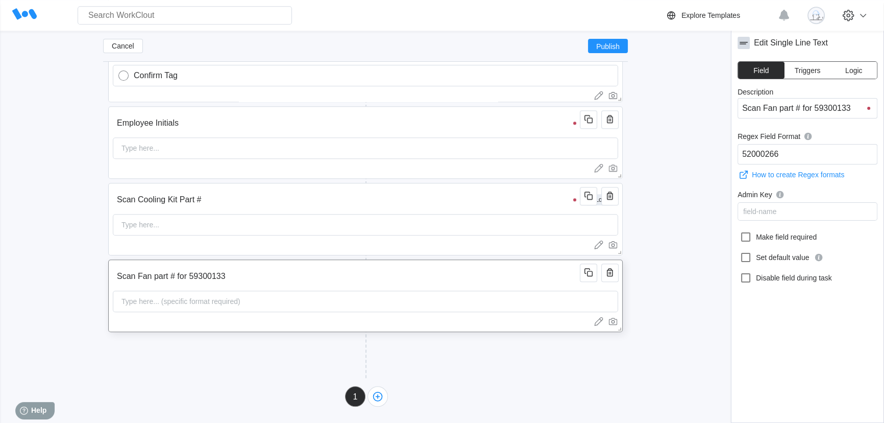
click at [516, 274] on input "Scan Fan part # for 59300133" at bounding box center [348, 276] width 470 height 20
click at [546, 199] on input "Scan Cooling Kit Part #" at bounding box center [348, 199] width 470 height 20
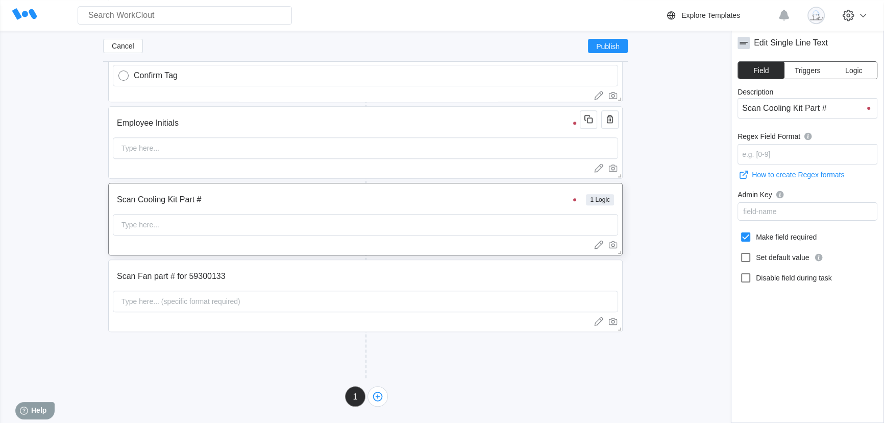
click at [844, 71] on button "Logic" at bounding box center [853, 70] width 46 height 17
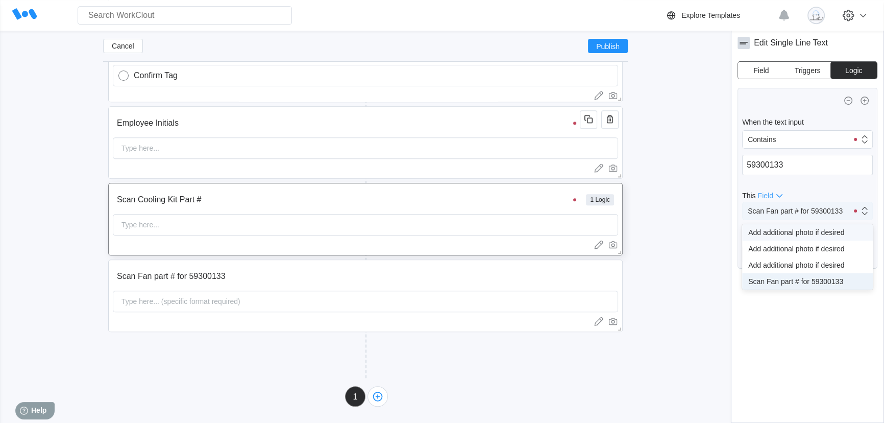
click at [804, 212] on div "Scan Fan part # for 59300133" at bounding box center [795, 211] width 95 height 8
click at [849, 100] on icon "button" at bounding box center [848, 100] width 12 height 12
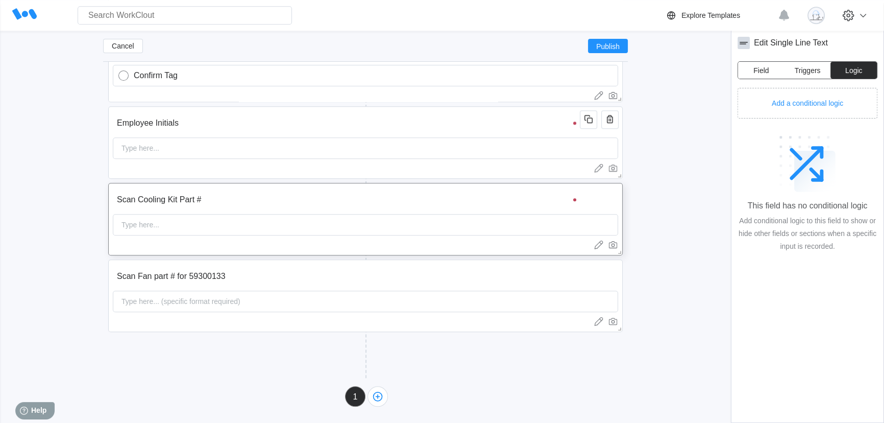
click at [759, 68] on span "Field" at bounding box center [760, 70] width 15 height 7
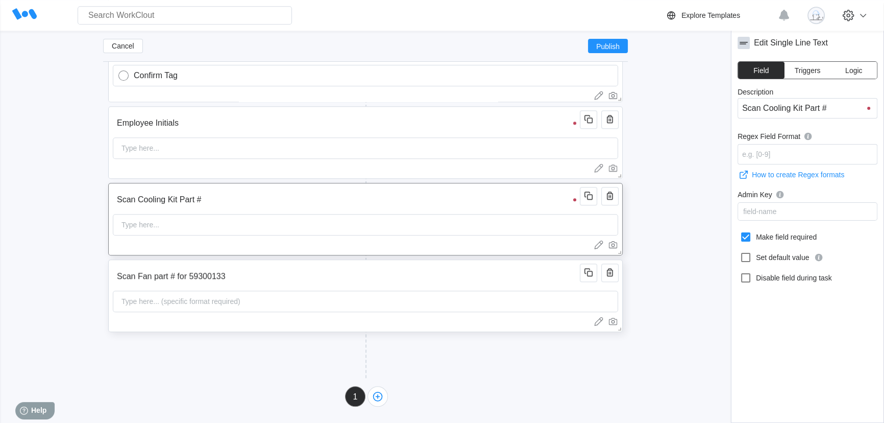
click at [542, 280] on input "Scan Fan part # for 59300133" at bounding box center [348, 276] width 470 height 20
click at [746, 238] on icon at bounding box center [745, 237] width 12 height 12
click at [740, 231] on input "Make field required" at bounding box center [739, 231] width 1 height 1
click at [524, 201] on input "Scan Cooling Kit Part #" at bounding box center [348, 199] width 470 height 20
click at [856, 67] on span "Logic" at bounding box center [853, 70] width 17 height 7
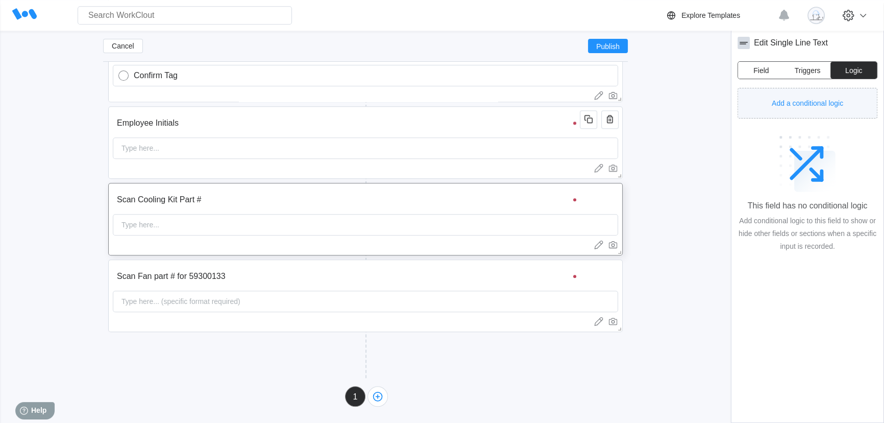
click at [816, 104] on span "Add a conditional logic" at bounding box center [807, 103] width 71 height 7
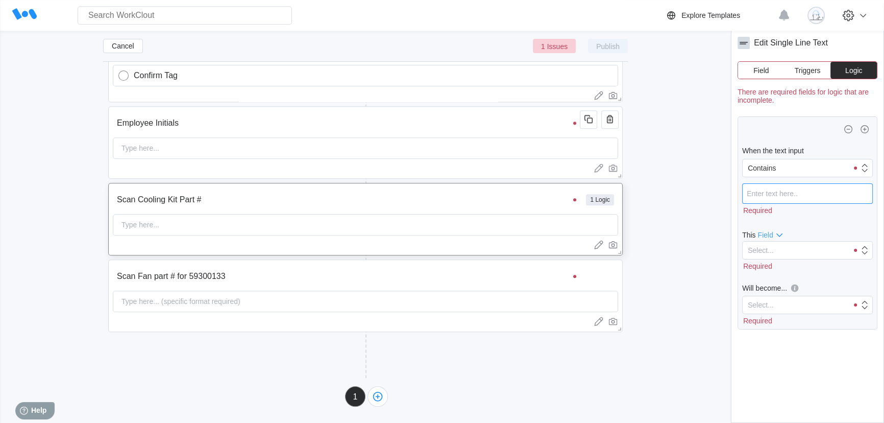
click at [801, 195] on input "text" at bounding box center [807, 193] width 131 height 20
click at [804, 239] on div "Select..." at bounding box center [794, 239] width 105 height 14
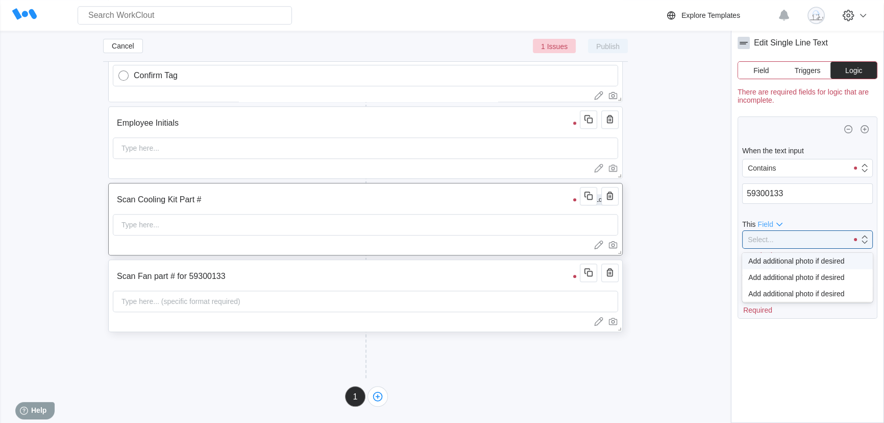
click at [503, 279] on input "Scan Fan part # for 59300133" at bounding box center [348, 276] width 470 height 20
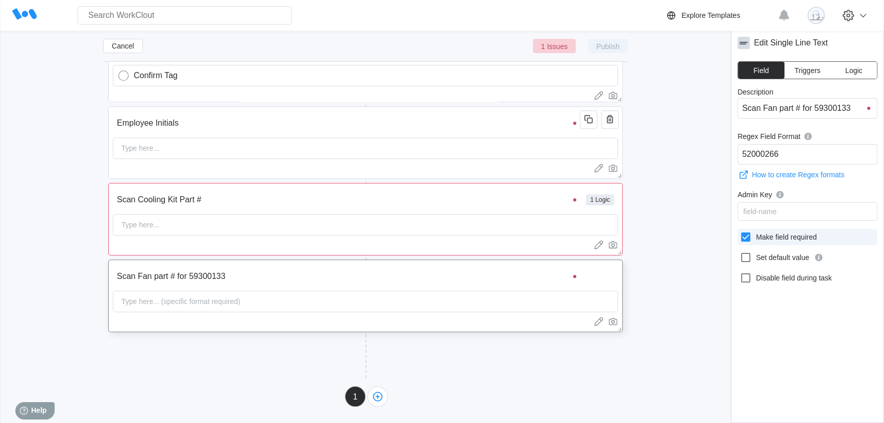
click at [756, 232] on label "Make field required" at bounding box center [807, 237] width 140 height 16
click at [740, 231] on input "Make field required" at bounding box center [739, 231] width 1 height 1
click at [538, 206] on input "Scan Cooling Kit Part #" at bounding box center [348, 199] width 470 height 20
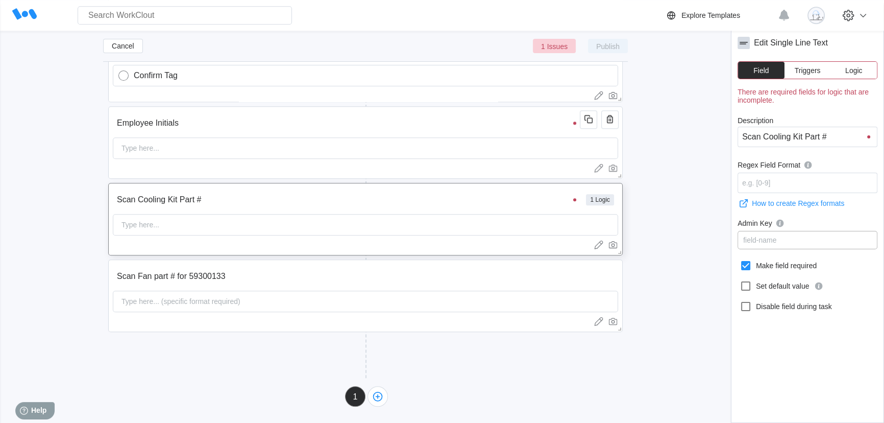
click at [803, 244] on div "field-name" at bounding box center [807, 240] width 139 height 14
click at [857, 73] on span "Logic" at bounding box center [853, 70] width 17 height 7
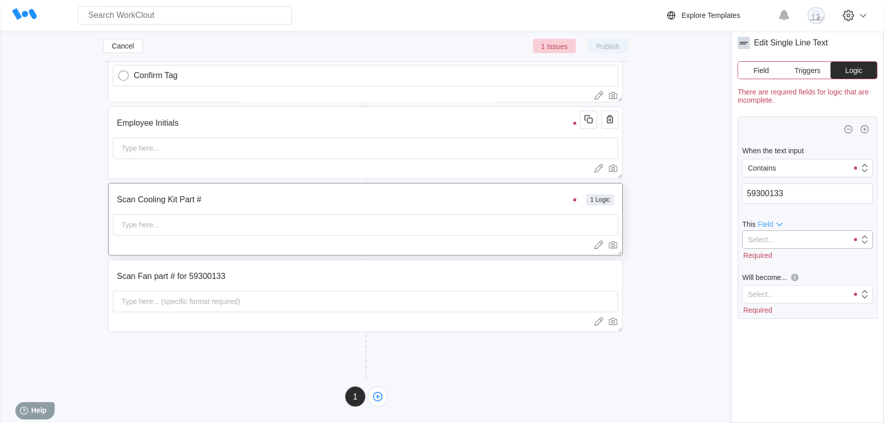
click at [776, 244] on div "Select..." at bounding box center [794, 239] width 105 height 14
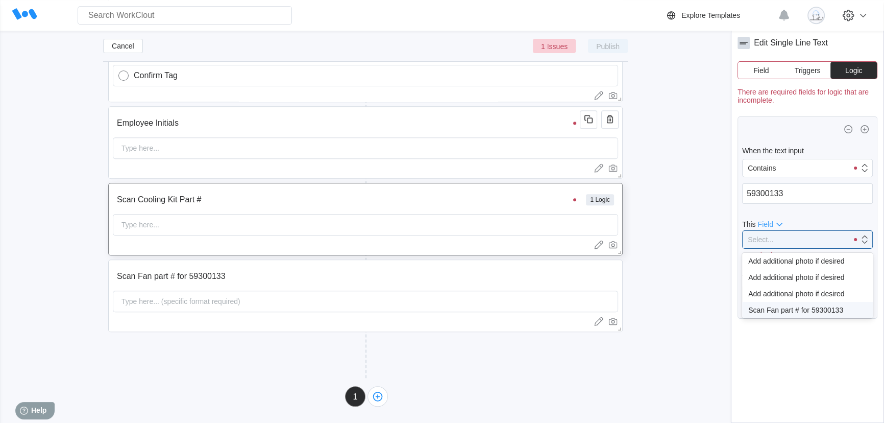
click at [816, 312] on div "Scan Fan part # for 59300133" at bounding box center [807, 310] width 118 height 8
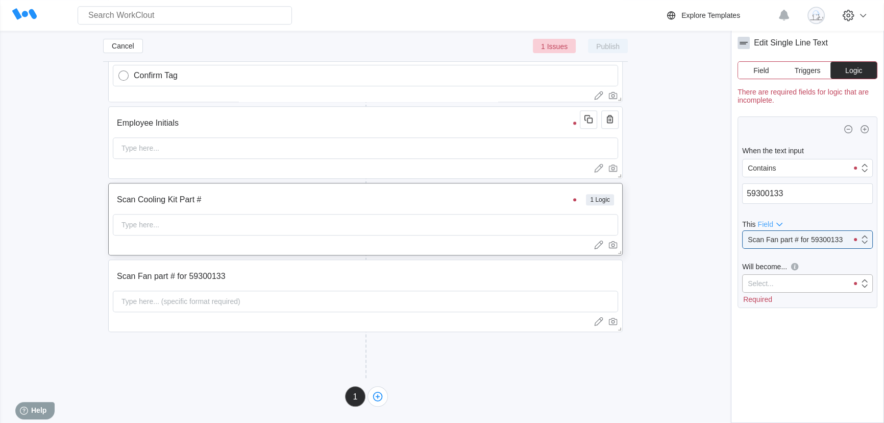
click at [791, 277] on div "Select..." at bounding box center [794, 283] width 105 height 14
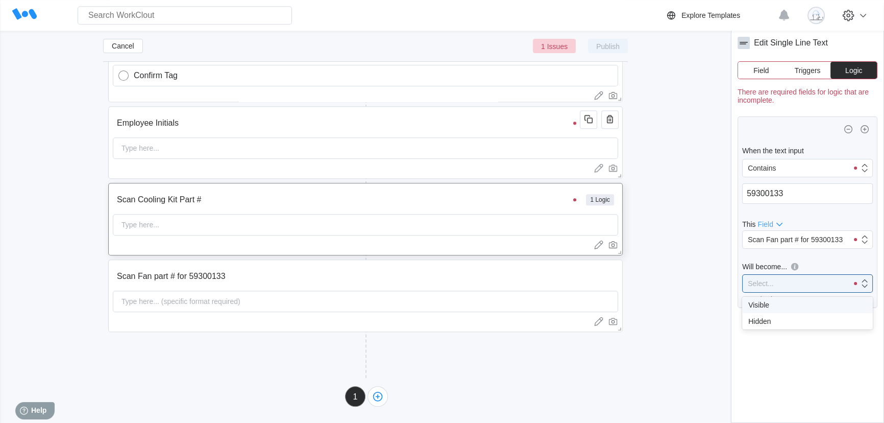
click at [788, 306] on div "Visible" at bounding box center [807, 305] width 118 height 8
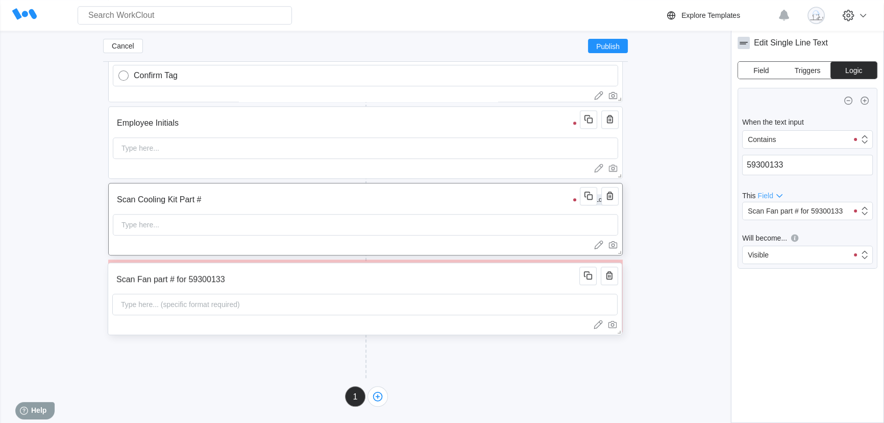
click at [526, 288] on input "Scan Fan part # for 59300133" at bounding box center [347, 279] width 470 height 20
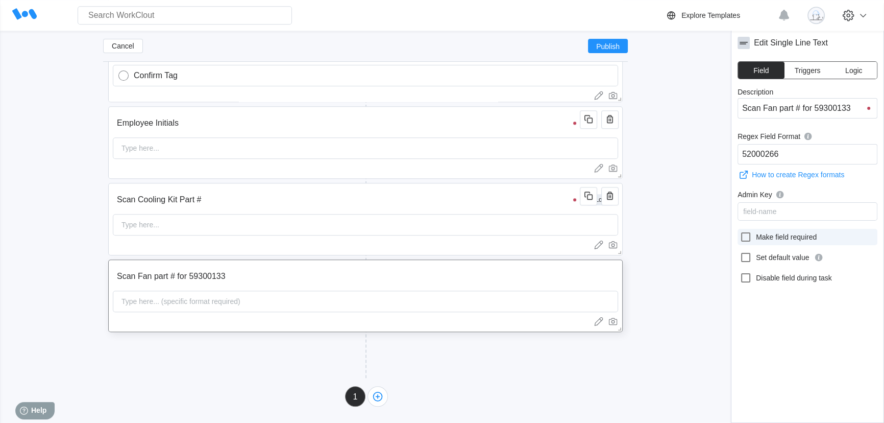
click at [746, 239] on icon at bounding box center [745, 237] width 12 height 12
click at [740, 231] on input "Make field required" at bounding box center [739, 231] width 1 height 1
click at [440, 289] on div "Scan Fan part # for 59300133 Type here... (specific format required)" at bounding box center [365, 295] width 514 height 72
click at [777, 240] on label "Make field required" at bounding box center [807, 237] width 140 height 16
click at [740, 231] on input "Make field required" at bounding box center [739, 231] width 1 height 1
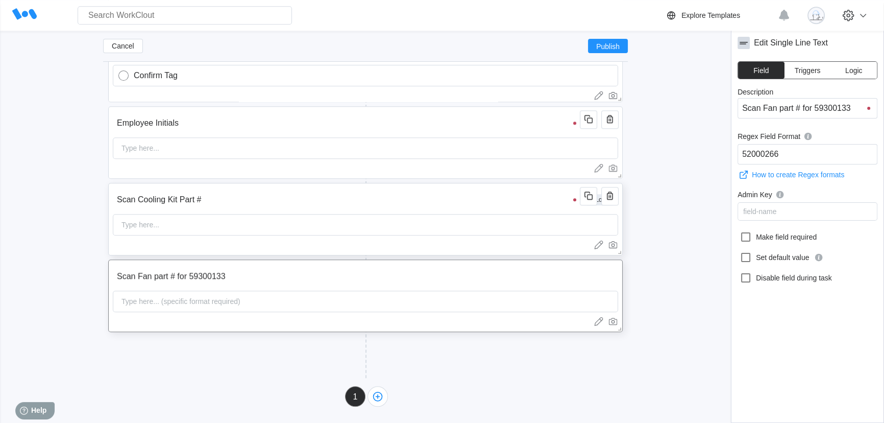
click at [482, 202] on input "Scan Cooling Kit Part #" at bounding box center [348, 199] width 470 height 20
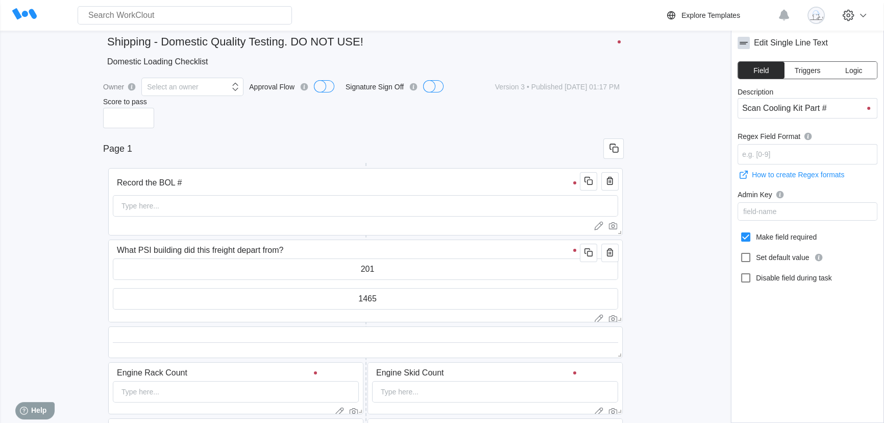
scroll to position [0, 0]
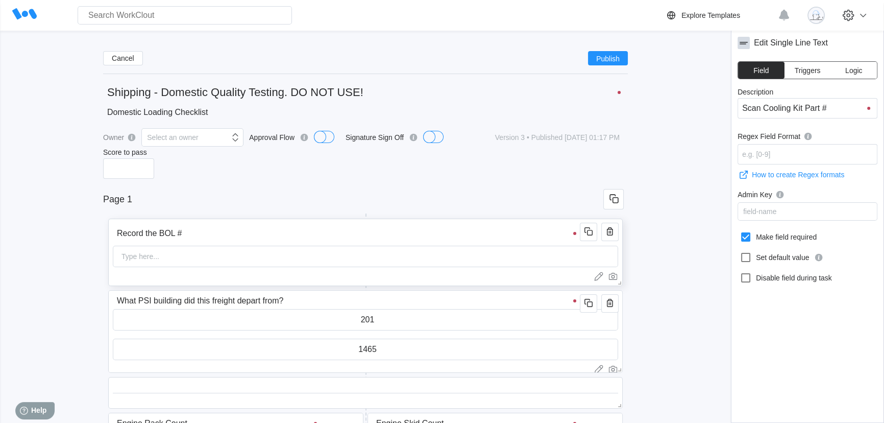
click at [419, 232] on input "Record the BOL #" at bounding box center [348, 233] width 470 height 20
click at [411, 296] on input "What PSI building did this freight depart from?" at bounding box center [347, 294] width 470 height 20
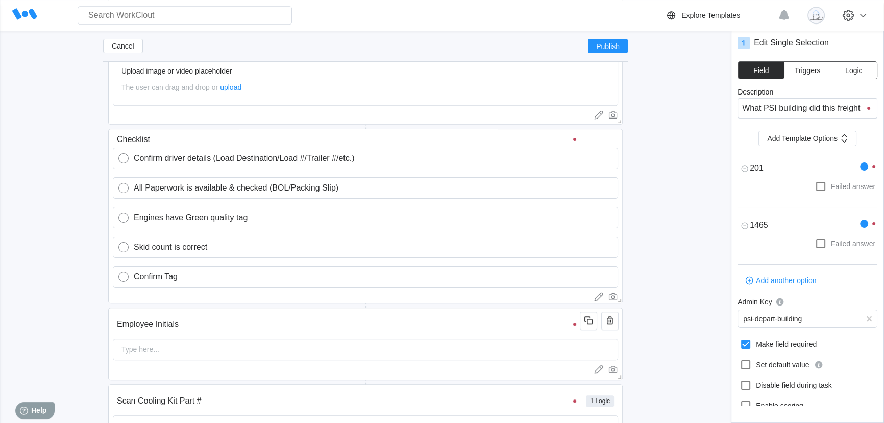
scroll to position [1250, 0]
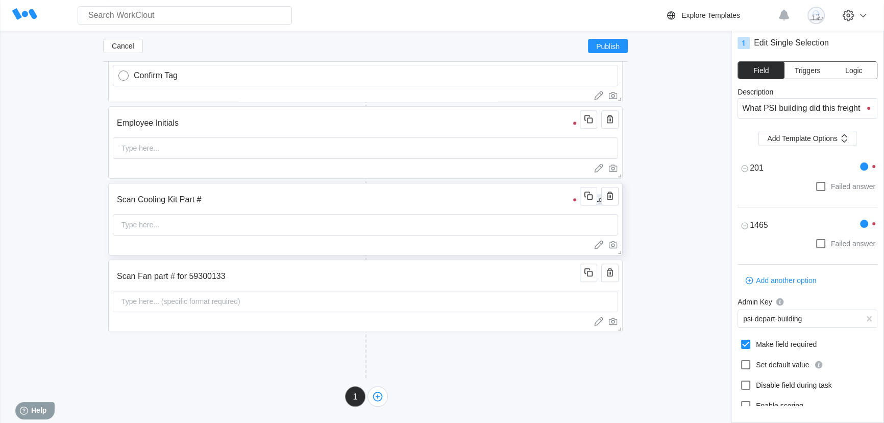
click at [430, 204] on input "Scan Cooling Kit Part #" at bounding box center [348, 199] width 470 height 20
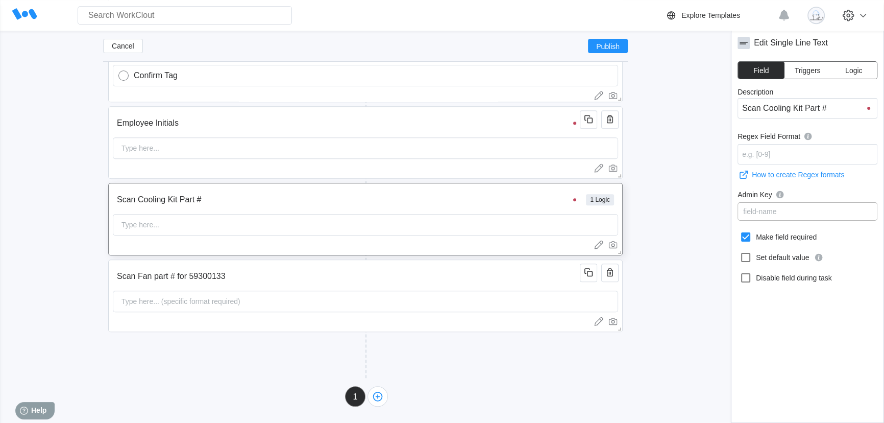
click at [759, 212] on div "field-name" at bounding box center [759, 211] width 33 height 8
click at [771, 210] on div "field-name" at bounding box center [759, 211] width 33 height 8
drag, startPoint x: 806, startPoint y: 209, endPoint x: 757, endPoint y: 214, distance: 48.7
click at [757, 214] on div "field-name" at bounding box center [807, 211] width 139 height 14
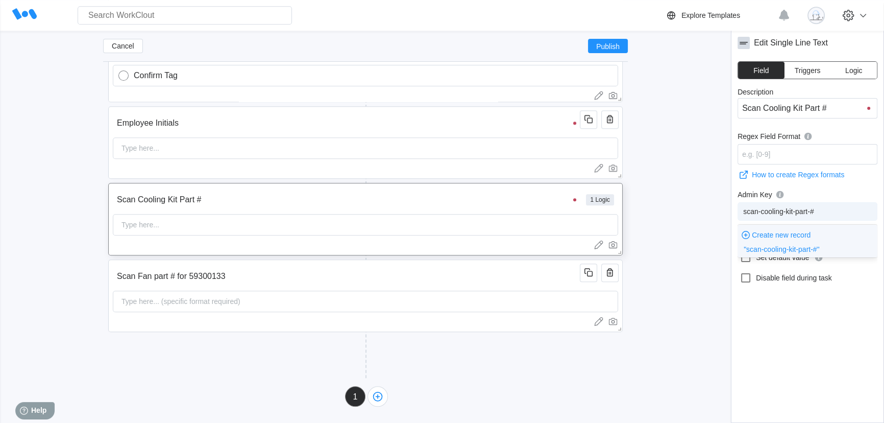
click at [789, 244] on div "Create new record "scan-cooling-kit-part-#"" at bounding box center [781, 241] width 76 height 24
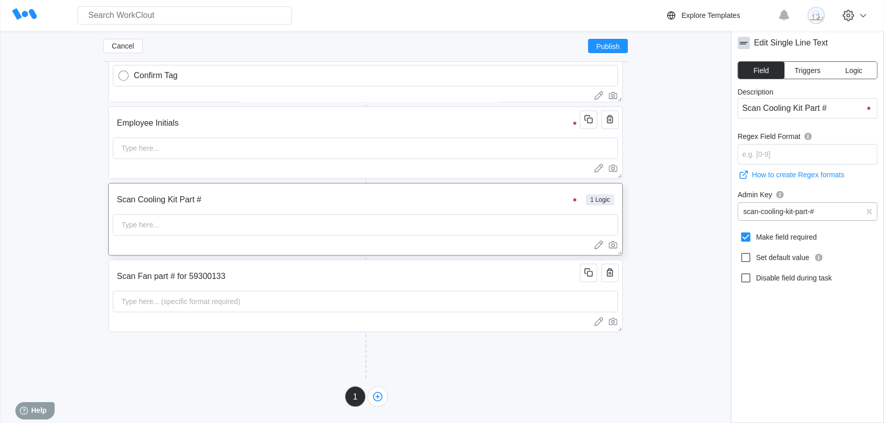
click at [345, 223] on div "Type here..." at bounding box center [365, 224] width 505 height 21
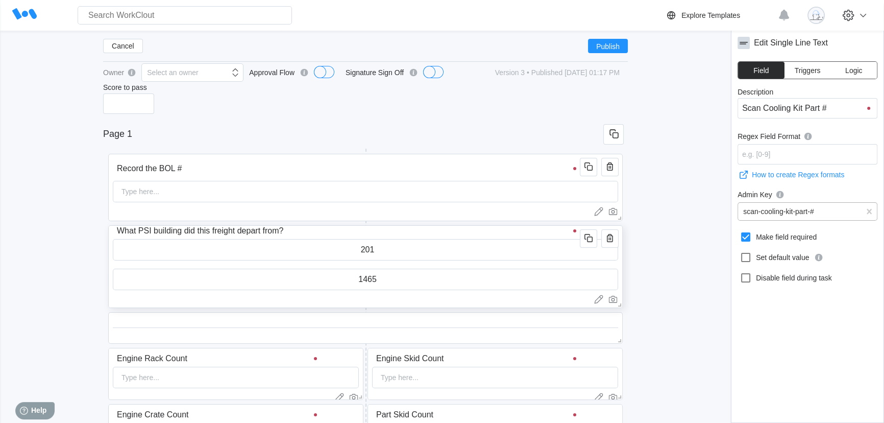
scroll to position [90, 0]
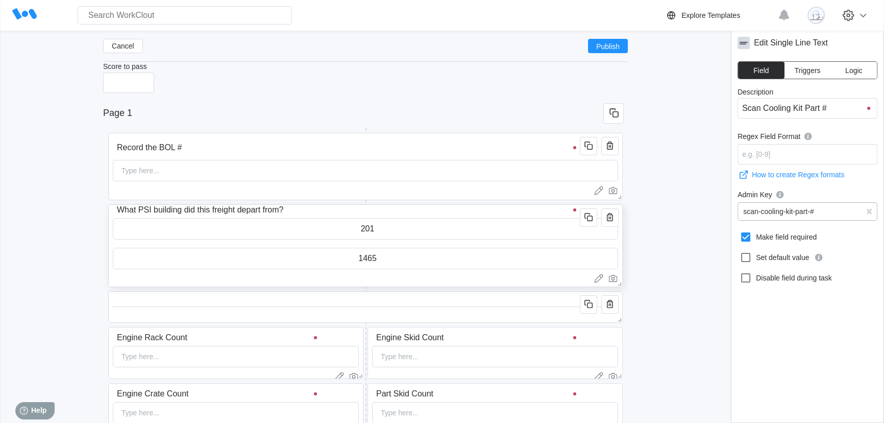
click at [380, 227] on input "201" at bounding box center [365, 228] width 504 height 20
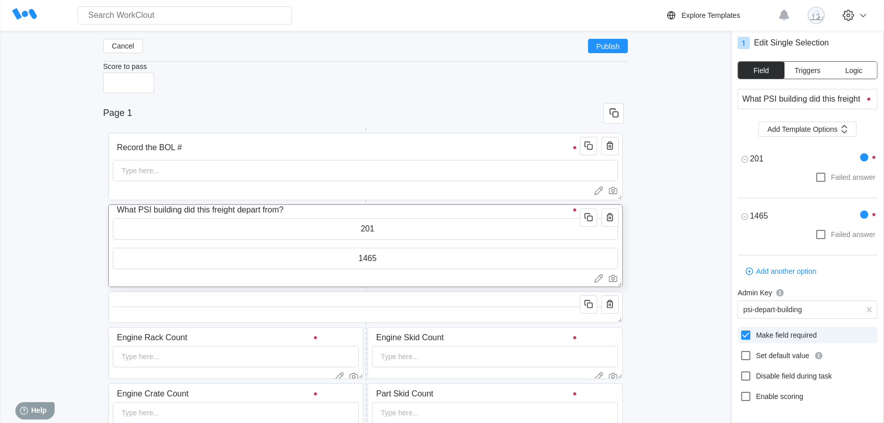
scroll to position [11, 0]
click at [817, 306] on div "psi-depart-building" at bounding box center [799, 307] width 123 height 14
click at [771, 305] on div "field-name" at bounding box center [759, 307] width 33 height 8
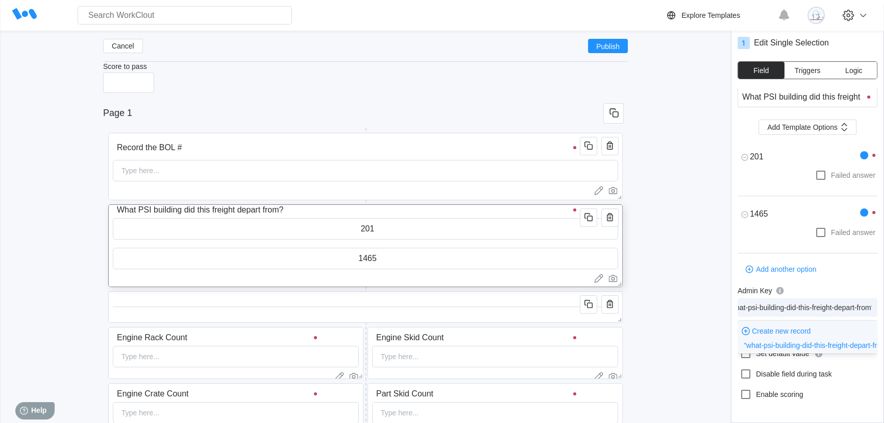
scroll to position [0, 23]
click at [778, 343] on span ""what-psi-building-did-this-freight-depart-from?"" at bounding box center [818, 345] width 150 height 8
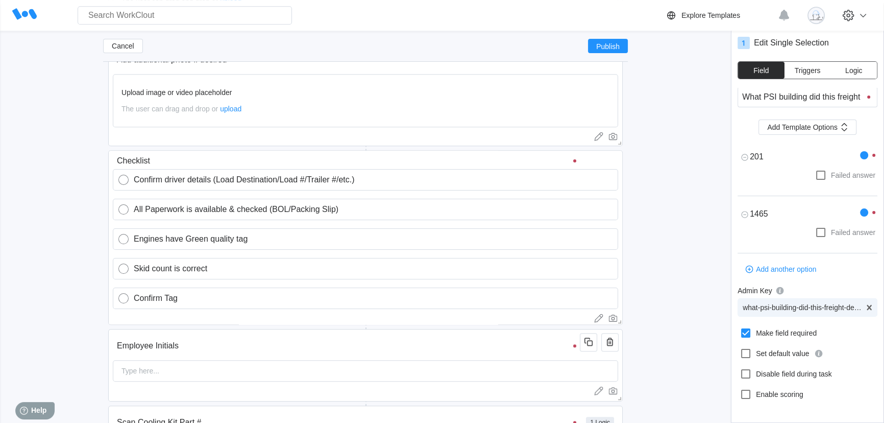
scroll to position [1250, 0]
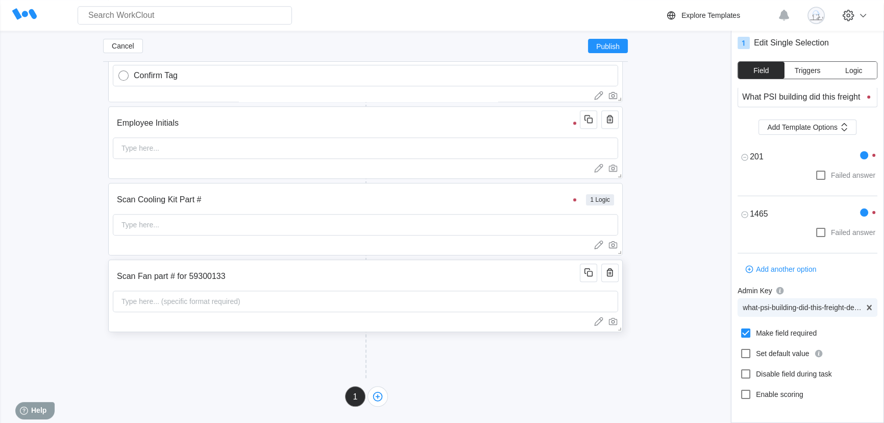
click at [492, 276] on input "Scan Fan part # for 59300133" at bounding box center [348, 276] width 470 height 20
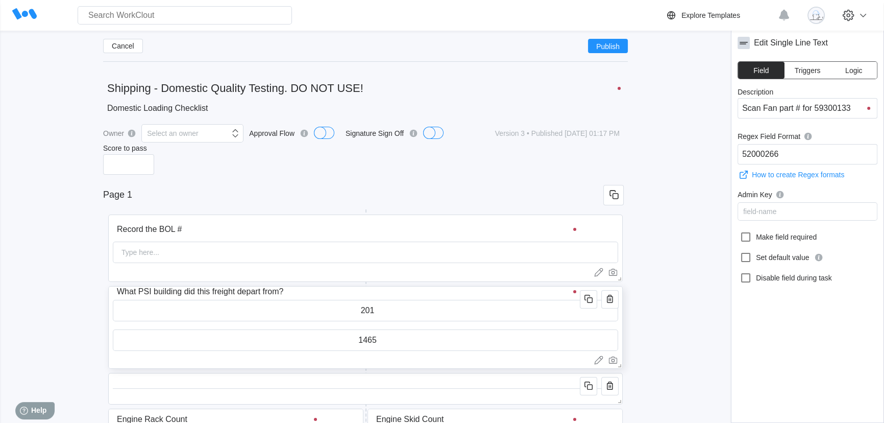
scroll to position [92, 0]
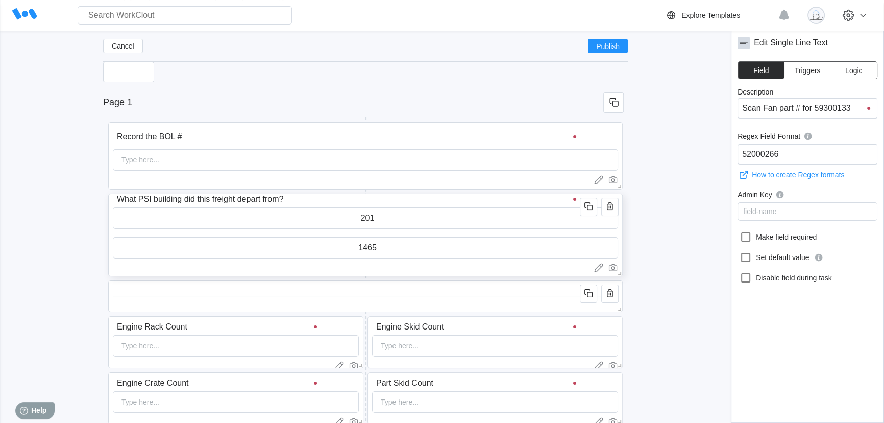
click at [488, 200] on input "What PSI building did this freight depart from?" at bounding box center [348, 199] width 470 height 20
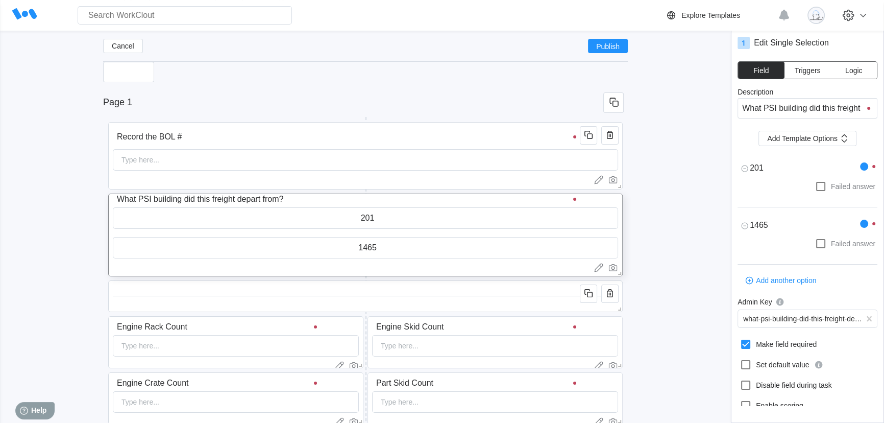
click at [859, 72] on span "Logic" at bounding box center [853, 70] width 17 height 7
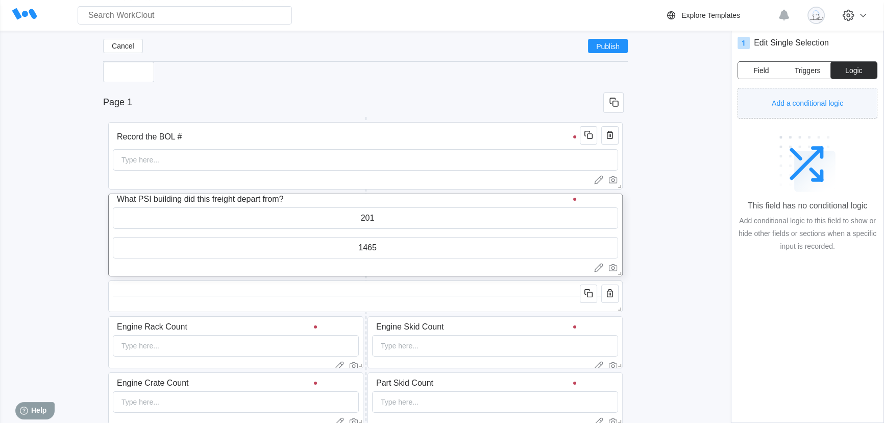
click at [808, 104] on span "Add a conditional logic" at bounding box center [807, 103] width 71 height 7
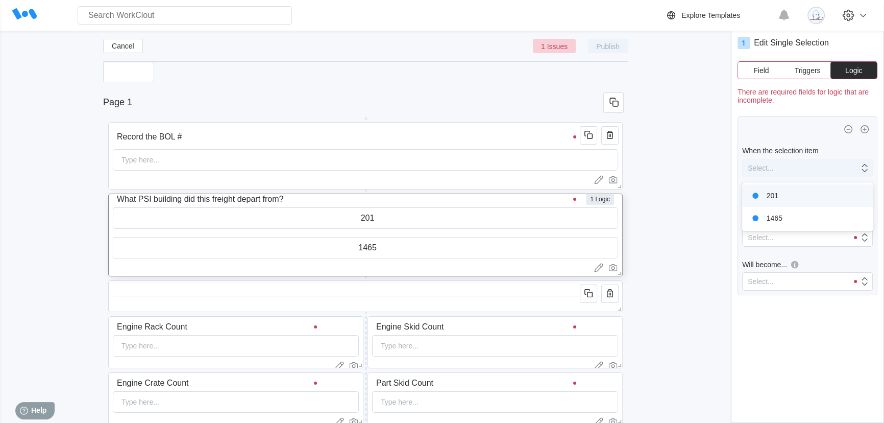
click at [788, 165] on div "Select..." at bounding box center [800, 168] width 116 height 14
click at [781, 213] on div "1465" at bounding box center [807, 218] width 118 height 14
click at [781, 189] on div "Is selected" at bounding box center [794, 192] width 105 height 14
click at [781, 232] on div "Select..." at bounding box center [794, 237] width 105 height 14
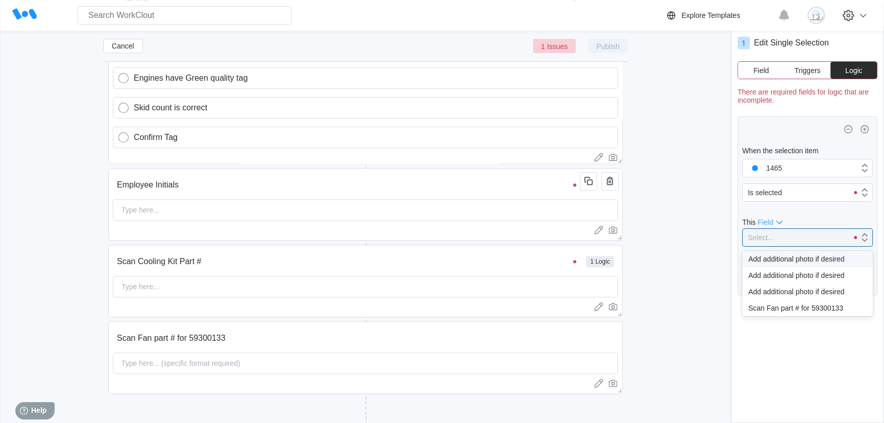
scroll to position [1250, 0]
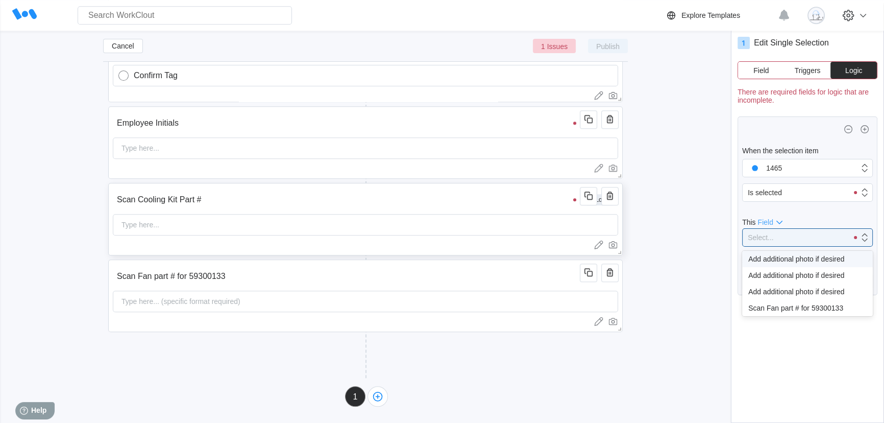
click at [431, 190] on input "Scan Cooling Kit Part #" at bounding box center [348, 199] width 470 height 20
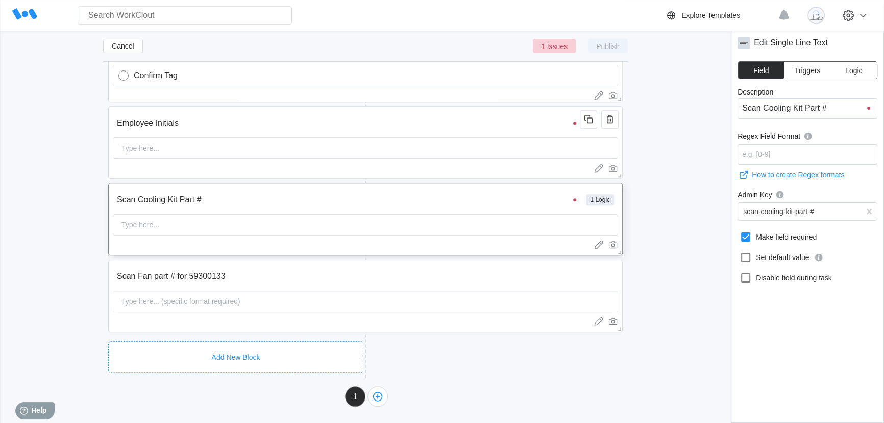
click at [312, 344] on div "Add New Block" at bounding box center [235, 357] width 255 height 32
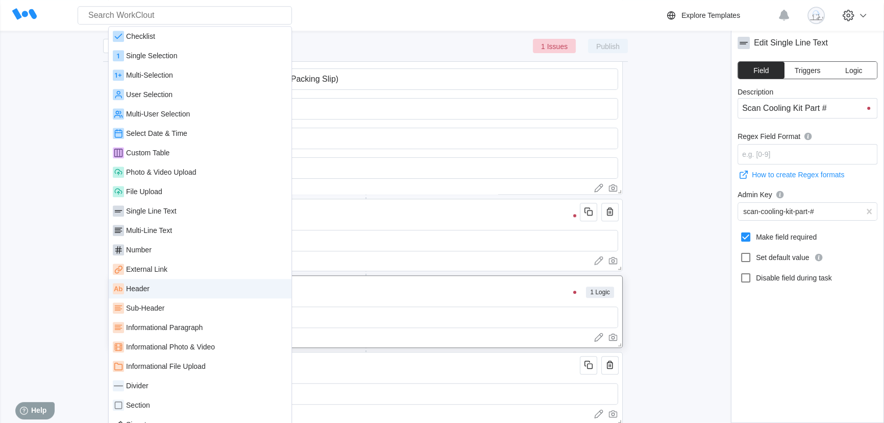
scroll to position [1110, 0]
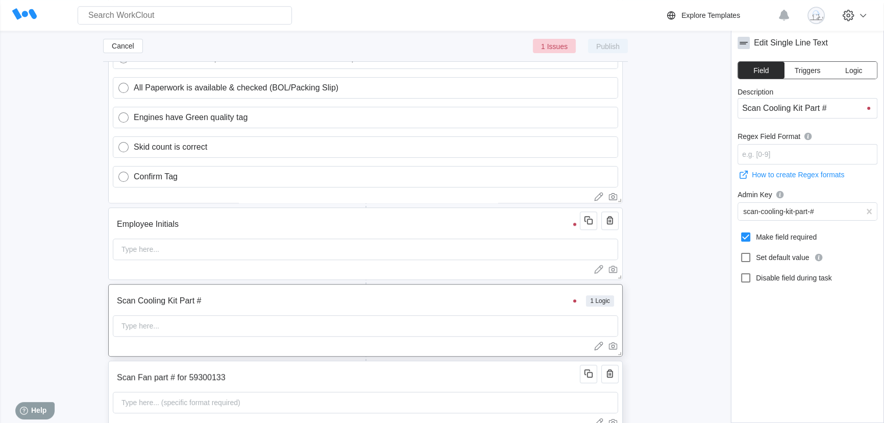
scroll to position [1203, 0]
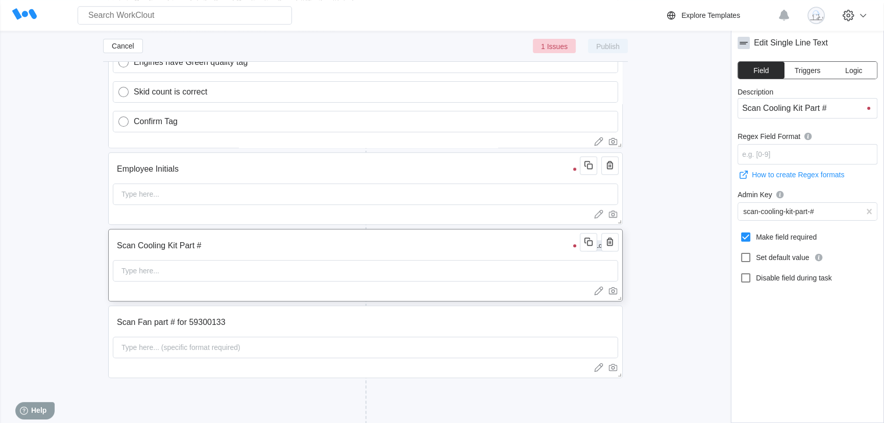
click at [430, 252] on input "Scan Cooling Kit Part #" at bounding box center [348, 245] width 470 height 20
click at [750, 238] on icon at bounding box center [745, 237] width 12 height 12
click at [740, 231] on input "Make field required" at bounding box center [739, 231] width 1 height 1
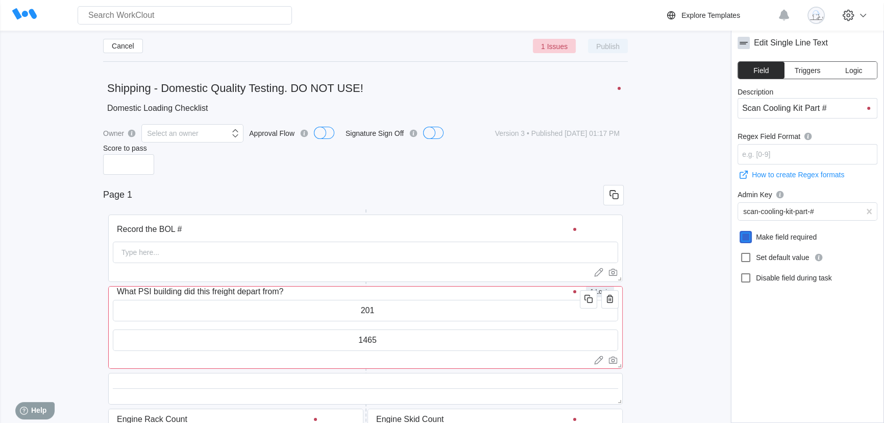
scroll to position [139, 0]
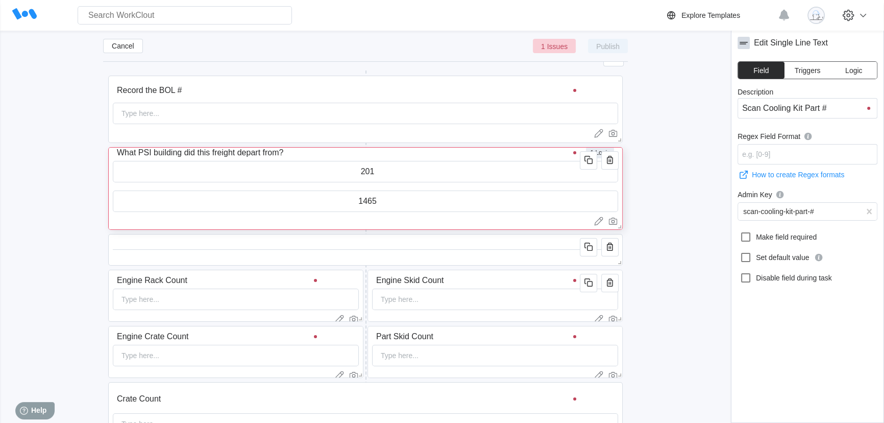
click at [479, 158] on input "What PSI building did this freight depart from?" at bounding box center [348, 152] width 470 height 20
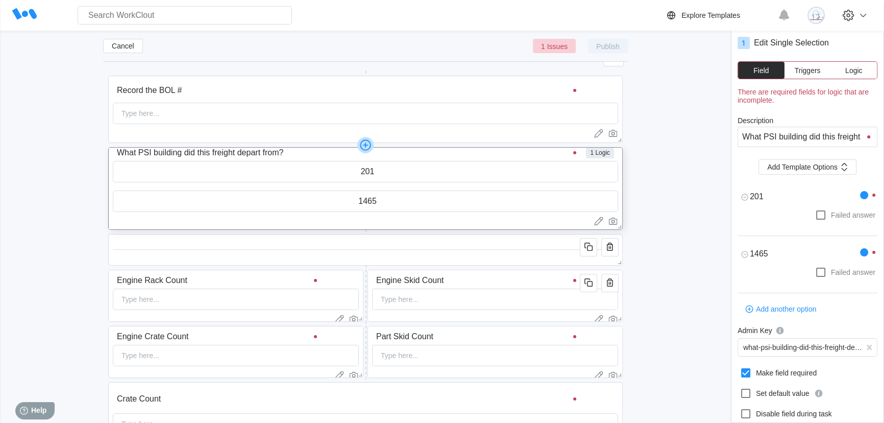
click at [852, 65] on button "Logic" at bounding box center [853, 70] width 46 height 17
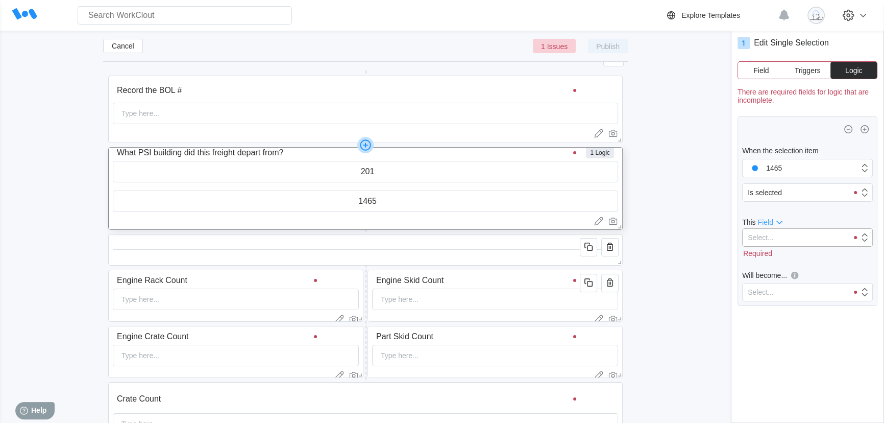
click at [779, 237] on div "Select..." at bounding box center [794, 237] width 105 height 14
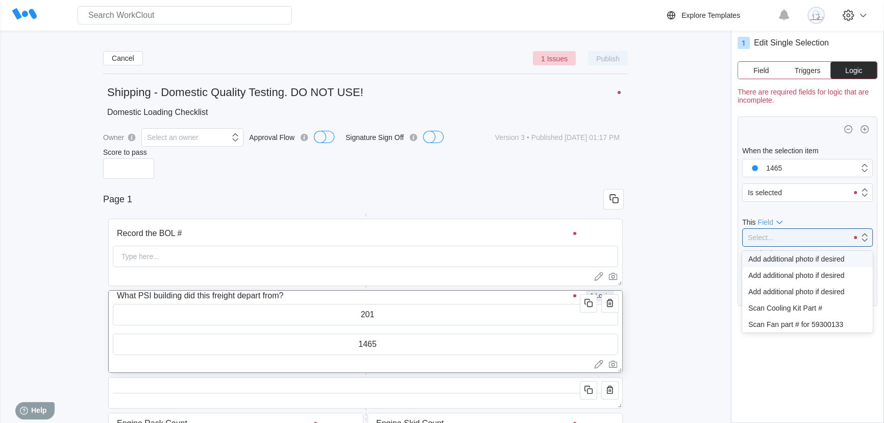
scroll to position [0, 0]
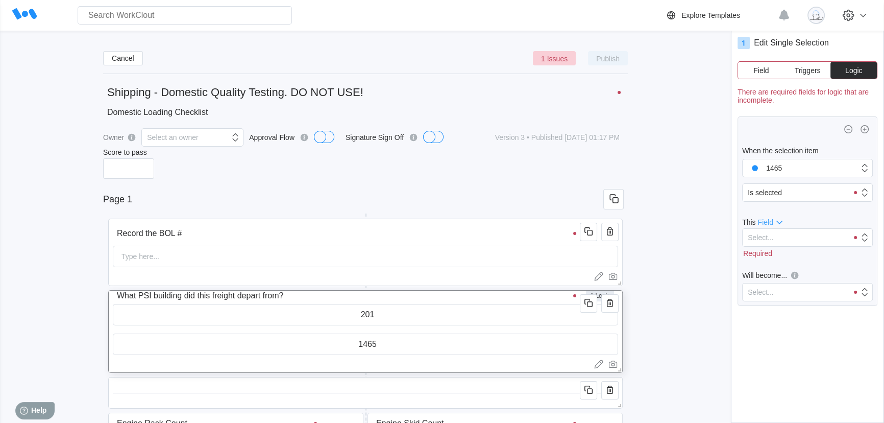
drag, startPoint x: 446, startPoint y: 289, endPoint x: 450, endPoint y: 363, distance: 74.1
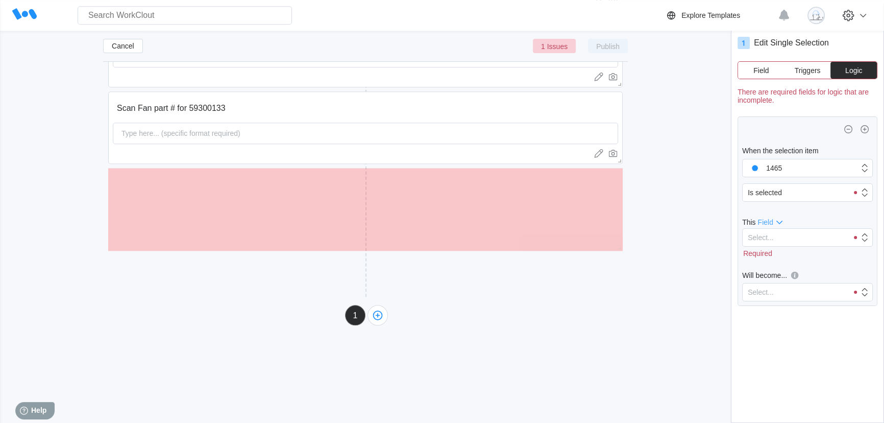
scroll to position [1241, 0]
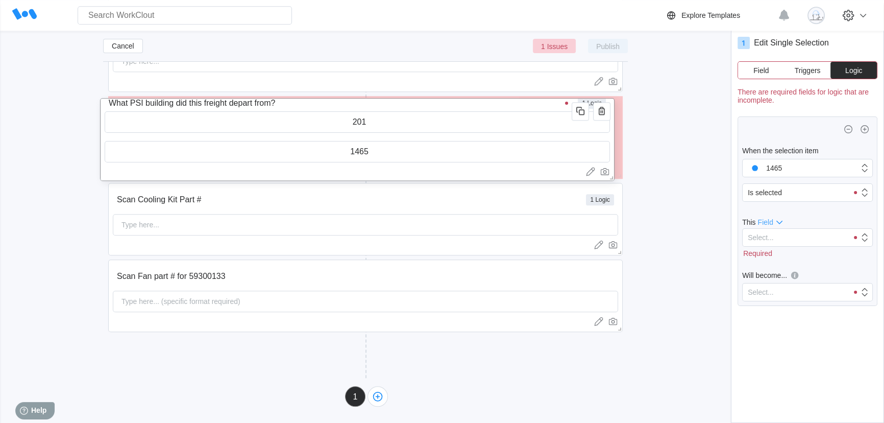
drag, startPoint x: 446, startPoint y: 309, endPoint x: 438, endPoint y: 117, distance: 192.5
click at [438, 117] on input "201" at bounding box center [357, 122] width 504 height 20
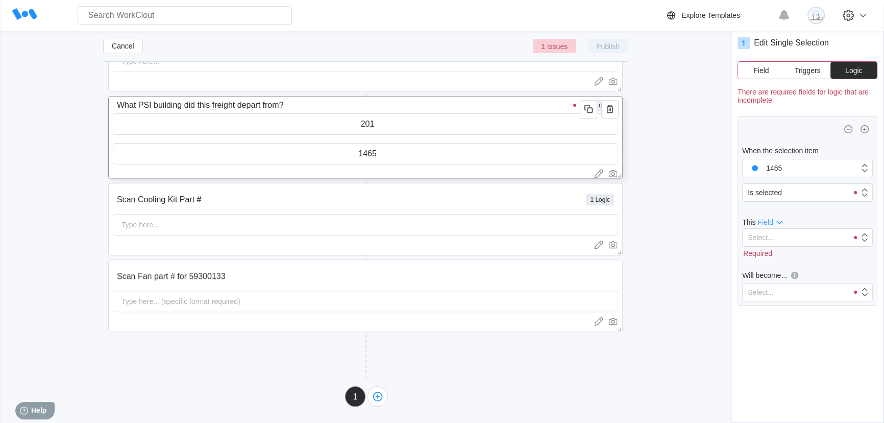
scroll to position [0, 0]
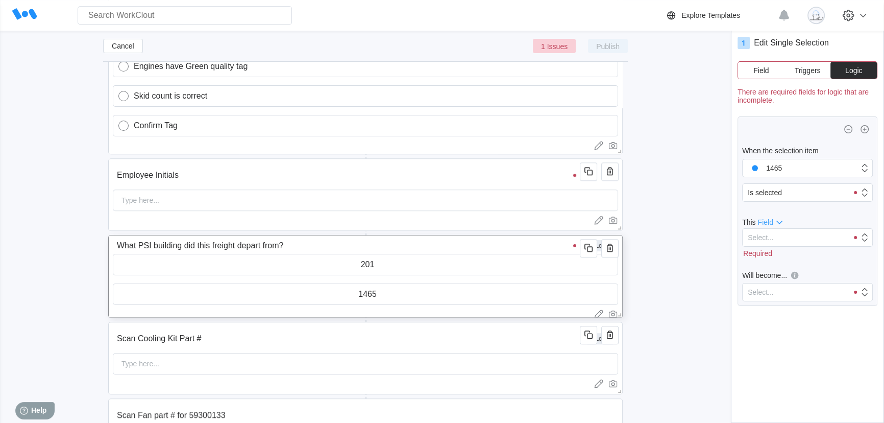
scroll to position [1250, 0]
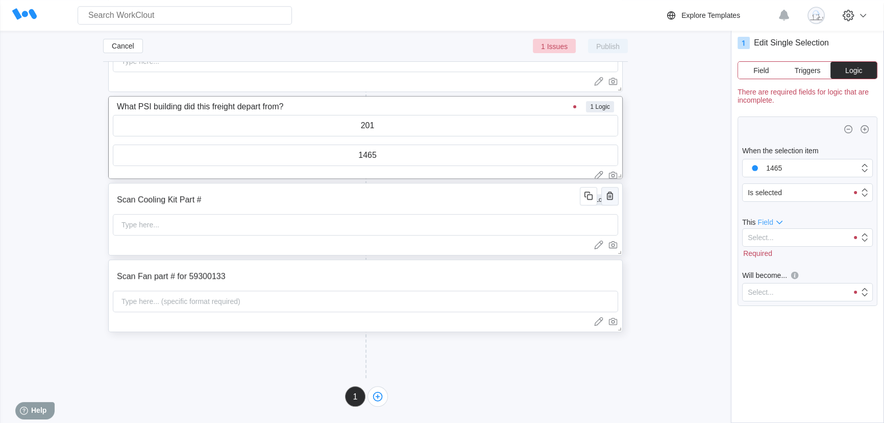
click at [610, 194] on icon "button" at bounding box center [610, 195] width 12 height 12
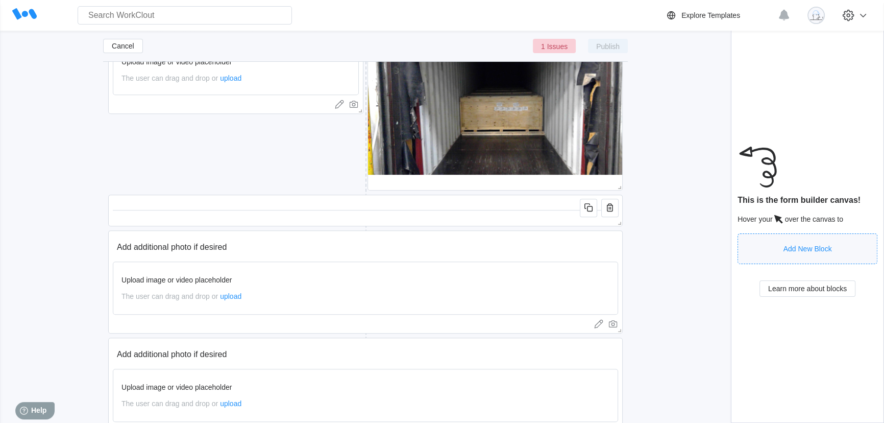
scroll to position [524, 0]
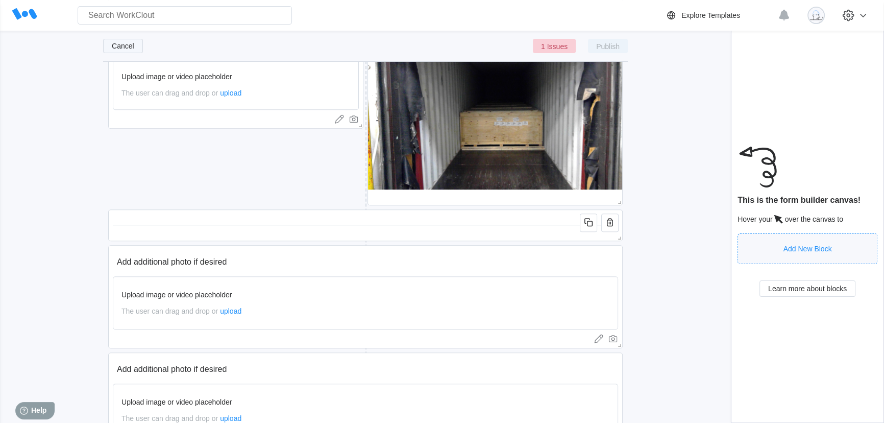
click at [116, 45] on span "Cancel" at bounding box center [123, 45] width 22 height 7
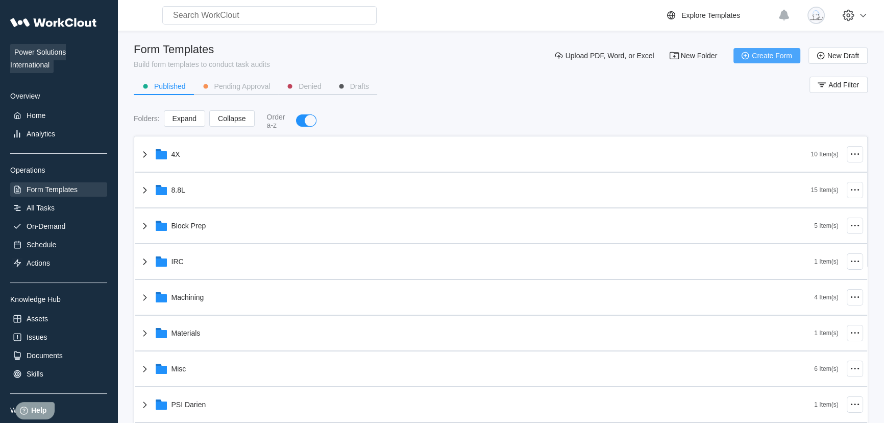
click at [752, 56] on span "Create Form" at bounding box center [772, 55] width 40 height 7
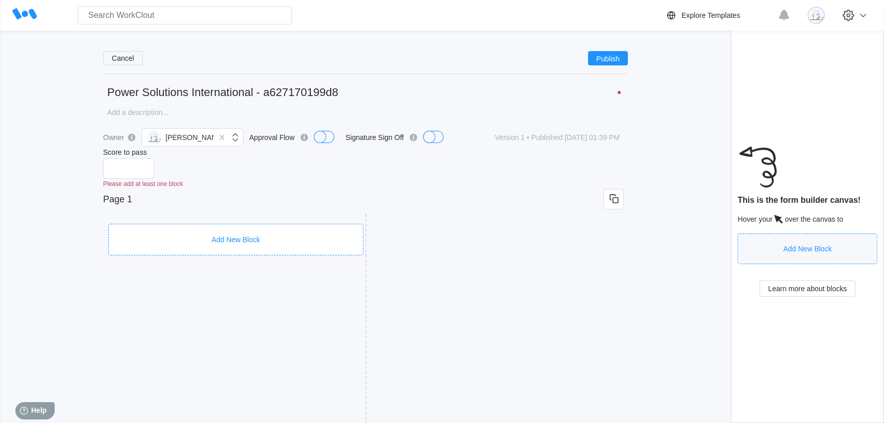
click at [130, 60] on span "Cancel" at bounding box center [123, 58] width 22 height 7
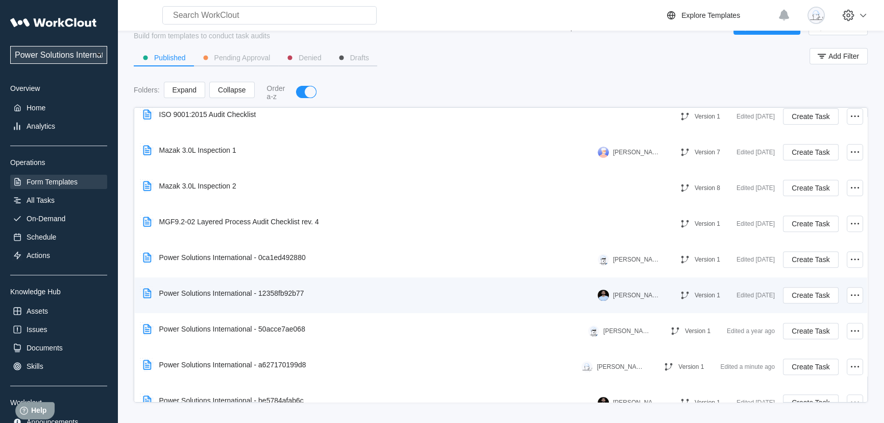
scroll to position [553, 0]
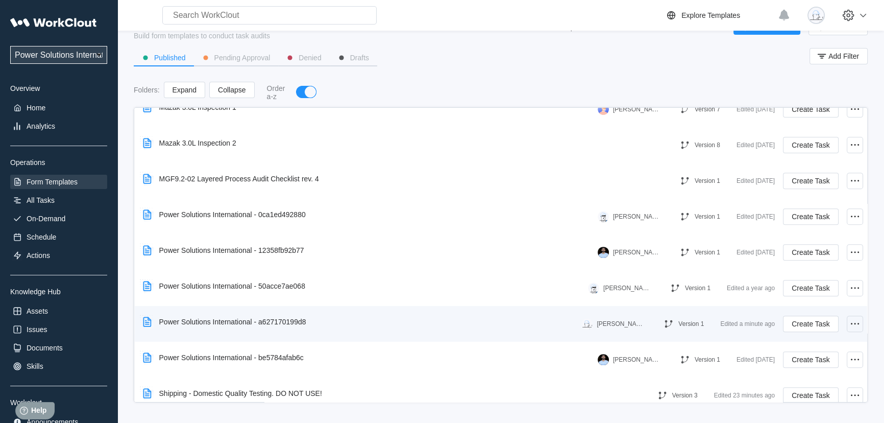
click at [849, 321] on icon at bounding box center [855, 323] width 12 height 12
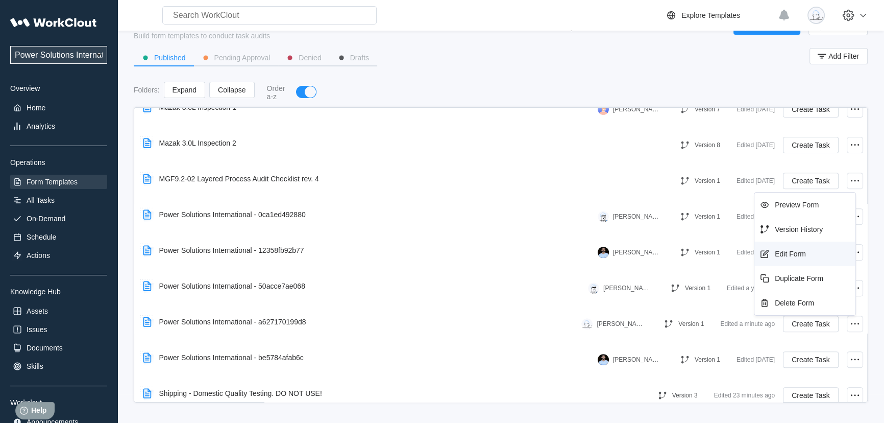
click at [801, 258] on div "Edit Form" at bounding box center [804, 253] width 93 height 16
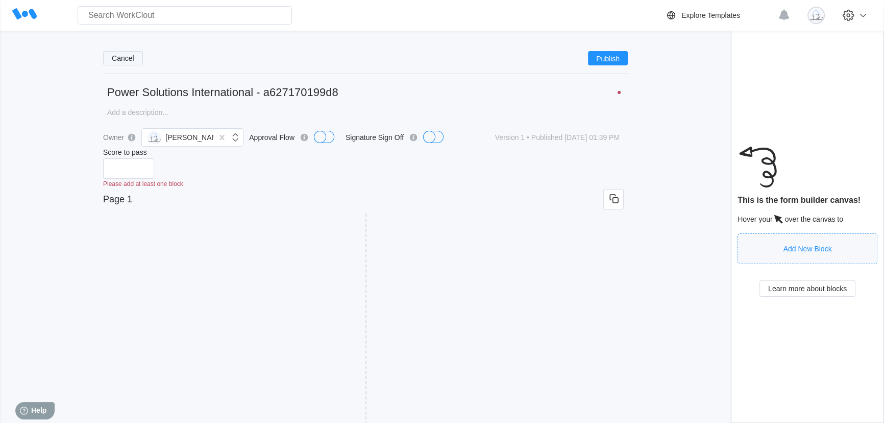
click at [133, 57] on span "Cancel" at bounding box center [123, 58] width 22 height 7
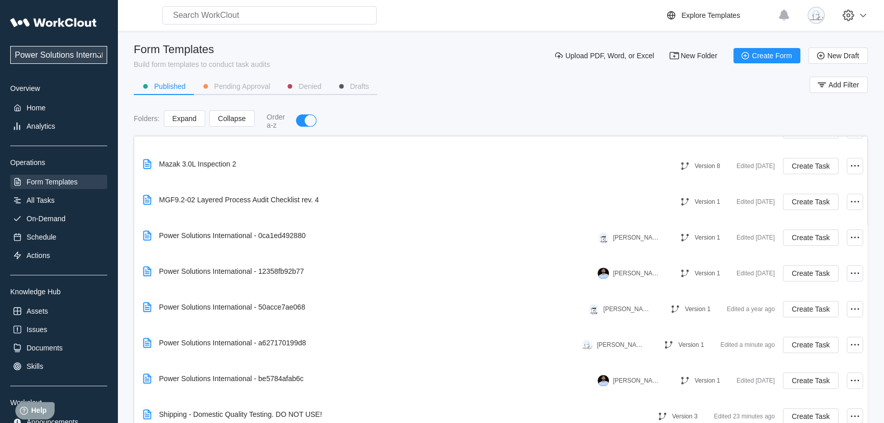
scroll to position [599, 0]
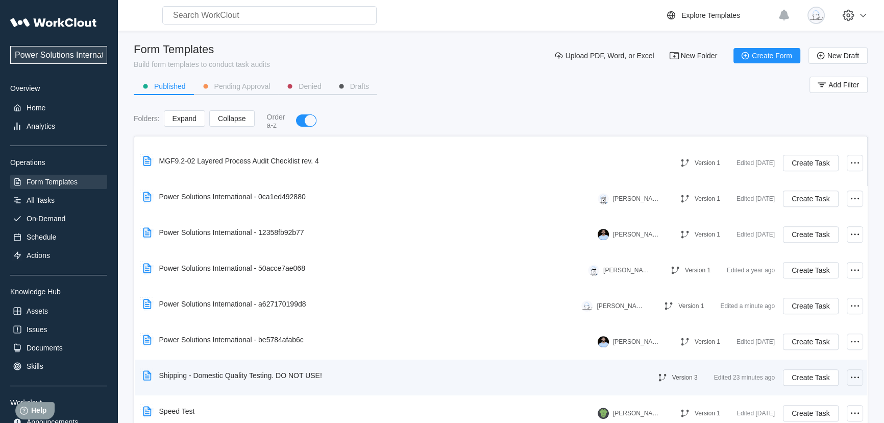
click at [849, 378] on icon at bounding box center [855, 377] width 12 height 12
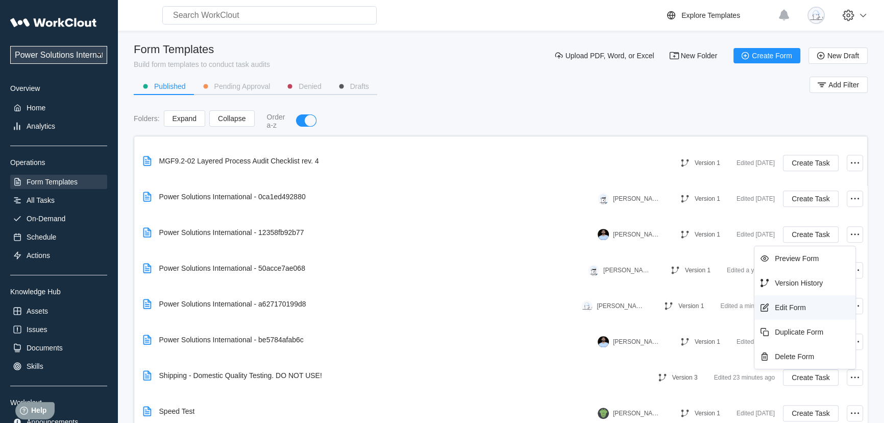
click at [796, 307] on div "Edit Form" at bounding box center [790, 307] width 31 height 8
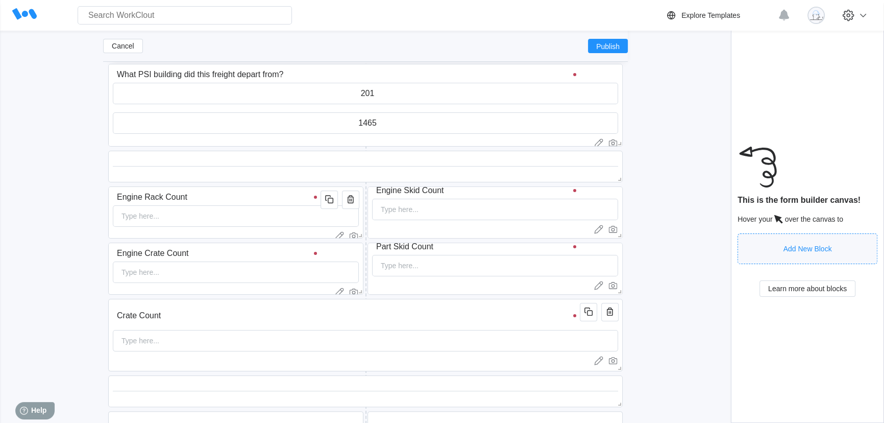
scroll to position [43, 0]
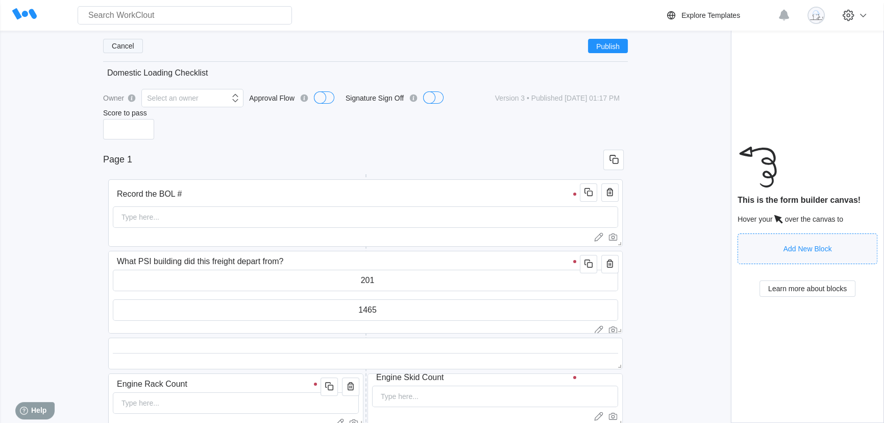
click at [107, 46] on button "Cancel" at bounding box center [123, 46] width 40 height 14
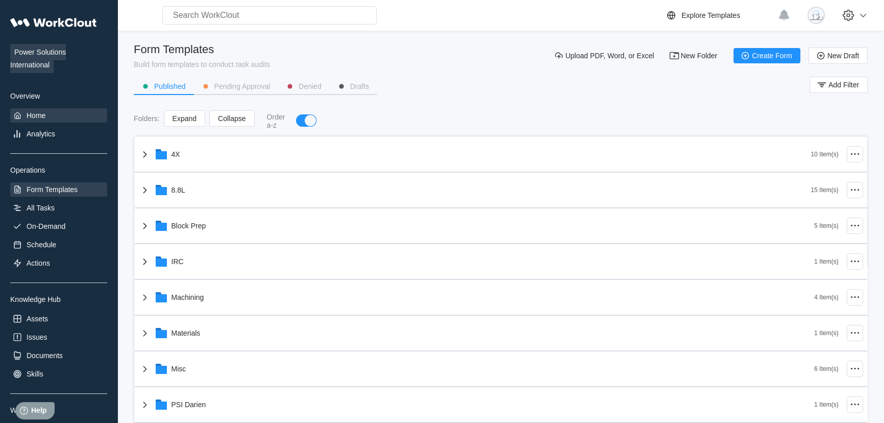
click at [40, 117] on div "Home" at bounding box center [36, 115] width 19 height 8
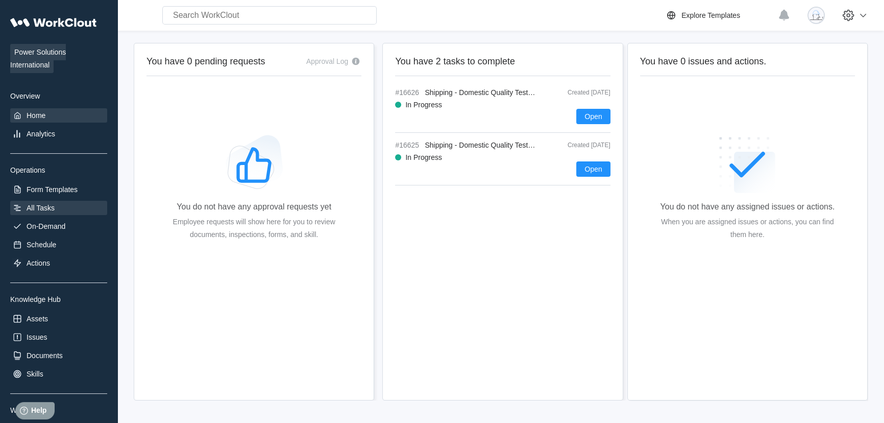
click at [58, 208] on div "All Tasks" at bounding box center [58, 208] width 97 height 14
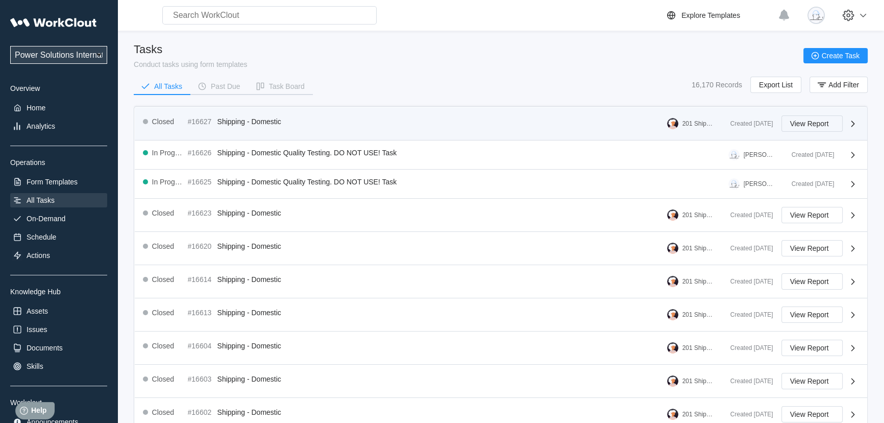
click at [801, 122] on span "View Report" at bounding box center [809, 123] width 39 height 7
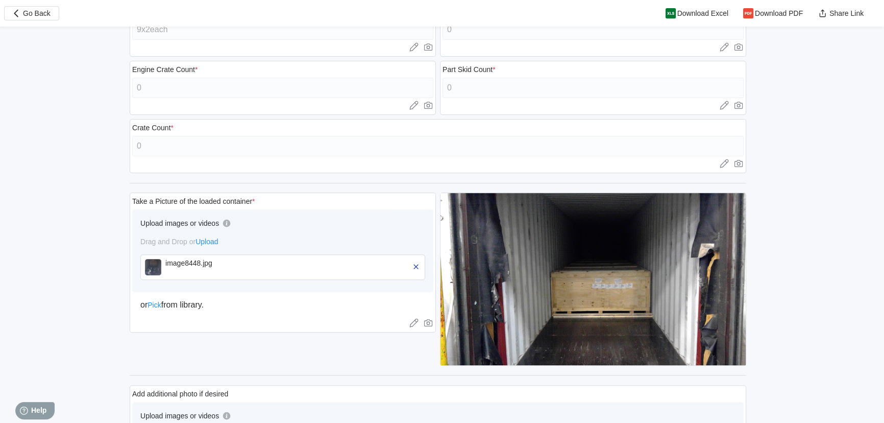
scroll to position [417, 0]
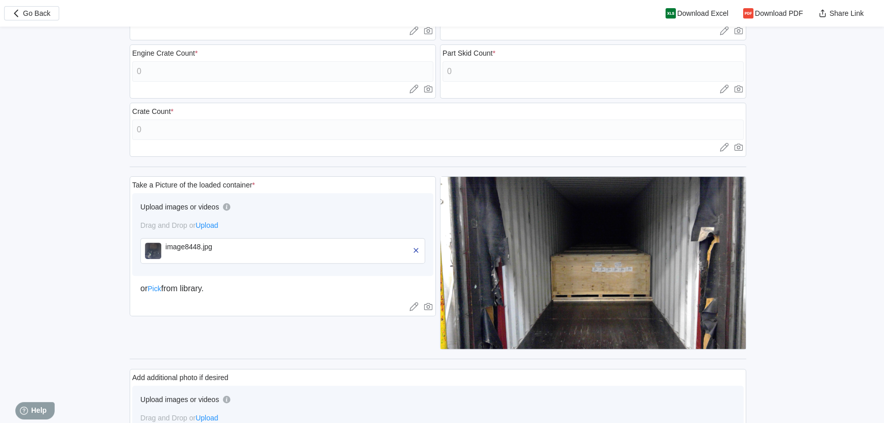
click at [211, 252] on div "image8448.jpg" at bounding box center [223, 250] width 117 height 16
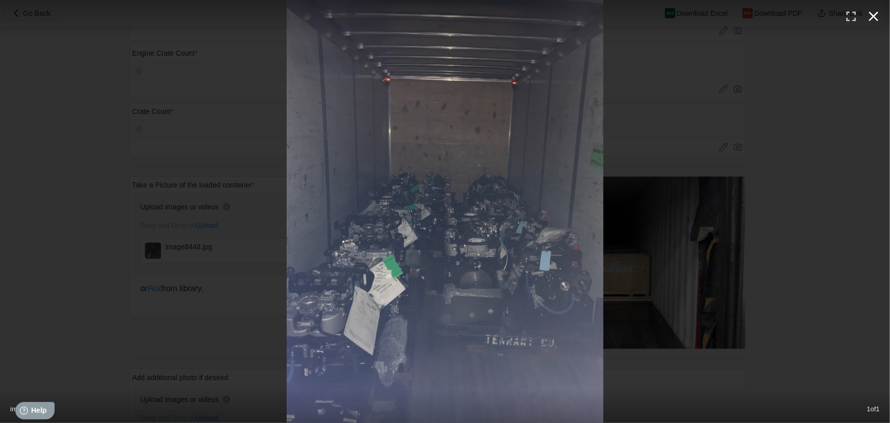
click at [880, 15] on icon "button" at bounding box center [874, 16] width 16 height 16
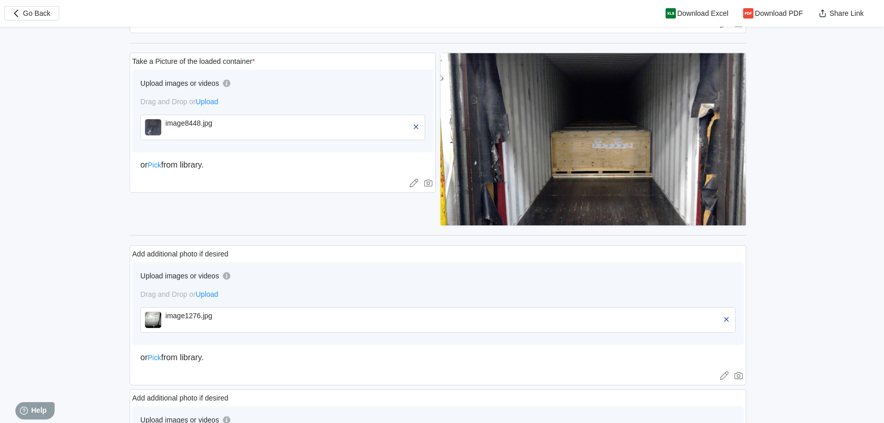
scroll to position [603, 0]
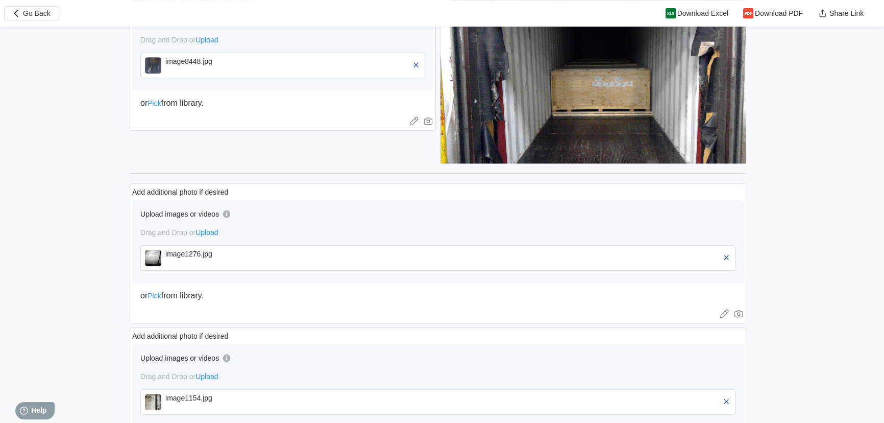
click at [295, 255] on div "image1276.jpg" at bounding box center [447, 258] width 565 height 16
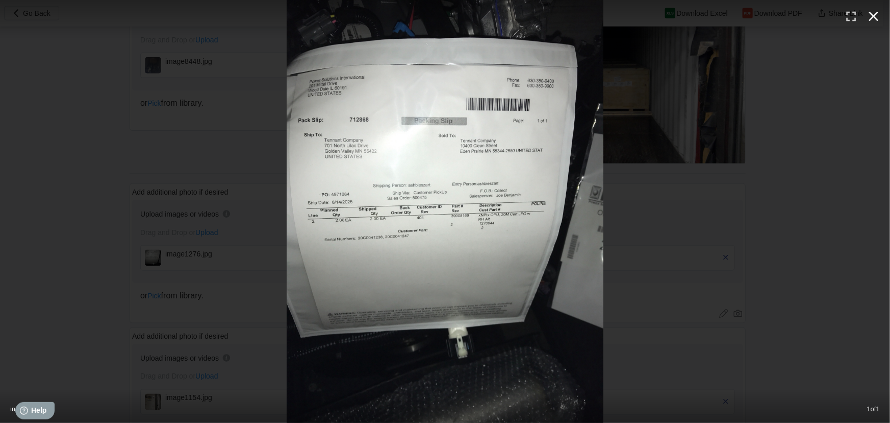
click at [869, 15] on icon "button" at bounding box center [874, 16] width 16 height 16
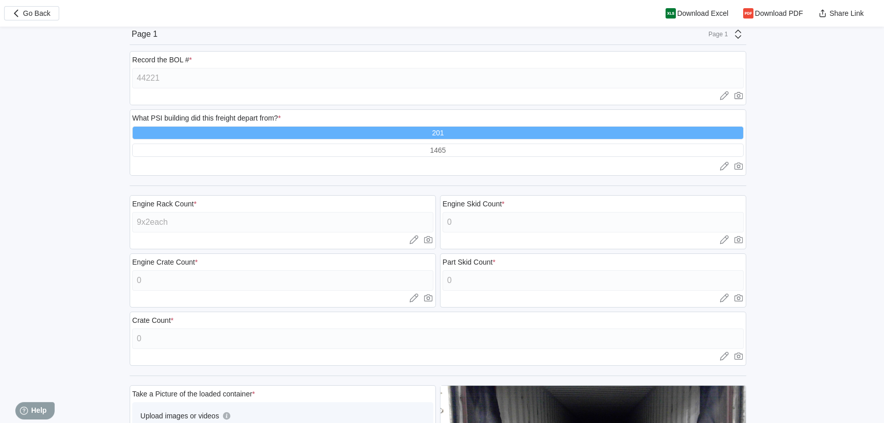
scroll to position [0, 0]
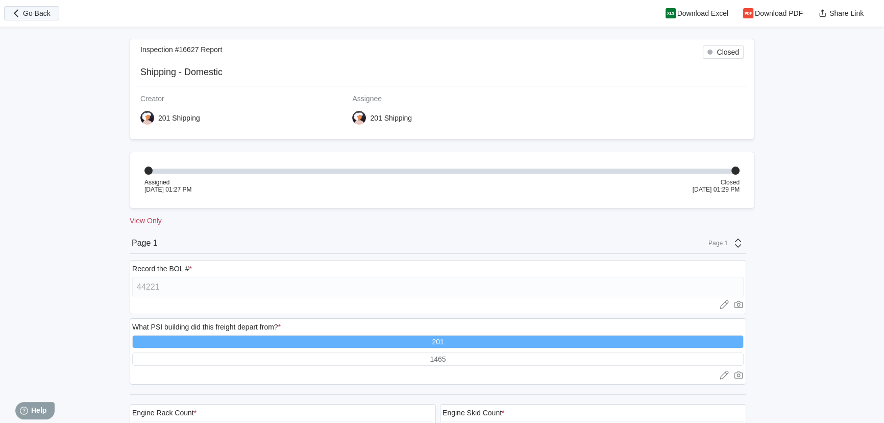
click at [34, 19] on button "Go Back" at bounding box center [31, 13] width 55 height 14
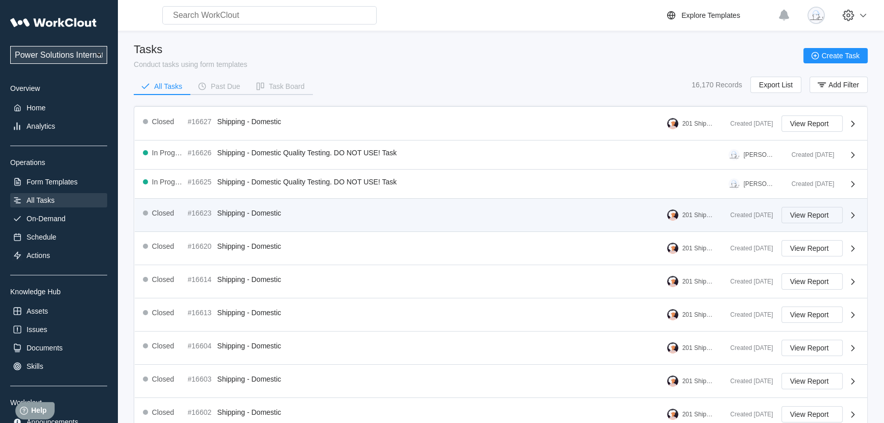
click at [824, 217] on span "View Report" at bounding box center [809, 214] width 39 height 7
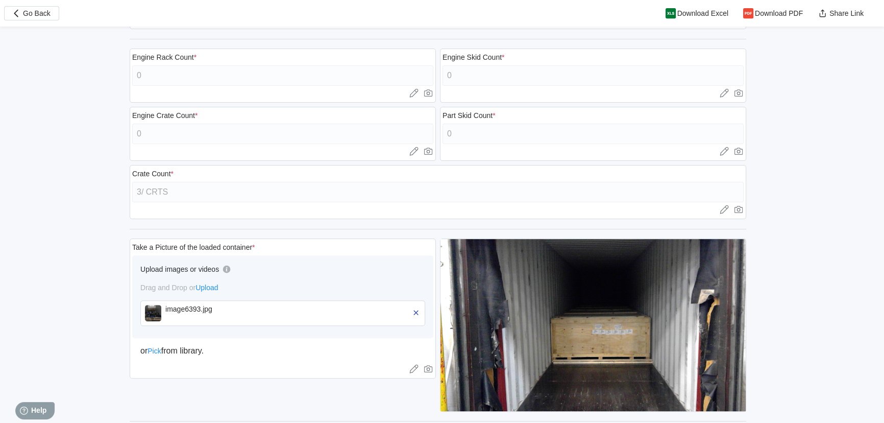
scroll to position [371, 0]
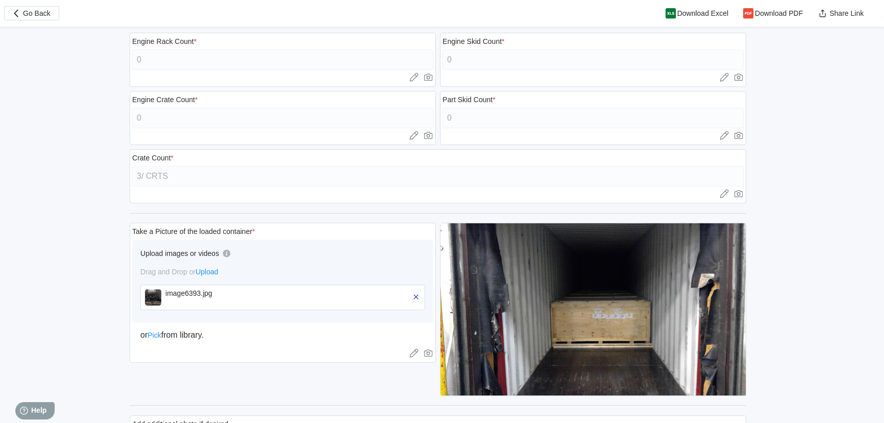
click at [209, 295] on div "image6393.jpg" at bounding box center [223, 293] width 117 height 8
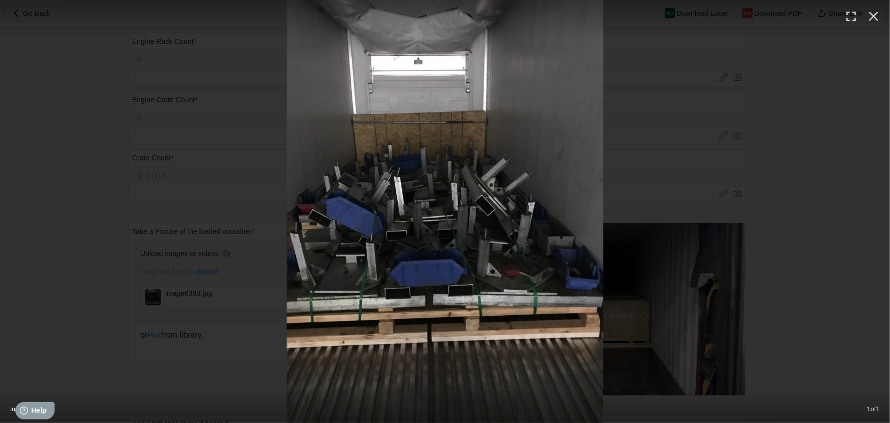
click at [873, 21] on icon "button" at bounding box center [874, 16] width 16 height 16
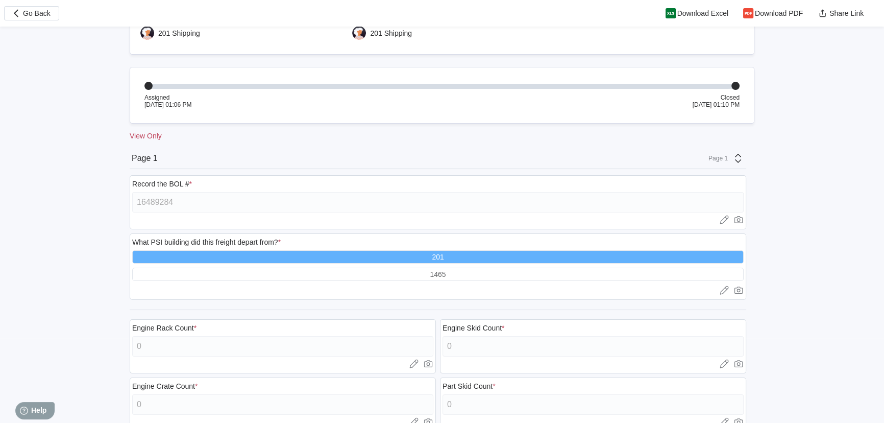
scroll to position [41, 0]
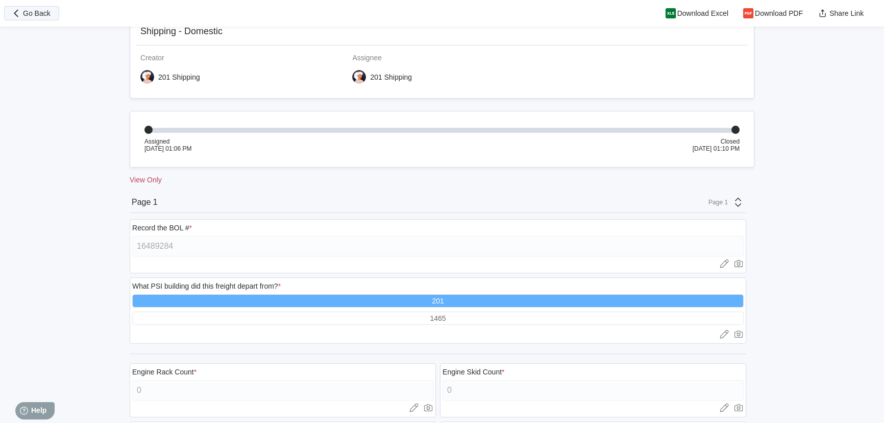
click at [42, 11] on span "Go Back" at bounding box center [37, 13] width 28 height 7
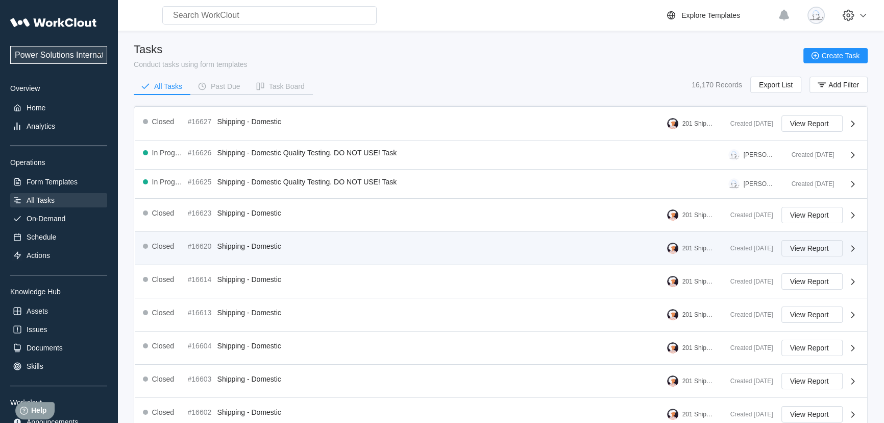
click at [797, 250] on span "View Report" at bounding box center [809, 247] width 39 height 7
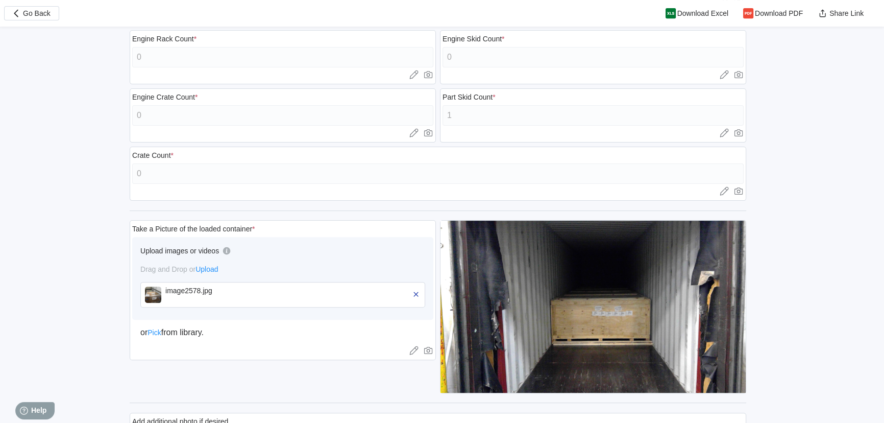
scroll to position [464, 0]
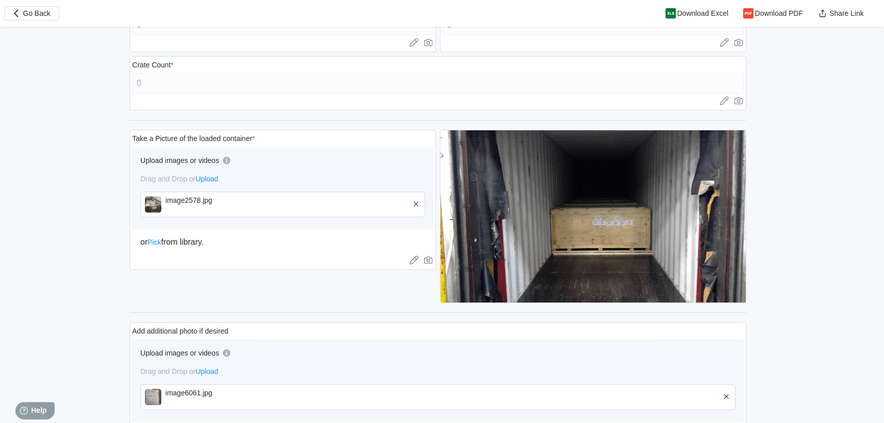
click at [242, 200] on div "image2578.jpg" at bounding box center [223, 200] width 117 height 8
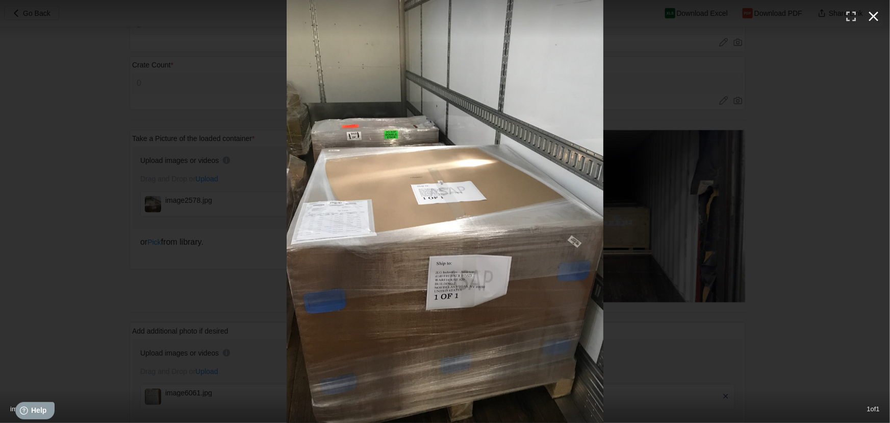
click at [867, 18] on icon "button" at bounding box center [874, 16] width 16 height 16
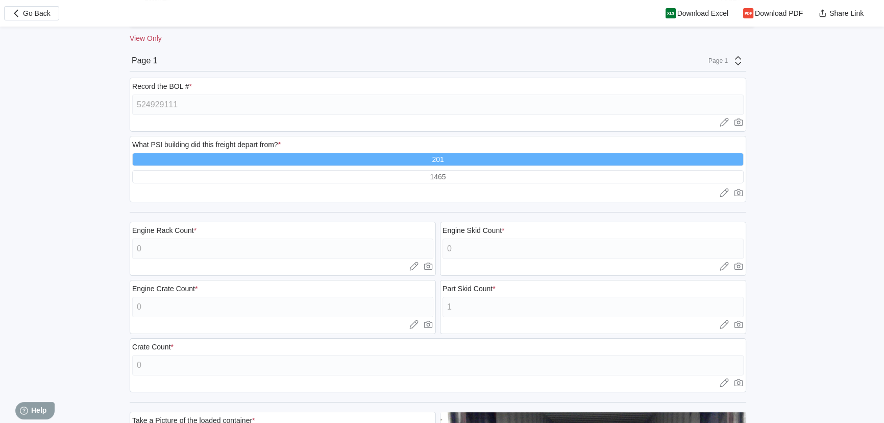
scroll to position [0, 0]
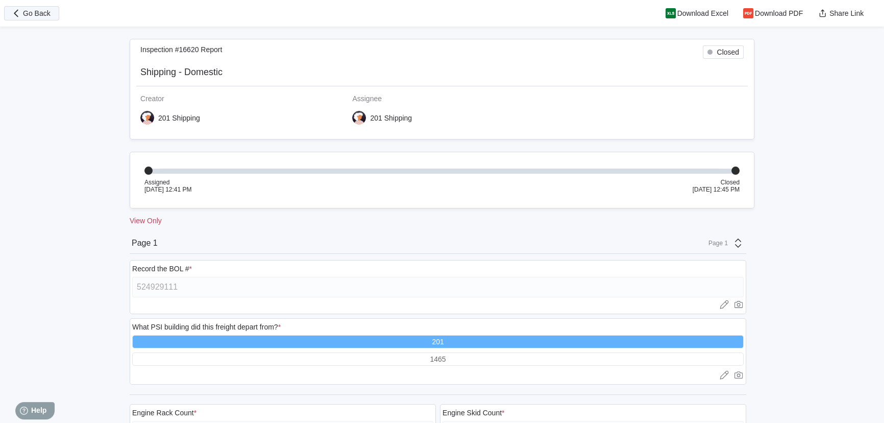
click at [48, 19] on button "Go Back" at bounding box center [31, 13] width 55 height 14
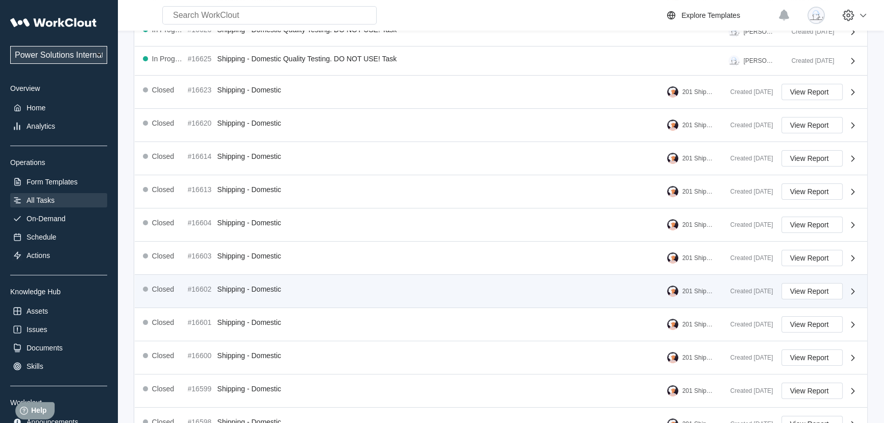
scroll to position [139, 0]
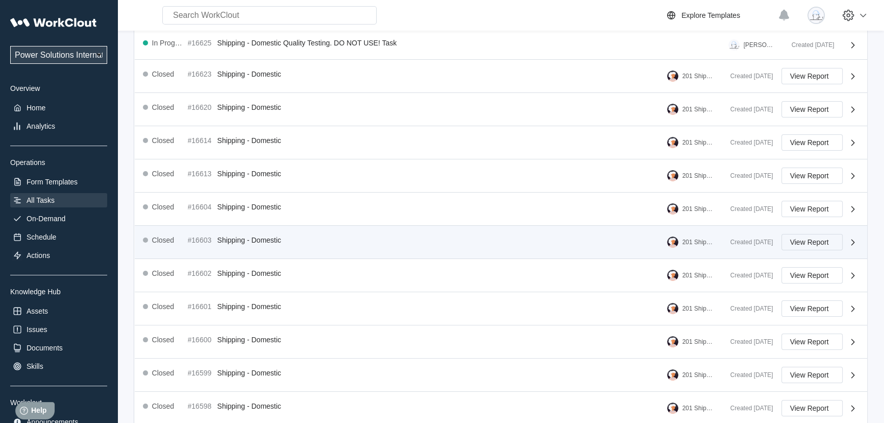
click at [823, 236] on button "View Report" at bounding box center [811, 242] width 61 height 16
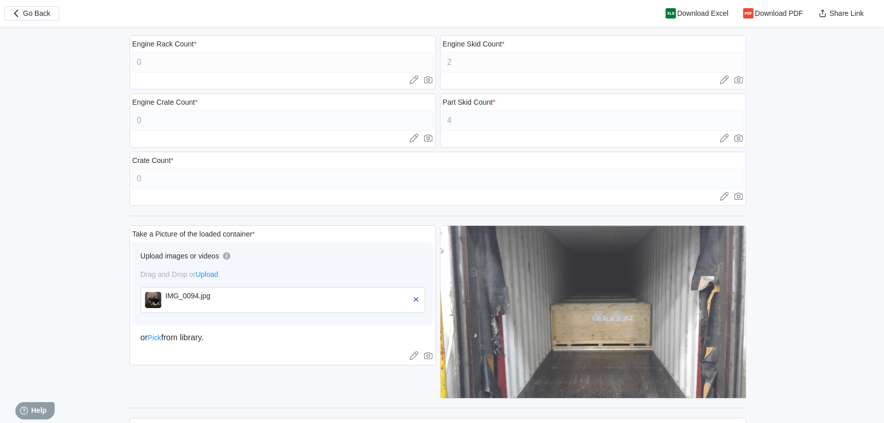
scroll to position [464, 0]
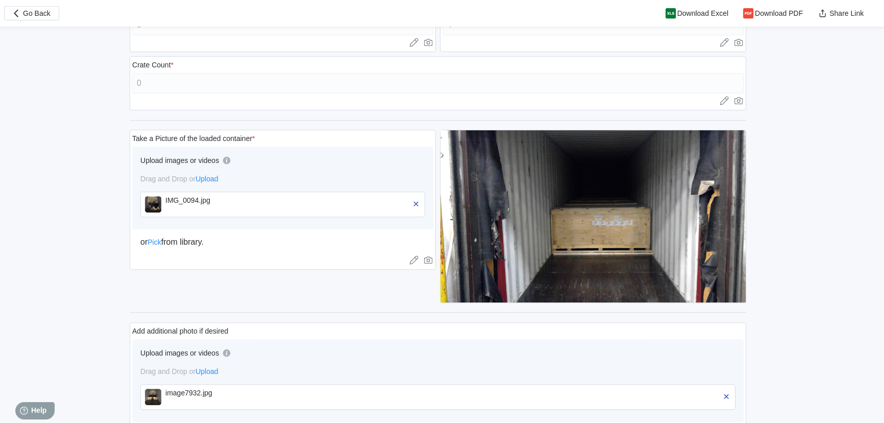
click at [265, 198] on div "IMG_0094.jpg" at bounding box center [223, 200] width 117 height 8
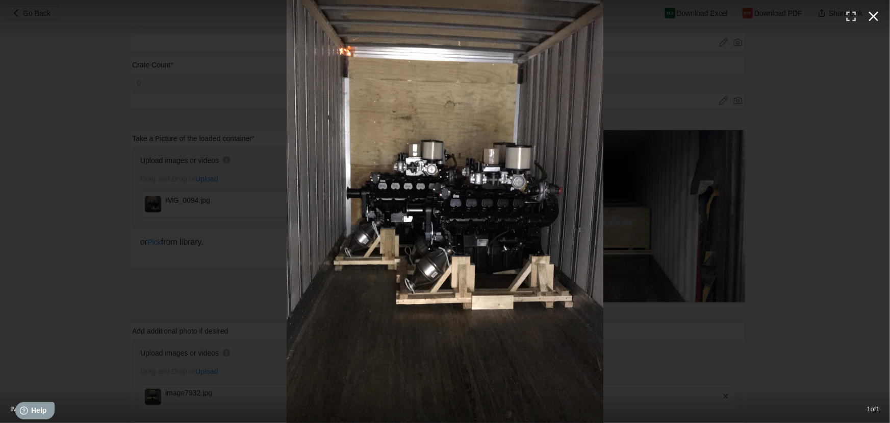
click at [872, 11] on icon "button" at bounding box center [874, 16] width 16 height 16
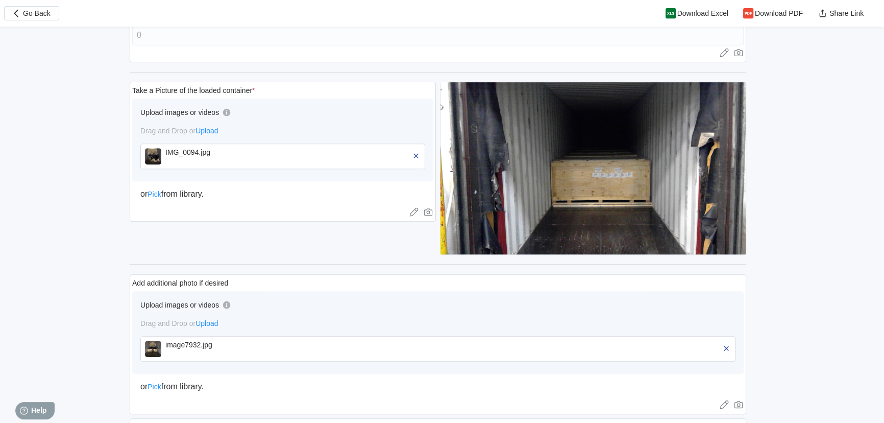
scroll to position [556, 0]
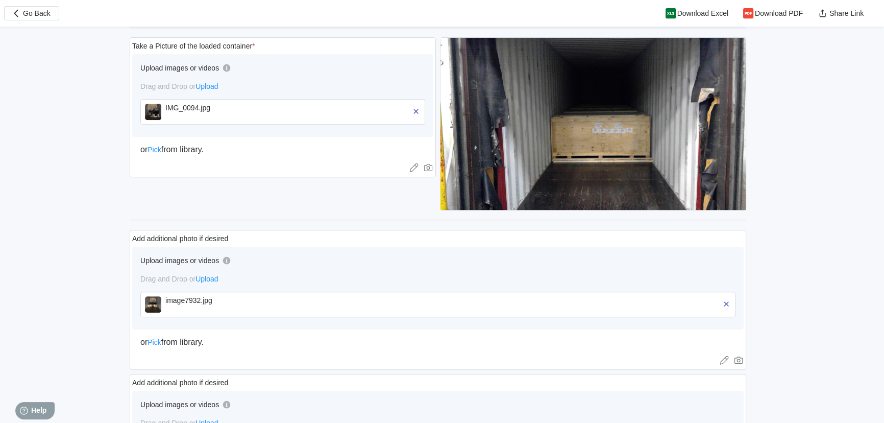
click at [230, 305] on div "image7932.jpg" at bounding box center [223, 304] width 117 height 16
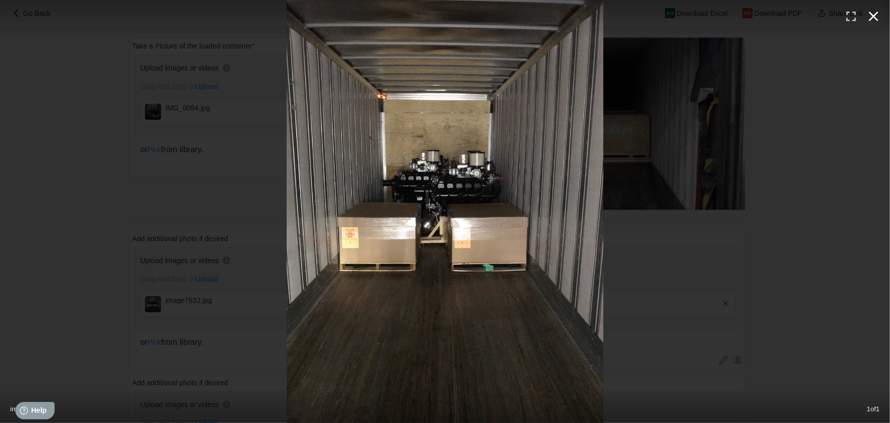
click at [877, 16] on icon "button" at bounding box center [874, 16] width 16 height 16
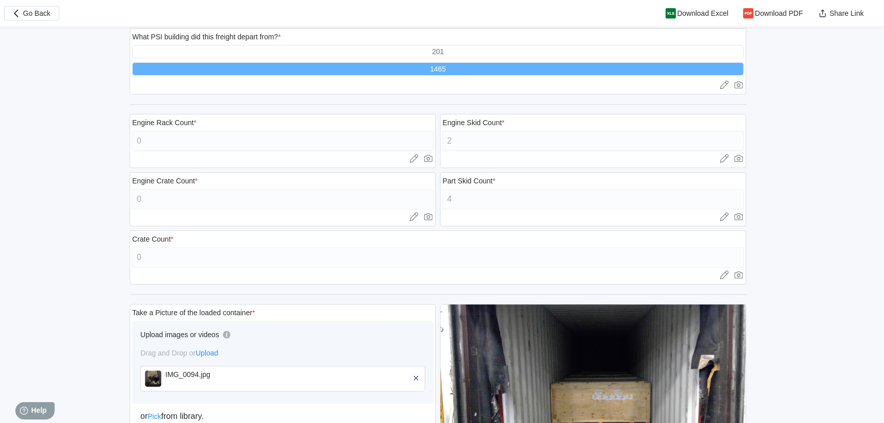
scroll to position [0, 0]
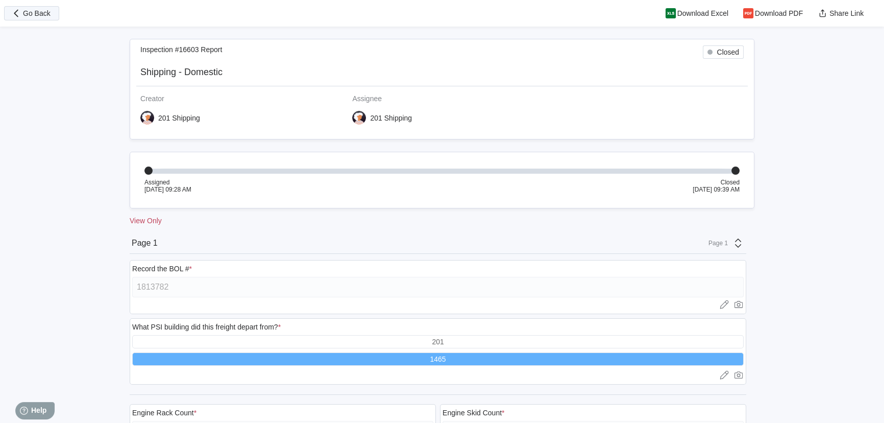
click at [45, 11] on span "Go Back" at bounding box center [37, 13] width 28 height 7
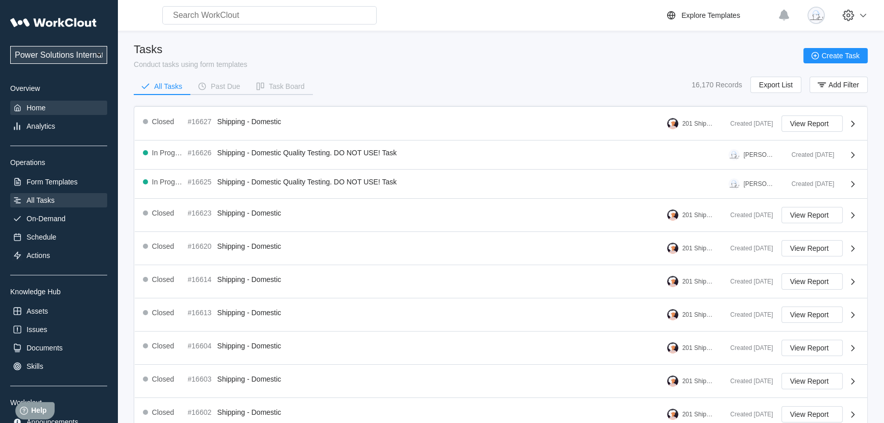
click at [35, 111] on div "Home" at bounding box center [36, 108] width 19 height 8
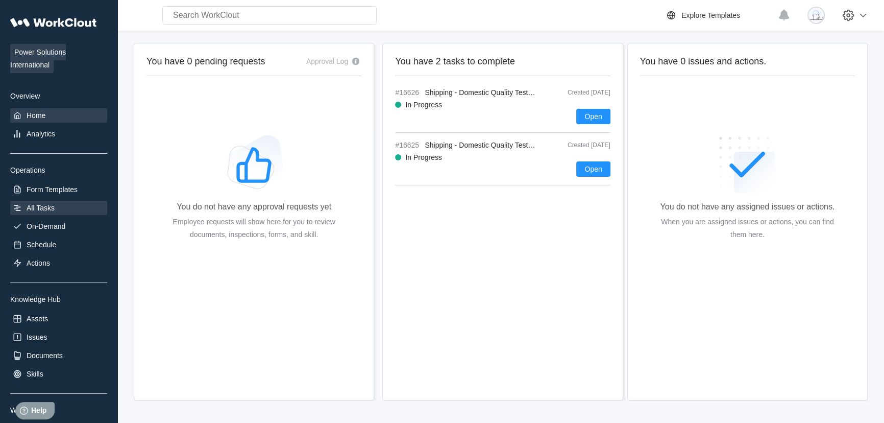
click at [35, 208] on div "All Tasks" at bounding box center [41, 208] width 28 height 8
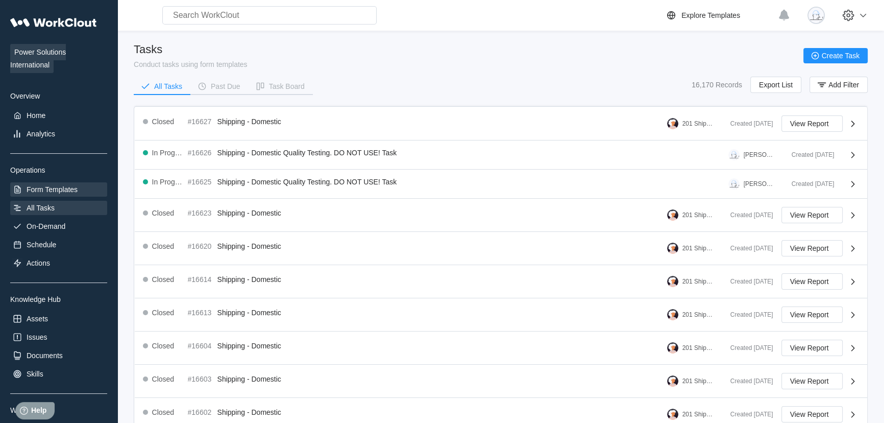
click at [56, 190] on div "Form Templates" at bounding box center [52, 189] width 51 height 8
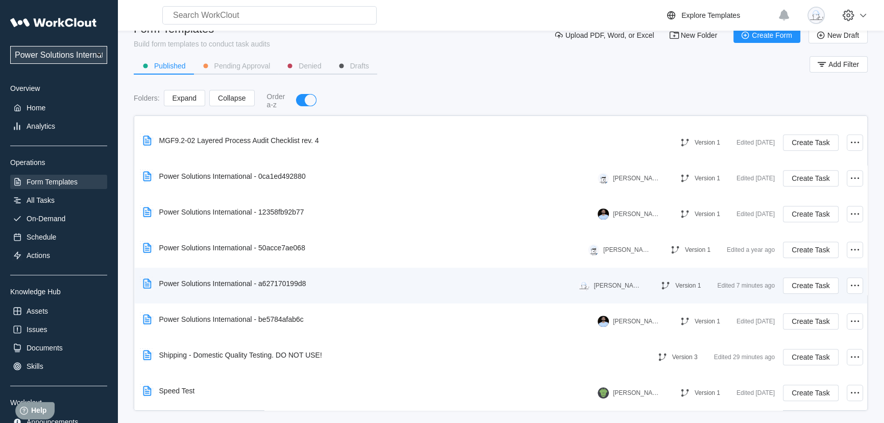
scroll to position [29, 0]
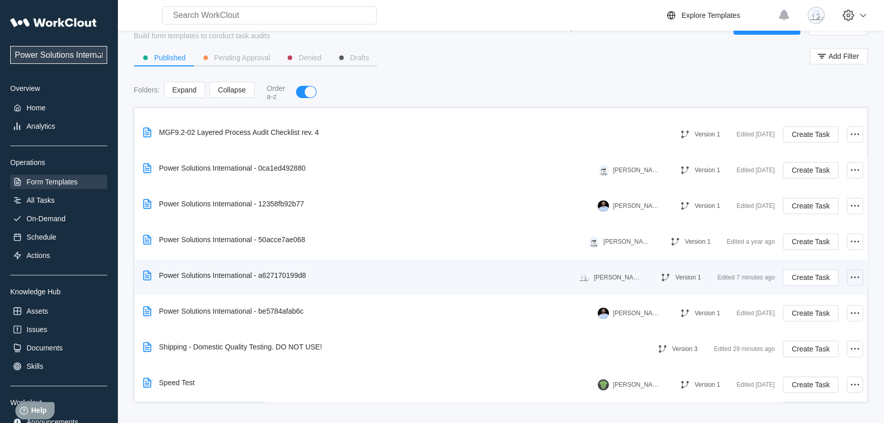
click at [849, 280] on icon at bounding box center [855, 277] width 12 height 12
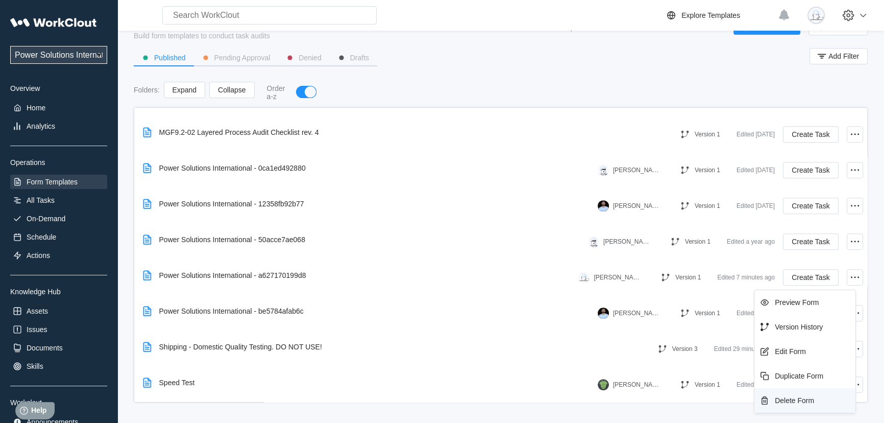
click at [796, 399] on div "Delete Form" at bounding box center [794, 400] width 39 height 8
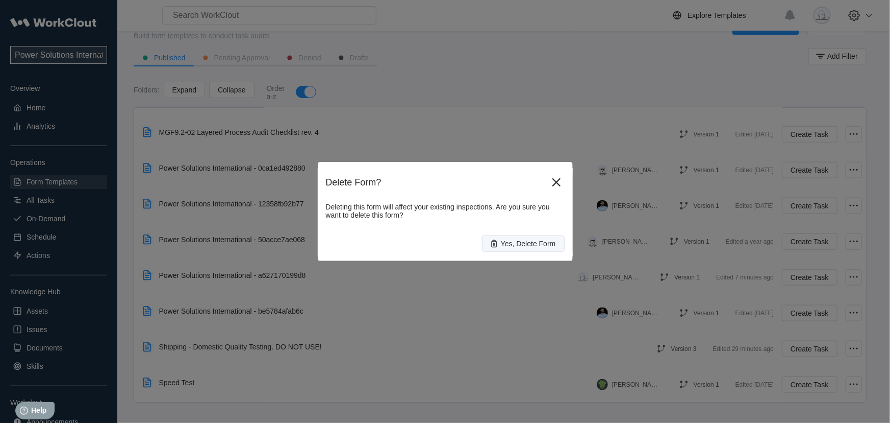
click at [512, 240] on span "Yes, Delete Form" at bounding box center [528, 243] width 55 height 7
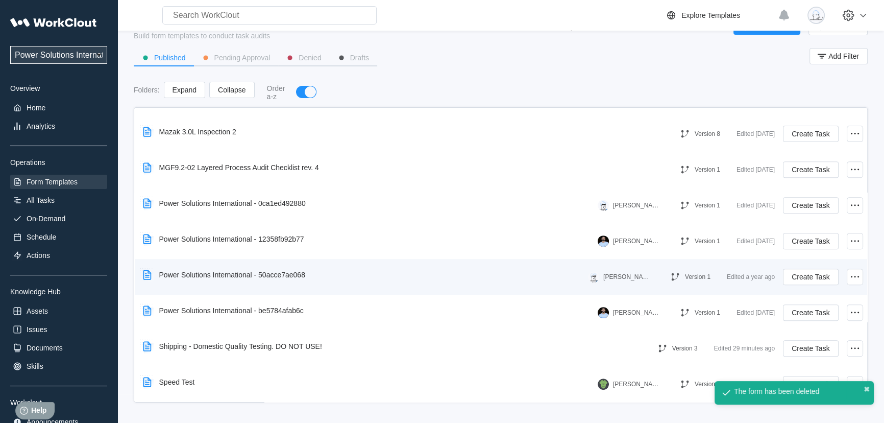
scroll to position [563, 0]
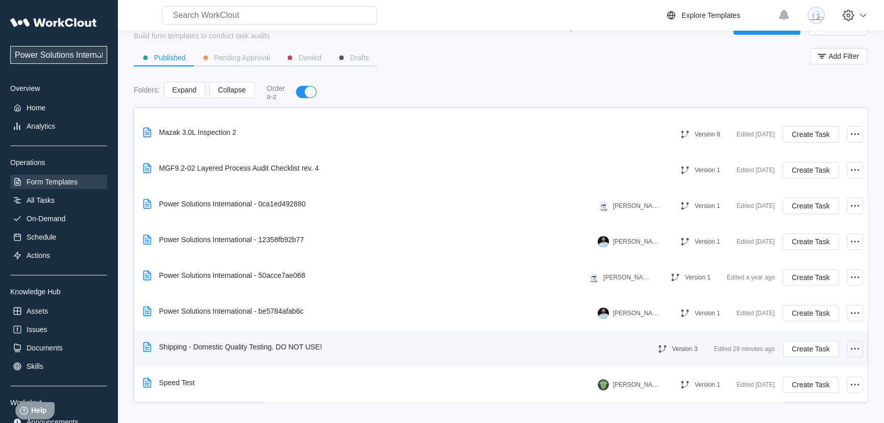
click at [849, 347] on icon at bounding box center [855, 348] width 12 height 12
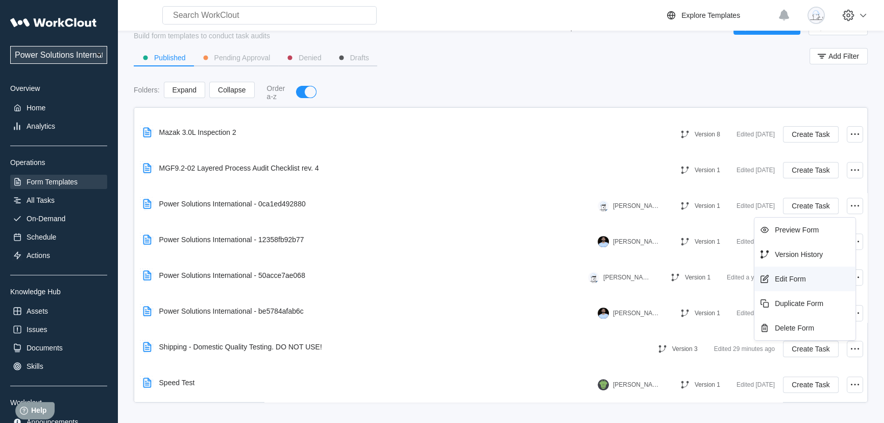
click at [789, 275] on div "Edit Form" at bounding box center [790, 279] width 31 height 8
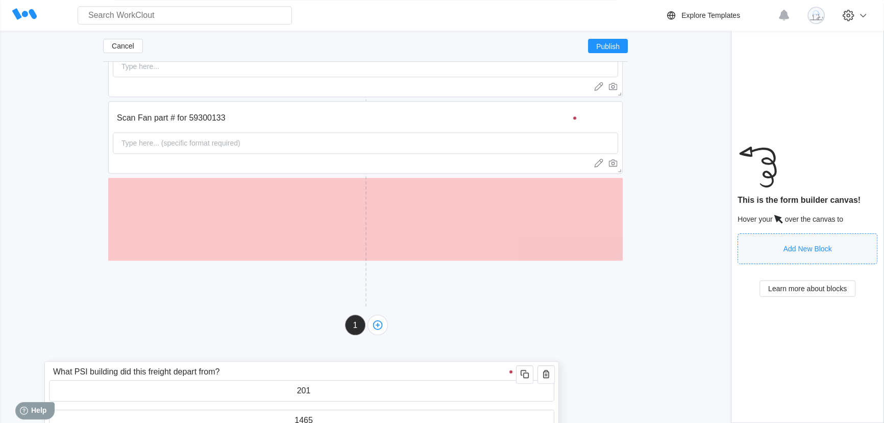
scroll to position [1250, 0]
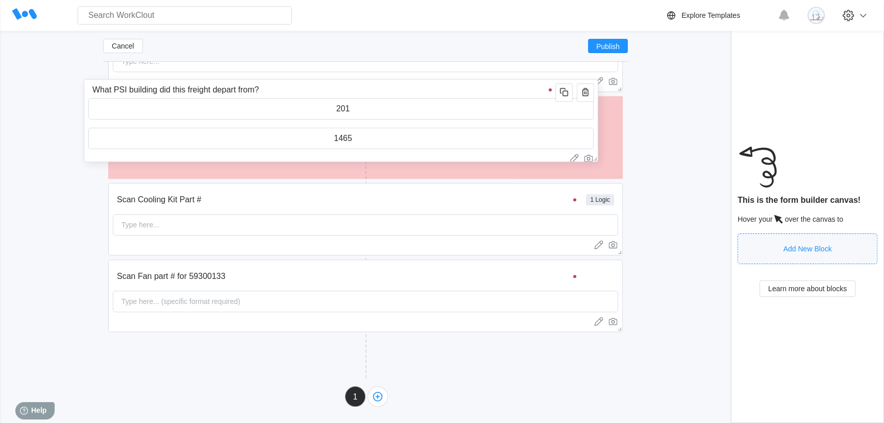
drag, startPoint x: 364, startPoint y: 115, endPoint x: 339, endPoint y: 94, distance: 32.5
click at [339, 94] on input "What PSI building did this freight depart from?" at bounding box center [323, 90] width 470 height 20
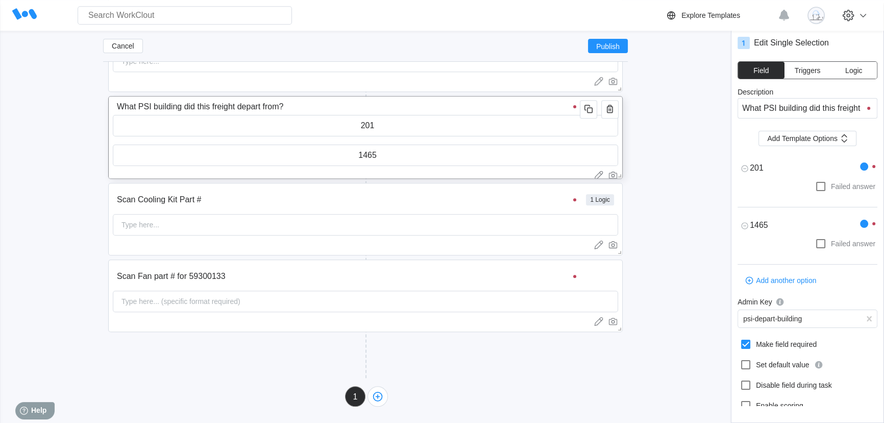
click at [612, 196] on icon "button" at bounding box center [610, 195] width 12 height 12
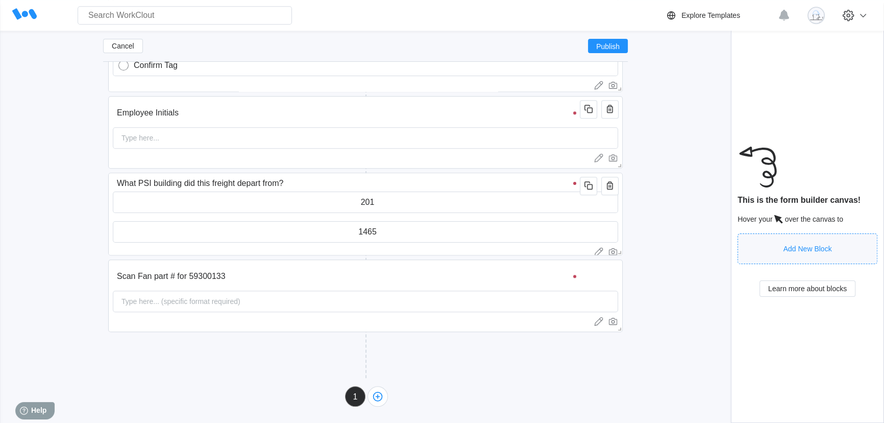
scroll to position [1173, 0]
click at [608, 269] on icon "button" at bounding box center [610, 272] width 6 height 8
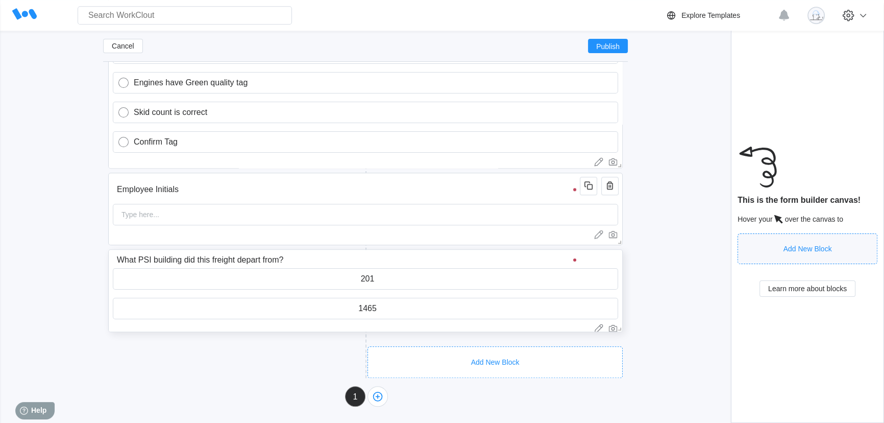
scroll to position [1097, 0]
drag, startPoint x: 332, startPoint y: 347, endPoint x: 341, endPoint y: 343, distance: 10.5
click at [341, 343] on div "Add New Block" at bounding box center [235, 357] width 255 height 32
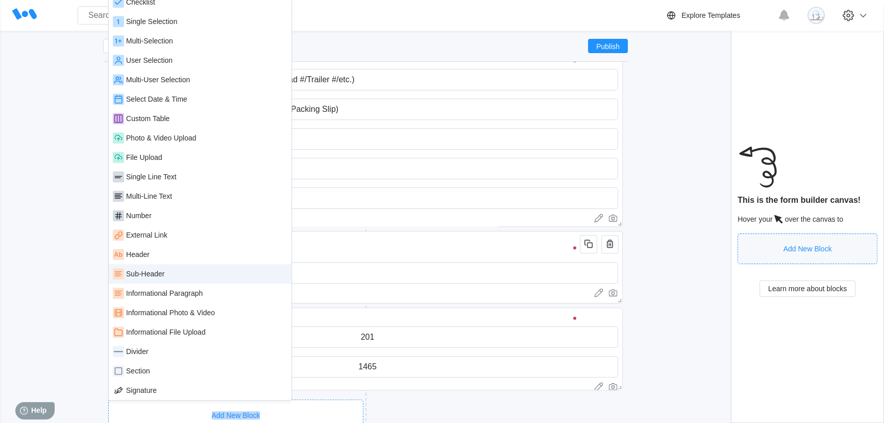
scroll to position [1004, 0]
